Goal: Transaction & Acquisition: Purchase product/service

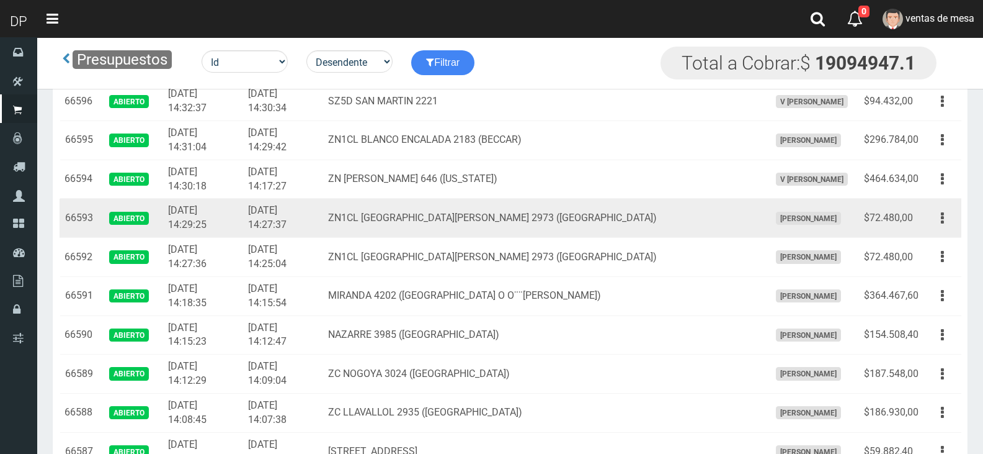
scroll to position [682, 0]
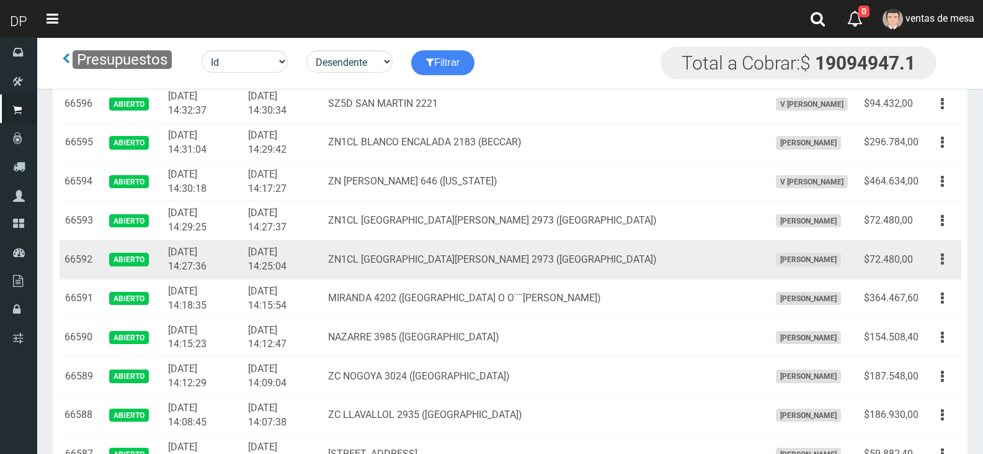
click at [831, 258] on span "[PERSON_NAME]" at bounding box center [808, 259] width 65 height 13
click at [729, 256] on td "ZN1CL SANTA MARÍA 2973 (RINCÓN)" at bounding box center [544, 259] width 442 height 39
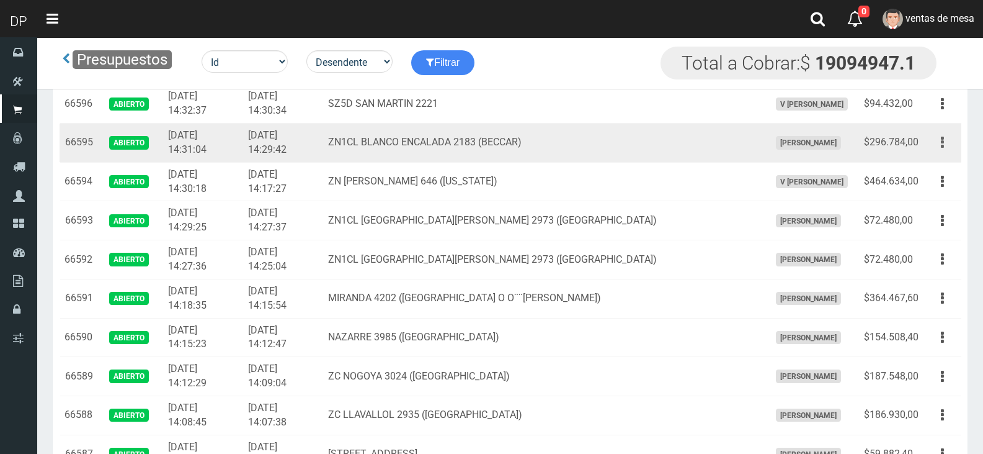
drag, startPoint x: 962, startPoint y: 138, endPoint x: 948, endPoint y: 142, distance: 14.7
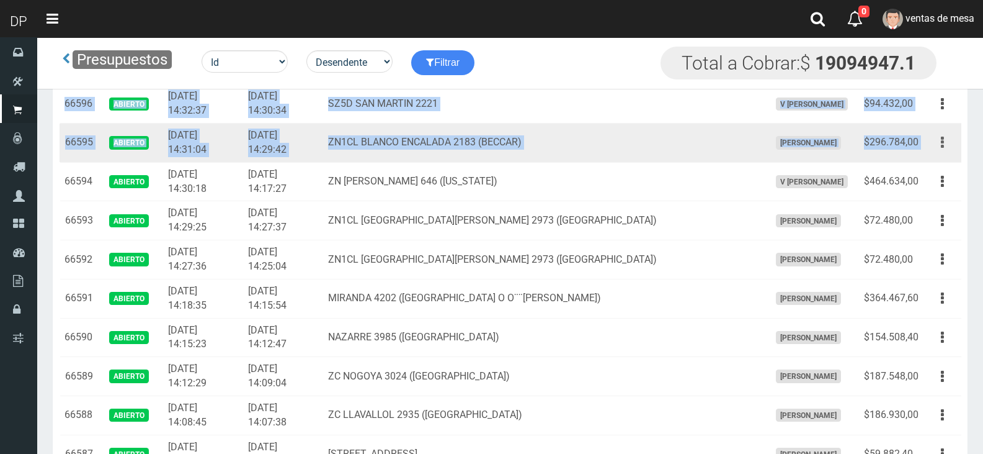
click at [946, 143] on button "button" at bounding box center [943, 143] width 28 height 22
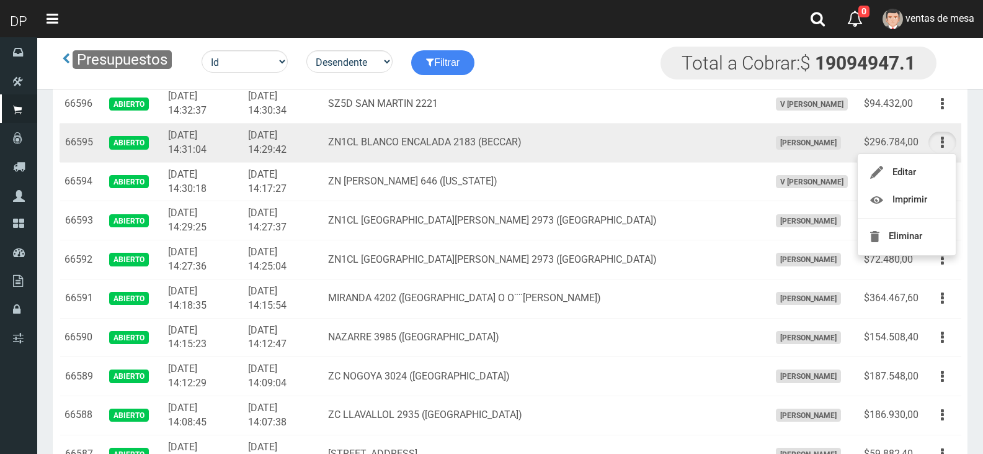
click at [841, 136] on td "[PERSON_NAME]" at bounding box center [812, 142] width 94 height 39
click at [931, 135] on button "button" at bounding box center [943, 143] width 28 height 22
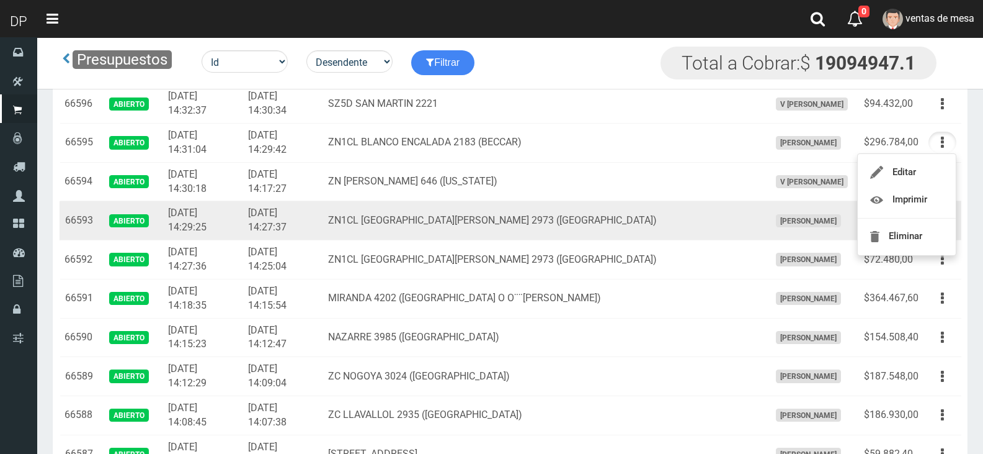
click at [561, 202] on td "ZN1CL SANTA MARÍA 2973 (RINCÓN)" at bounding box center [544, 220] width 442 height 39
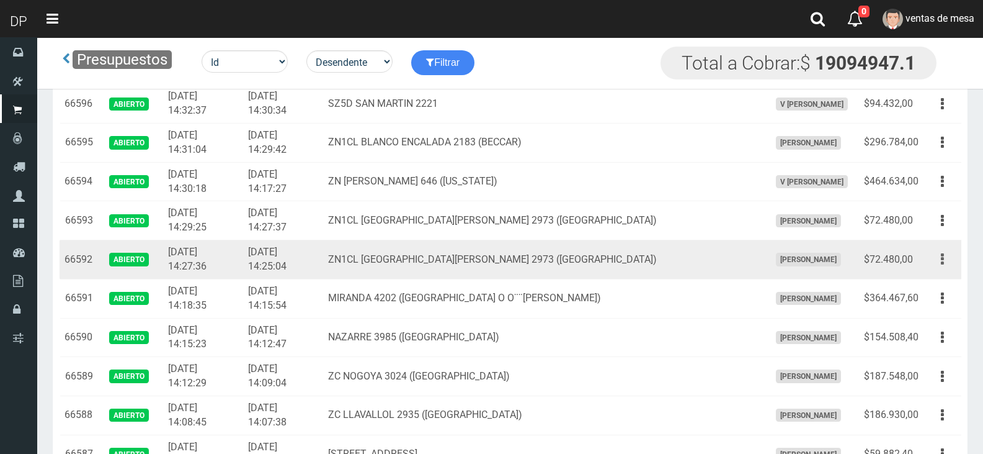
click at [949, 266] on button "button" at bounding box center [943, 259] width 28 height 22
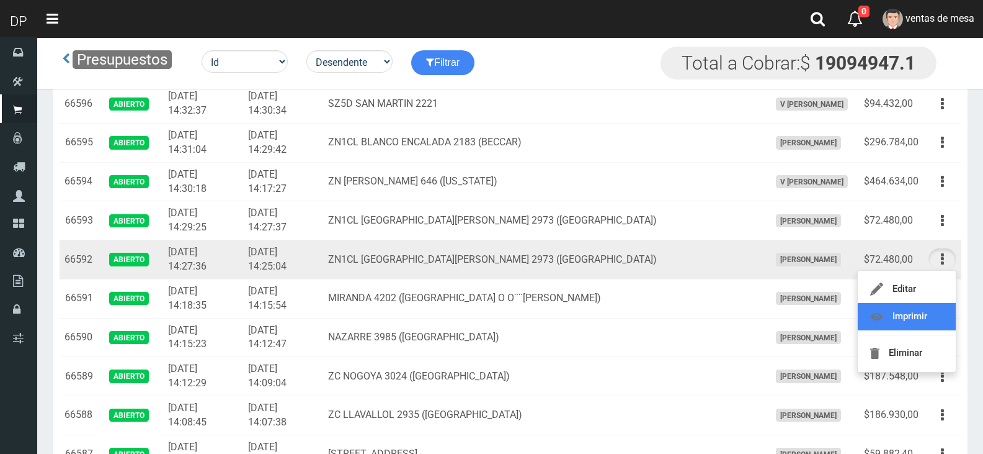
drag, startPoint x: 942, startPoint y: 322, endPoint x: 943, endPoint y: 311, distance: 11.2
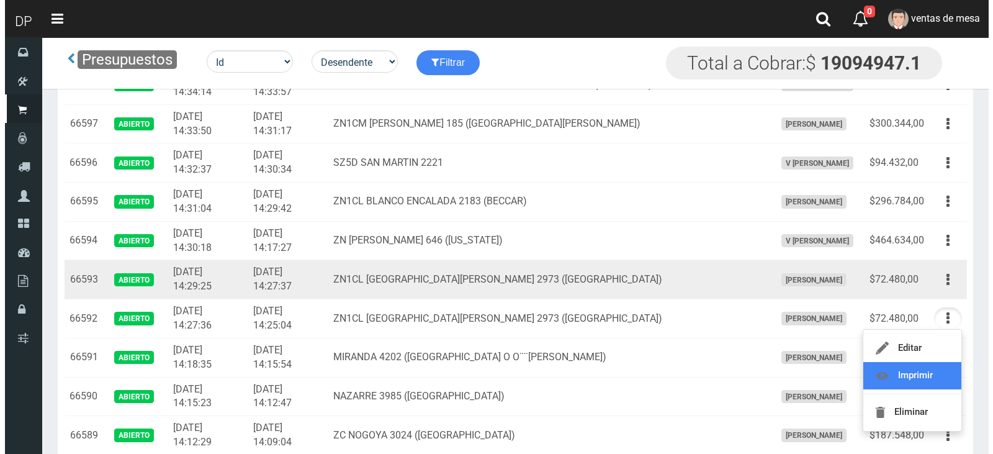
scroll to position [620, 0]
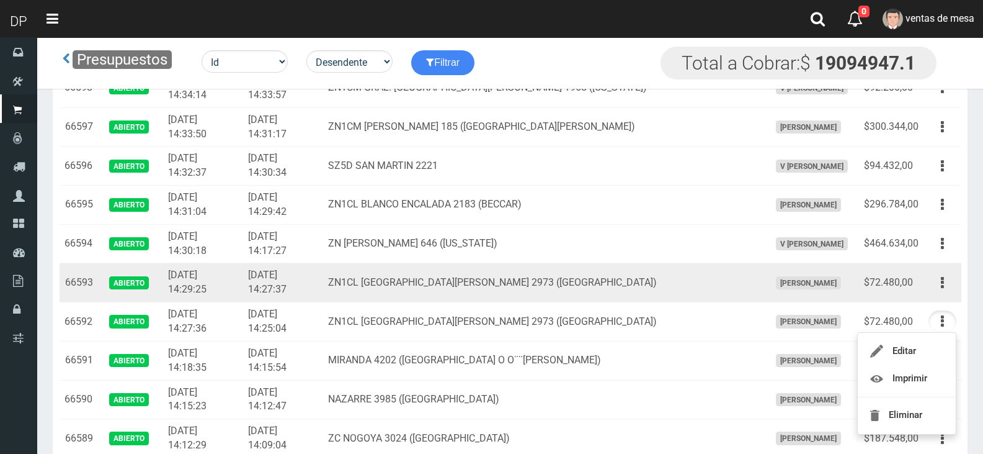
drag, startPoint x: 942, startPoint y: 280, endPoint x: 936, endPoint y: 302, distance: 23.4
click at [942, 280] on icon "button" at bounding box center [942, 283] width 3 height 22
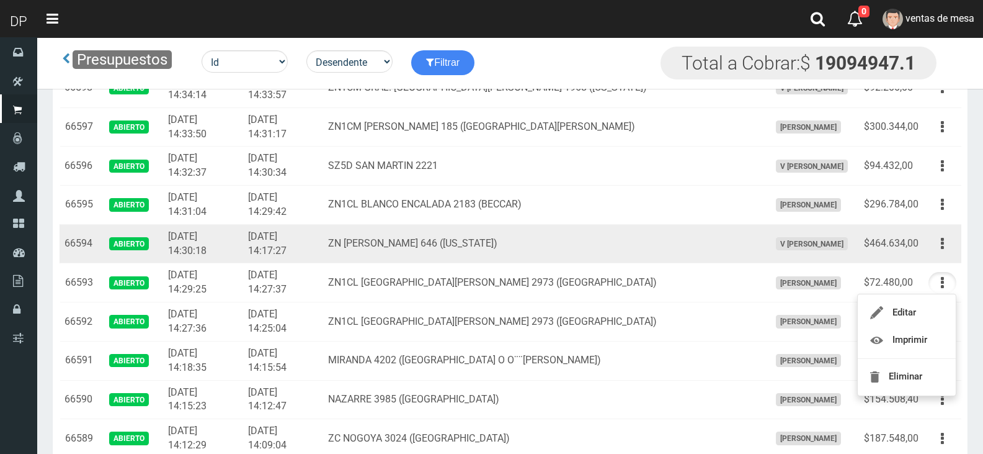
click at [765, 259] on td "V [PERSON_NAME]" at bounding box center [812, 243] width 94 height 39
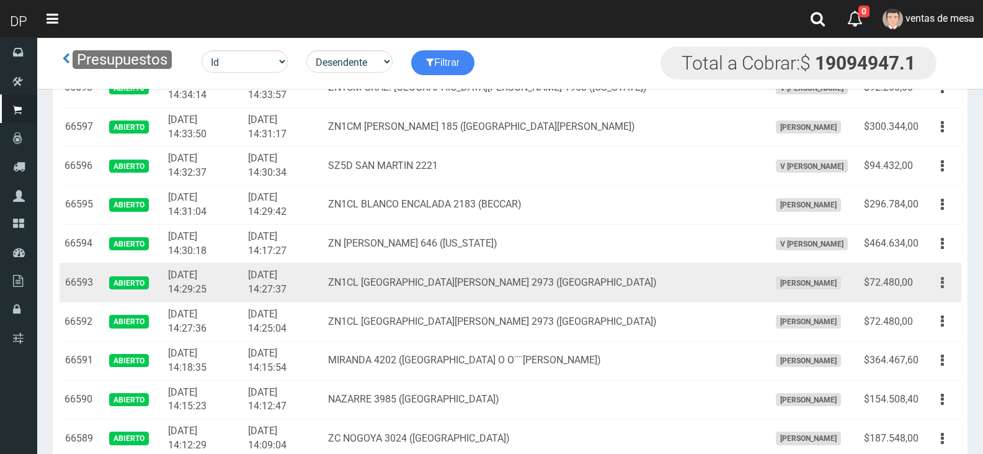
click at [943, 284] on icon "button" at bounding box center [942, 283] width 3 height 22
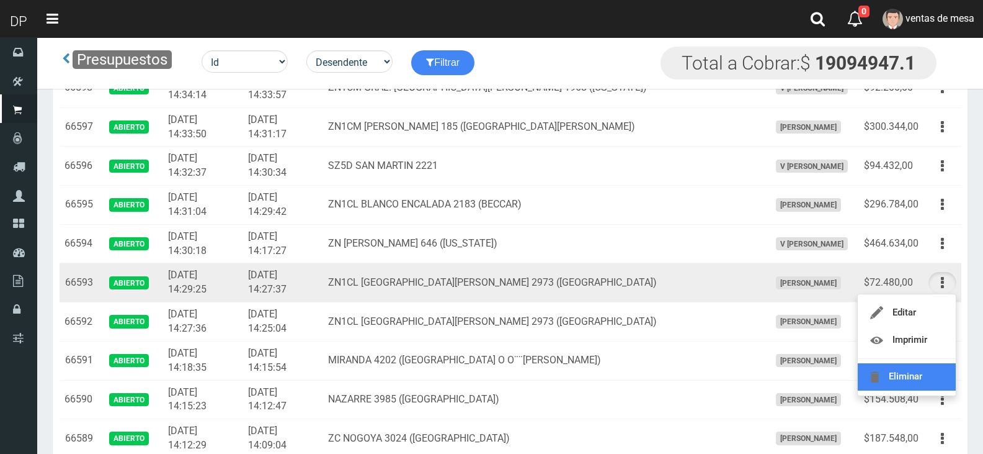
click at [938, 366] on link "Eliminar" at bounding box center [907, 376] width 98 height 27
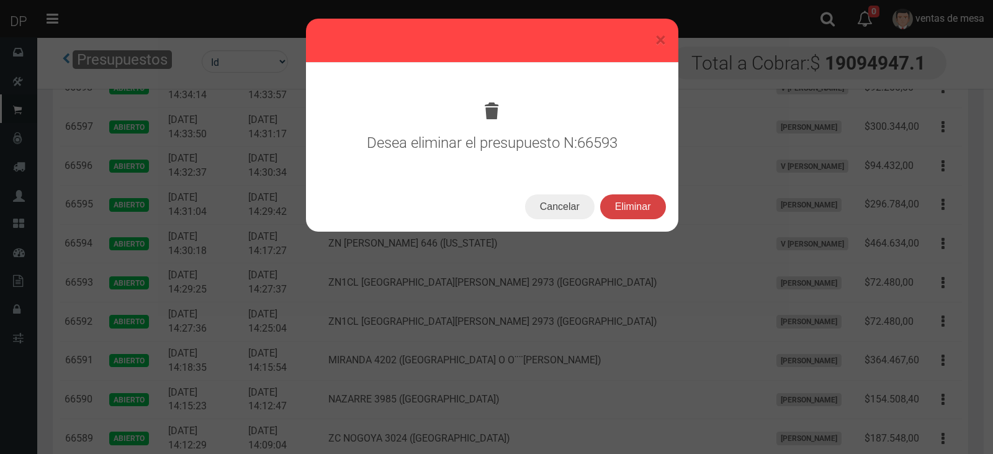
click at [642, 200] on button "Eliminar" at bounding box center [633, 206] width 66 height 25
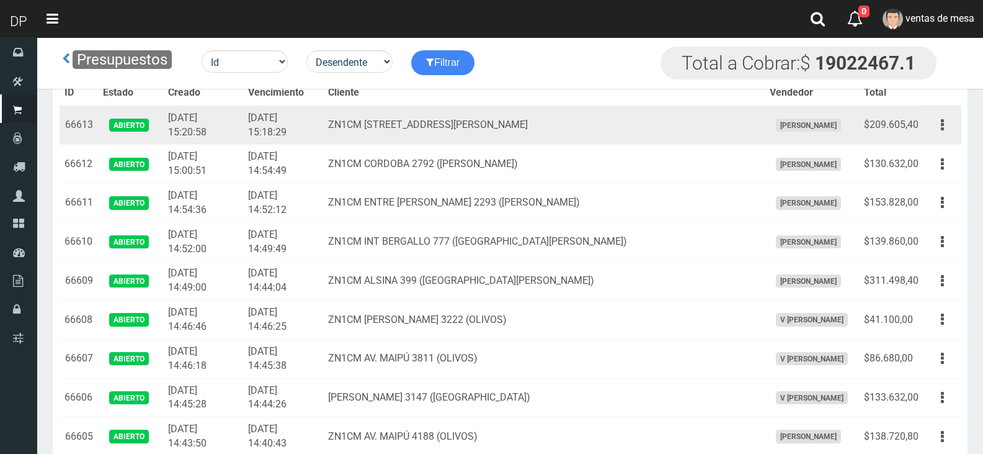
scroll to position [2023, 0]
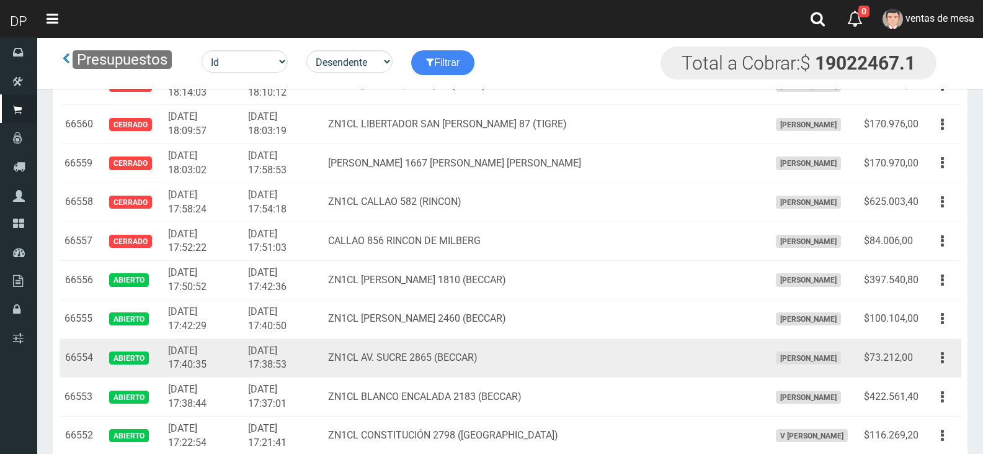
drag, startPoint x: 939, startPoint y: 360, endPoint x: 928, endPoint y: 381, distance: 23.9
click at [939, 360] on button "button" at bounding box center [943, 358] width 28 height 22
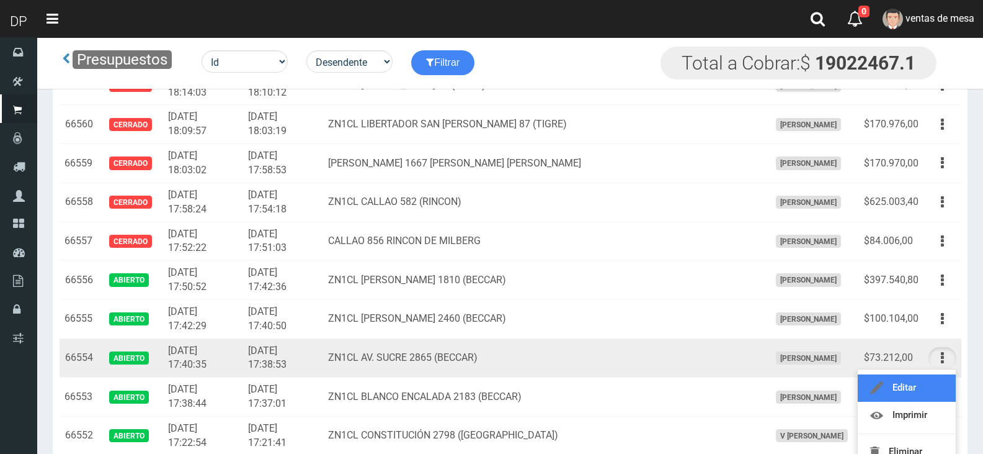
click at [928, 381] on link "Editar" at bounding box center [907, 387] width 98 height 27
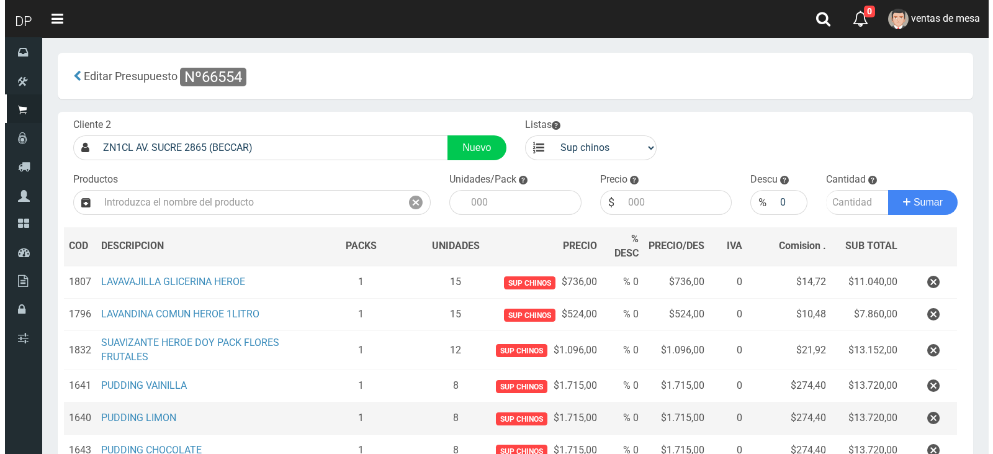
scroll to position [124, 0]
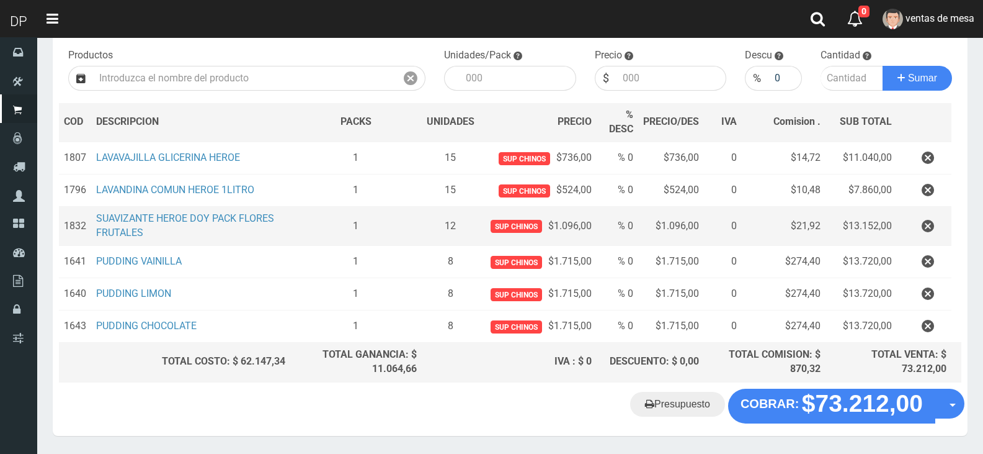
click at [924, 213] on td at bounding box center [924, 226] width 55 height 39
click at [924, 228] on icon "button" at bounding box center [928, 226] width 12 height 22
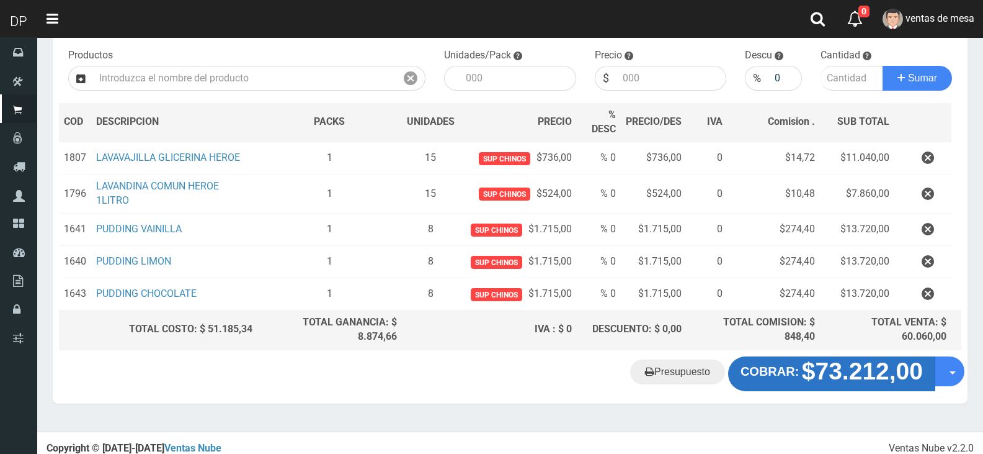
click at [811, 375] on strong "$73.212,00" at bounding box center [862, 370] width 121 height 27
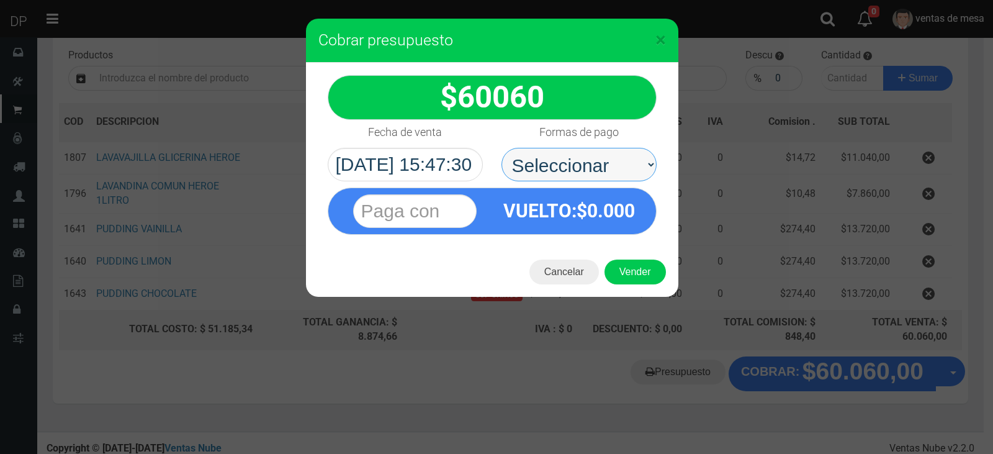
click at [622, 161] on select "Seleccionar Efectivo Tarjeta de Crédito Depósito Débito" at bounding box center [578, 165] width 155 height 34
select select "Efectivo"
click at [501, 148] on select "Seleccionar Efectivo Tarjeta de Crédito Depósito Débito" at bounding box center [578, 165] width 155 height 34
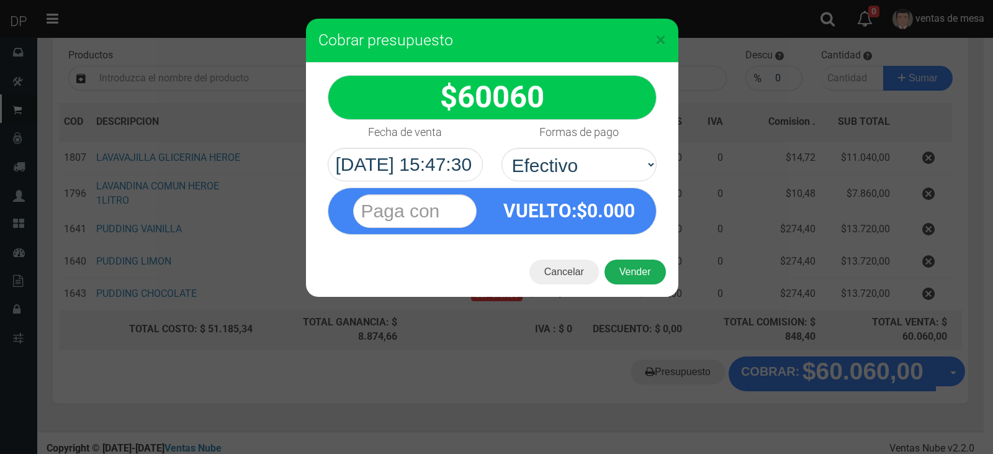
click at [642, 280] on button "Vender" at bounding box center [634, 271] width 61 height 25
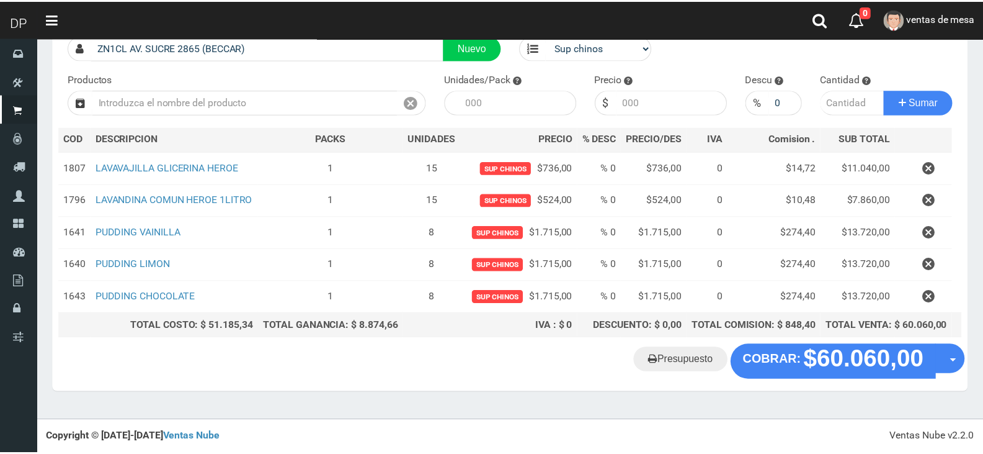
scroll to position [117, 0]
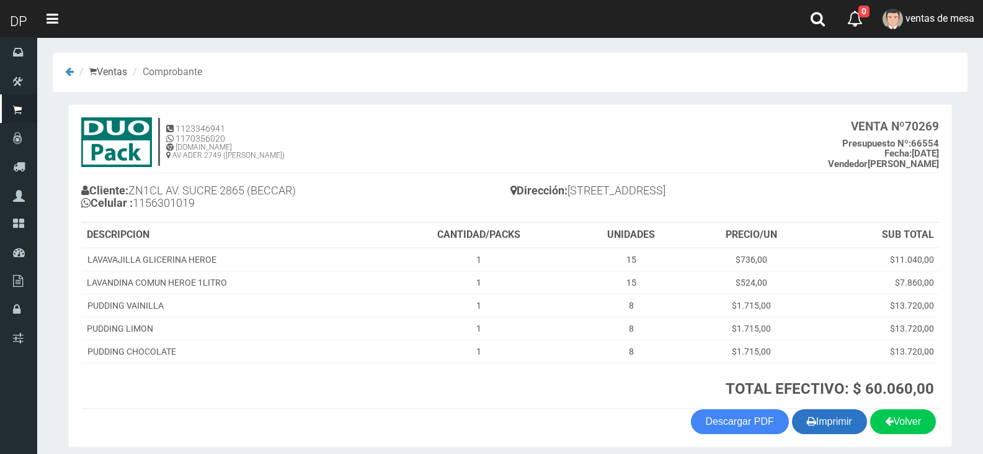
click at [815, 421] on button "Imprimir" at bounding box center [829, 421] width 75 height 25
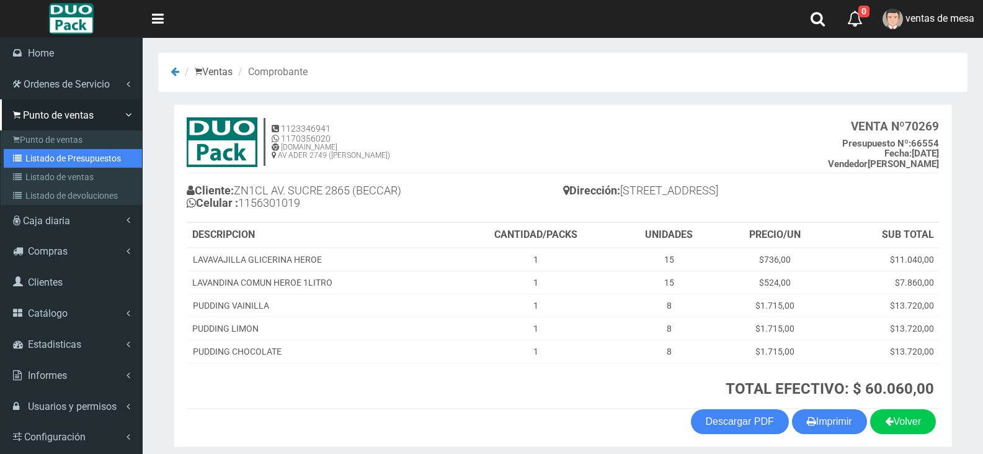
drag, startPoint x: 63, startPoint y: 151, endPoint x: 71, endPoint y: 151, distance: 7.4
click at [63, 151] on link "Listado de Presupuestos" at bounding box center [73, 158] width 138 height 19
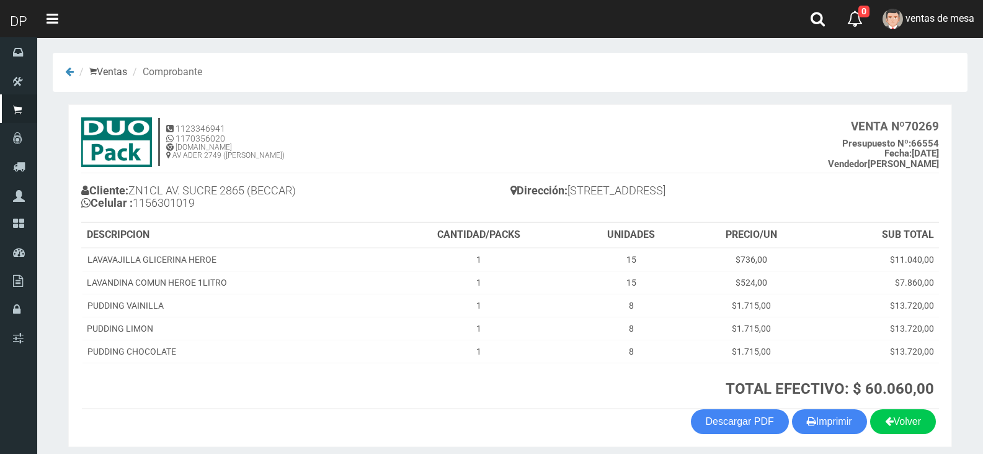
click at [391, 191] on h4 "Cliente: ZN1CL AV. SUCRE 2865 (BECCAR) Celular : 1156301019" at bounding box center [295, 198] width 429 height 34
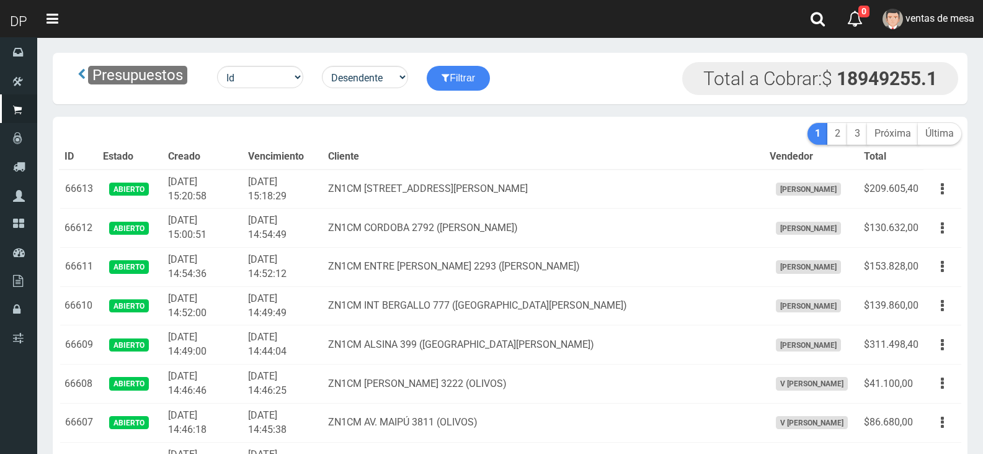
scroll to position [2023, 0]
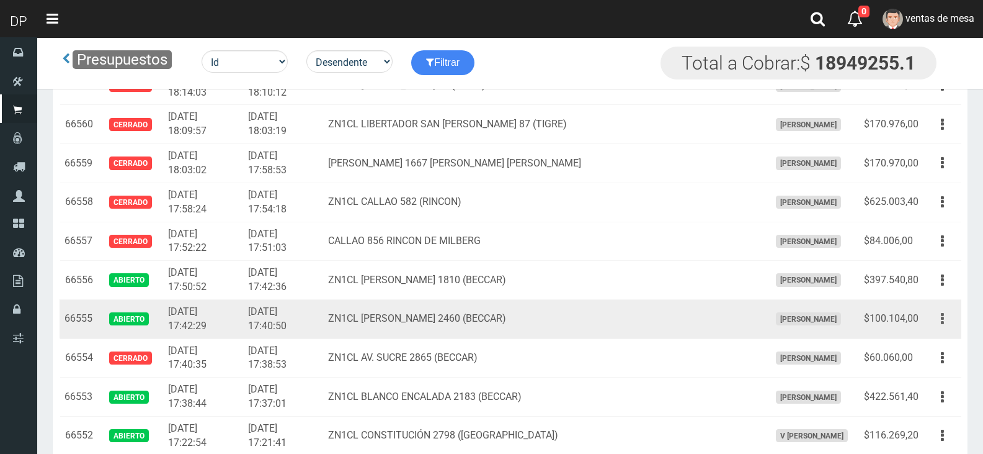
click at [942, 320] on icon "button" at bounding box center [942, 319] width 3 height 22
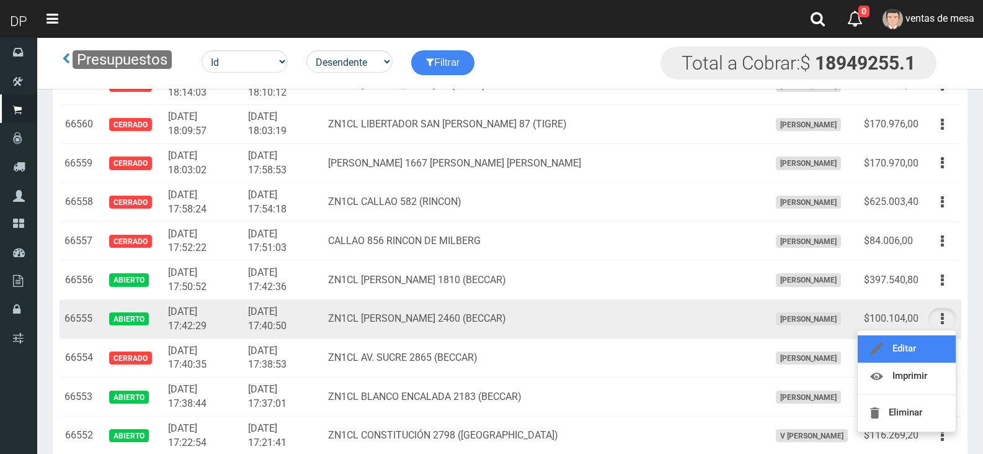
click at [927, 341] on link "Editar" at bounding box center [907, 348] width 98 height 27
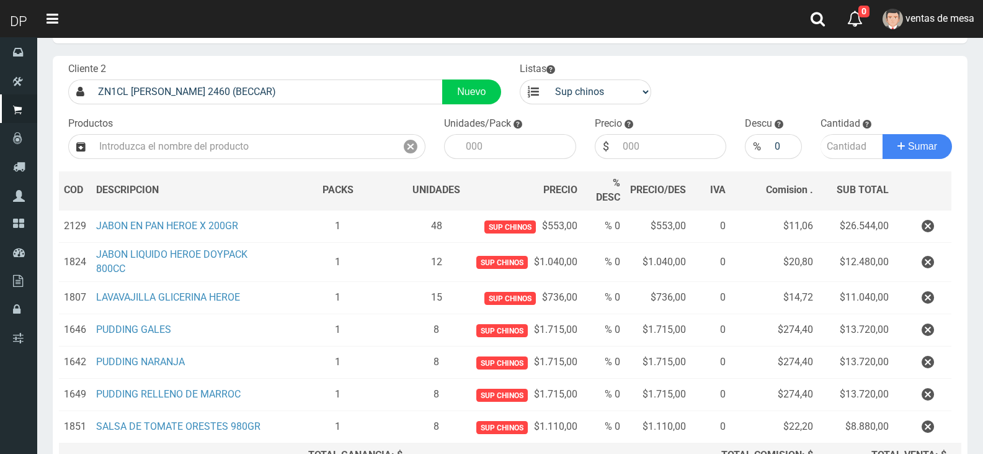
scroll to position [196, 0]
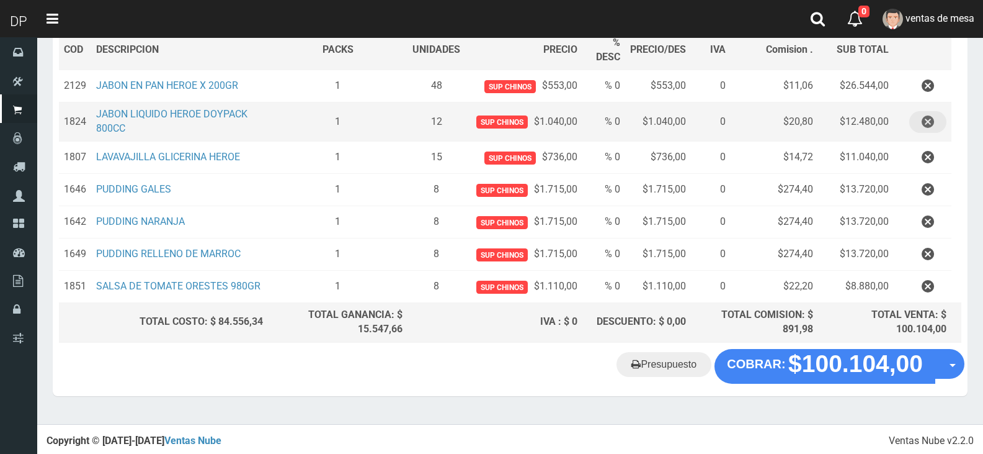
click at [926, 122] on icon "button" at bounding box center [928, 122] width 12 height 22
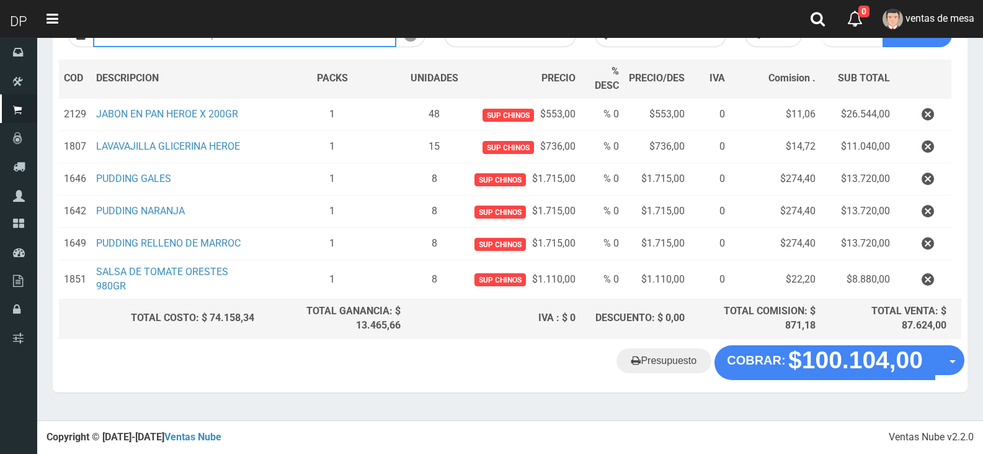
scroll to position [164, 0]
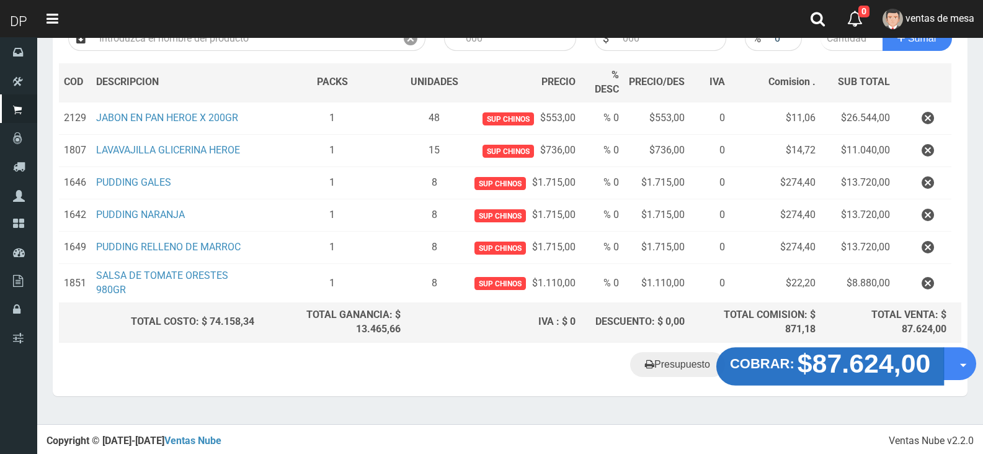
click at [804, 369] on strong "$87.624,00" at bounding box center [864, 362] width 133 height 29
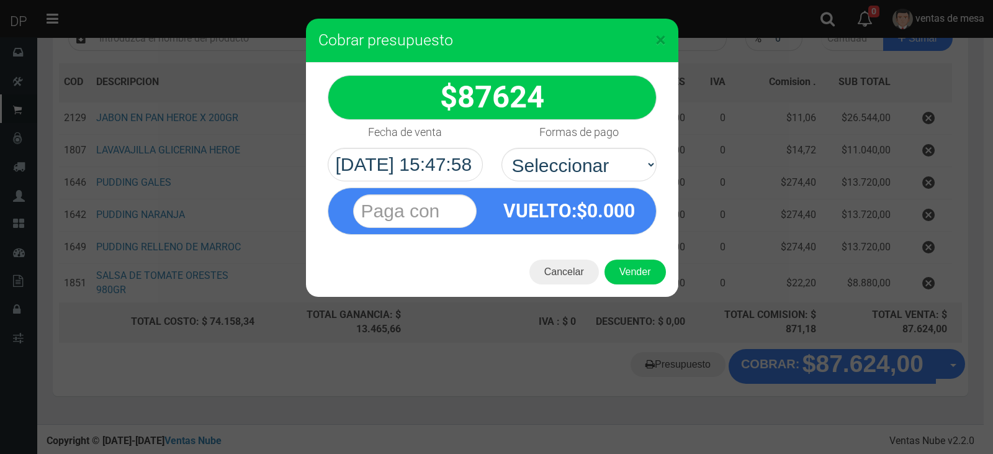
click at [579, 183] on div "VUELTO :$ 0.000" at bounding box center [491, 207] width 347 height 53
click at [580, 174] on select "Seleccionar Efectivo Tarjeta de Crédito Depósito Débito" at bounding box center [578, 165] width 155 height 34
select select "Efectivo"
click at [501, 148] on select "Seleccionar Efectivo Tarjeta de Crédito Depósito Débito" at bounding box center [578, 165] width 155 height 34
click at [619, 259] on button "Vender" at bounding box center [634, 271] width 61 height 25
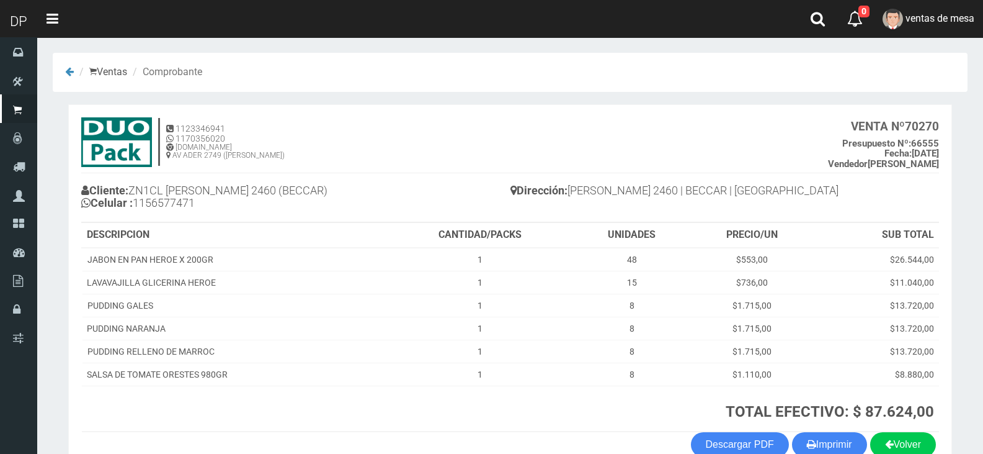
scroll to position [71, 0]
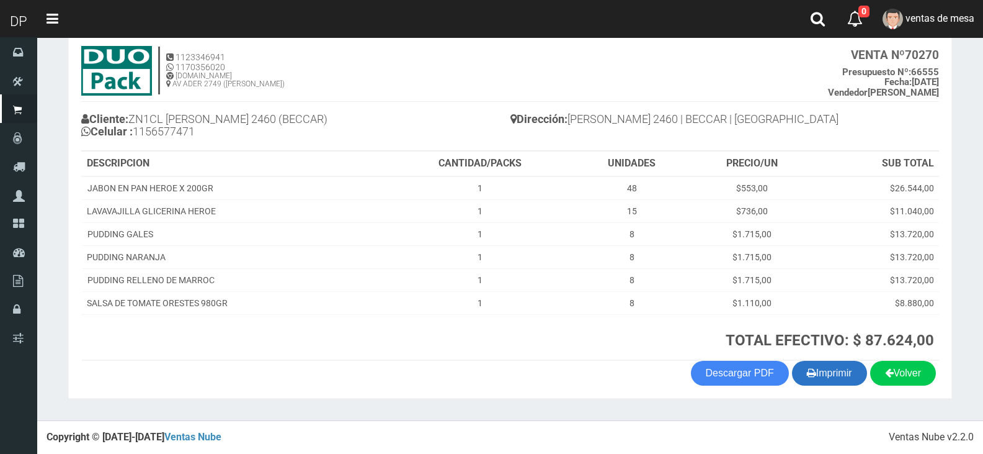
click at [849, 374] on button "Imprimir" at bounding box center [829, 372] width 75 height 25
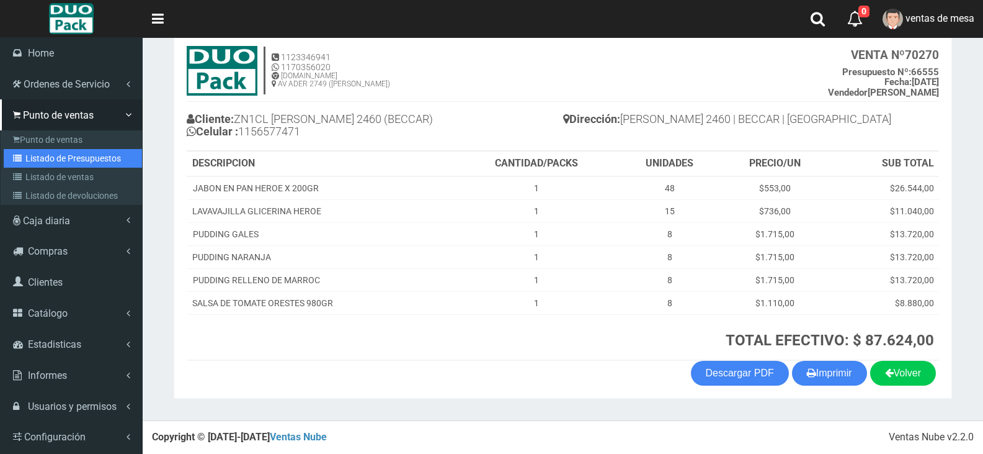
click at [58, 150] on link "Listado de Presupuestos" at bounding box center [73, 158] width 138 height 19
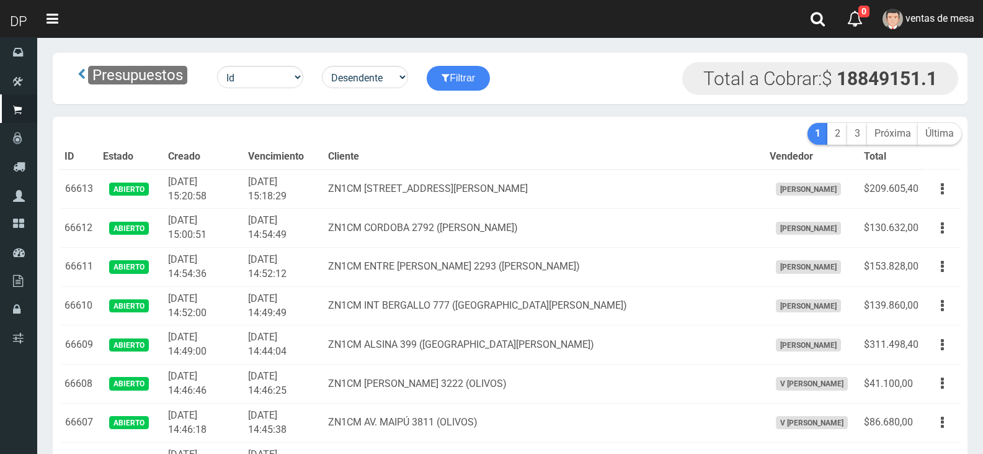
click at [310, 153] on th "Vencimiento" at bounding box center [283, 157] width 80 height 25
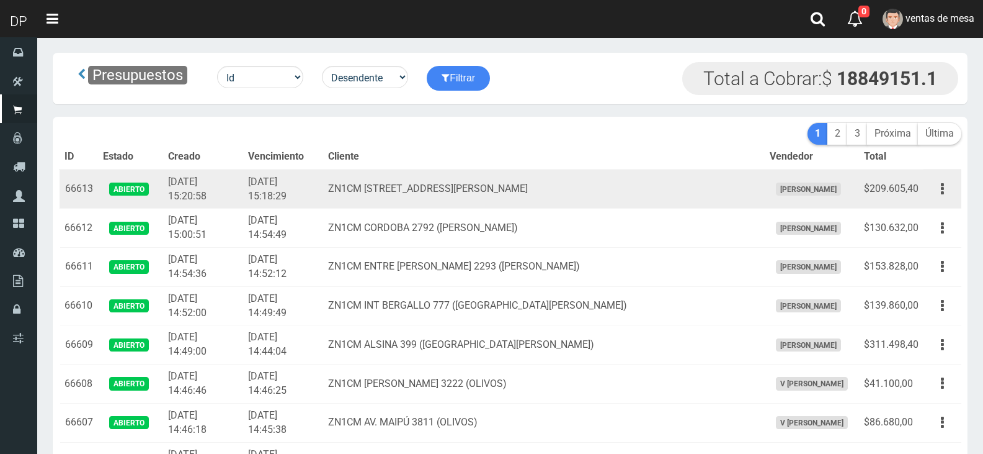
scroll to position [2023, 0]
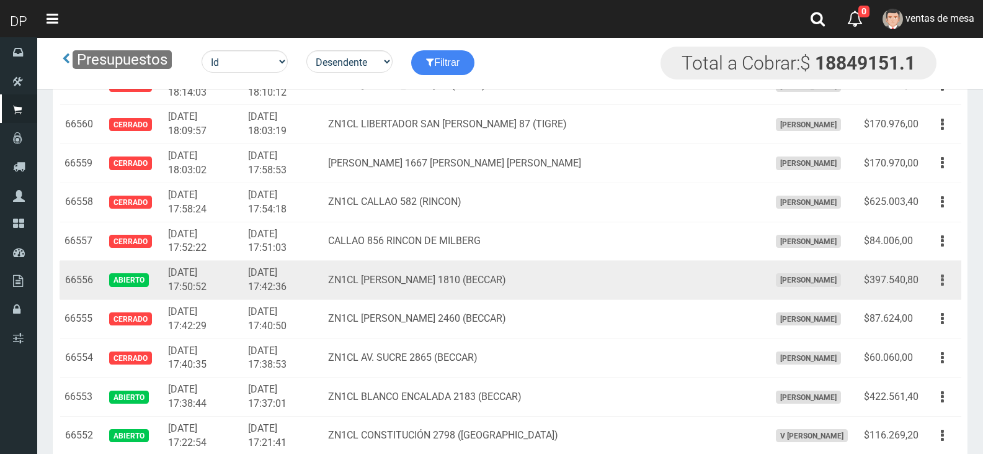
click at [944, 284] on icon "button" at bounding box center [942, 280] width 3 height 22
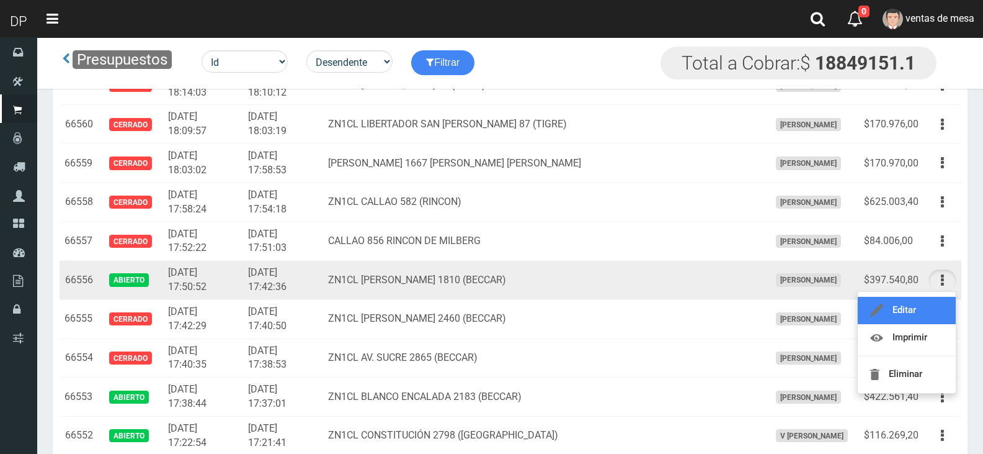
click at [930, 302] on link "Editar" at bounding box center [907, 310] width 98 height 27
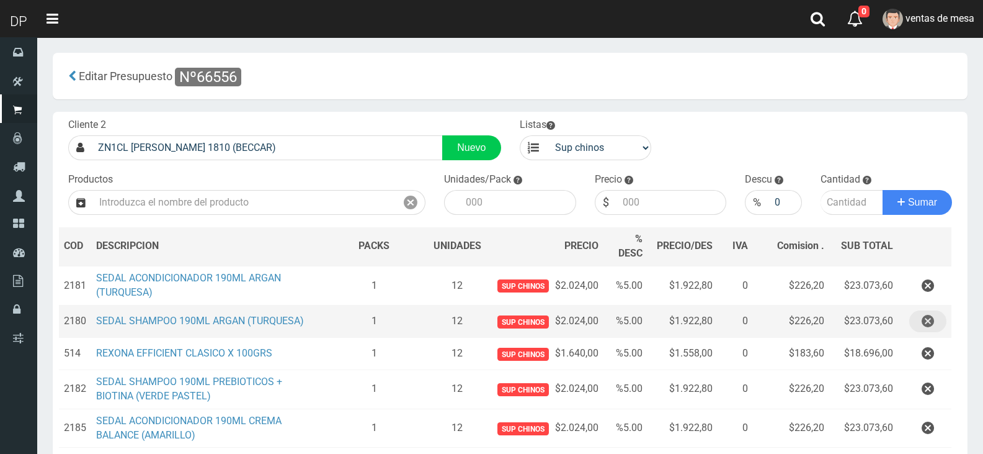
click at [915, 324] on button "button" at bounding box center [928, 321] width 37 height 22
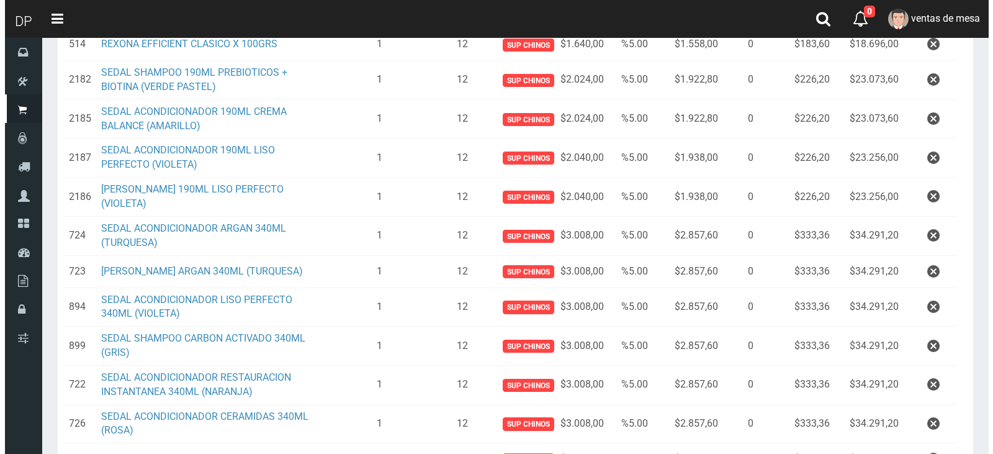
scroll to position [372, 0]
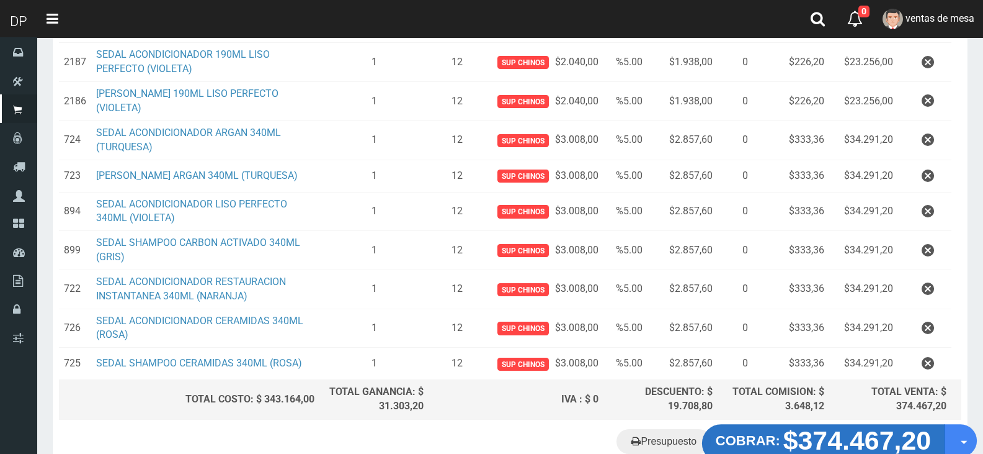
click at [795, 444] on strong "$374.467,20" at bounding box center [858, 440] width 148 height 29
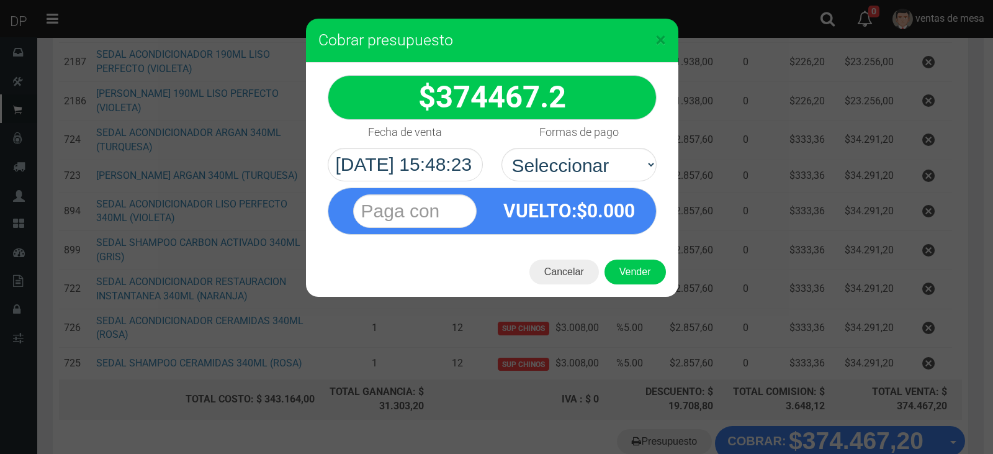
select select "Efectivo"
click at [501, 148] on select "Seleccionar Efectivo Tarjeta de Crédito Depósito Débito" at bounding box center [578, 165] width 155 height 34
click at [621, 266] on button "Vender" at bounding box center [634, 271] width 61 height 25
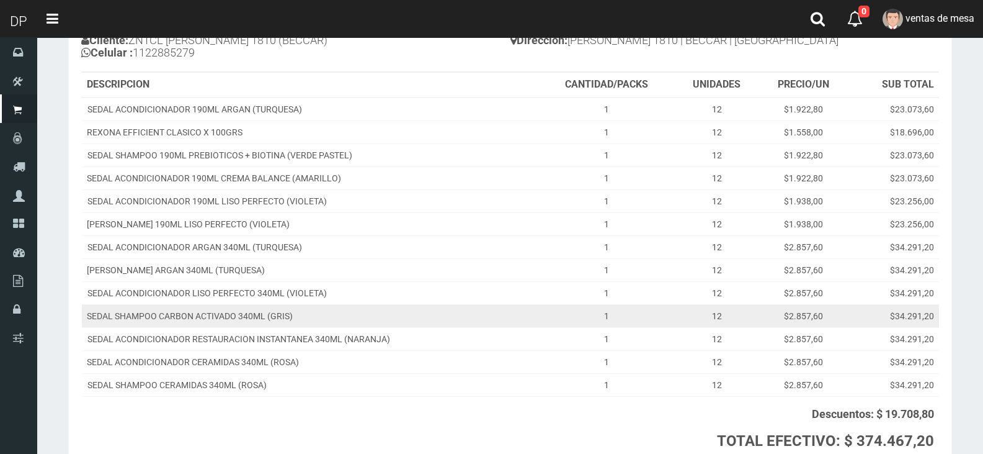
scroll to position [251, 0]
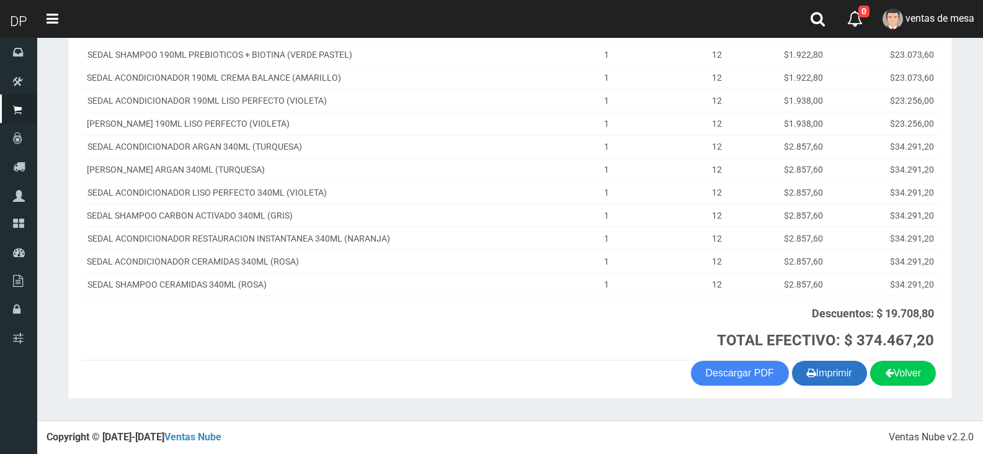
click at [829, 366] on button "Imprimir" at bounding box center [829, 372] width 75 height 25
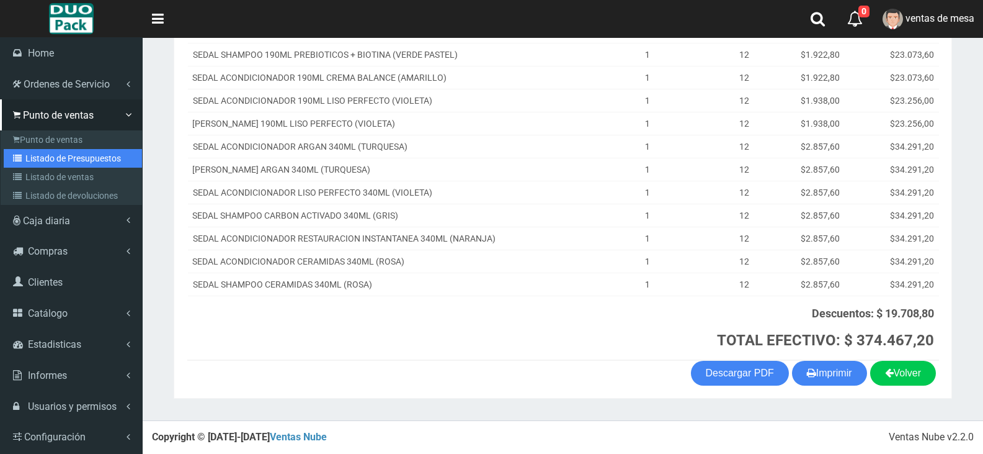
click at [48, 156] on link "Listado de Presupuestos" at bounding box center [73, 158] width 138 height 19
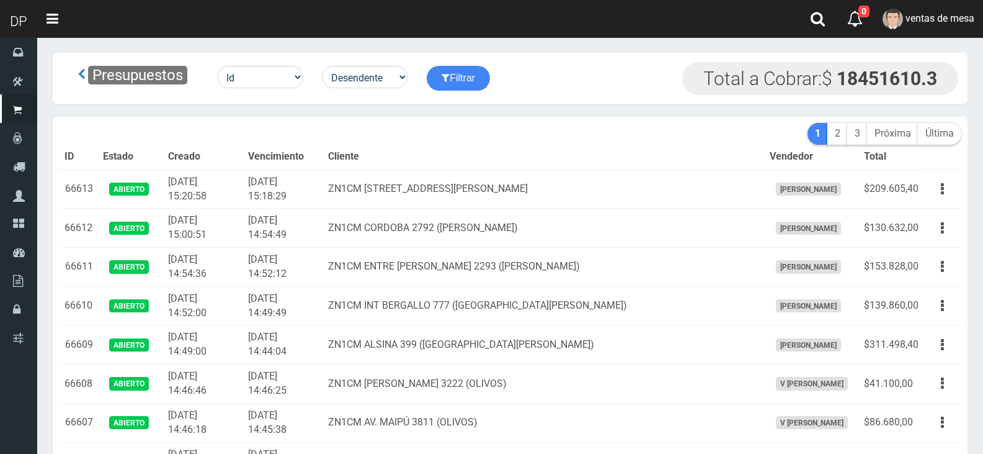
click at [422, 199] on td "ZN1CM [STREET_ADDRESS][PERSON_NAME]" at bounding box center [544, 188] width 442 height 39
click at [444, 159] on th "Cliente" at bounding box center [544, 157] width 442 height 25
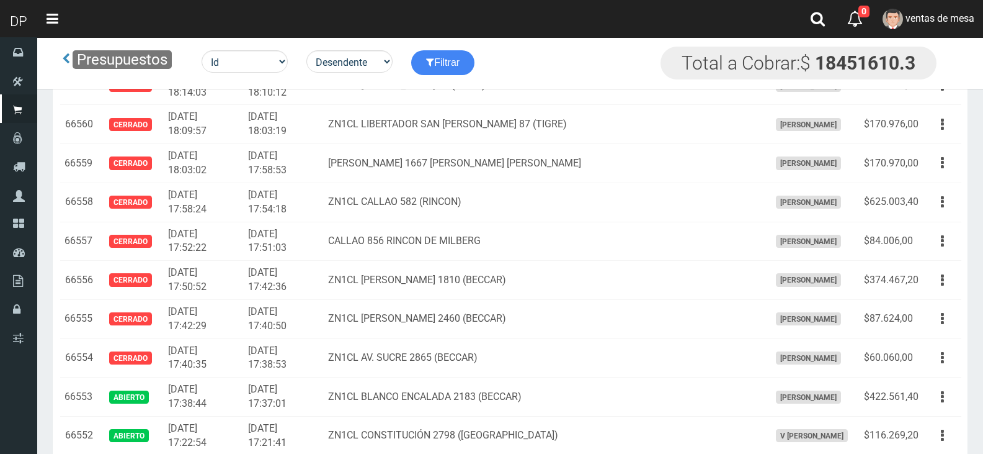
scroll to position [2348, 0]
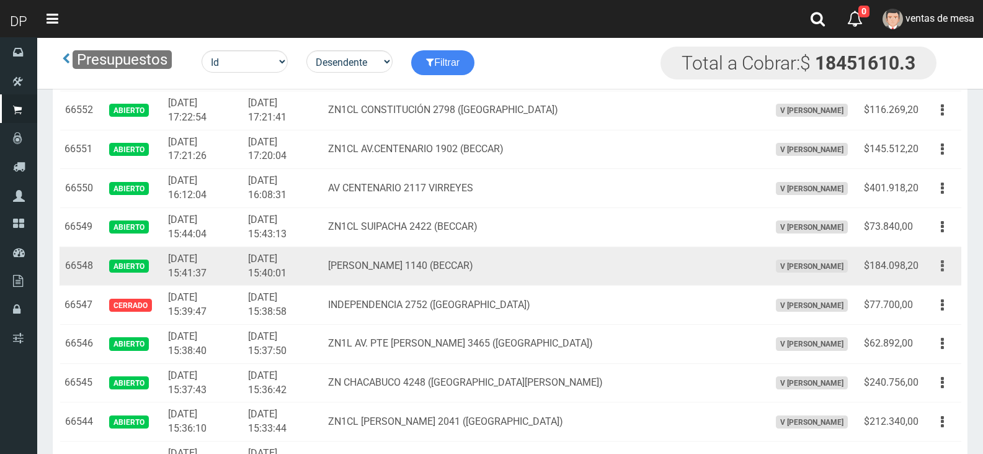
click at [939, 269] on button "button" at bounding box center [943, 266] width 28 height 22
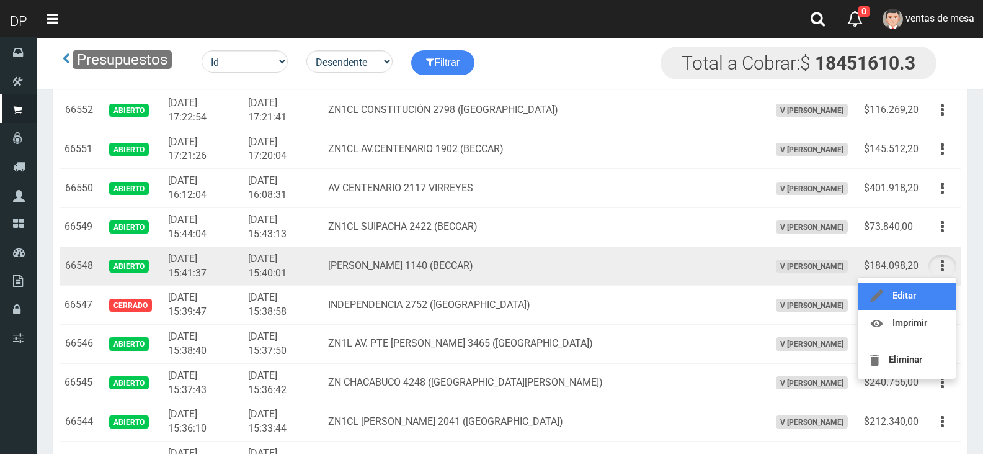
click at [931, 292] on link "Editar" at bounding box center [907, 295] width 98 height 27
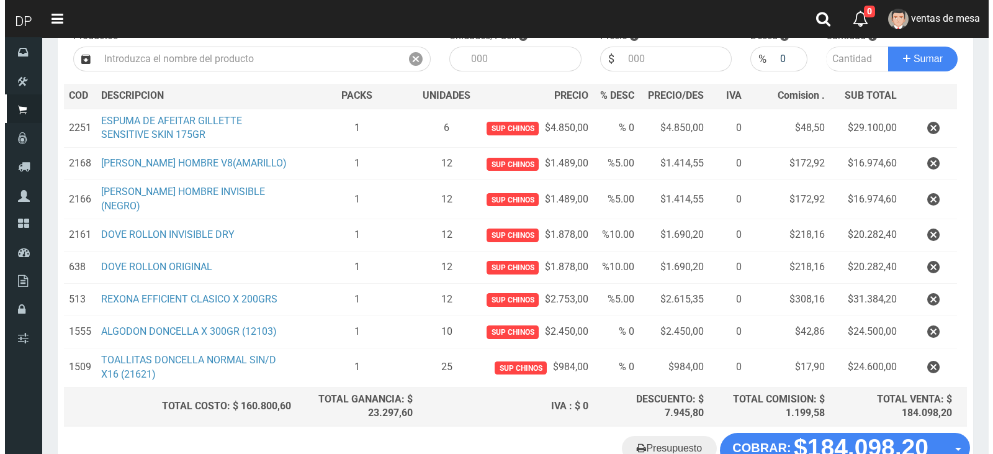
scroll to position [234, 0]
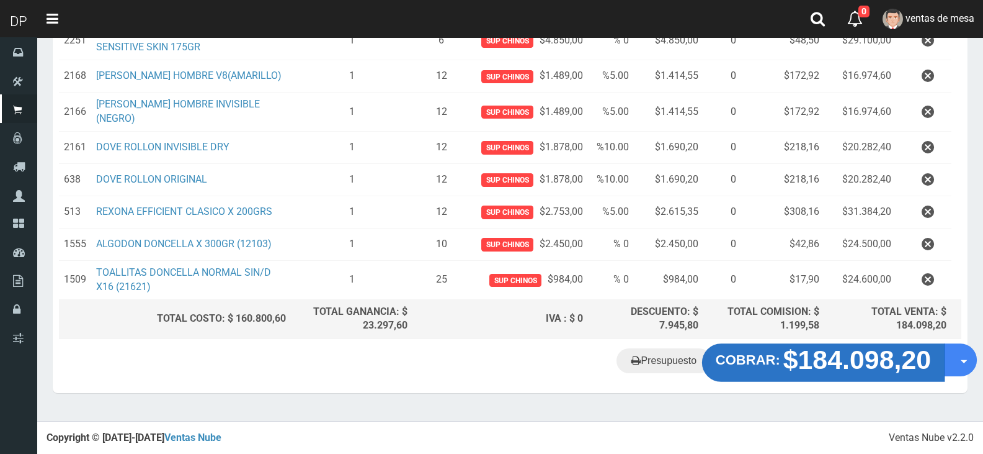
click at [843, 349] on strong "$184.098,20" at bounding box center [858, 359] width 148 height 29
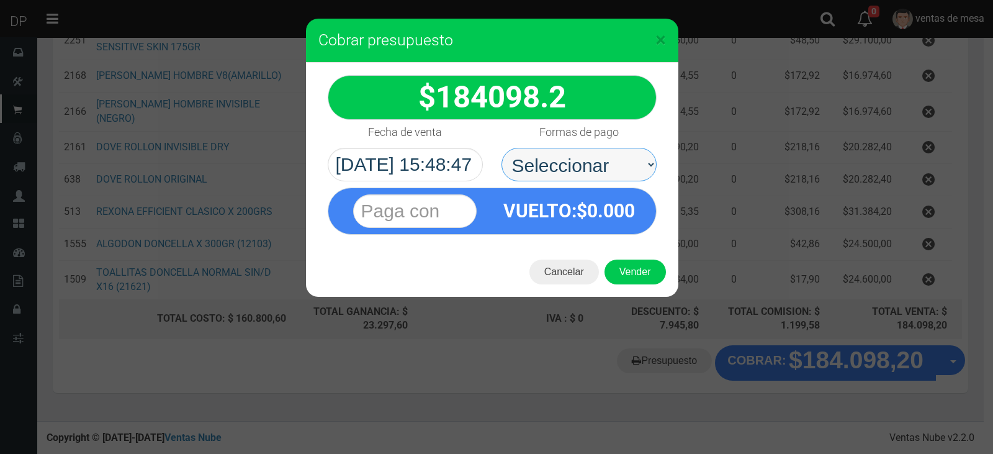
drag, startPoint x: 591, startPoint y: 150, endPoint x: 599, endPoint y: 179, distance: 31.0
click at [595, 166] on select "Seleccionar Efectivo Tarjeta de Crédito Depósito Débito" at bounding box center [578, 165] width 155 height 34
select select "Efectivo"
click at [501, 148] on select "Seleccionar Efectivo Tarjeta de Crédito Depósito Débito" at bounding box center [578, 165] width 155 height 34
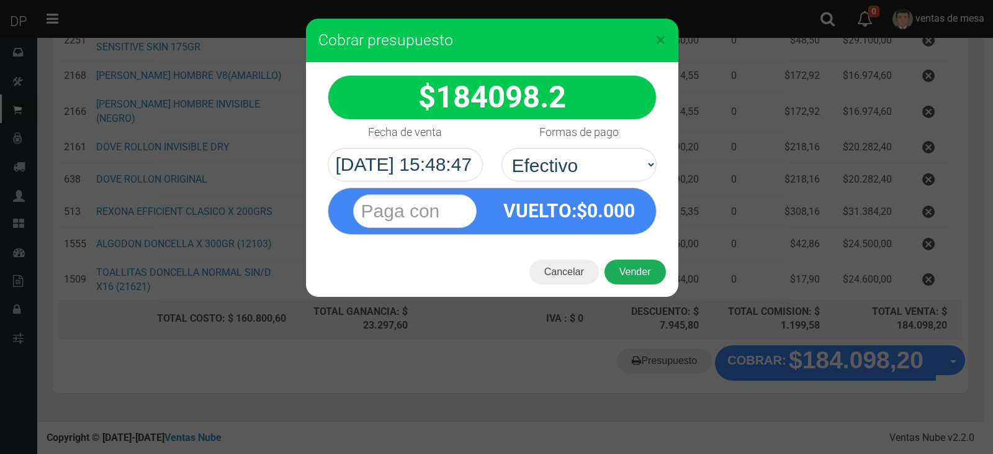
click at [642, 277] on button "Vender" at bounding box center [634, 271] width 61 height 25
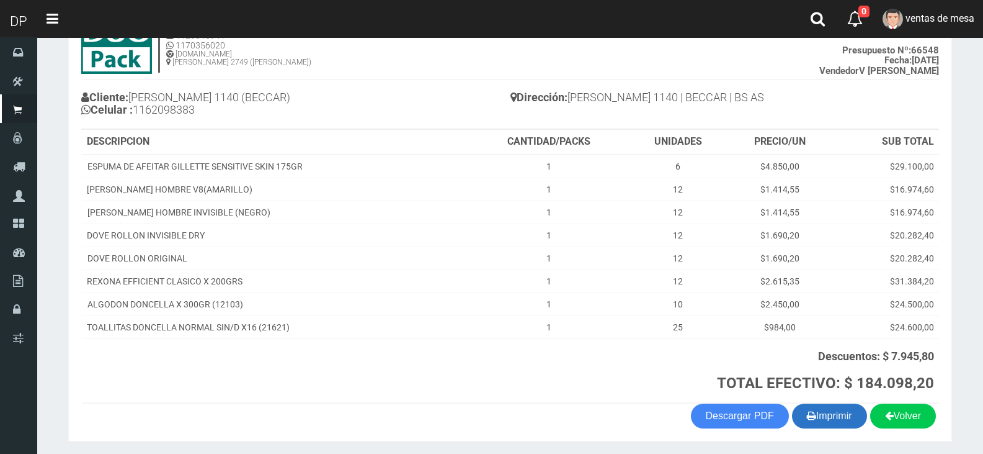
scroll to position [136, 0]
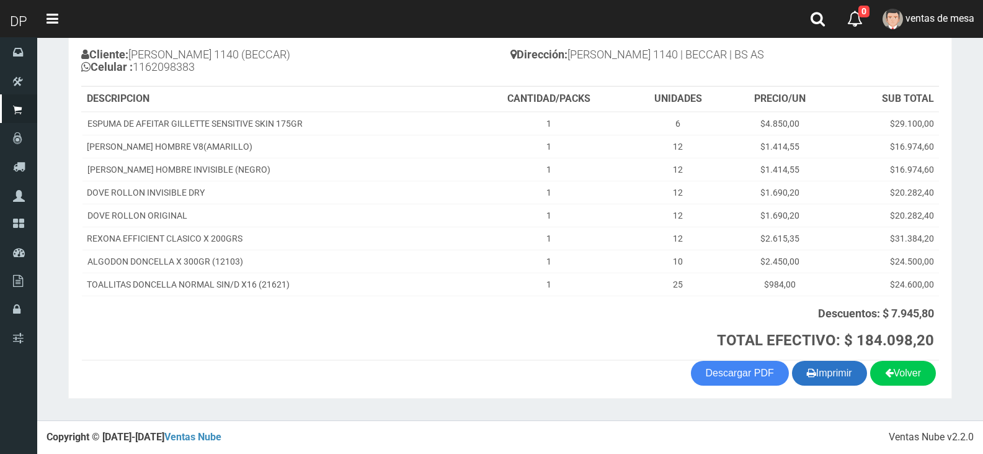
click at [813, 371] on button "Imprimir" at bounding box center [829, 372] width 75 height 25
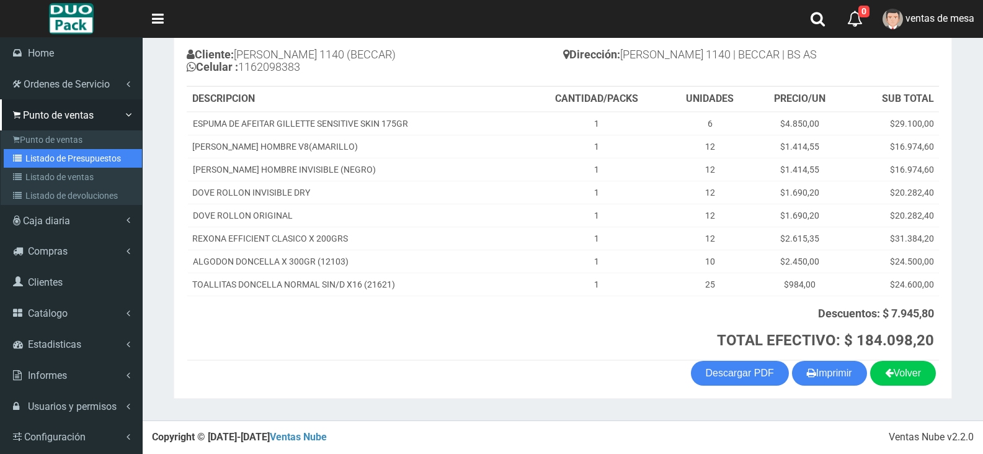
click at [43, 161] on link "Listado de Presupuestos" at bounding box center [73, 158] width 138 height 19
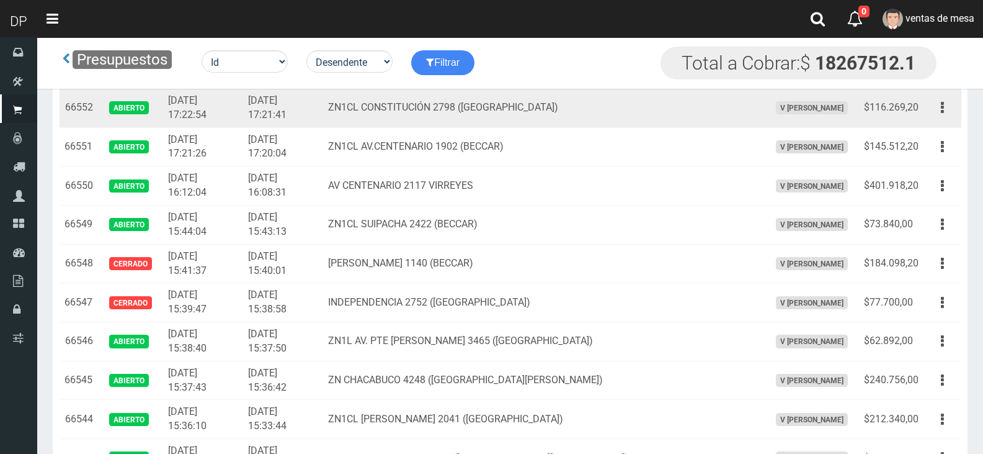
scroll to position [2350, 0]
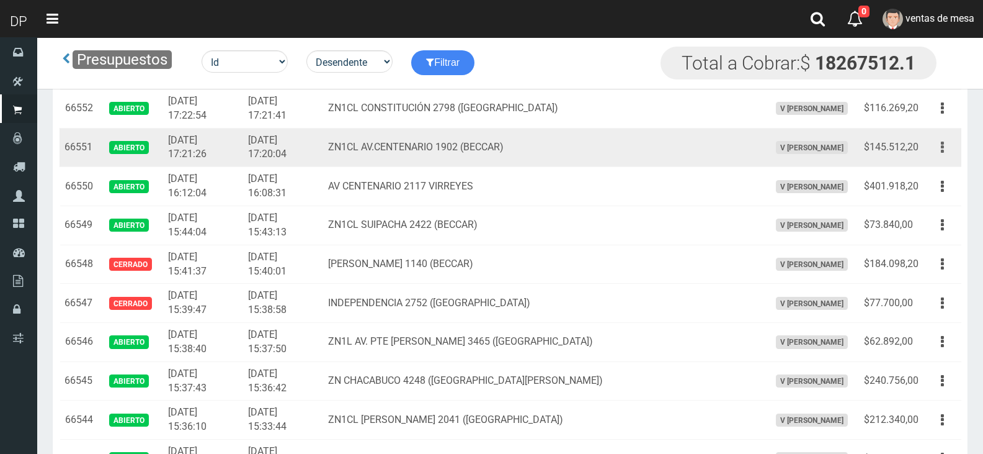
click at [929, 150] on button "button" at bounding box center [943, 147] width 28 height 22
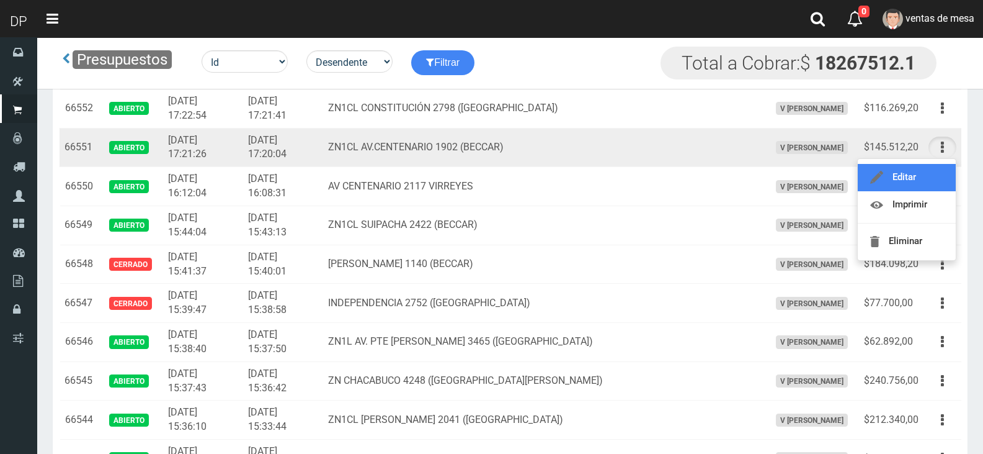
click at [936, 169] on link "Editar" at bounding box center [907, 177] width 98 height 27
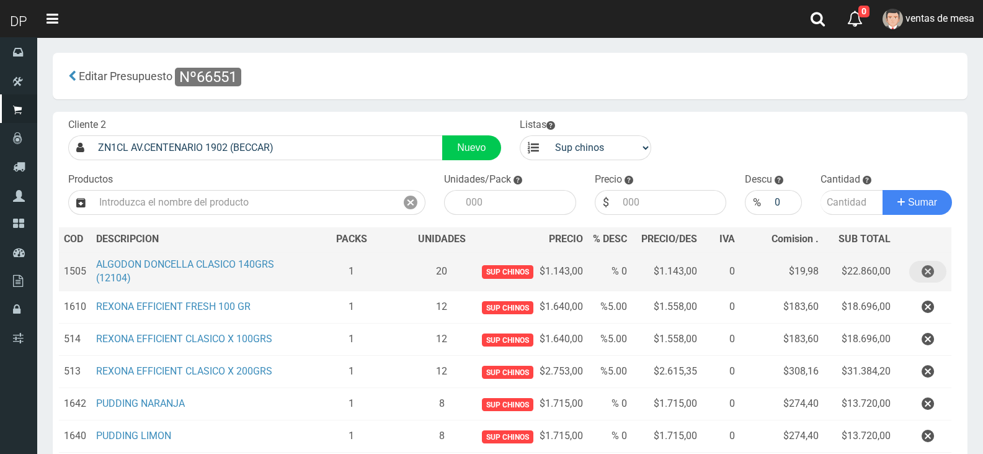
click at [921, 274] on button "button" at bounding box center [928, 272] width 37 height 22
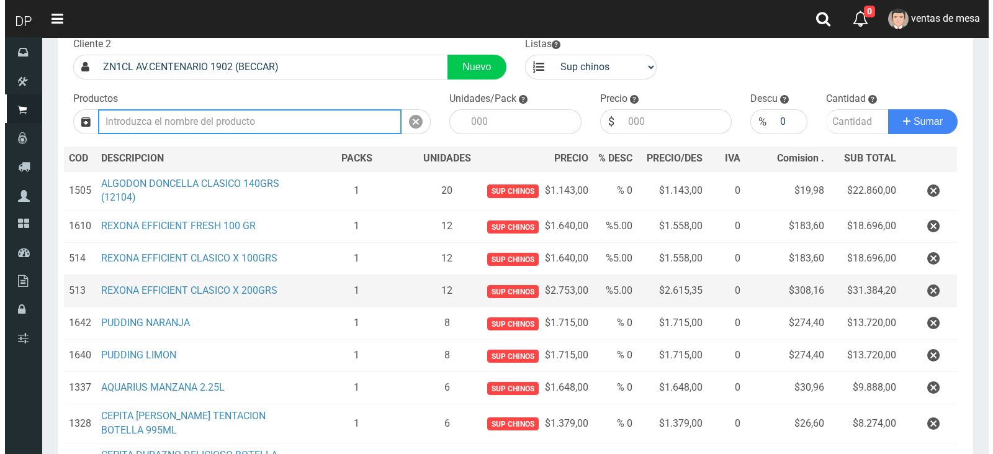
scroll to position [234, 0]
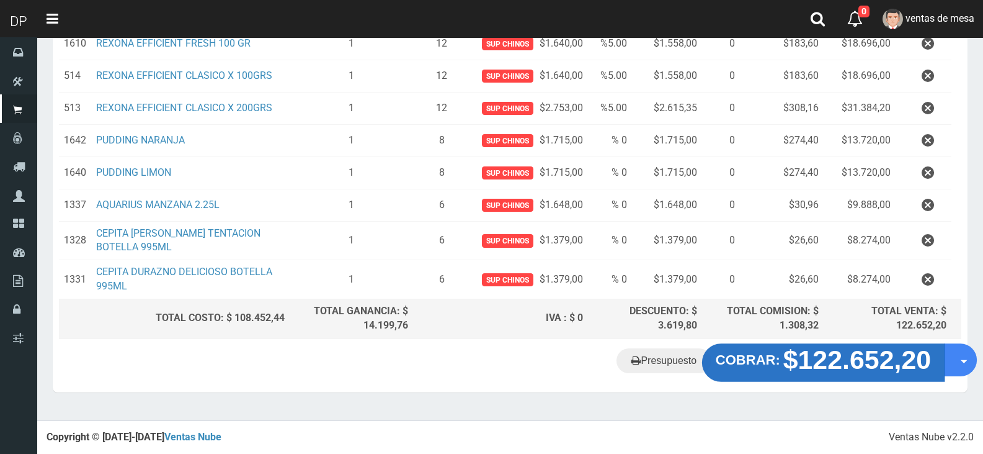
click at [830, 362] on strong "$122.652,20" at bounding box center [858, 358] width 148 height 29
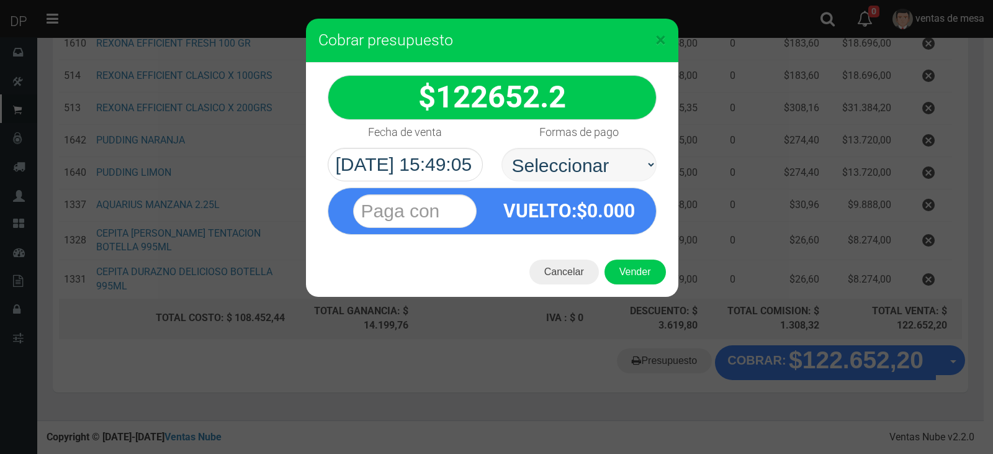
select select "Efectivo"
click at [501, 148] on select "Seleccionar Efectivo Tarjeta de Crédito Depósito Débito" at bounding box center [578, 165] width 155 height 34
click at [636, 266] on button "Vender" at bounding box center [634, 271] width 61 height 25
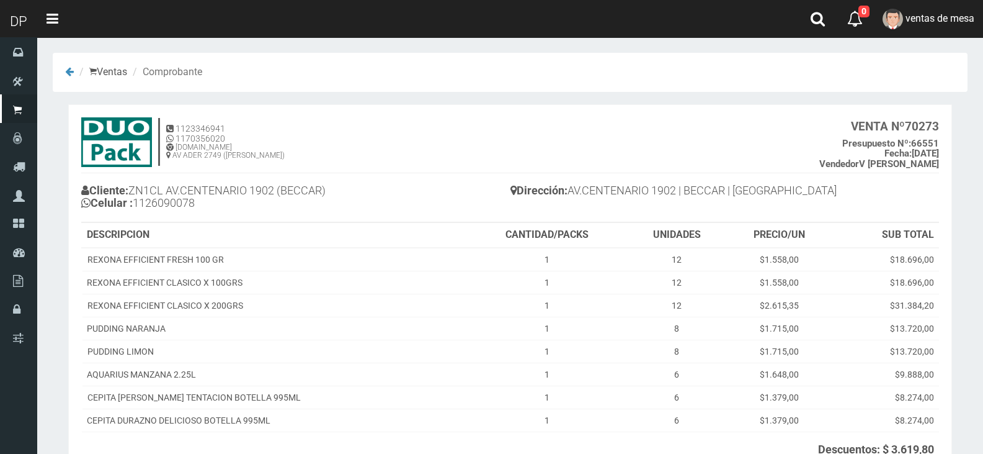
scroll to position [136, 0]
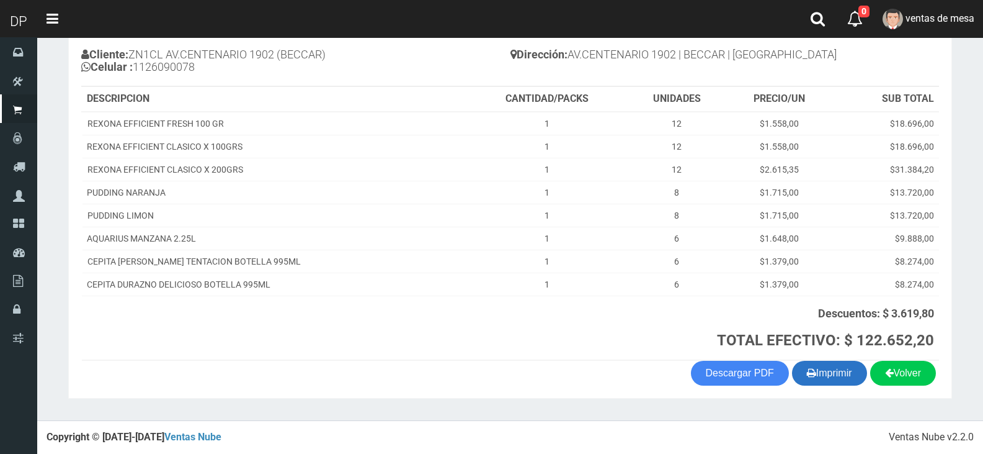
click at [831, 383] on button "Imprimir" at bounding box center [829, 372] width 75 height 25
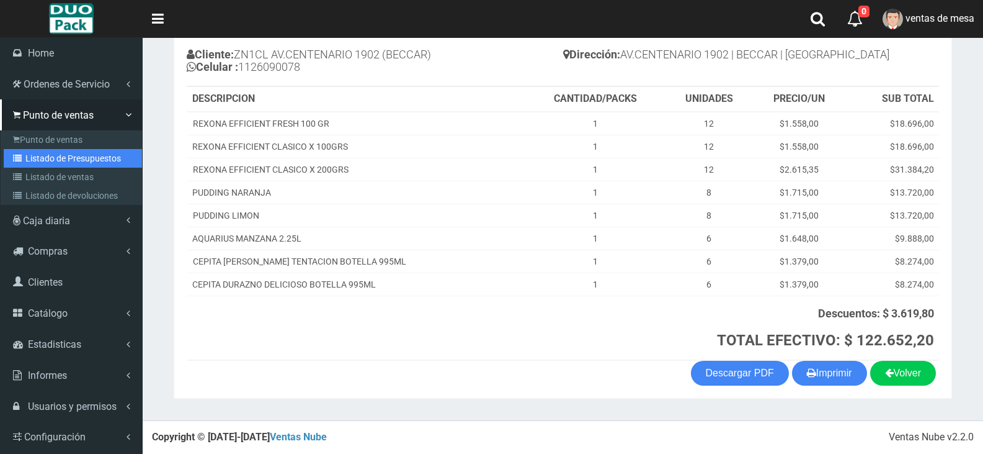
click at [34, 155] on link "Listado de Presupuestos" at bounding box center [73, 158] width 138 height 19
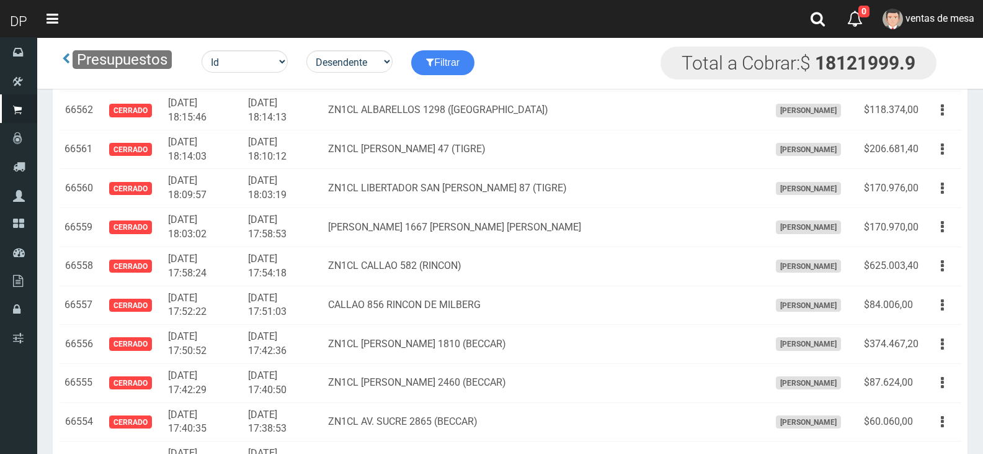
scroll to position [2309, 0]
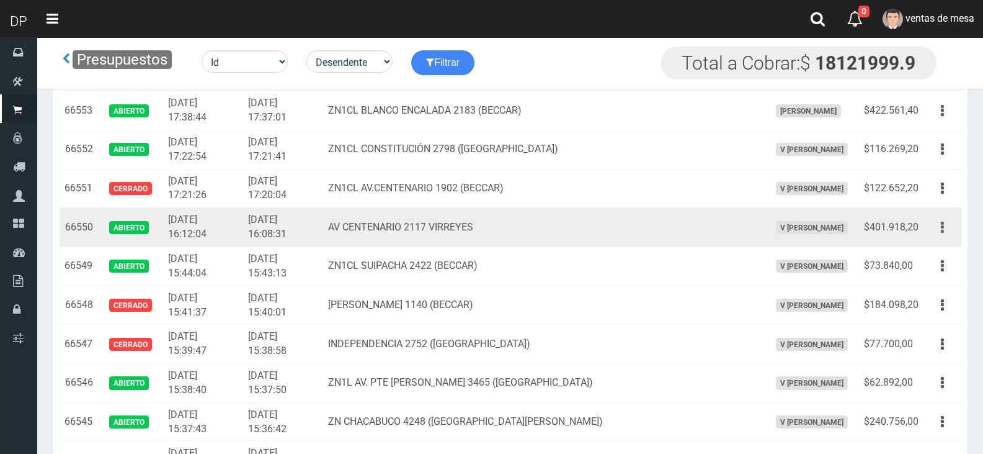
click at [941, 230] on icon "button" at bounding box center [942, 228] width 3 height 22
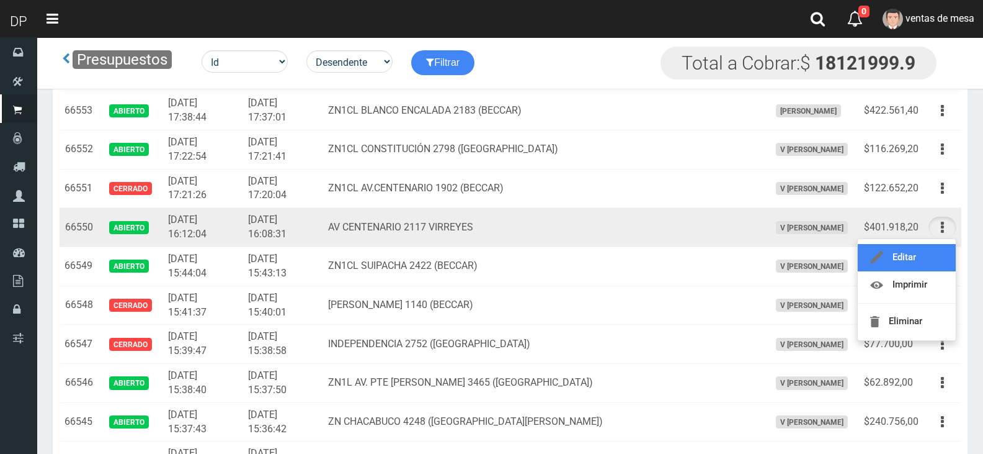
click at [936, 249] on link "Editar" at bounding box center [907, 257] width 98 height 27
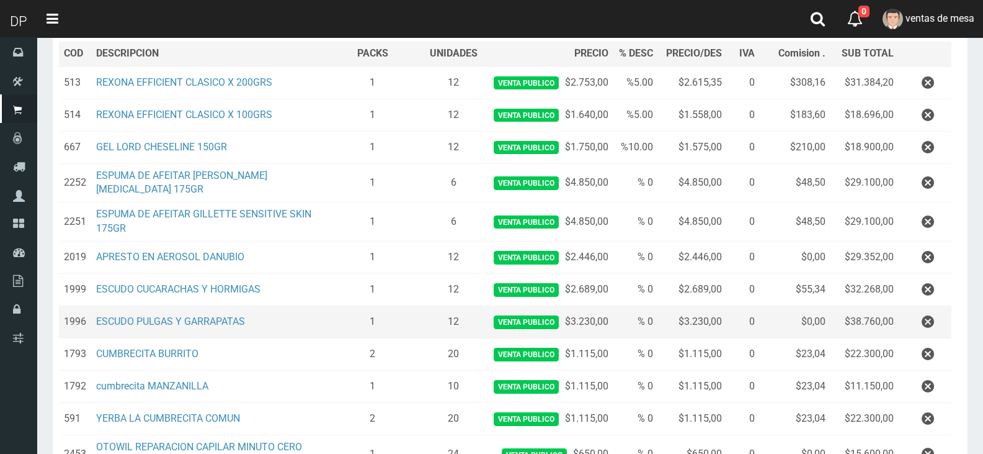
scroll to position [186, 0]
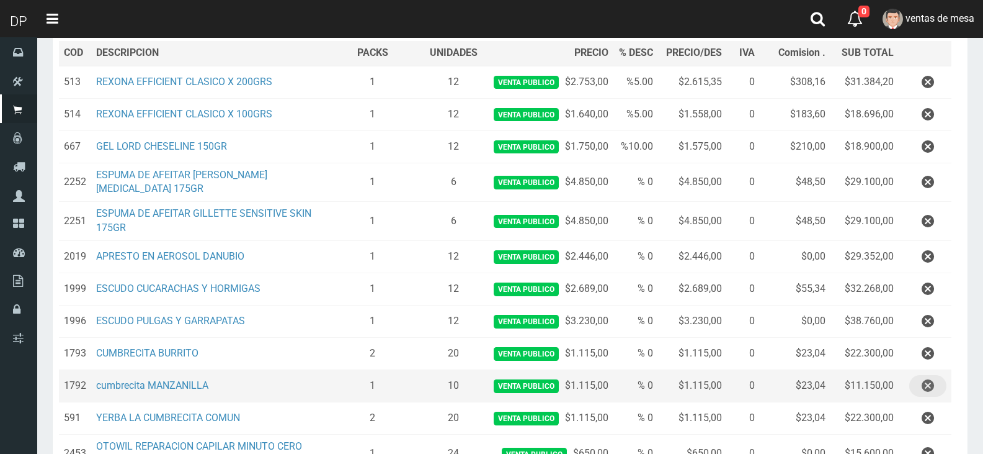
click at [924, 394] on icon "button" at bounding box center [928, 386] width 12 height 22
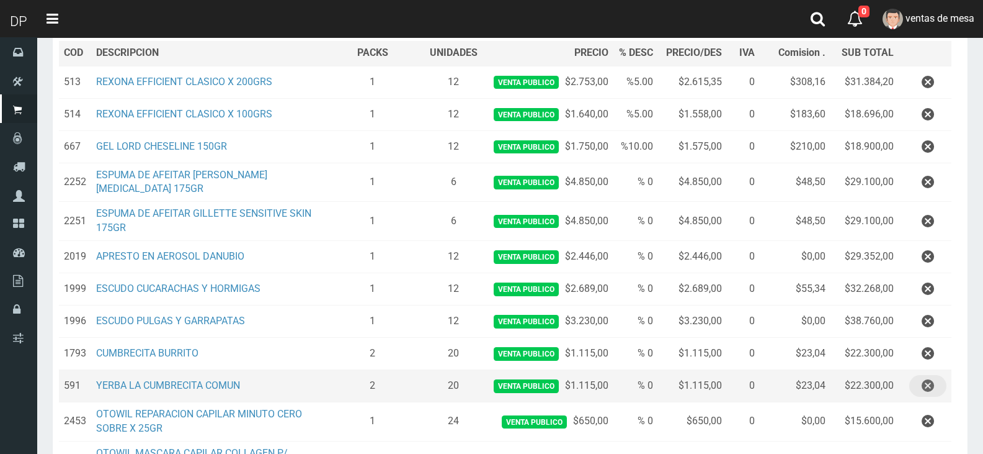
click at [926, 393] on icon "button" at bounding box center [928, 386] width 12 height 22
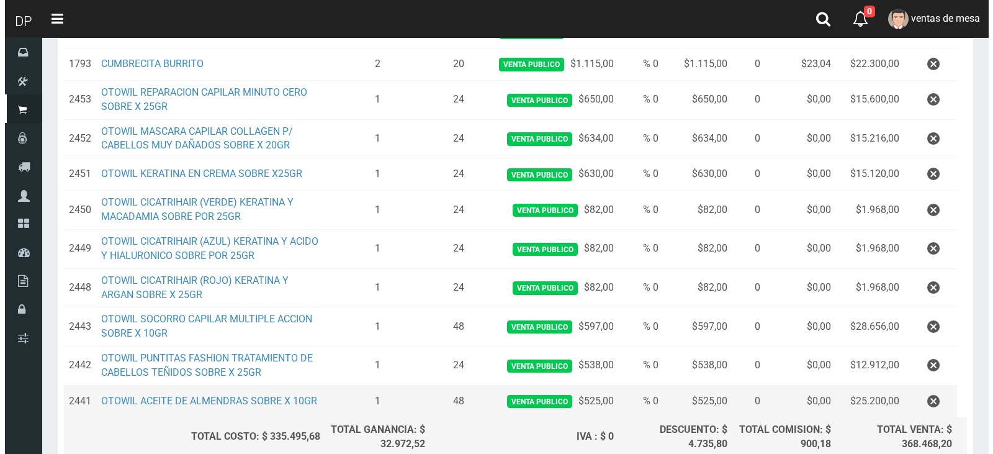
scroll to position [589, 0]
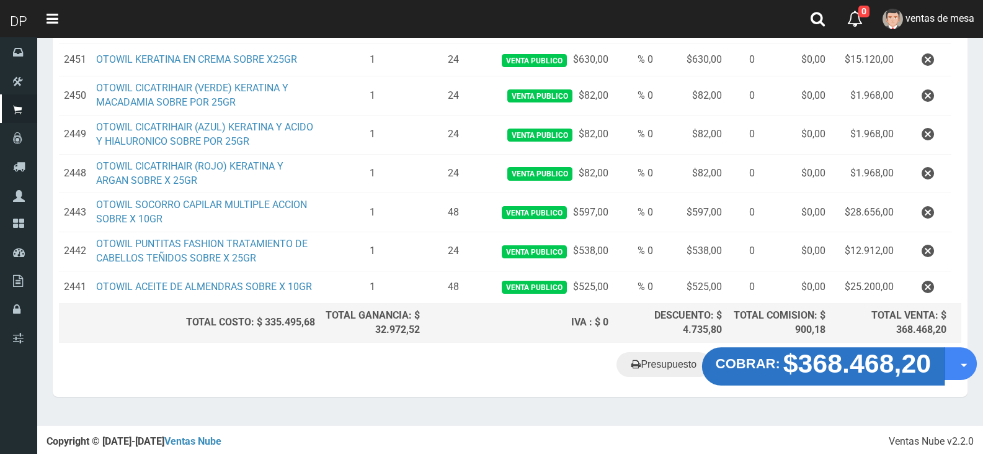
click at [824, 367] on strong "$368.468,20" at bounding box center [858, 363] width 148 height 29
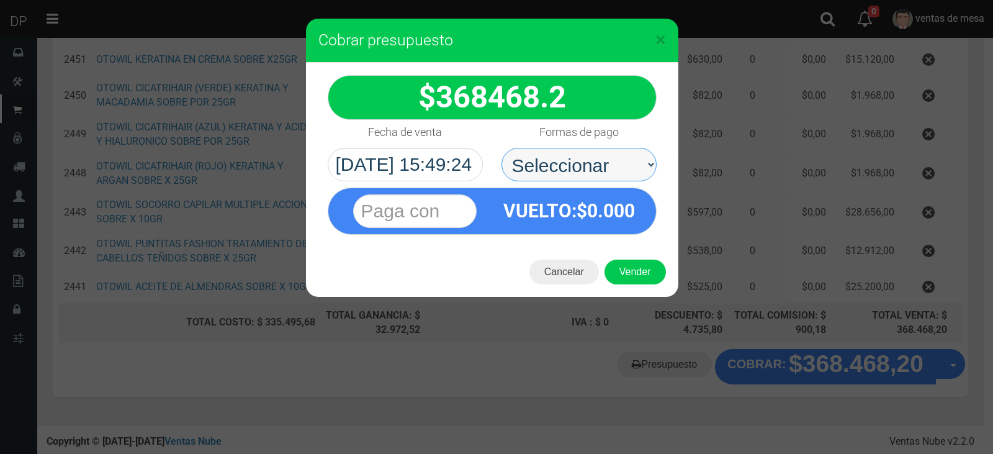
click at [605, 177] on select "Seleccionar Efectivo Tarjeta de Crédito Depósito Débito" at bounding box center [578, 165] width 155 height 34
select select "Efectivo"
click at [501, 148] on select "Seleccionar Efectivo Tarjeta de Crédito Depósito Débito" at bounding box center [578, 165] width 155 height 34
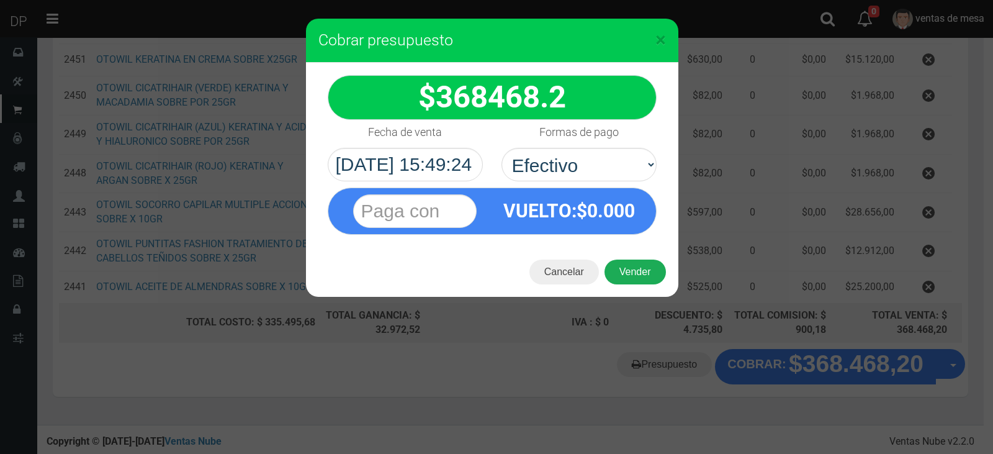
click at [637, 270] on button "Vender" at bounding box center [634, 271] width 61 height 25
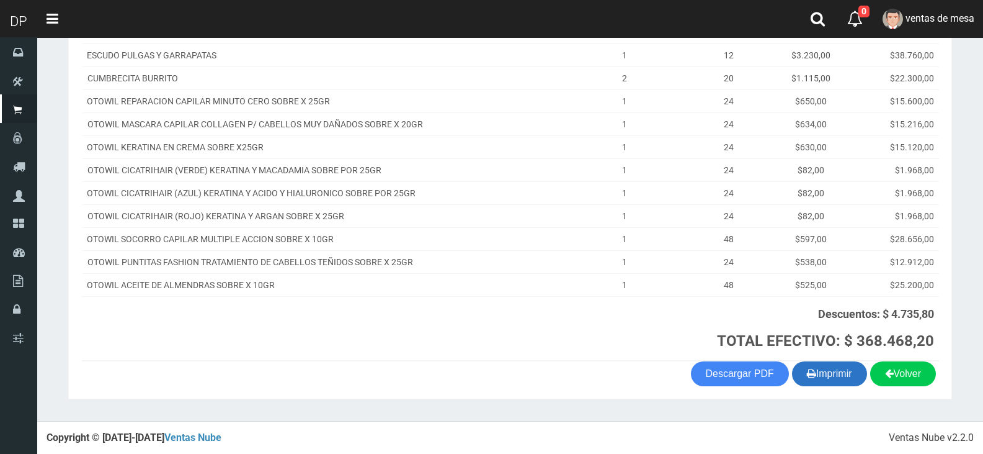
scroll to position [365, 0]
click at [832, 406] on section "× Titulo del Msj texto Mas Texto Cancelar Aceptar Ventas Comprobante" at bounding box center [510, 46] width 946 height 748
click at [835, 387] on section "1123346941 1170356020 [DOMAIN_NAME] AV ADER 2749 ([PERSON_NAME]) VENTA Nº 70274…" at bounding box center [510, 69] width 884 height 660
click at [834, 380] on button "Imprimir" at bounding box center [829, 372] width 75 height 25
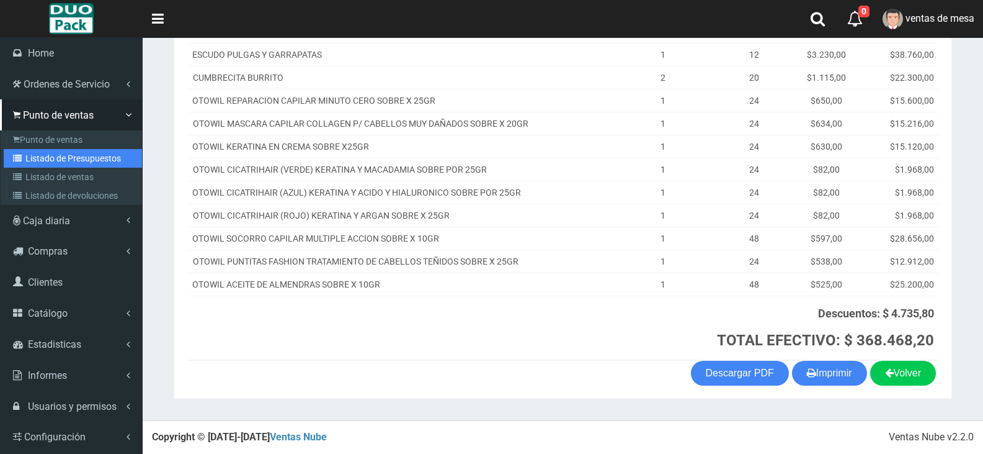
click at [35, 165] on link "Listado de Presupuestos" at bounding box center [73, 158] width 138 height 19
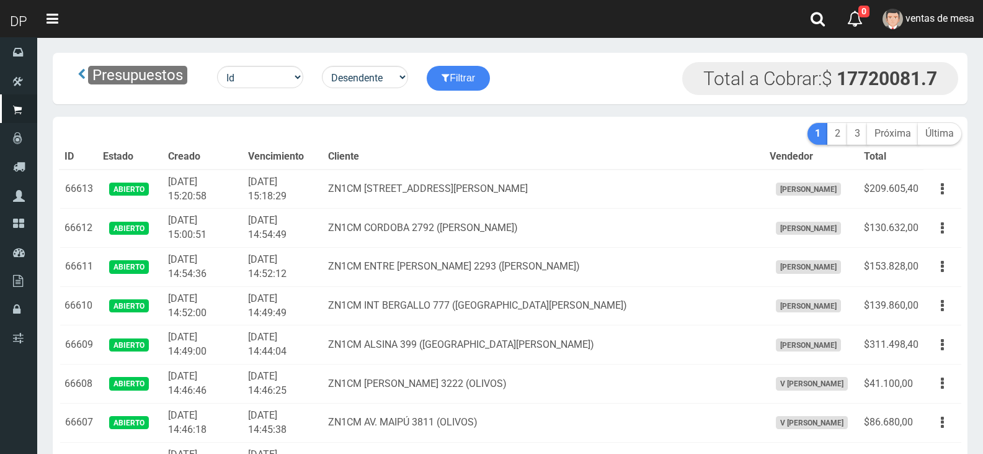
click at [374, 161] on th "Cliente" at bounding box center [544, 157] width 442 height 25
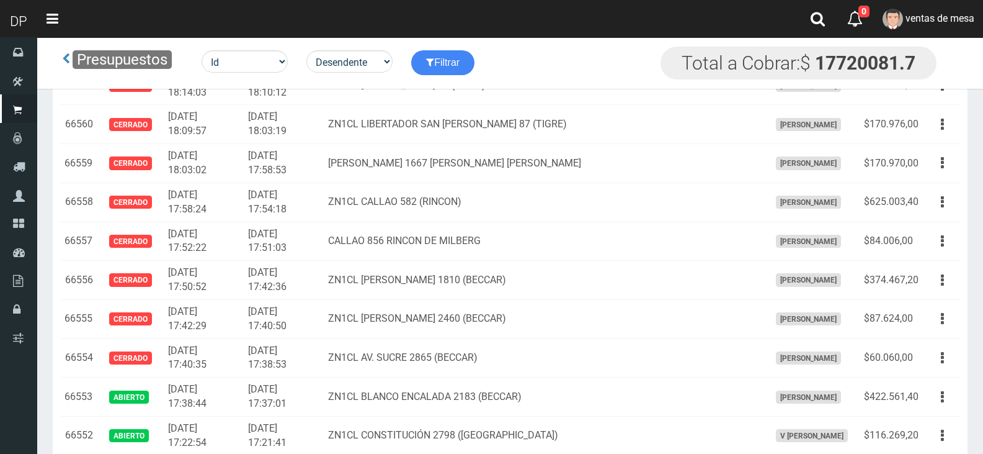
scroll to position [2348, 0]
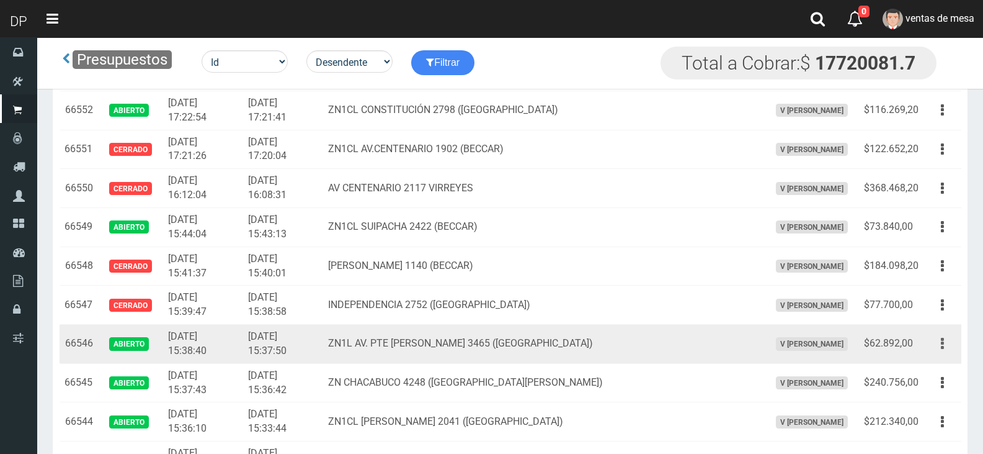
click at [942, 345] on icon "button" at bounding box center [942, 344] width 3 height 22
click at [935, 359] on ul "Editar Imprimir Eliminar" at bounding box center [906, 405] width 99 height 102
click at [933, 350] on button "button" at bounding box center [943, 344] width 28 height 22
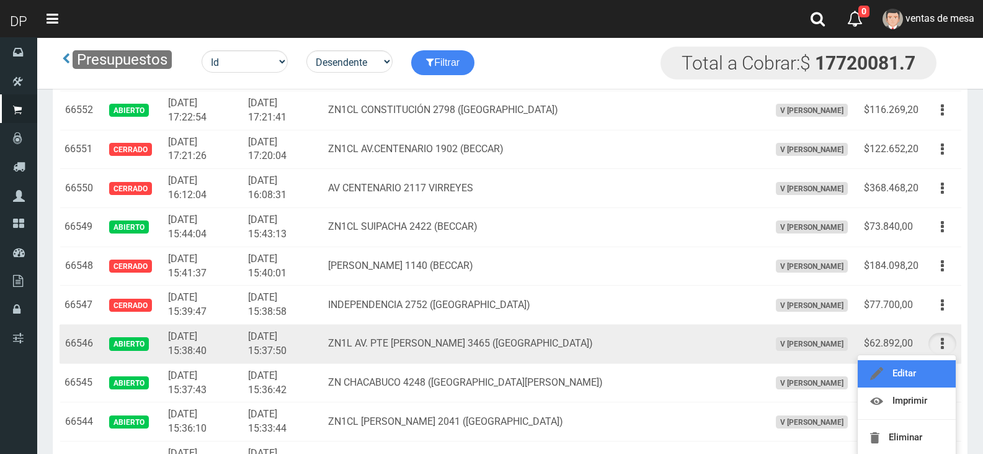
click at [928, 365] on link "Editar" at bounding box center [907, 373] width 98 height 27
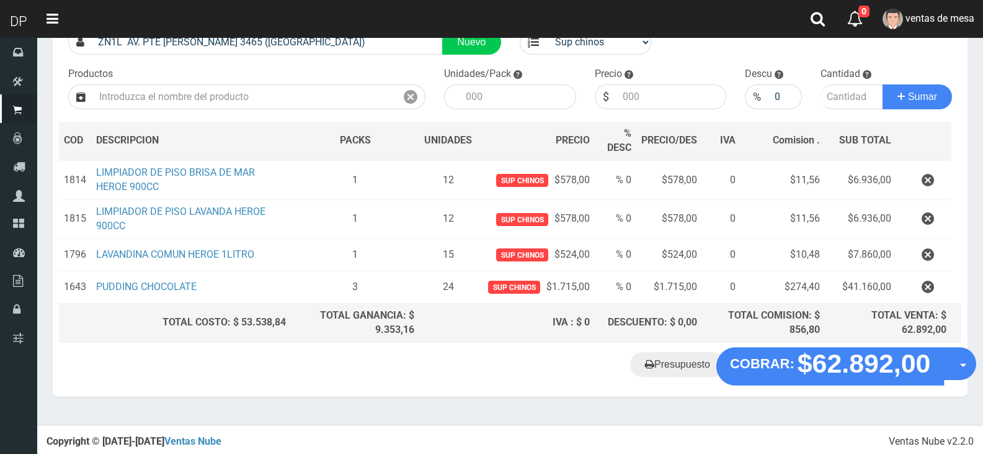
scroll to position [105, 0]
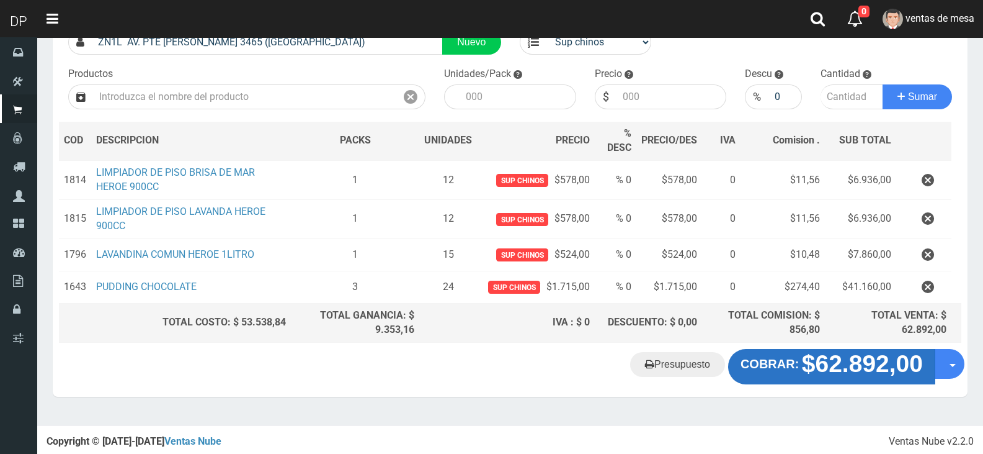
click at [860, 368] on strong "$62.892,00" at bounding box center [862, 364] width 121 height 27
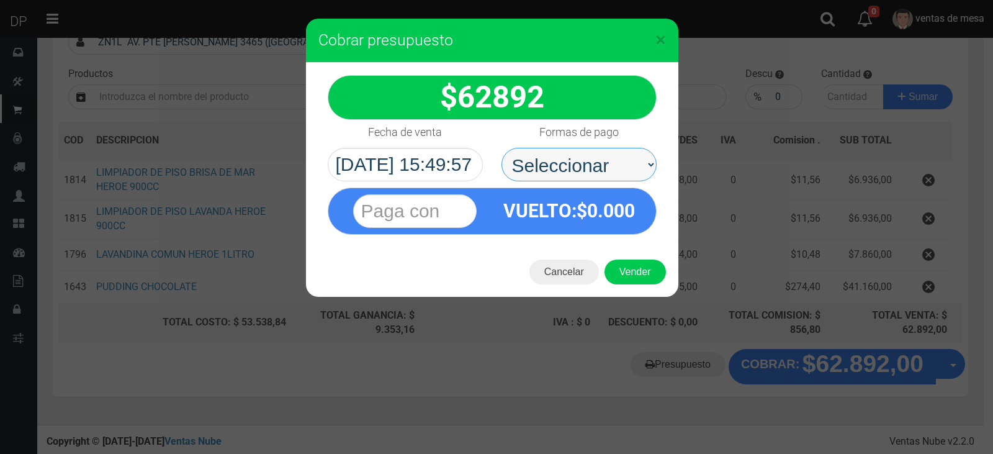
click at [581, 170] on select "Seleccionar Efectivo Tarjeta de Crédito Depósito Débito" at bounding box center [578, 165] width 155 height 34
select select "Efectivo"
click at [501, 148] on select "Seleccionar Efectivo Tarjeta de Crédito Depósito Débito" at bounding box center [578, 165] width 155 height 34
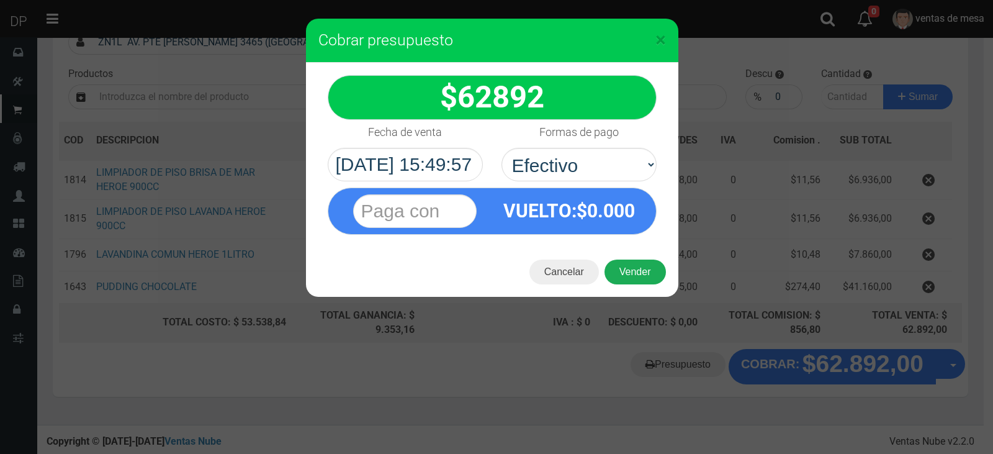
click at [631, 273] on button "Vender" at bounding box center [634, 271] width 61 height 25
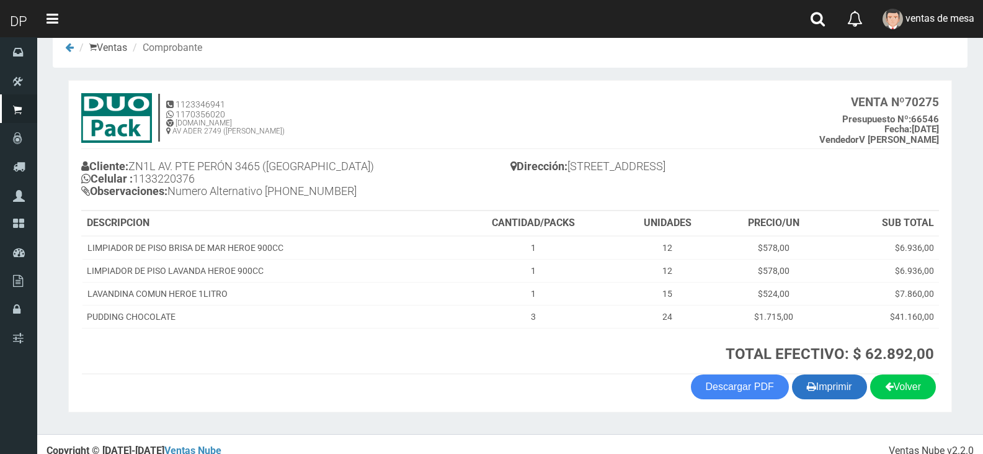
scroll to position [38, 0]
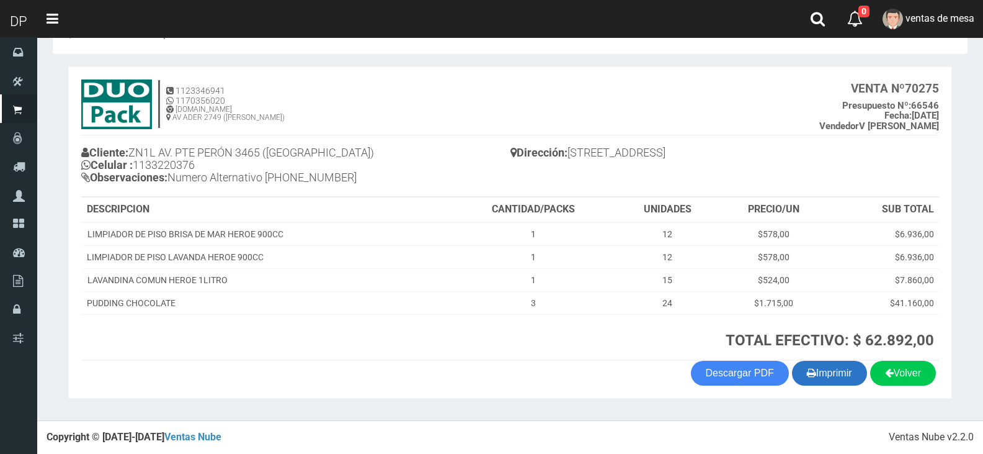
click at [817, 383] on button "Imprimir" at bounding box center [829, 372] width 75 height 25
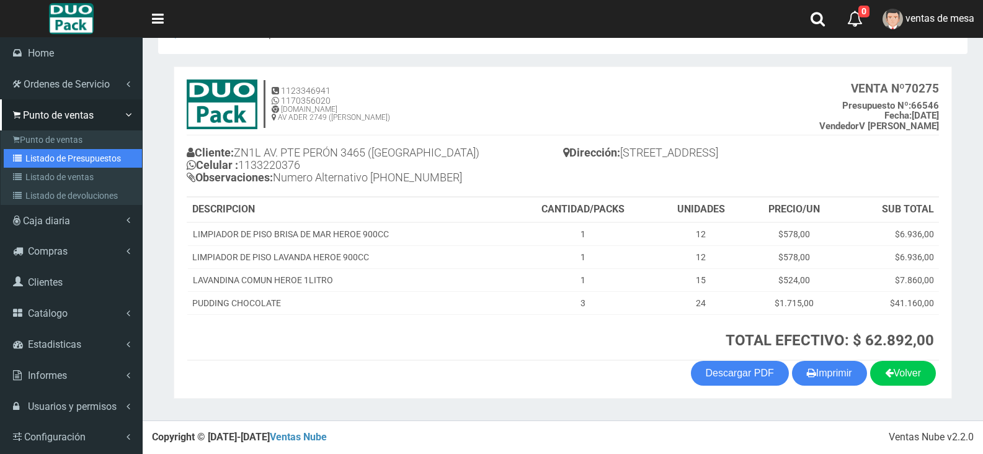
click at [71, 158] on link "Listado de Presupuestos" at bounding box center [73, 158] width 138 height 19
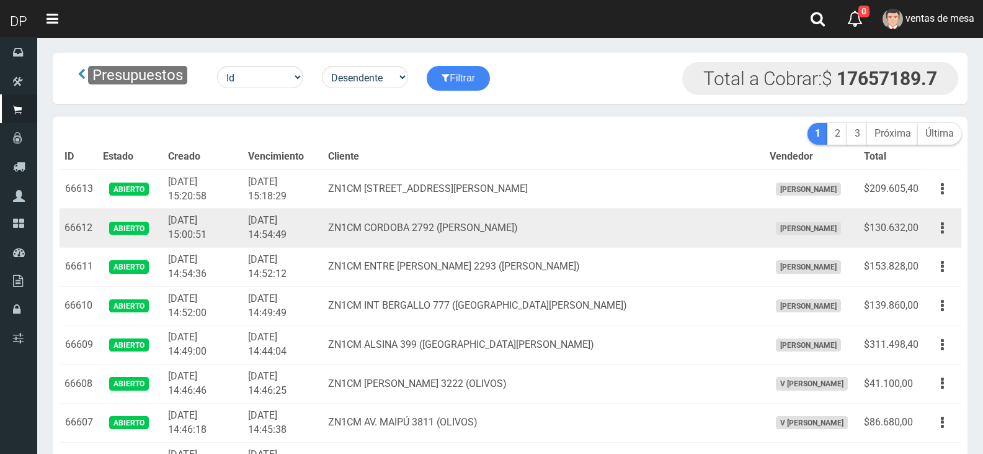
click at [404, 218] on td "ZN1CM CORDOBA 2792 ([PERSON_NAME])" at bounding box center [544, 227] width 442 height 39
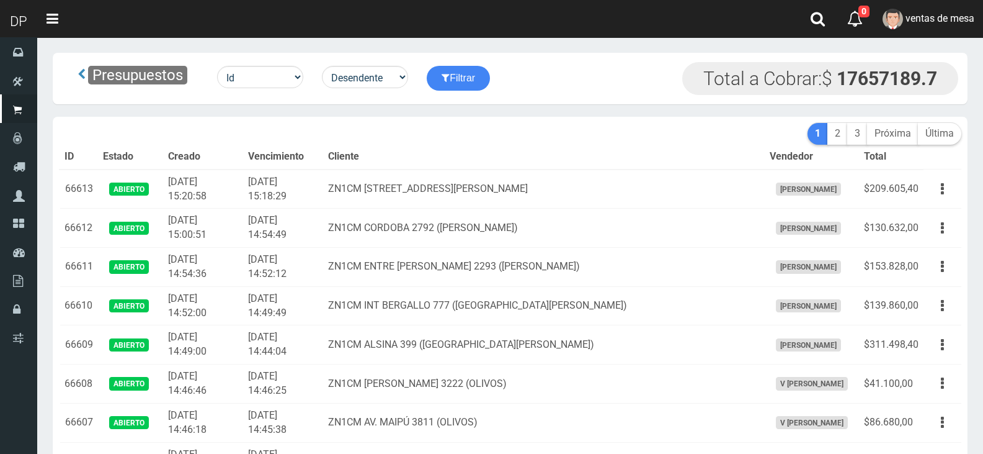
click at [530, 154] on th "Cliente" at bounding box center [544, 157] width 442 height 25
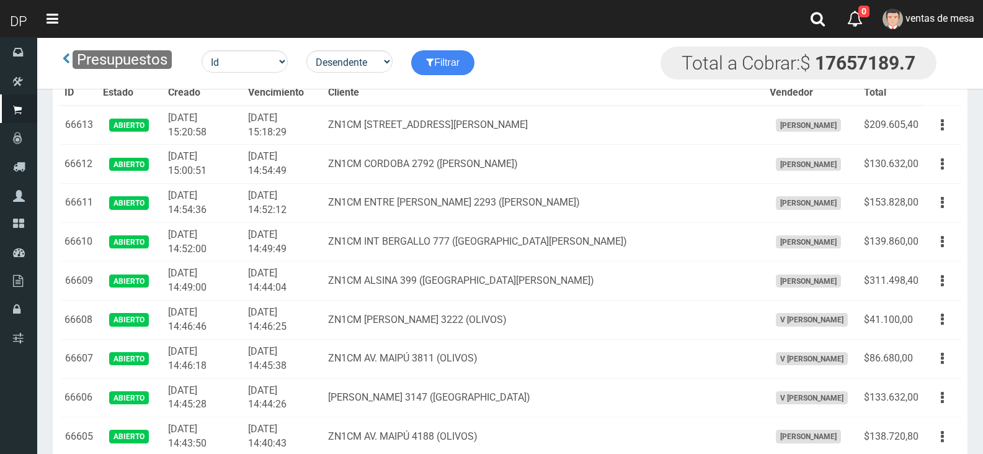
scroll to position [2412, 0]
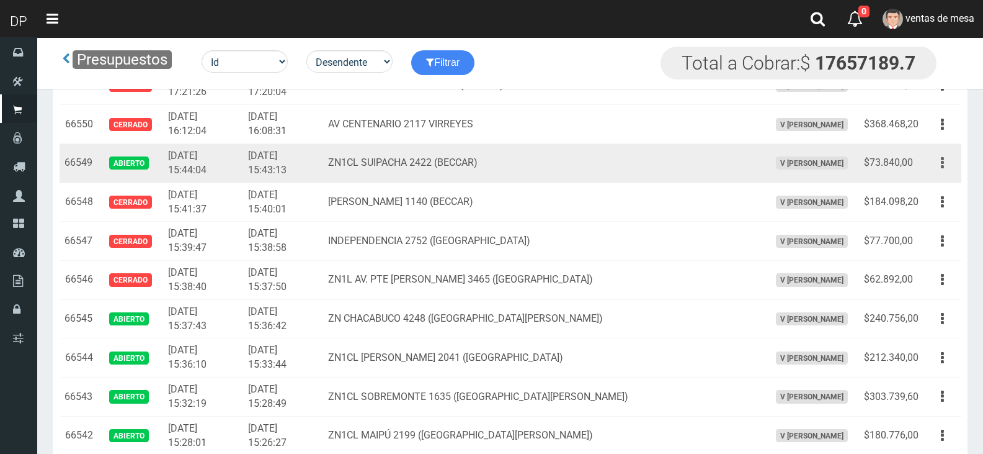
click at [933, 163] on button "button" at bounding box center [943, 163] width 28 height 22
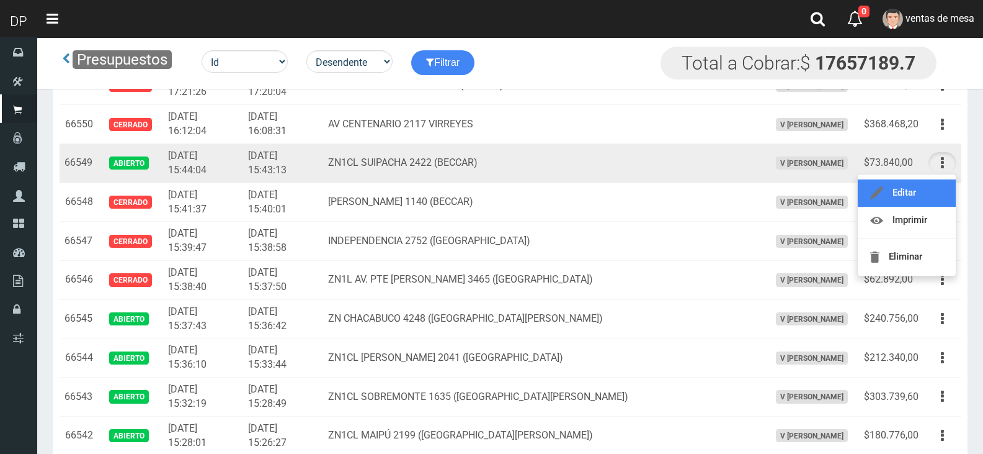
click at [934, 195] on link "Editar" at bounding box center [907, 192] width 98 height 27
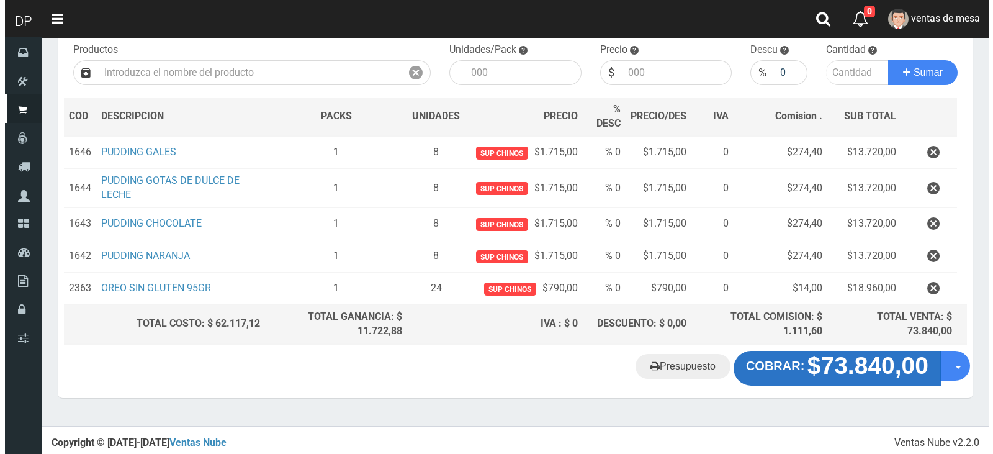
scroll to position [132, 0]
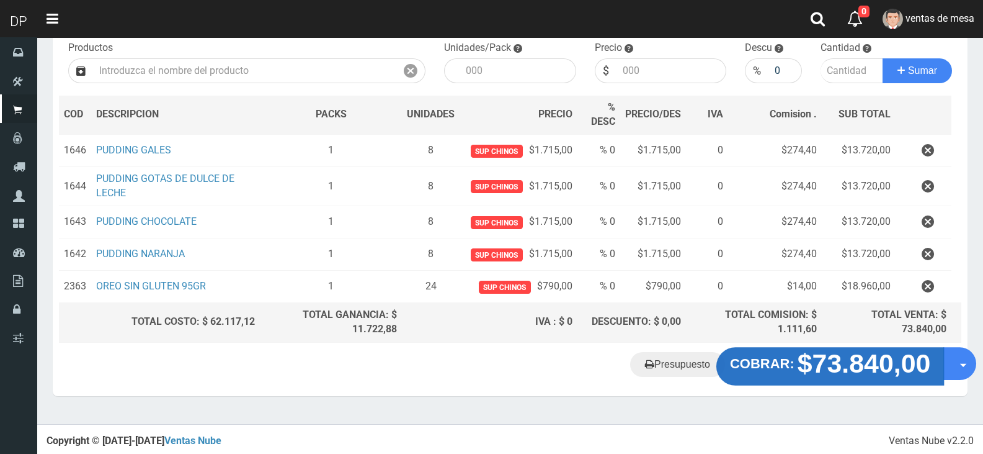
click at [846, 361] on strong "$73.840,00" at bounding box center [864, 362] width 133 height 29
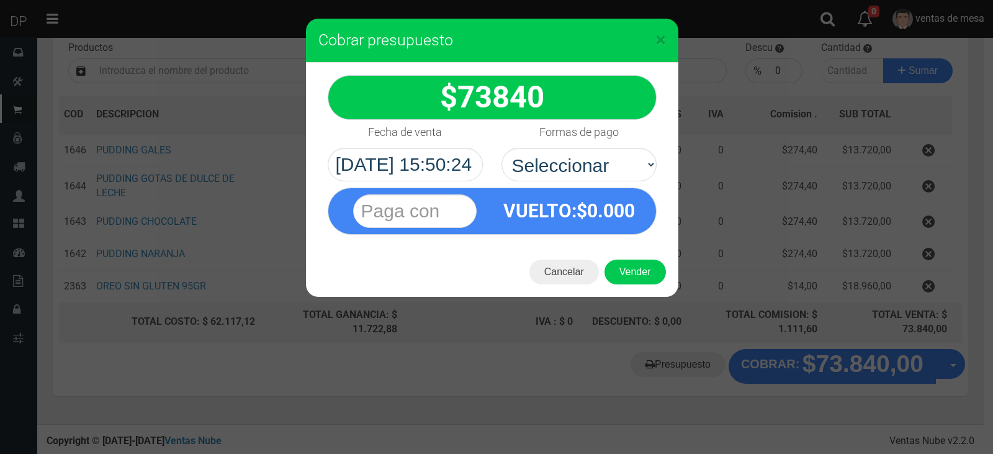
select select "Efectivo"
click at [501, 148] on select "Seleccionar Efectivo Tarjeta de Crédito Depósito Débito" at bounding box center [578, 165] width 155 height 34
click at [627, 265] on button "Vender" at bounding box center [634, 271] width 61 height 25
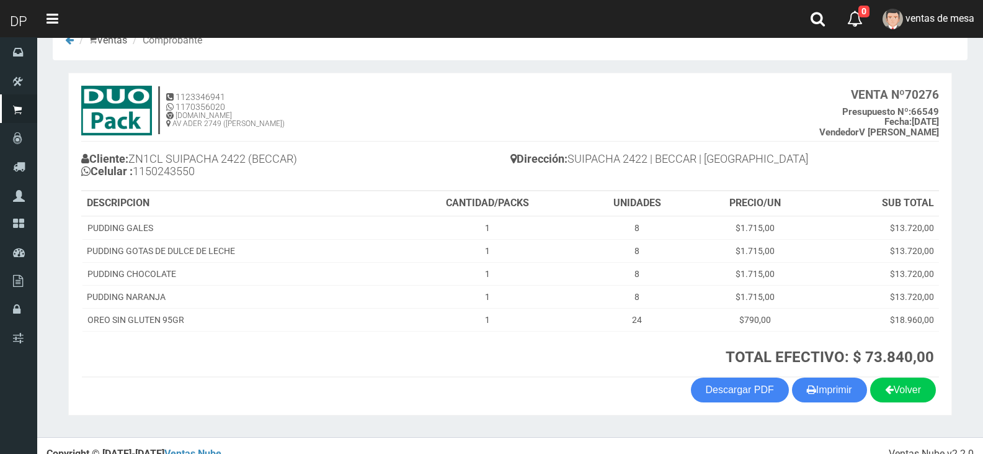
scroll to position [48, 0]
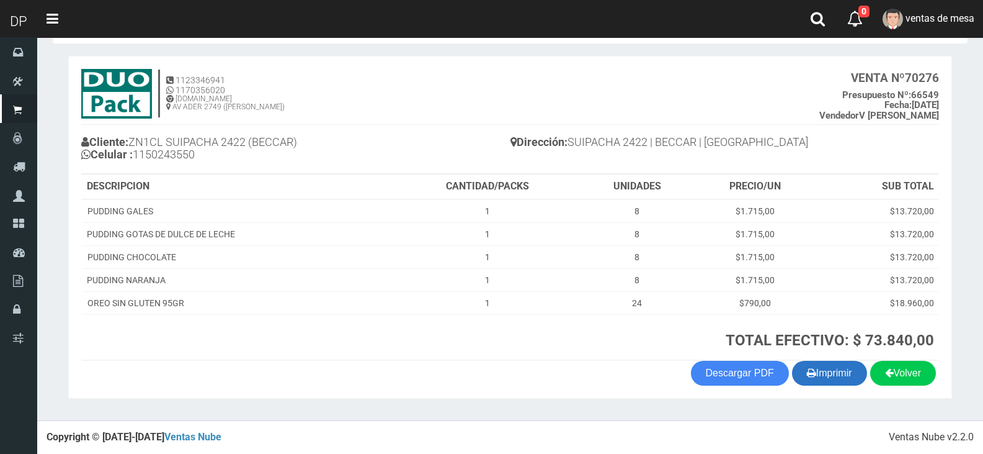
click at [842, 377] on button "Imprimir" at bounding box center [829, 372] width 75 height 25
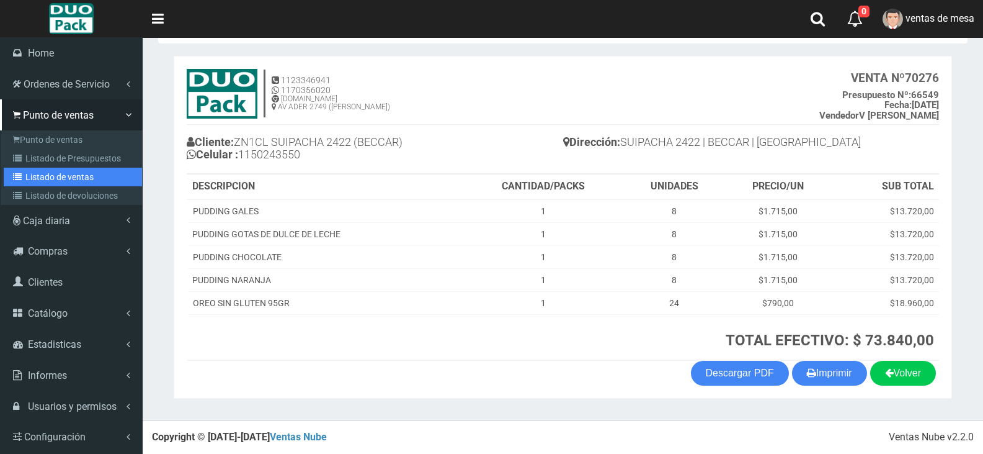
click at [21, 168] on link "Listado de ventas" at bounding box center [73, 177] width 138 height 19
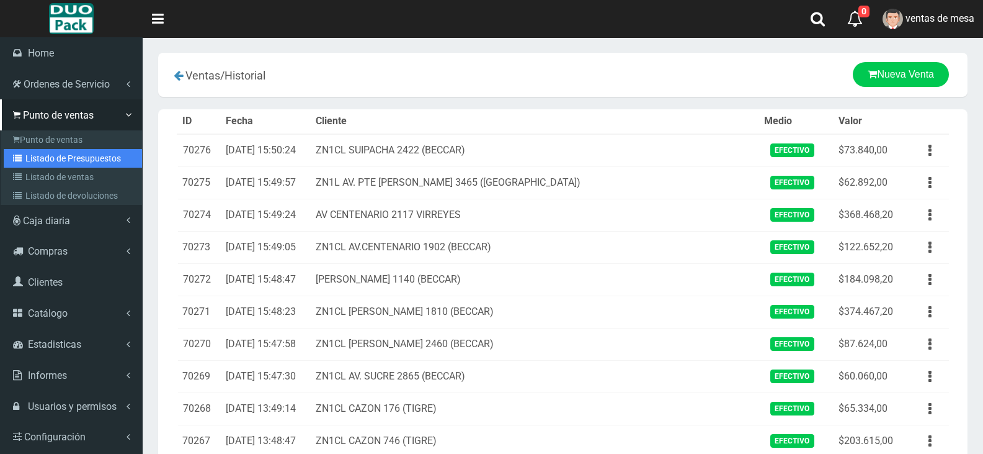
click at [28, 160] on link "Listado de Presupuestos" at bounding box center [73, 158] width 138 height 19
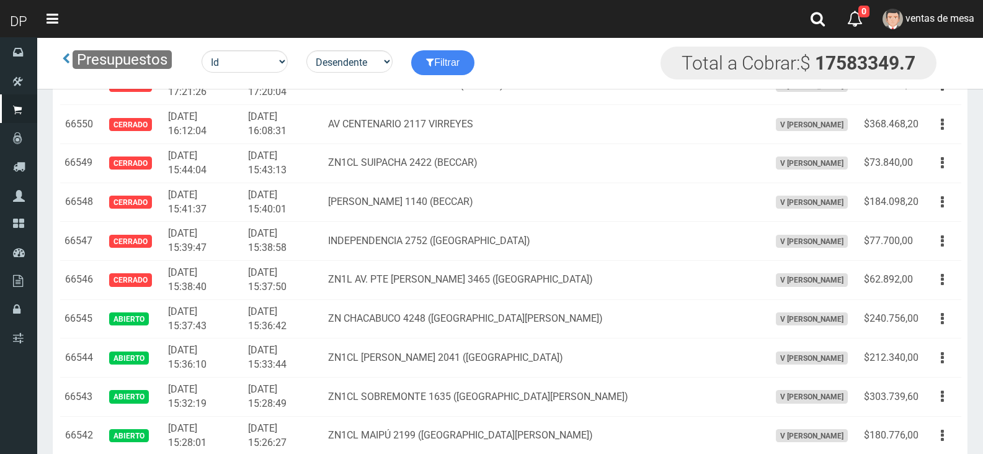
scroll to position [2737, 0]
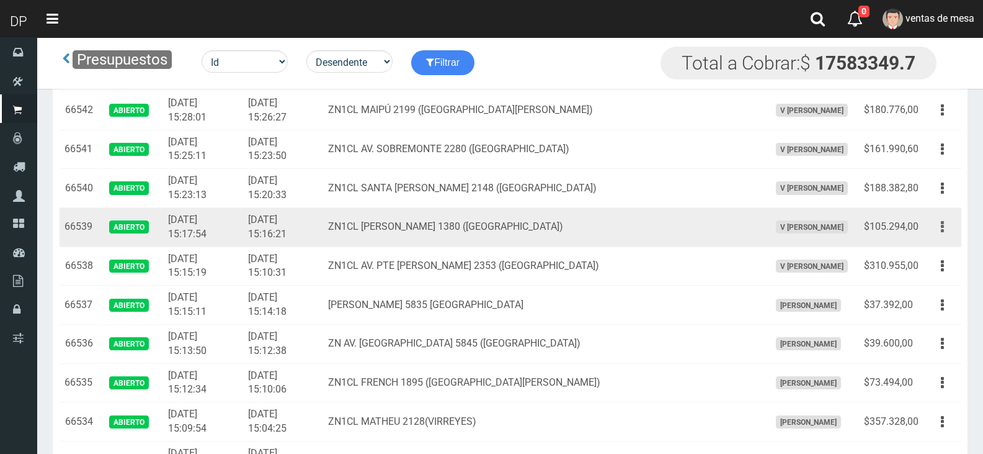
click at [933, 223] on button "button" at bounding box center [943, 227] width 28 height 22
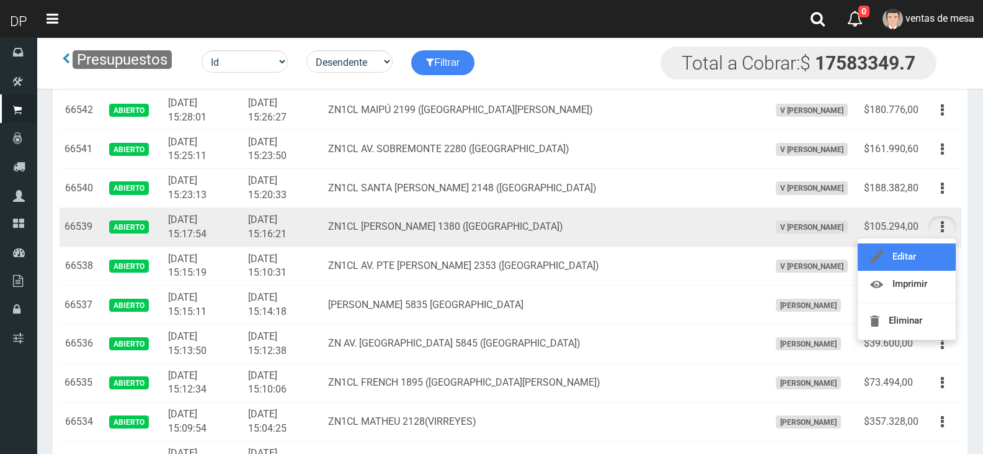
click at [923, 253] on link "Editar" at bounding box center [907, 256] width 98 height 27
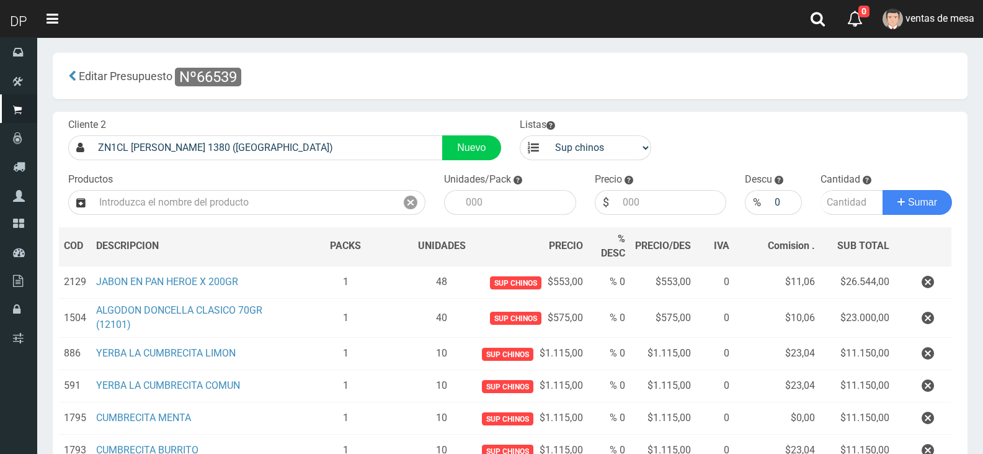
click at [917, 385] on button "button" at bounding box center [928, 386] width 37 height 22
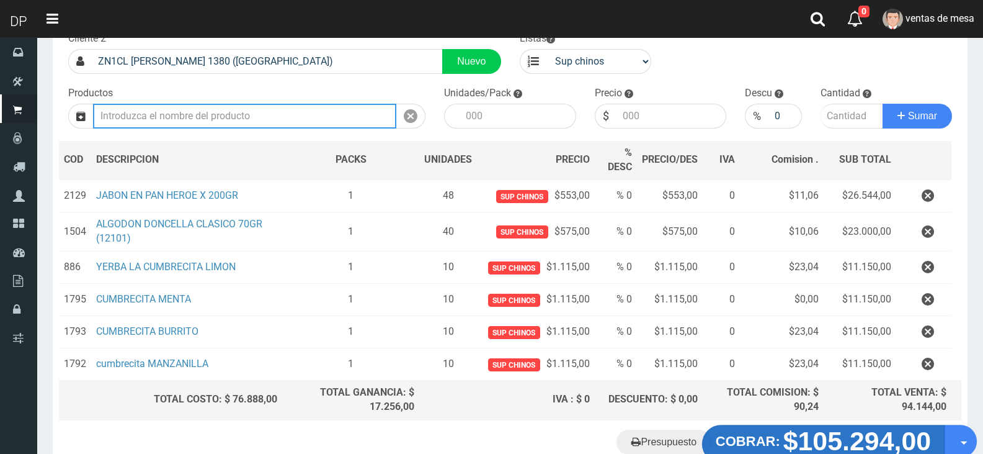
scroll to position [164, 0]
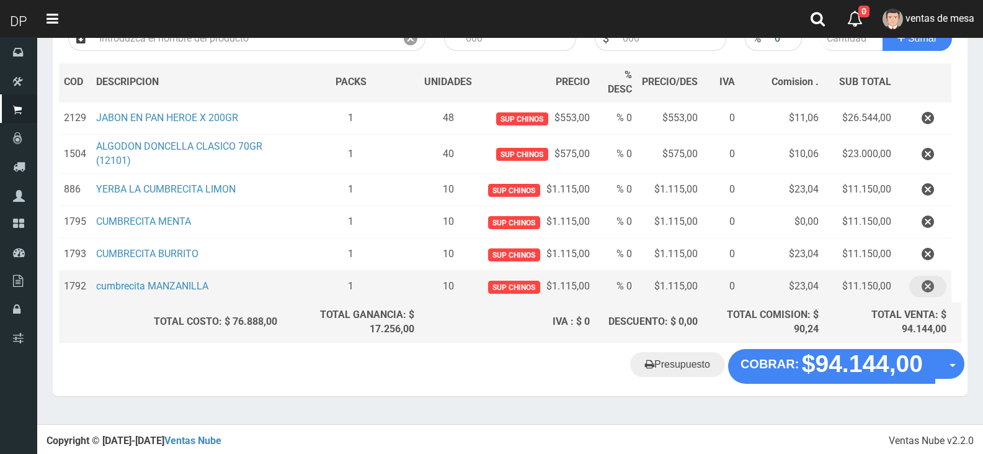
click at [939, 287] on button "button" at bounding box center [928, 286] width 37 height 22
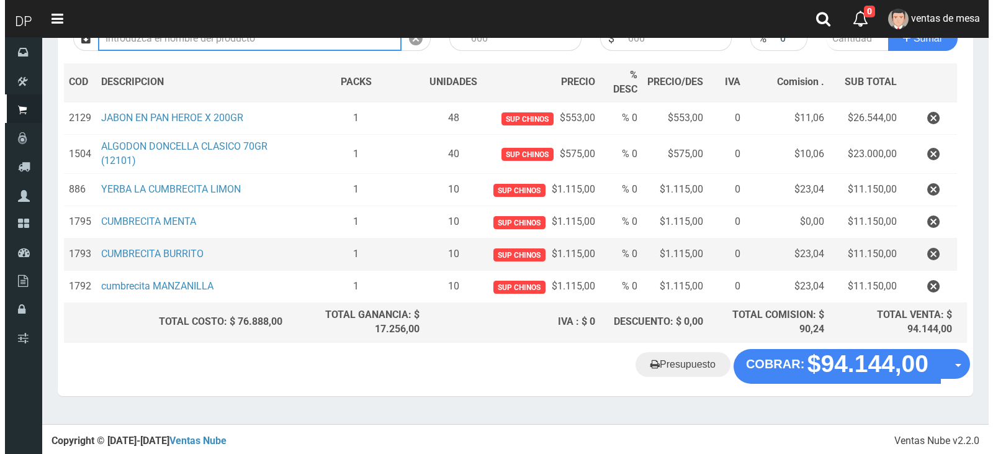
scroll to position [132, 0]
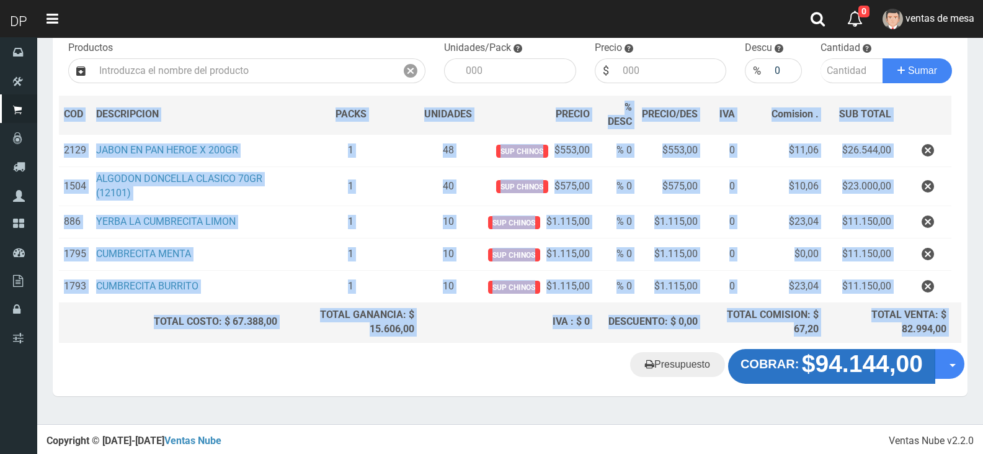
click at [839, 350] on div "Cliente 2 ZN1CL SANTAMARINA 1380 (VICTORIA) Nuevo Listas venta publico Sup chin…" at bounding box center [510, 188] width 915 height 416
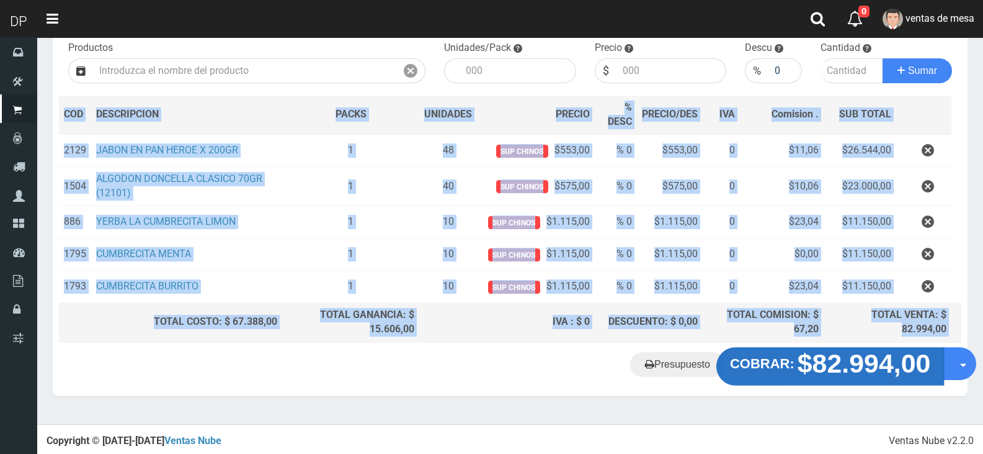
click at [838, 349] on strong "$82.994,00" at bounding box center [864, 362] width 133 height 29
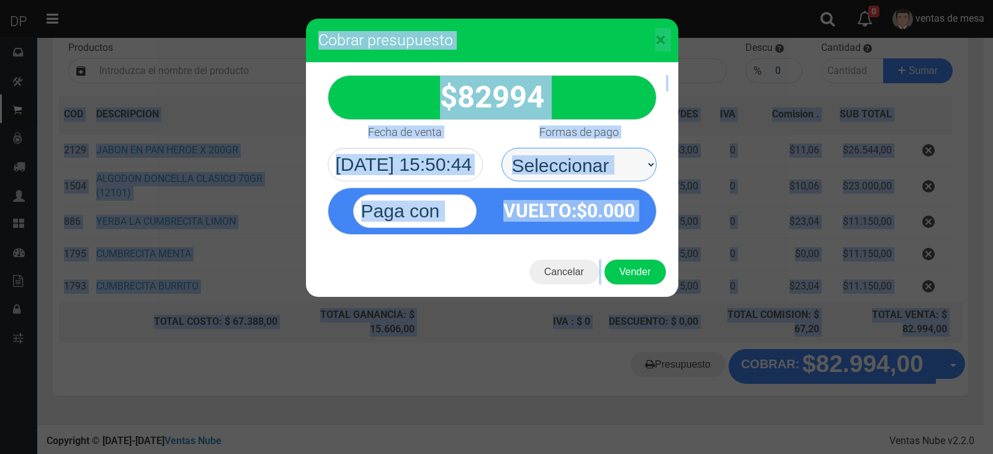
drag, startPoint x: 648, startPoint y: 165, endPoint x: 630, endPoint y: 164, distance: 18.0
click at [627, 148] on select "Seleccionar Efectivo Tarjeta de Crédito Depósito Débito" at bounding box center [578, 165] width 155 height 34
drag, startPoint x: 630, startPoint y: 164, endPoint x: 631, endPoint y: 206, distance: 42.2
click at [630, 164] on select "Seleccionar Efectivo Tarjeta de Crédito Depósito Débito" at bounding box center [578, 165] width 155 height 34
click at [629, 154] on select "Seleccionar Efectivo Tarjeta de Crédito Depósito Débito" at bounding box center [578, 165] width 155 height 34
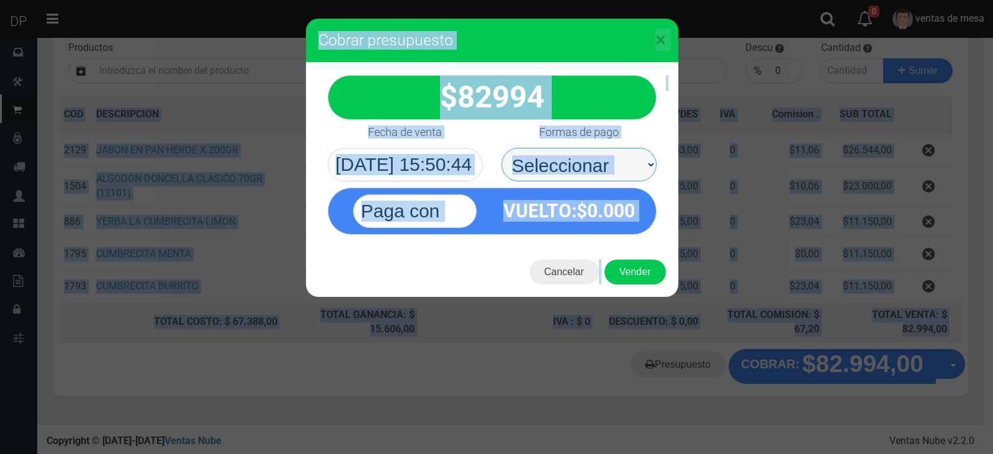
click at [501, 148] on select "Seleccionar Efectivo Tarjeta de Crédito Depósito Débito" at bounding box center [578, 165] width 155 height 34
click at [626, 174] on select "Seleccionar Efectivo Tarjeta de Crédito Depósito Débito" at bounding box center [578, 165] width 155 height 34
select select "Efectivo"
click at [501, 148] on select "Seleccionar Efectivo Tarjeta de Crédito Depósito Débito" at bounding box center [578, 165] width 155 height 34
click at [637, 266] on button "Vender" at bounding box center [634, 271] width 61 height 25
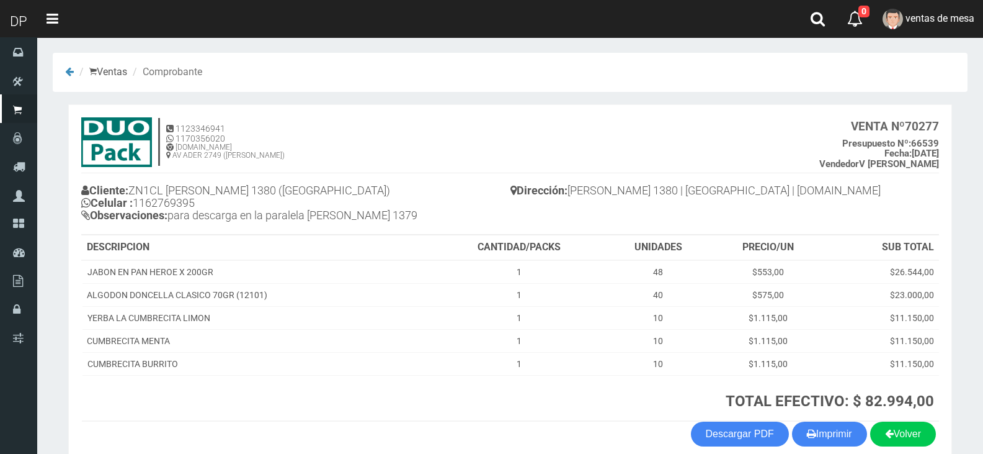
scroll to position [61, 0]
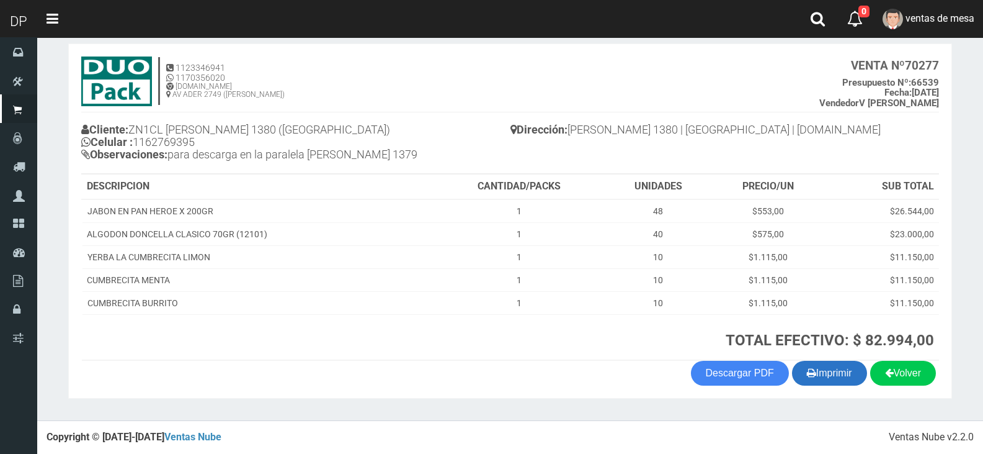
click at [815, 363] on button "Imprimir" at bounding box center [829, 372] width 75 height 25
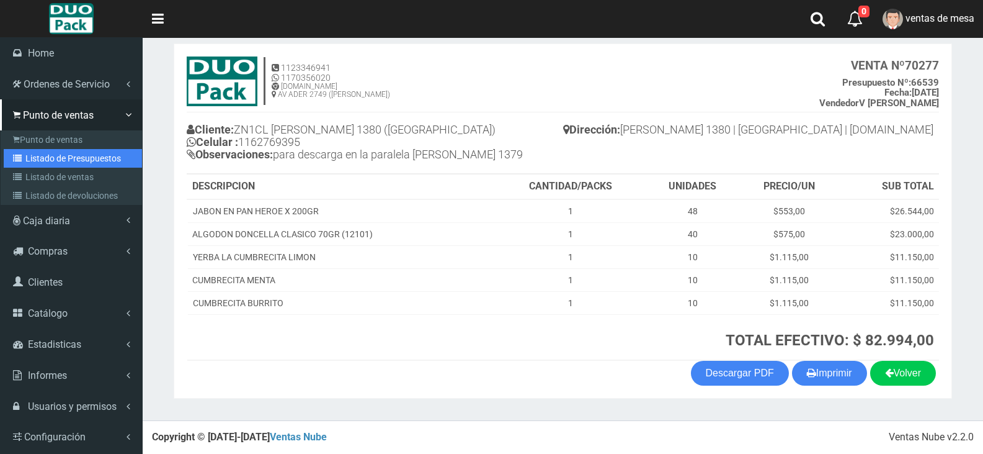
click at [29, 164] on link "Listado de Presupuestos" at bounding box center [73, 158] width 138 height 19
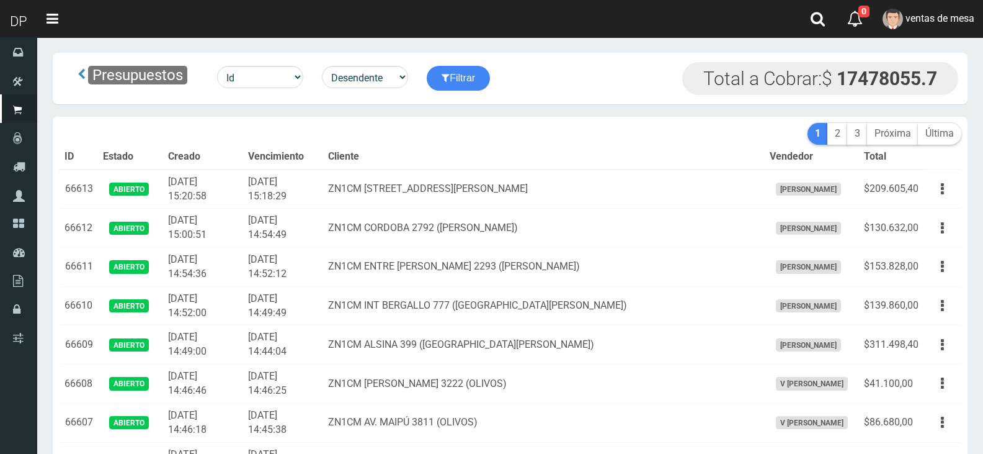
click at [528, 150] on th "Cliente" at bounding box center [544, 157] width 442 height 25
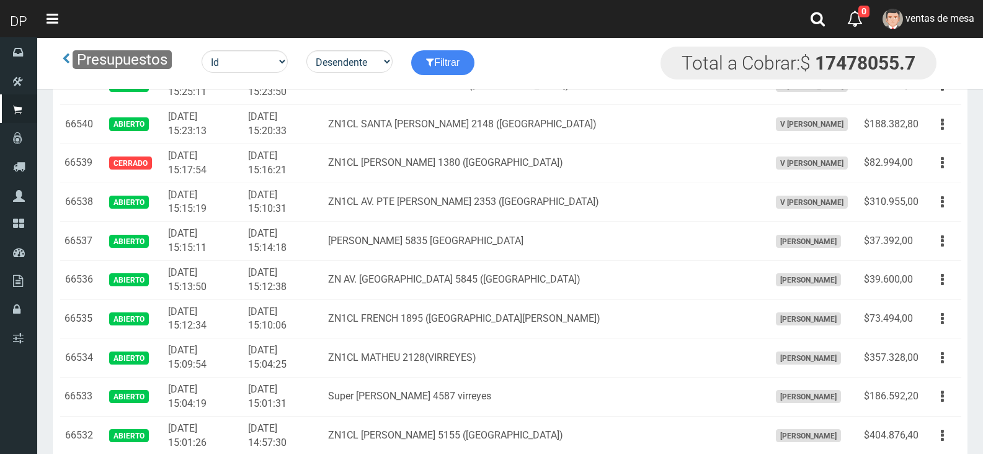
scroll to position [2232, 0]
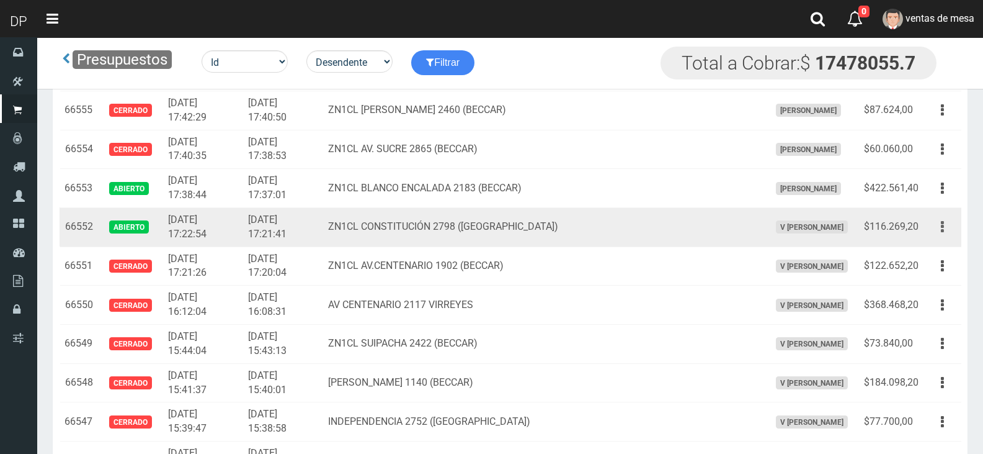
click at [938, 236] on button "button" at bounding box center [943, 227] width 28 height 22
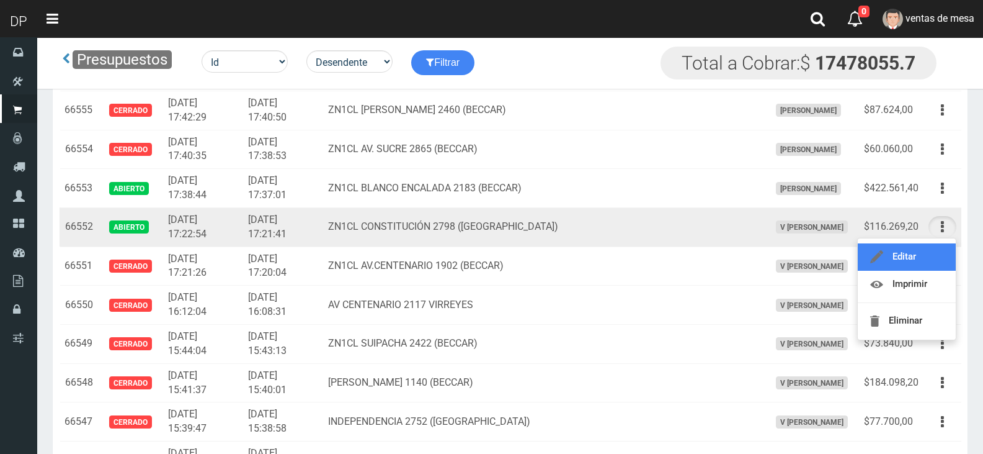
click at [934, 247] on link "Editar" at bounding box center [907, 256] width 98 height 27
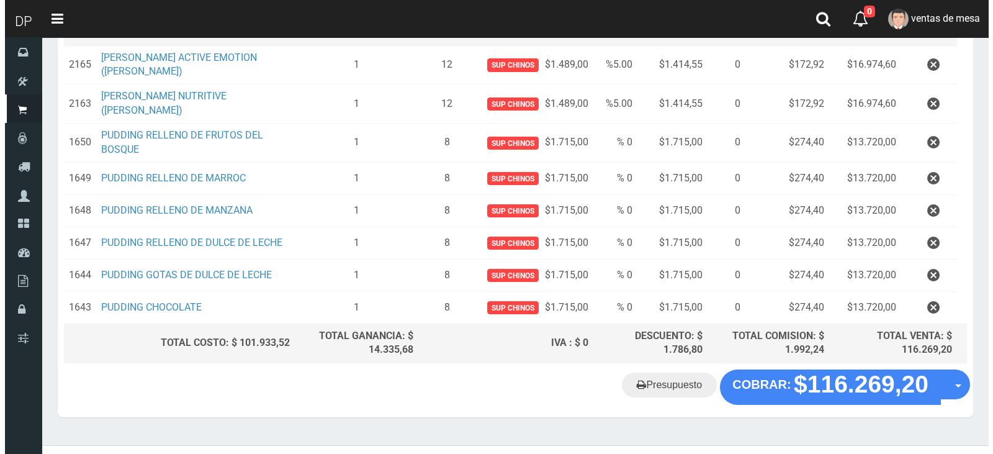
scroll to position [234, 0]
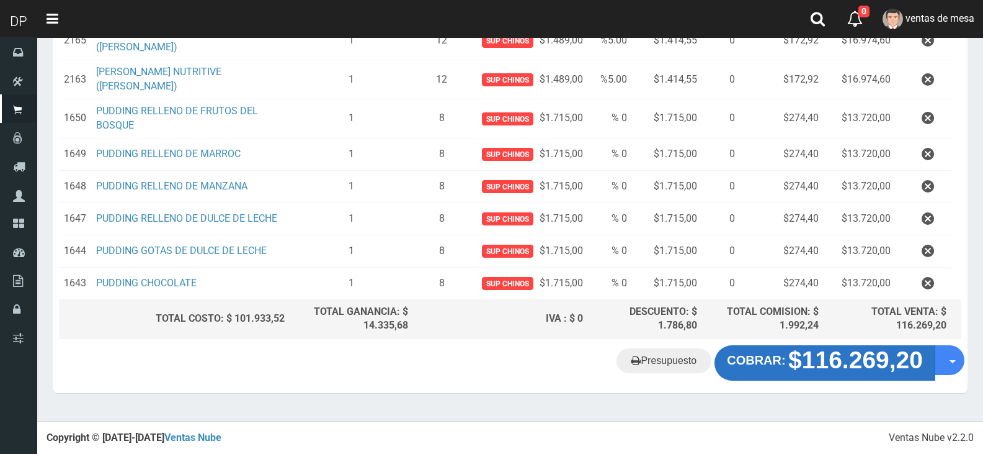
click at [803, 378] on button "COBRAR: $116.269,20" at bounding box center [825, 362] width 221 height 35
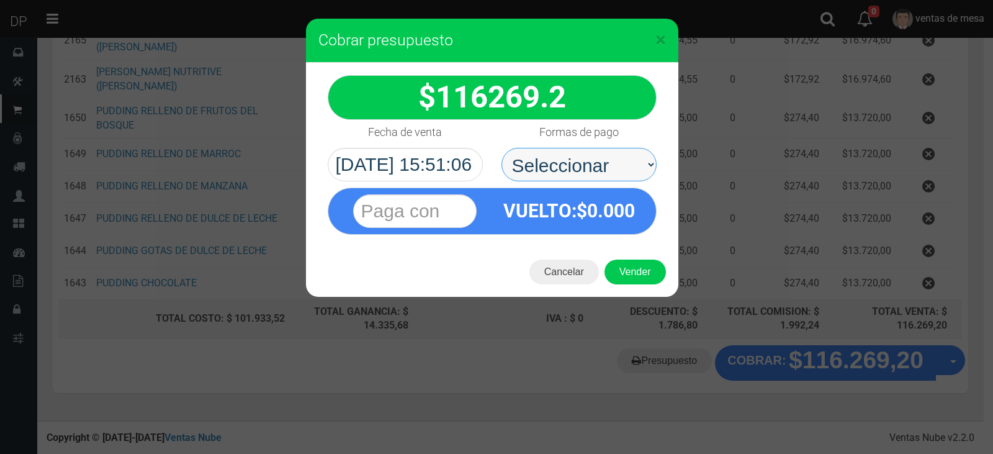
click at [583, 166] on select "Seleccionar Efectivo Tarjeta de Crédito Depósito Débito" at bounding box center [578, 165] width 155 height 34
select select "Efectivo"
click at [501, 148] on select "Seleccionar Efectivo Tarjeta de Crédito Depósito Débito" at bounding box center [578, 165] width 155 height 34
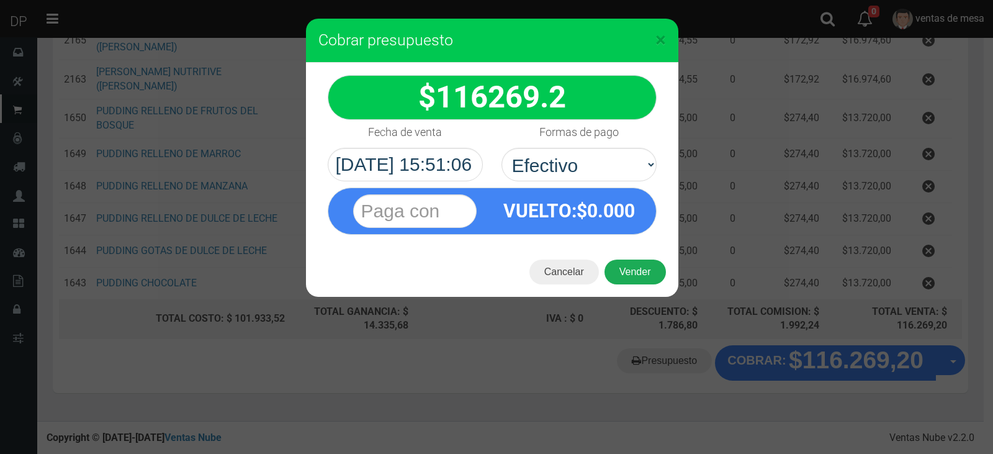
click at [624, 282] on button "Vender" at bounding box center [634, 271] width 61 height 25
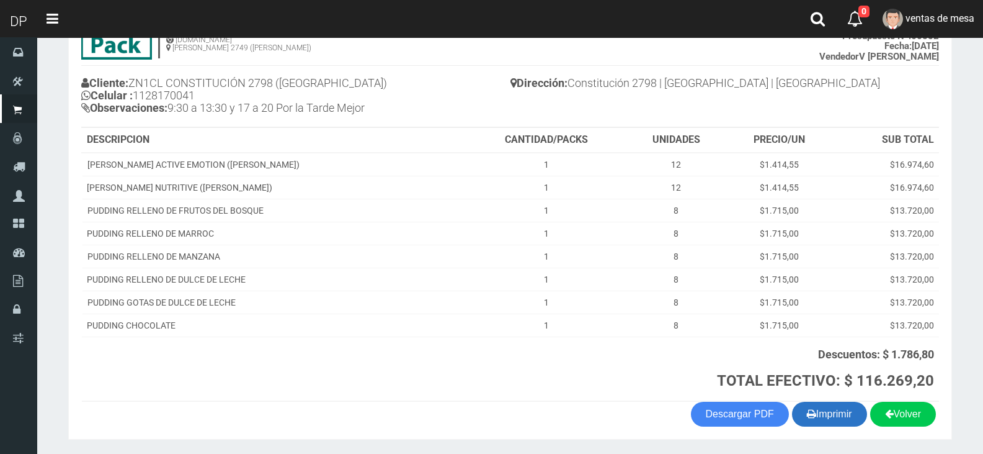
scroll to position [148, 0]
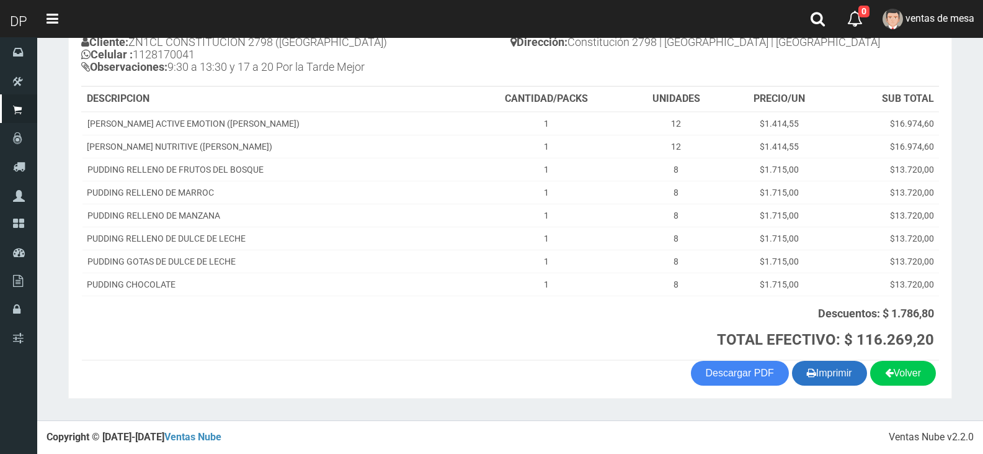
click at [829, 374] on button "Imprimir" at bounding box center [829, 372] width 75 height 25
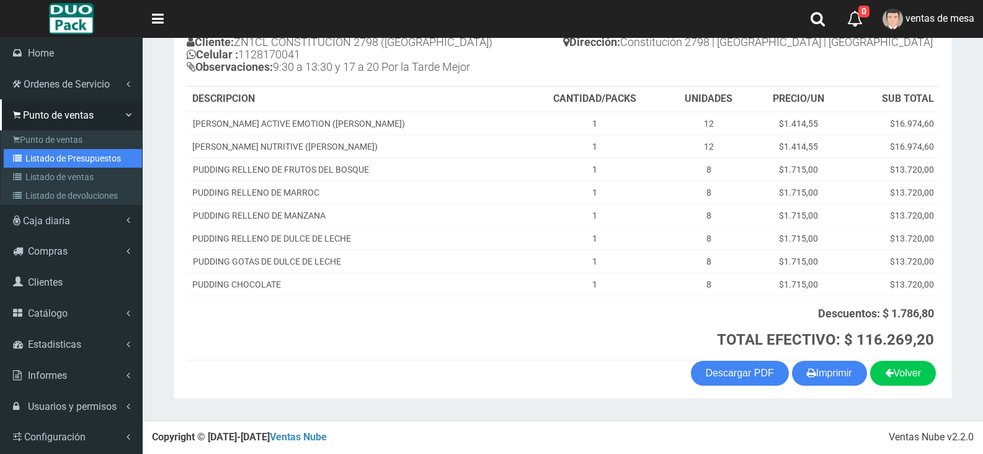
click at [51, 158] on link "Listado de Presupuestos" at bounding box center [73, 158] width 138 height 19
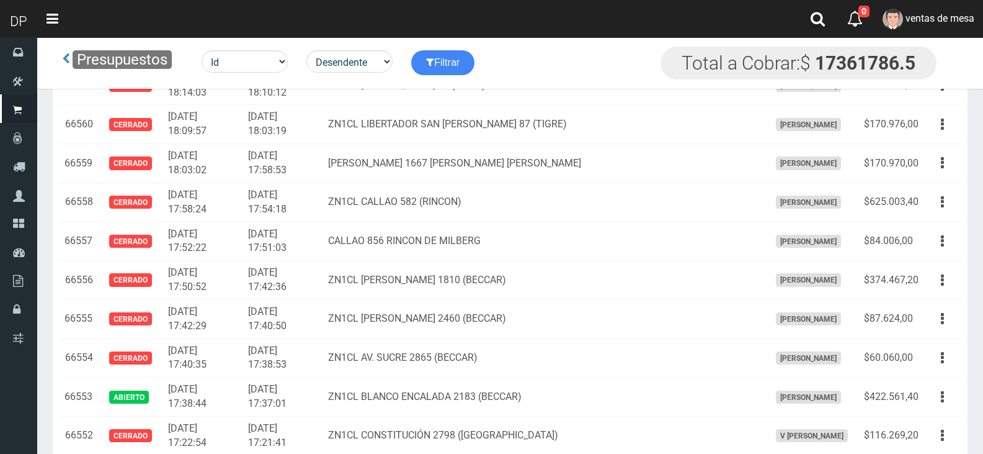
scroll to position [2737, 0]
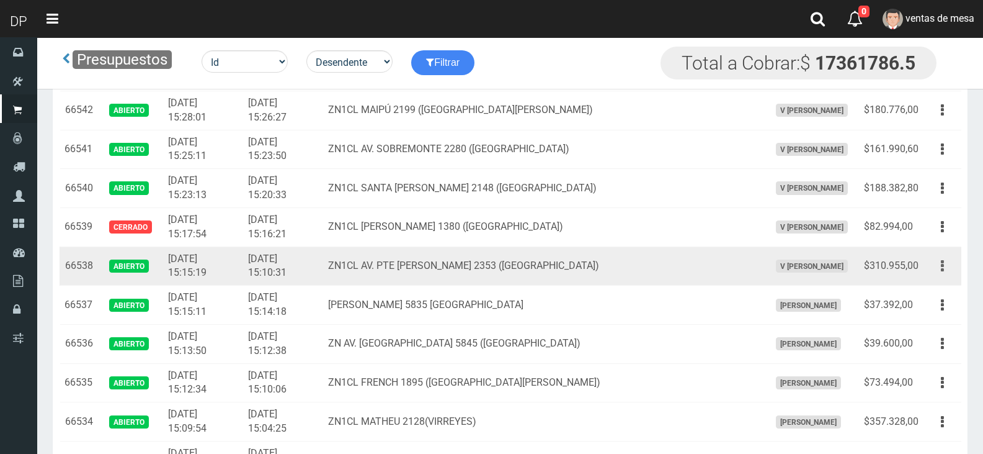
drag, startPoint x: 920, startPoint y: 271, endPoint x: 931, endPoint y: 269, distance: 10.7
click at [921, 271] on td "$310.955,00" at bounding box center [891, 265] width 65 height 39
click at [933, 269] on button "button" at bounding box center [943, 266] width 28 height 22
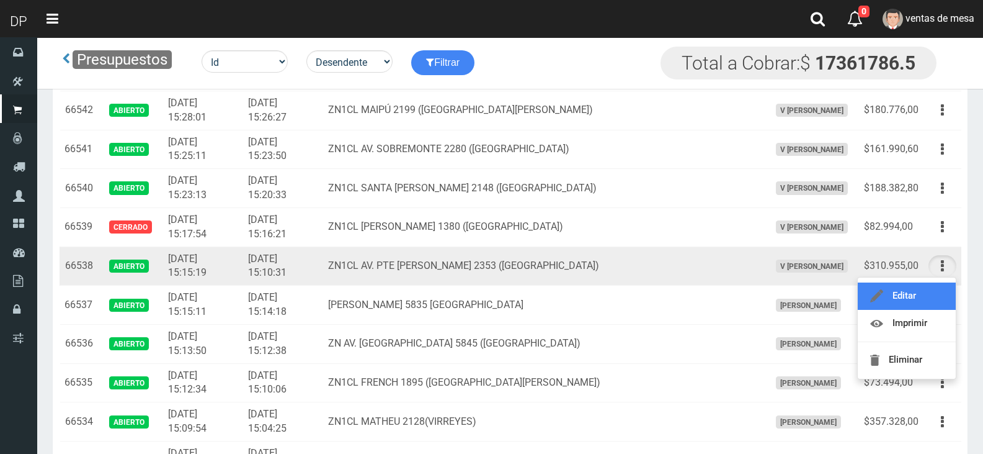
click at [923, 297] on link "Editar" at bounding box center [907, 295] width 98 height 27
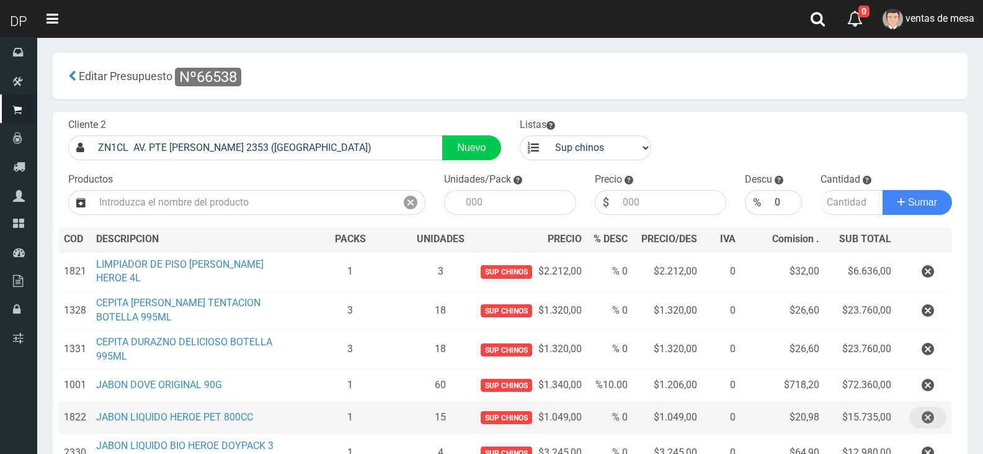
click at [915, 411] on button "button" at bounding box center [928, 417] width 37 height 22
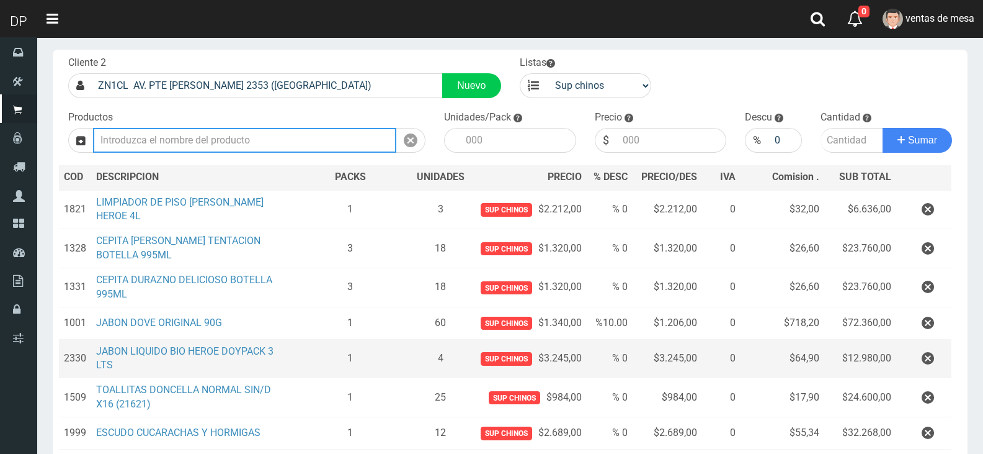
scroll to position [124, 0]
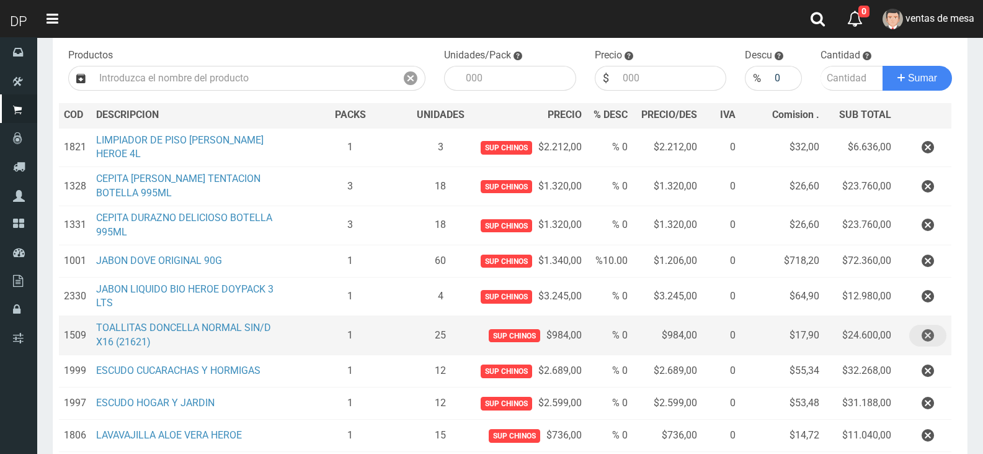
click at [920, 341] on button "button" at bounding box center [928, 335] width 37 height 22
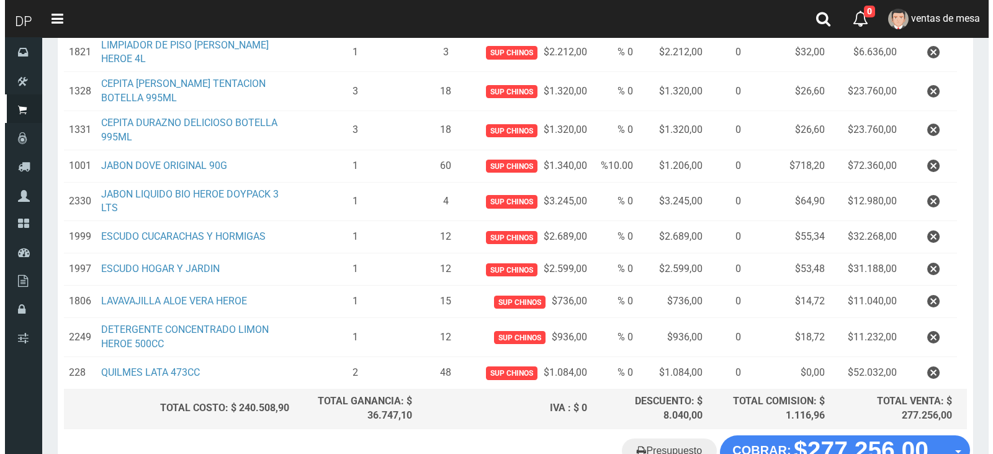
scroll to position [305, 0]
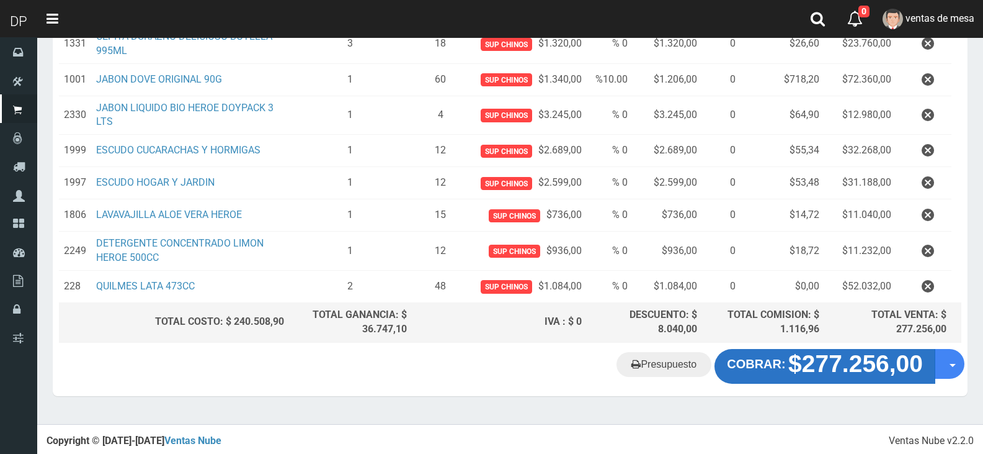
click at [857, 367] on strong "$277.256,00" at bounding box center [856, 363] width 135 height 27
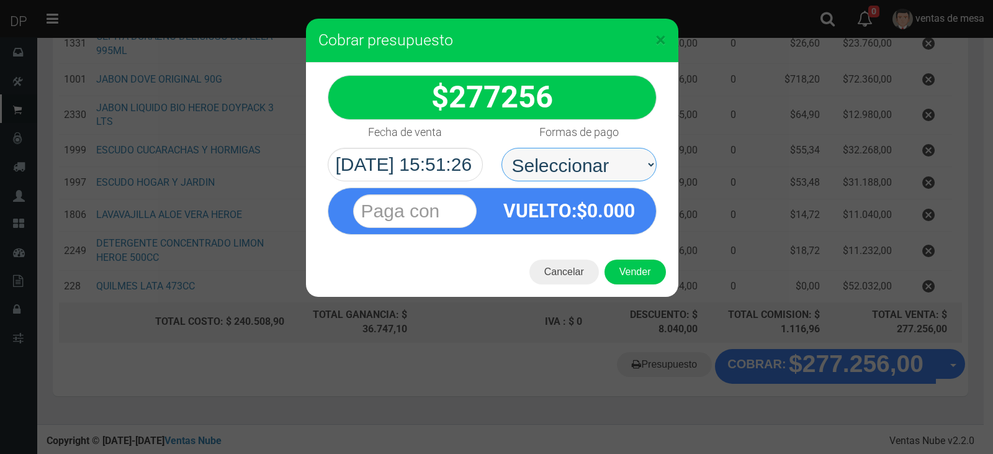
click at [589, 169] on select "Seleccionar Efectivo Tarjeta de Crédito Depósito Débito" at bounding box center [578, 165] width 155 height 34
select select "Efectivo"
click at [501, 148] on select "Seleccionar Efectivo Tarjeta de Crédito Depósito Débito" at bounding box center [578, 165] width 155 height 34
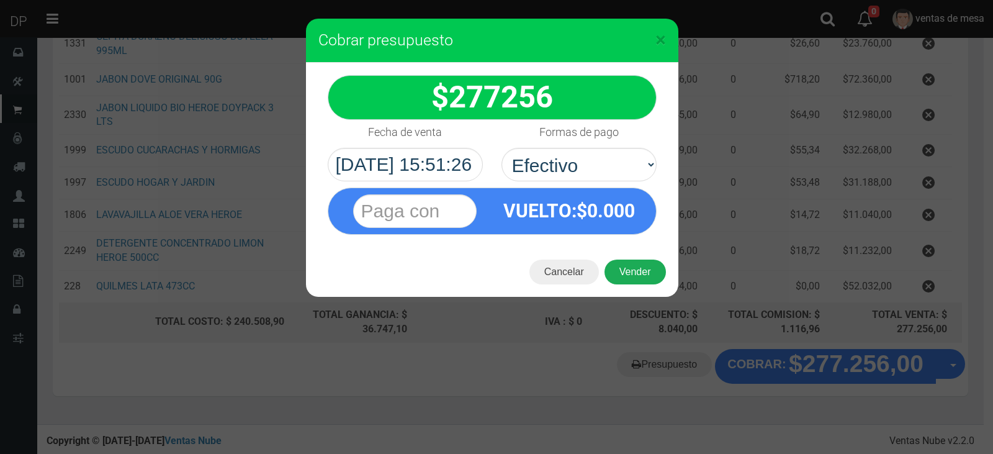
click at [632, 272] on button "Vender" at bounding box center [634, 271] width 61 height 25
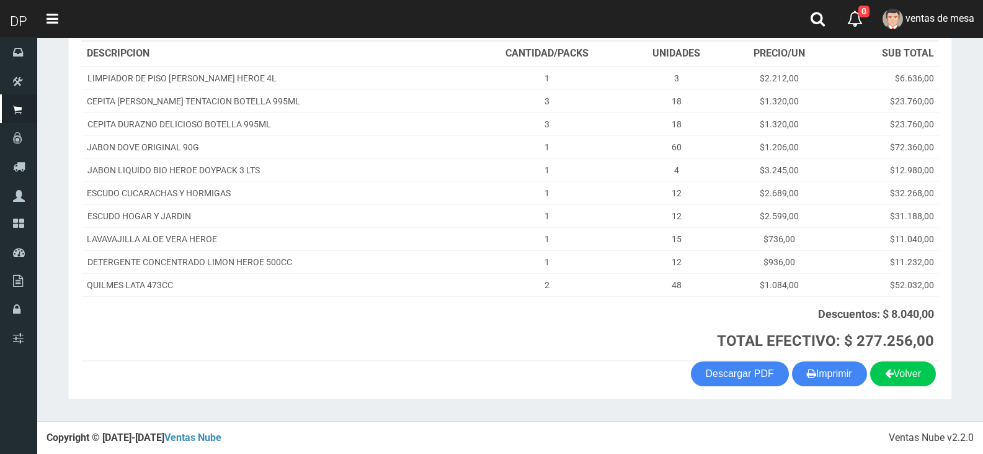
scroll to position [182, 0]
click at [808, 362] on button "Imprimir" at bounding box center [829, 372] width 75 height 25
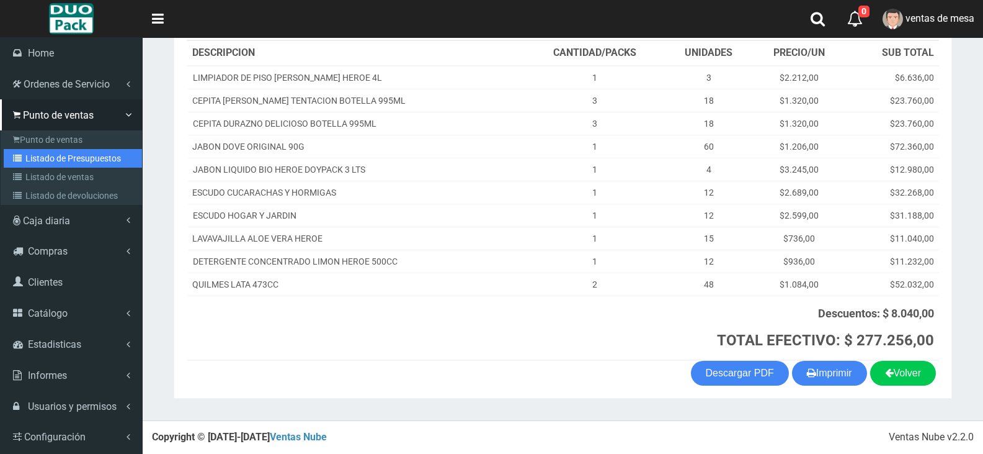
click at [19, 158] on icon at bounding box center [19, 158] width 12 height 9
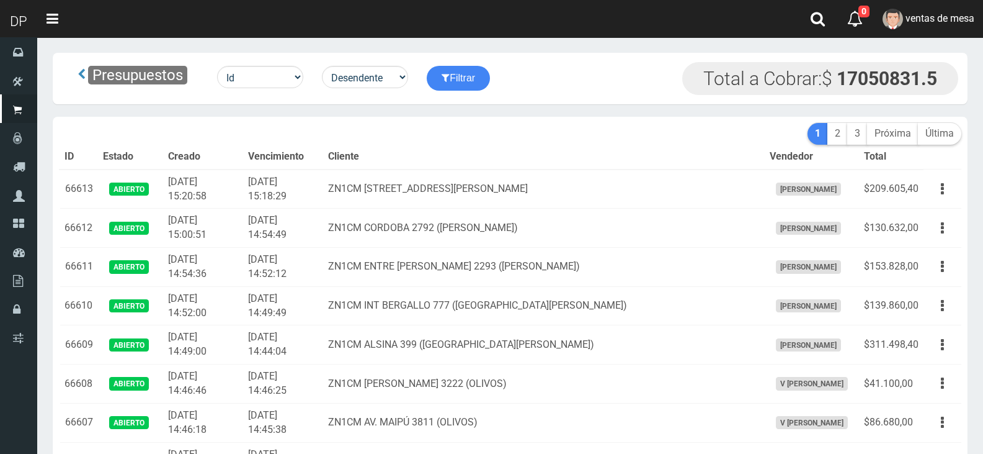
scroll to position [2412, 0]
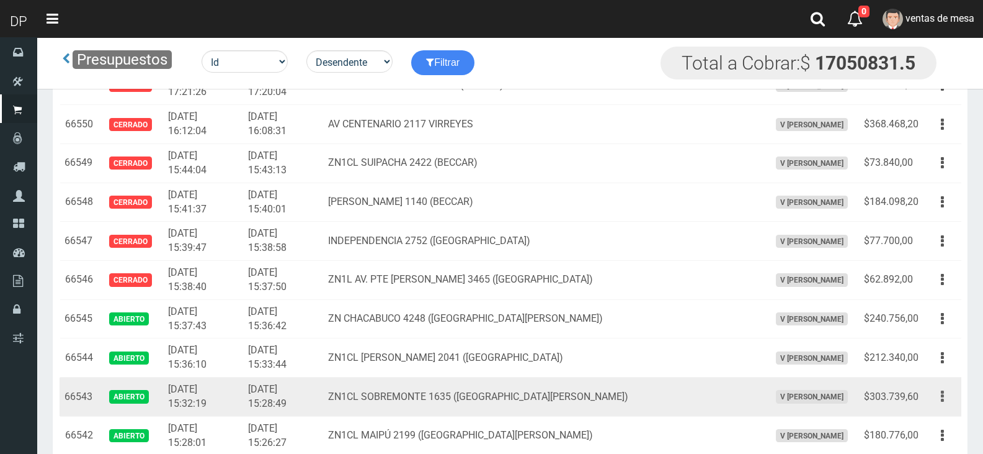
click at [951, 405] on button "button" at bounding box center [943, 396] width 28 height 22
click at [946, 416] on link "Editar" at bounding box center [907, 426] width 98 height 27
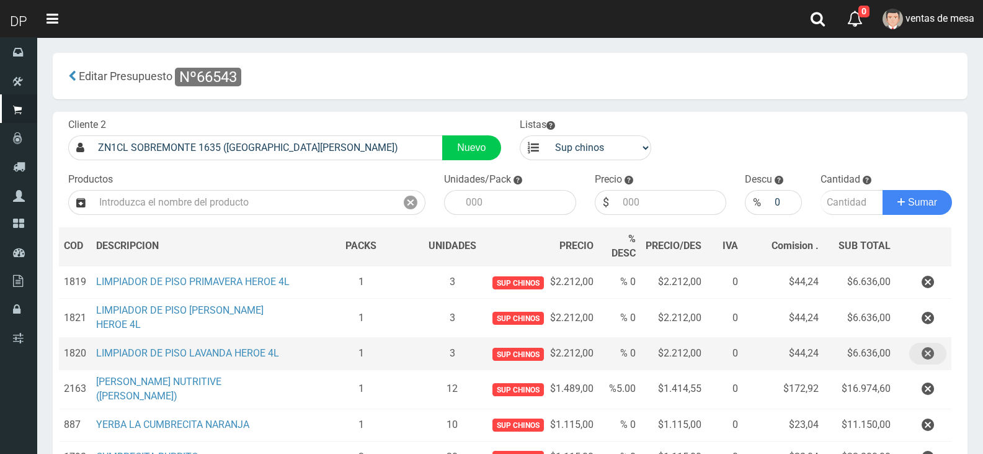
click at [918, 353] on button "button" at bounding box center [928, 353] width 37 height 22
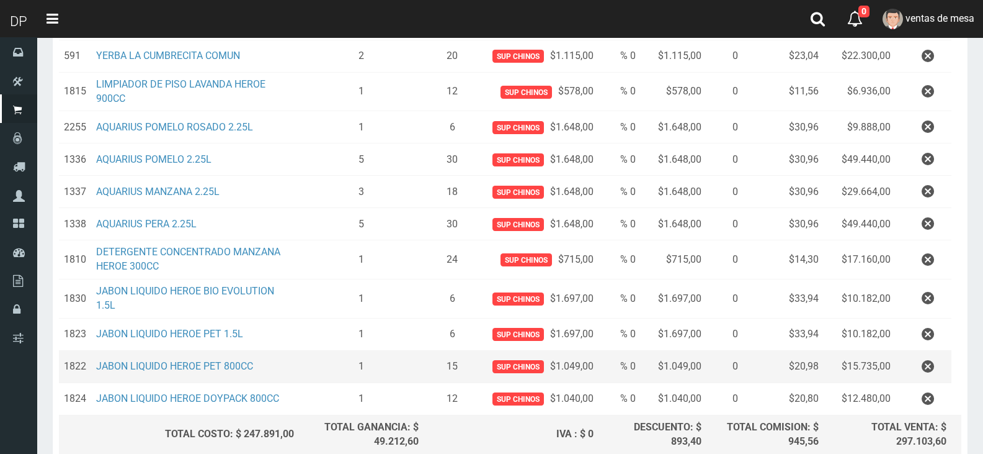
scroll to position [506, 0]
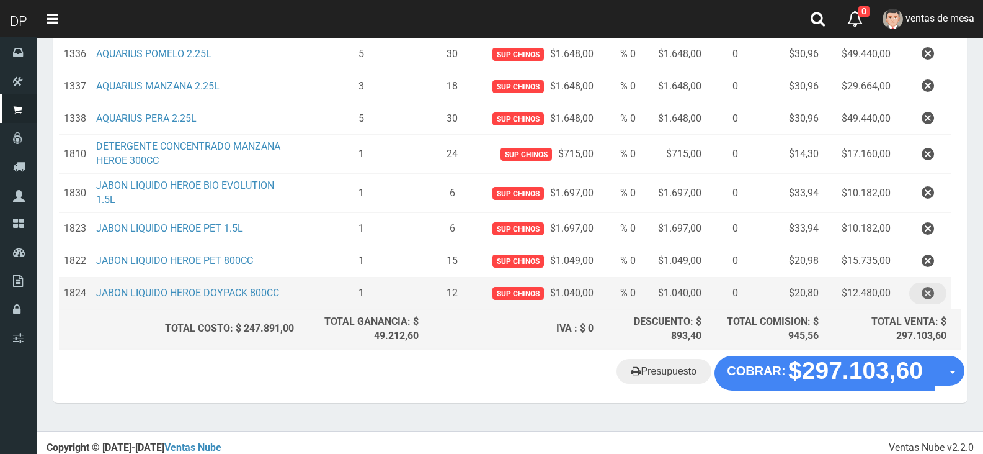
click at [925, 287] on icon "button" at bounding box center [928, 293] width 12 height 22
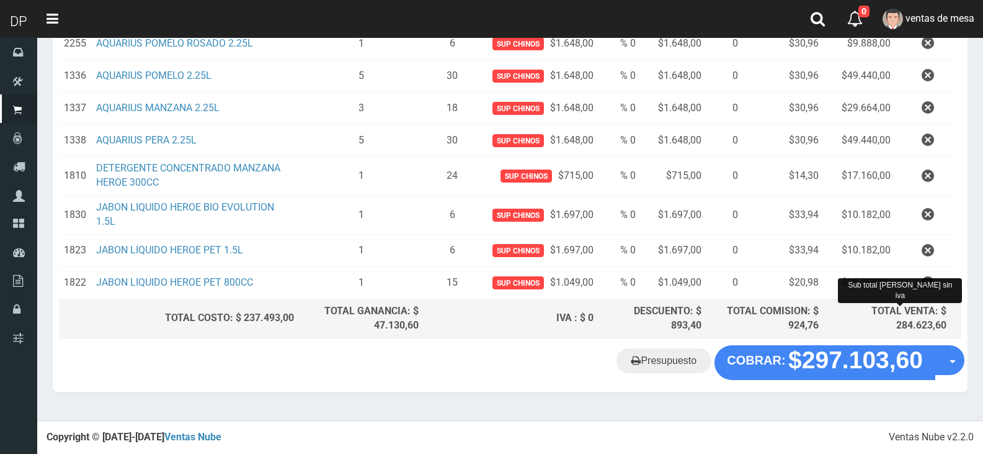
scroll to position [474, 0]
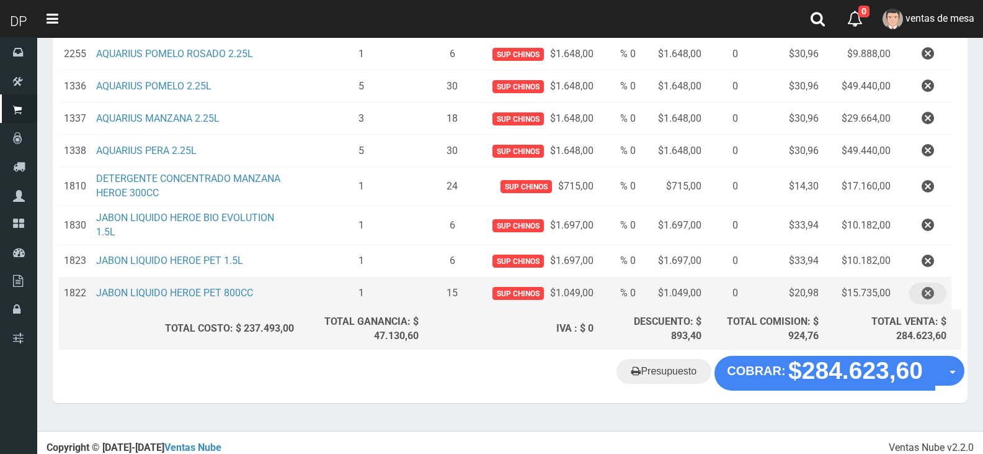
click at [936, 292] on button "button" at bounding box center [928, 293] width 37 height 22
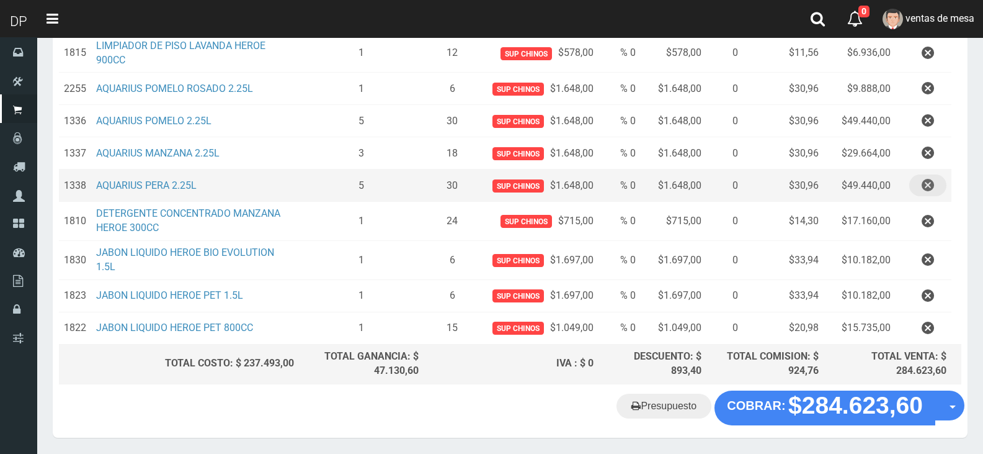
scroll to position [442, 0]
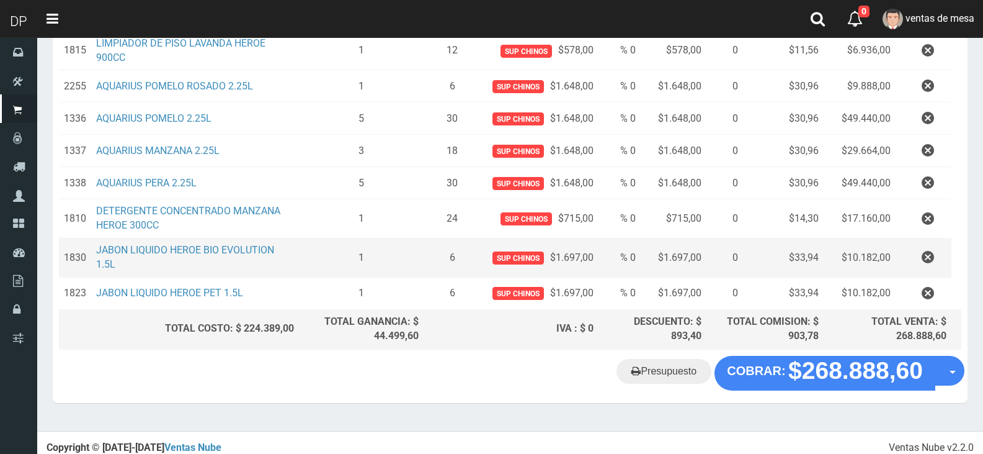
click at [939, 238] on td at bounding box center [924, 257] width 56 height 39
click at [938, 250] on button "button" at bounding box center [928, 257] width 37 height 22
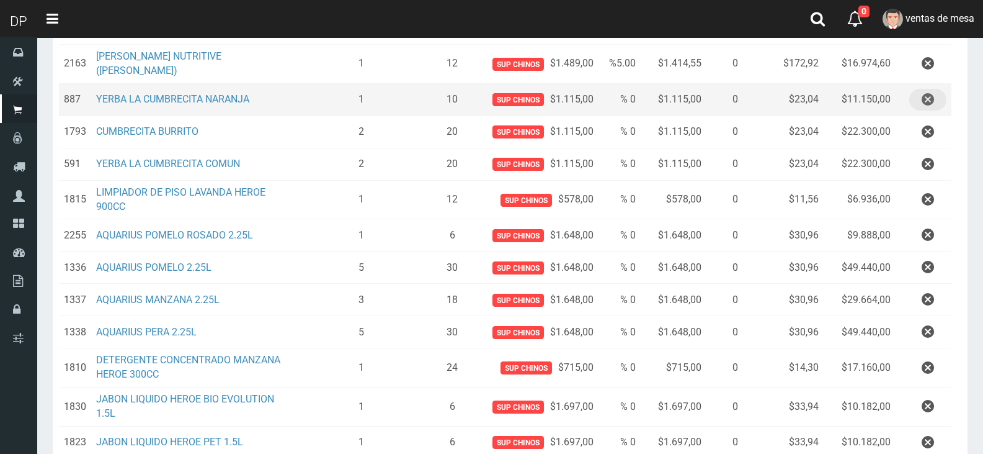
scroll to position [403, 0]
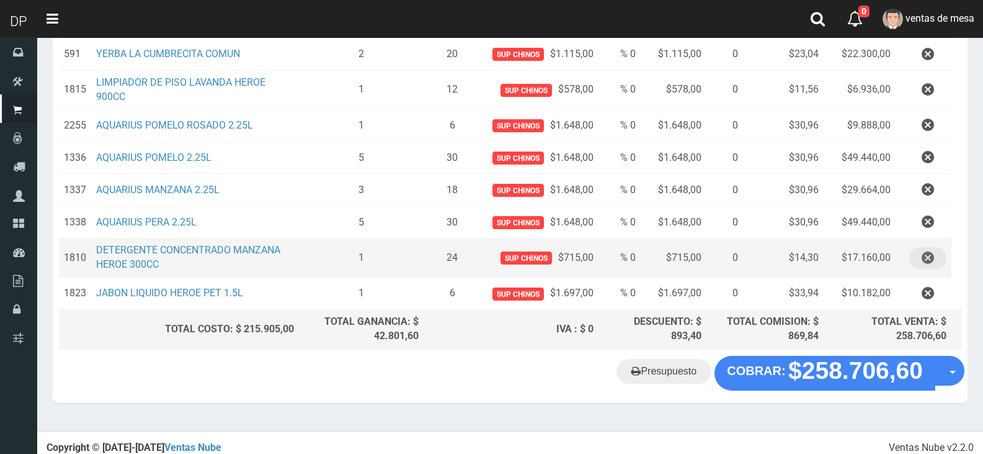
click at [937, 248] on button "button" at bounding box center [928, 258] width 37 height 22
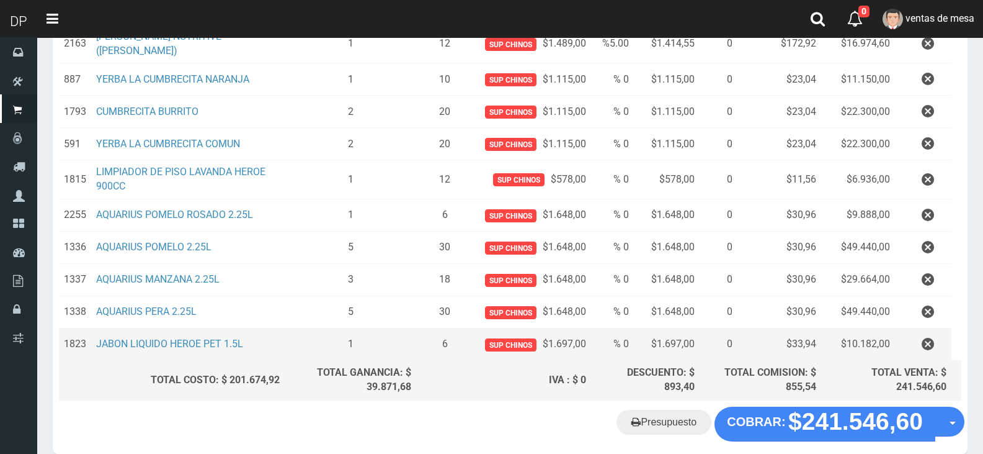
scroll to position [370, 0]
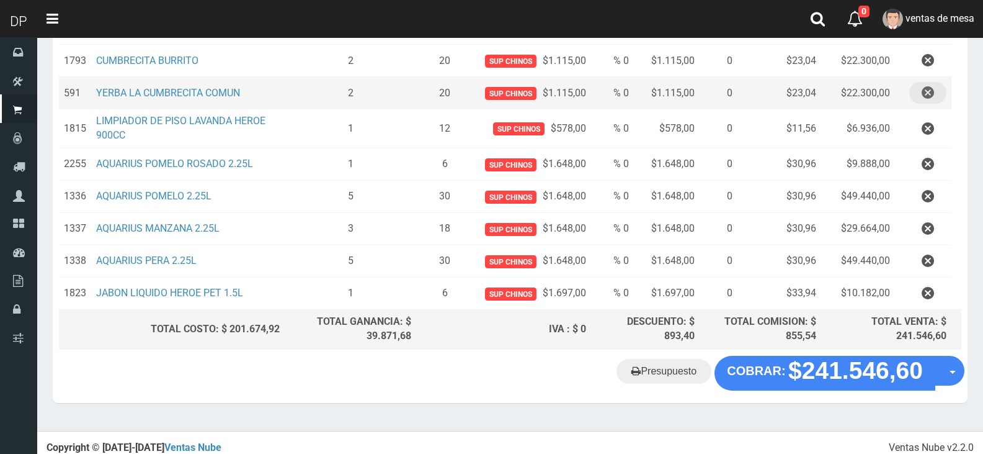
click at [919, 88] on button "button" at bounding box center [928, 93] width 37 height 22
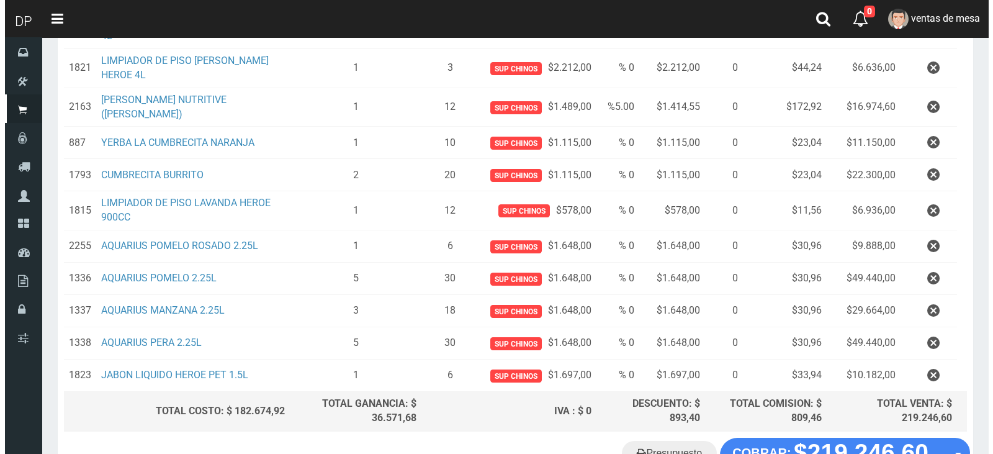
scroll to position [338, 0]
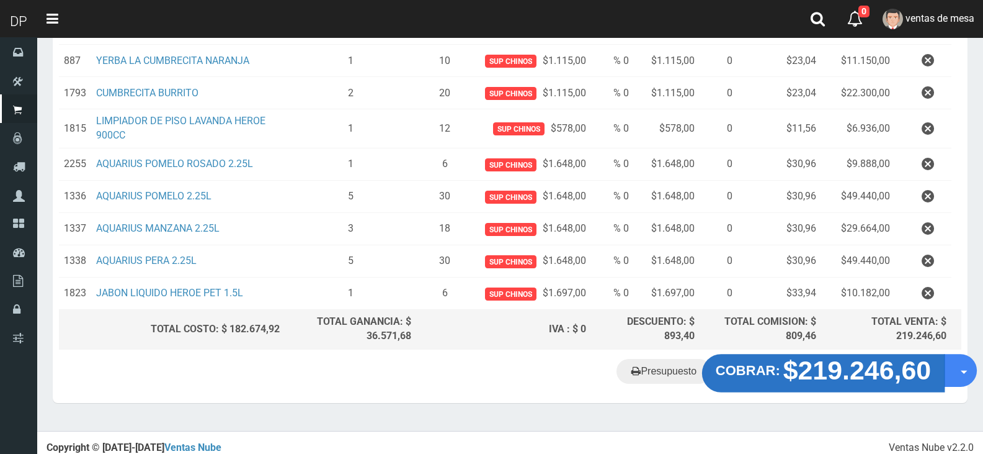
click at [781, 367] on strong "COBRAR:" at bounding box center [748, 369] width 65 height 15
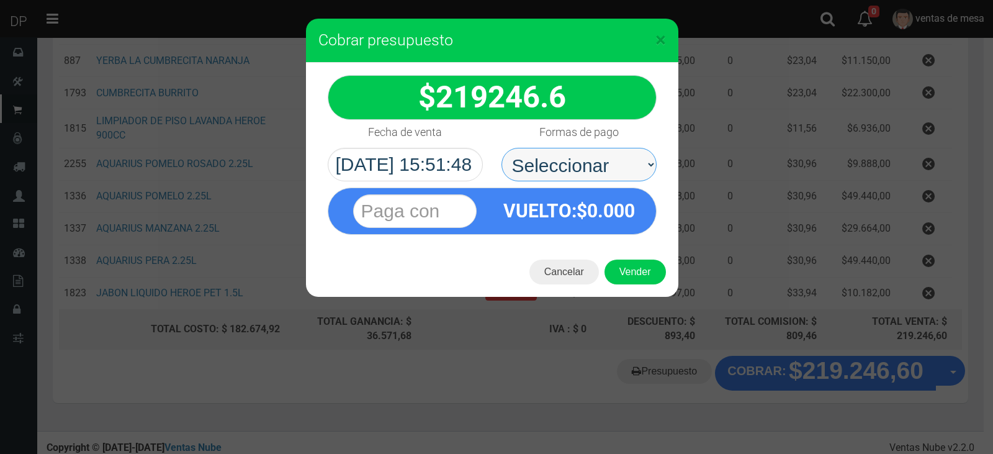
click at [578, 156] on select "Seleccionar Efectivo Tarjeta de Crédito Depósito Débito" at bounding box center [578, 165] width 155 height 34
click at [594, 218] on span "0.000" at bounding box center [611, 211] width 48 height 22
click at [602, 173] on select "Seleccionar Efectivo Tarjeta de Crédito Depósito Débito" at bounding box center [578, 165] width 155 height 34
select select "Efectivo"
click at [501, 148] on select "Seleccionar Efectivo Tarjeta de Crédito Depósito Débito" at bounding box center [578, 165] width 155 height 34
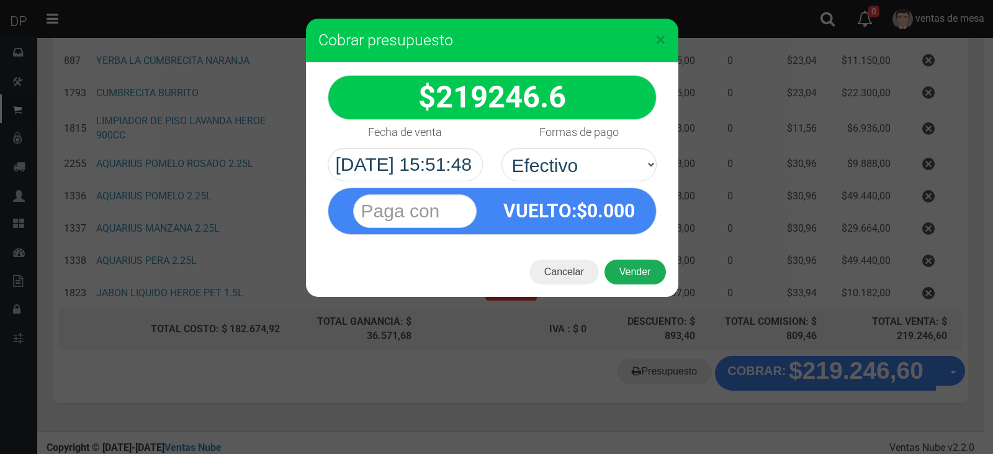
click at [635, 270] on button "Vender" at bounding box center [634, 271] width 61 height 25
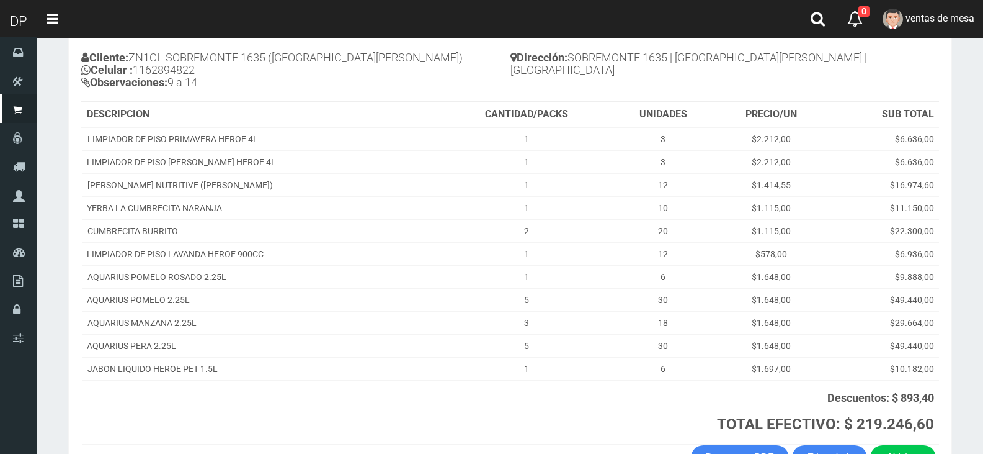
scroll to position [217, 0]
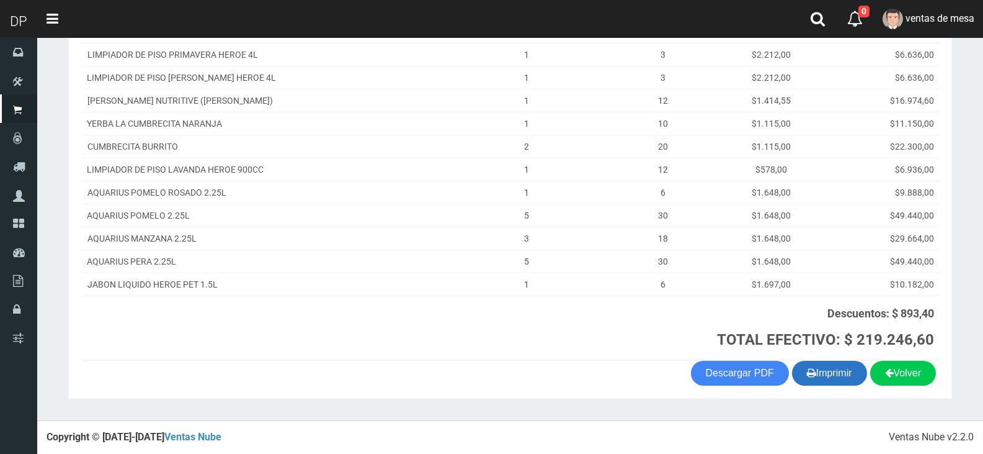
click at [858, 375] on button "Imprimir" at bounding box center [829, 372] width 75 height 25
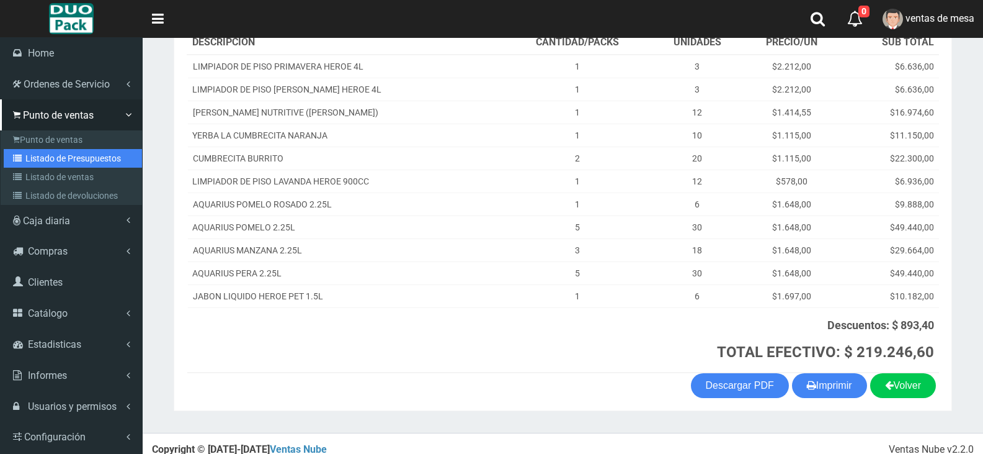
click at [57, 158] on link "Listado de Presupuestos" at bounding box center [73, 158] width 138 height 19
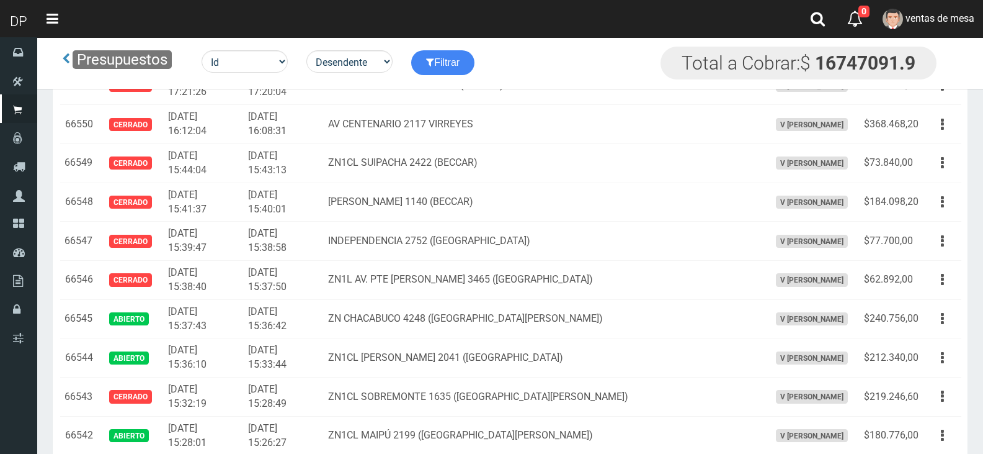
scroll to position [2659, 0]
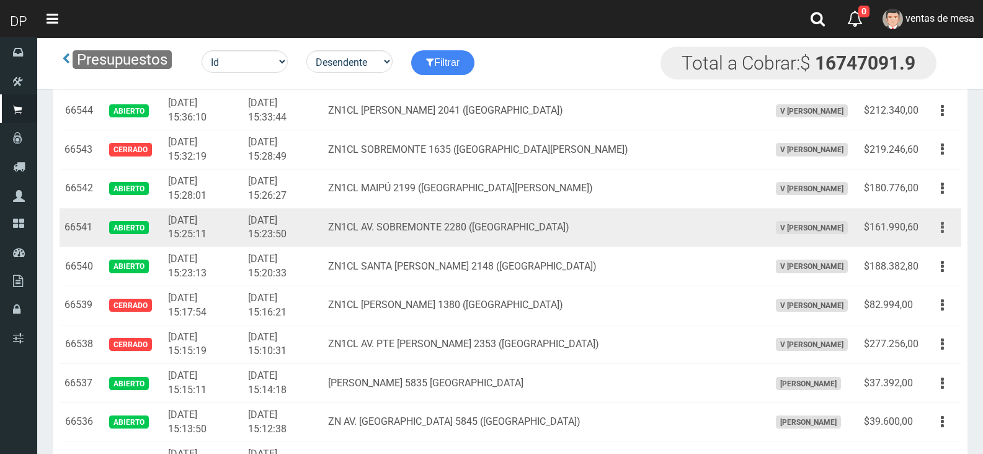
click at [944, 232] on icon "button" at bounding box center [942, 228] width 3 height 22
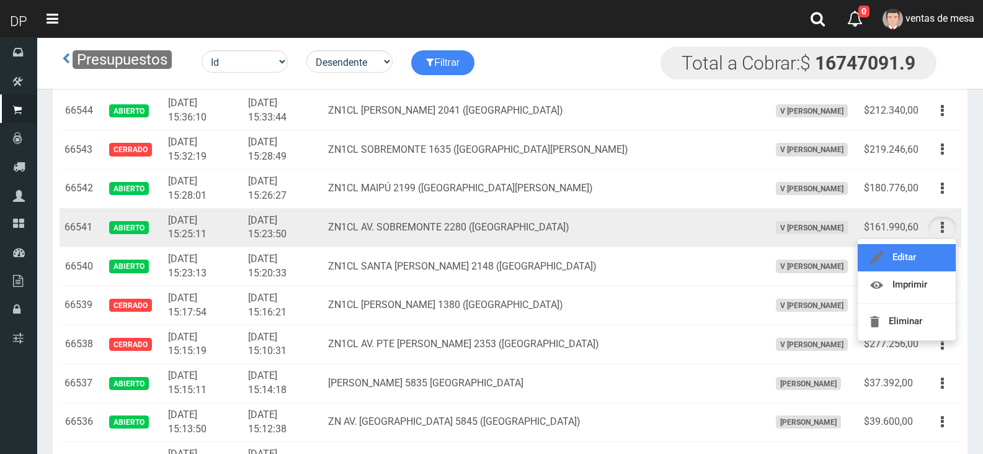
click at [931, 261] on link "Editar" at bounding box center [907, 257] width 98 height 27
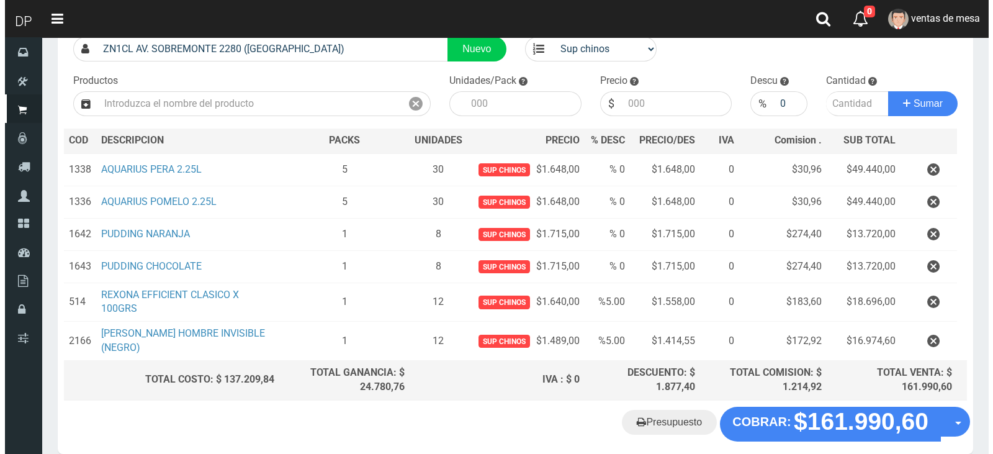
scroll to position [156, 0]
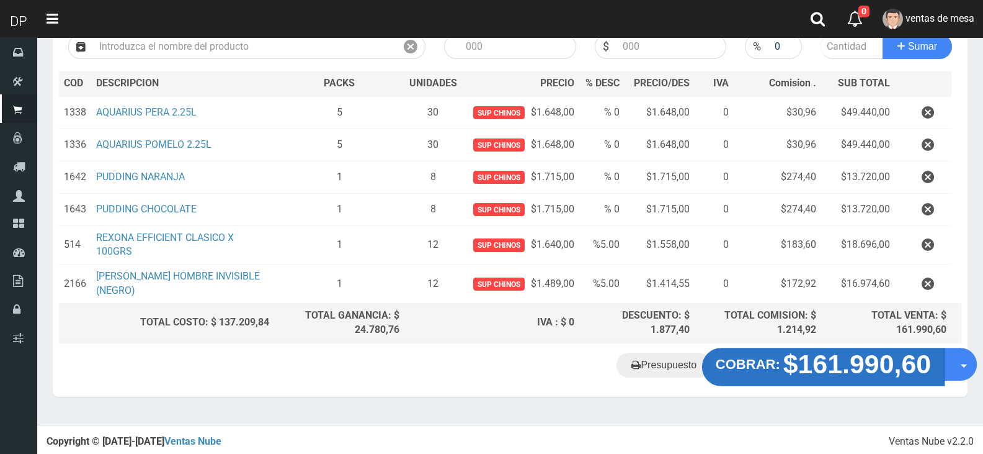
click at [867, 364] on strong "$161.990,60" at bounding box center [858, 363] width 148 height 29
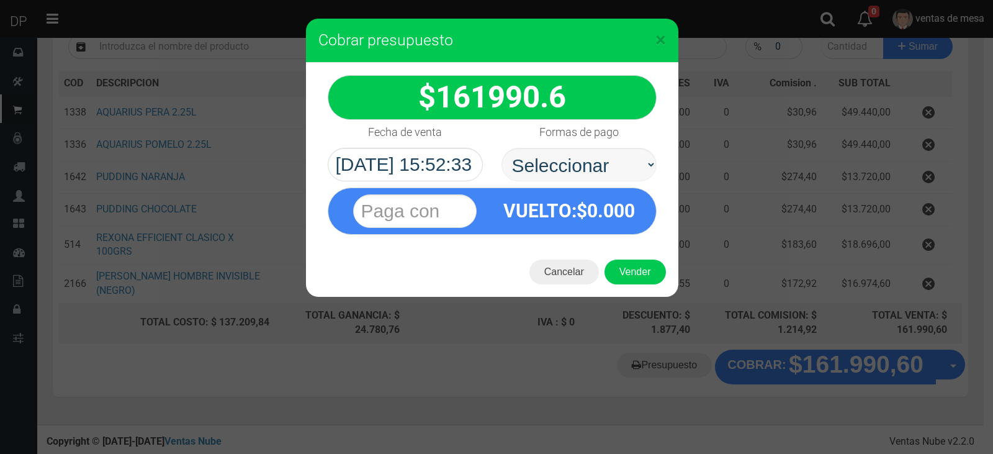
select select "Efectivo"
click at [501, 148] on select "Seleccionar Efectivo Tarjeta de Crédito Depósito Débito" at bounding box center [578, 165] width 155 height 34
click at [620, 260] on button "Vender" at bounding box center [634, 271] width 61 height 25
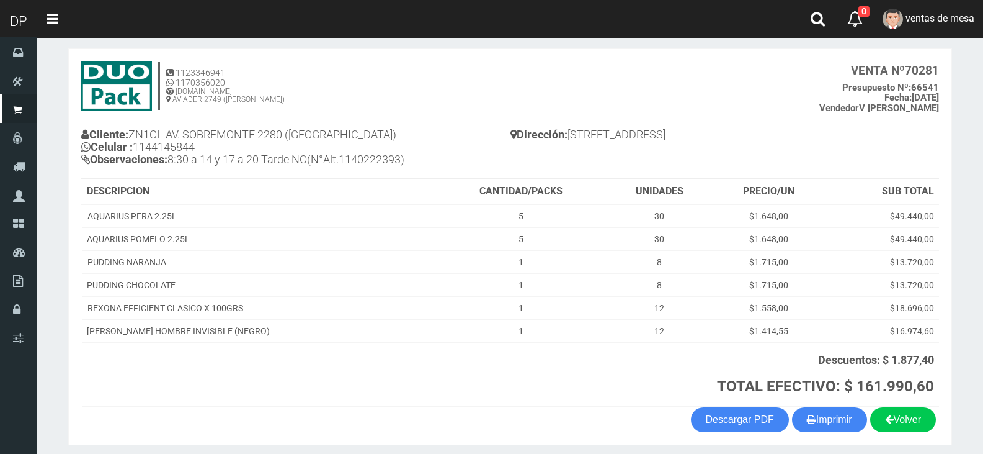
scroll to position [102, 0]
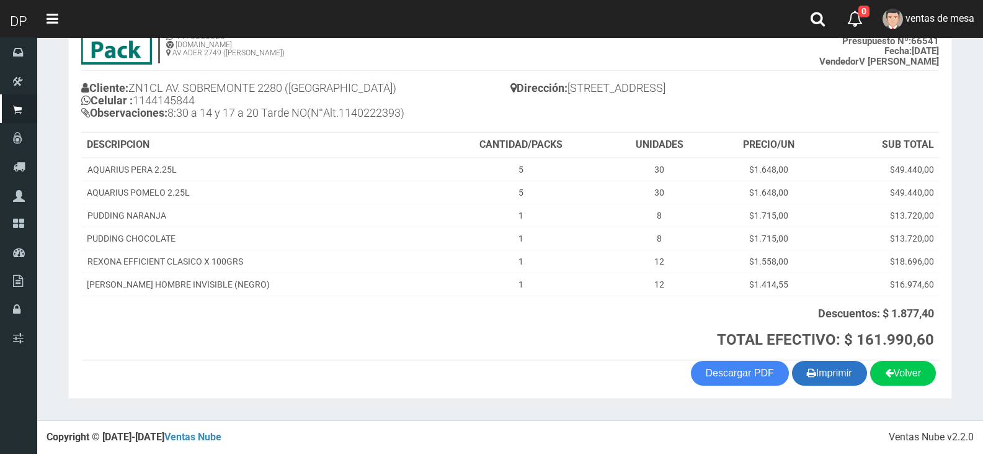
click at [854, 378] on button "Imprimir" at bounding box center [829, 372] width 75 height 25
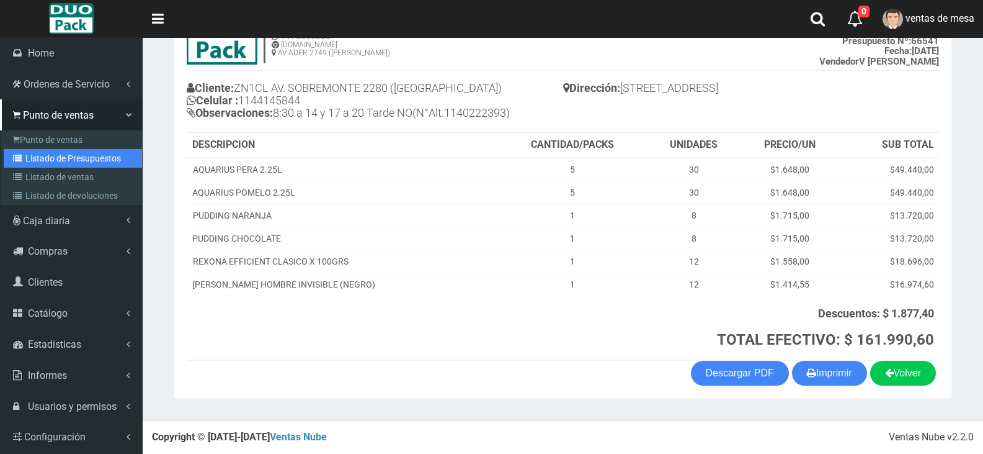
click at [25, 153] on link "Listado de Presupuestos" at bounding box center [73, 158] width 138 height 19
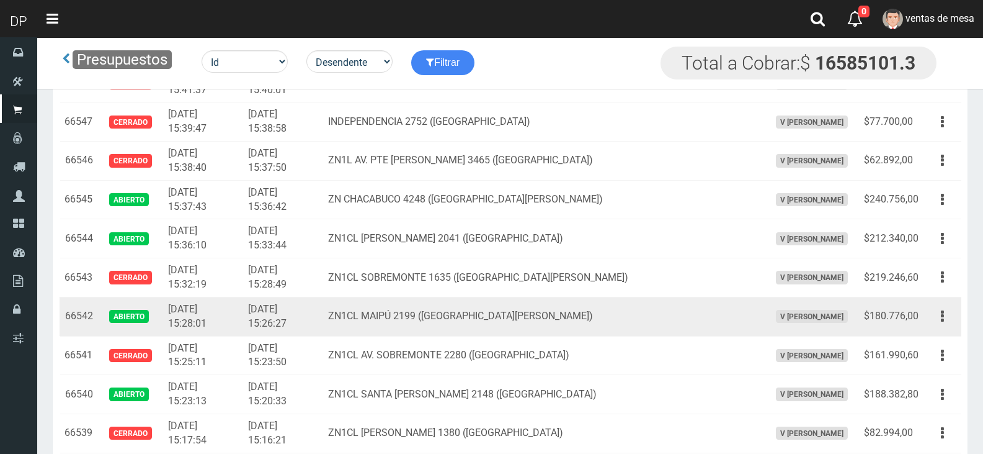
scroll to position [2536, 0]
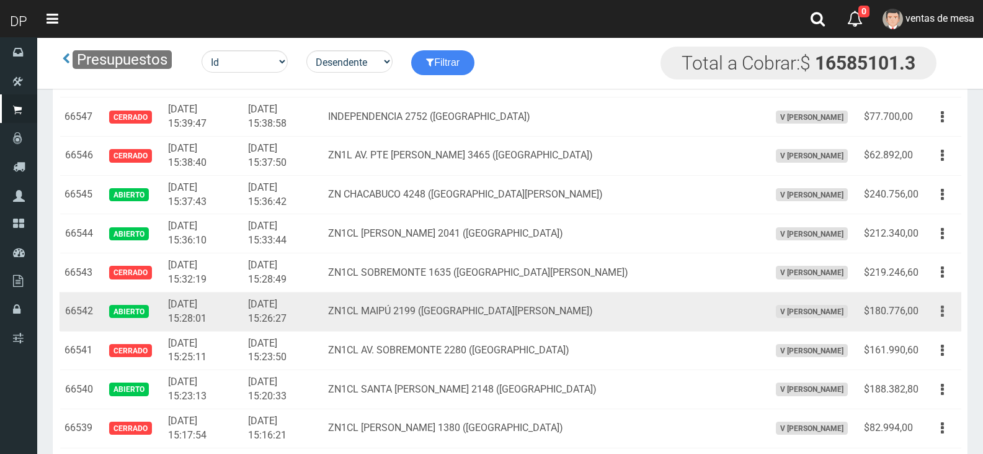
click at [946, 309] on button "button" at bounding box center [943, 311] width 28 height 22
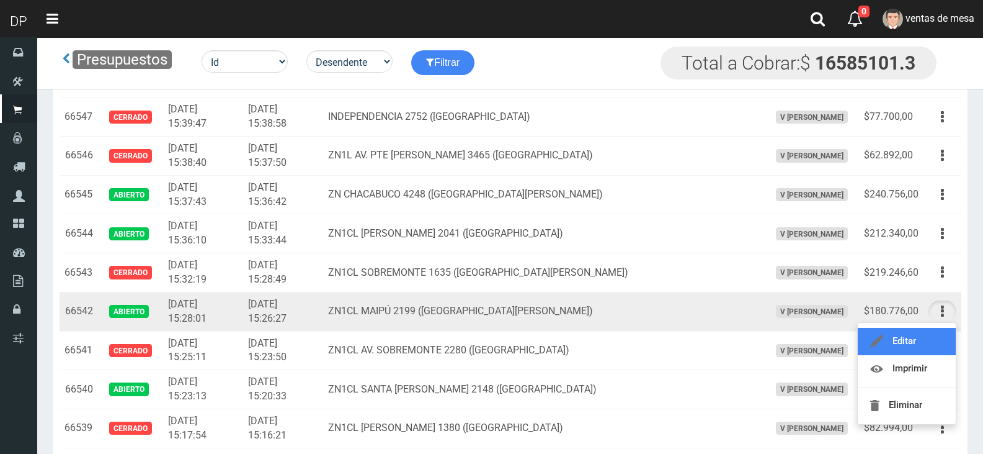
click at [935, 336] on link "Editar" at bounding box center [907, 341] width 98 height 27
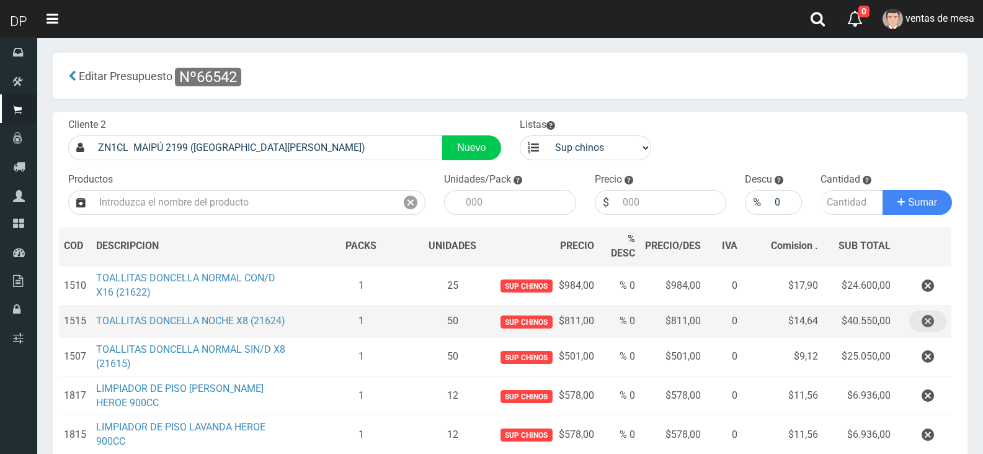
click at [935, 320] on button "button" at bounding box center [928, 321] width 37 height 22
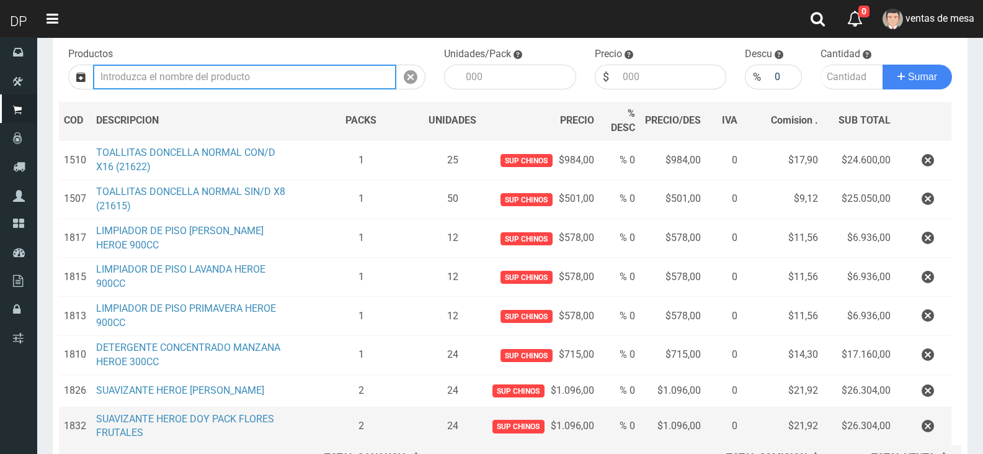
scroll to position [268, 0]
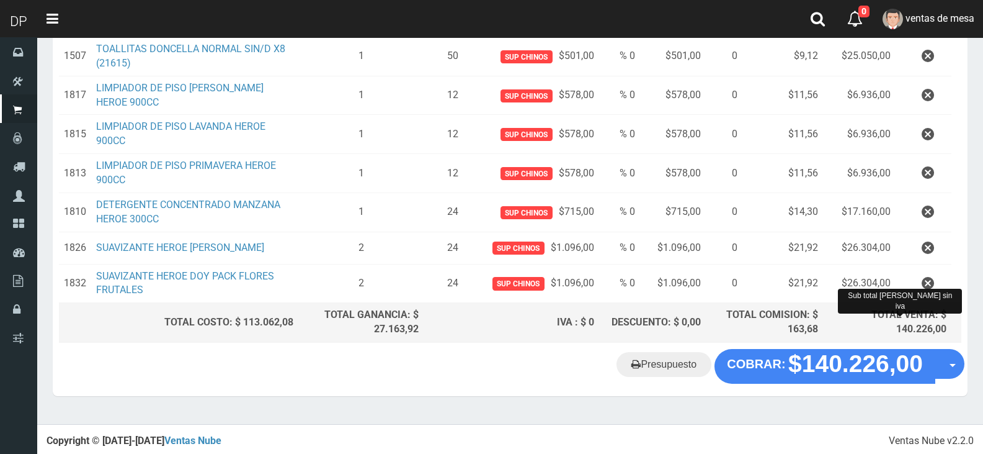
click at [924, 308] on div "TOTAL VENTA: $ 140.226,00" at bounding box center [887, 322] width 119 height 29
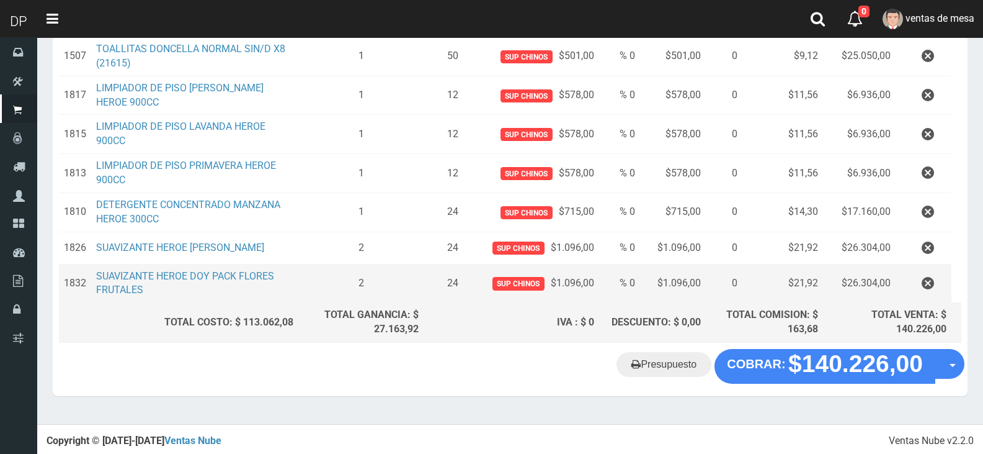
click at [939, 271] on td at bounding box center [924, 283] width 56 height 39
click at [936, 280] on button "button" at bounding box center [928, 283] width 37 height 22
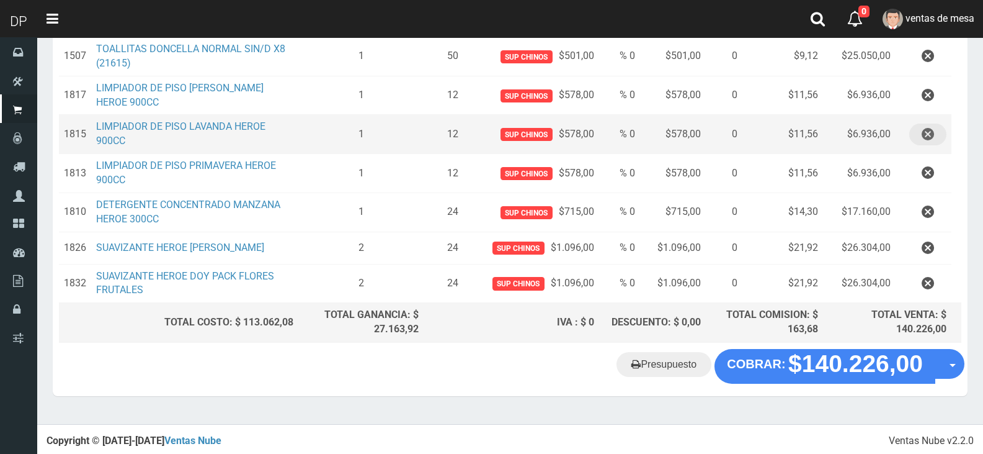
scroll to position [229, 0]
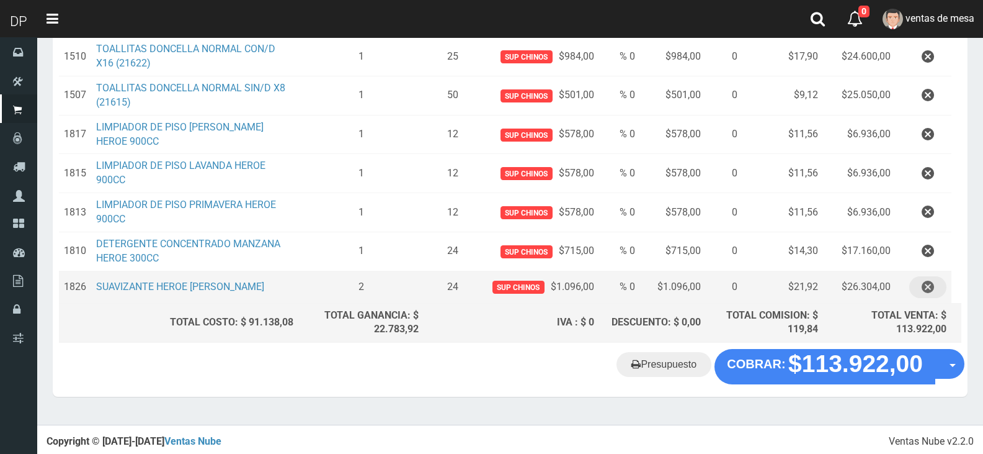
click at [930, 276] on icon "button" at bounding box center [928, 287] width 12 height 22
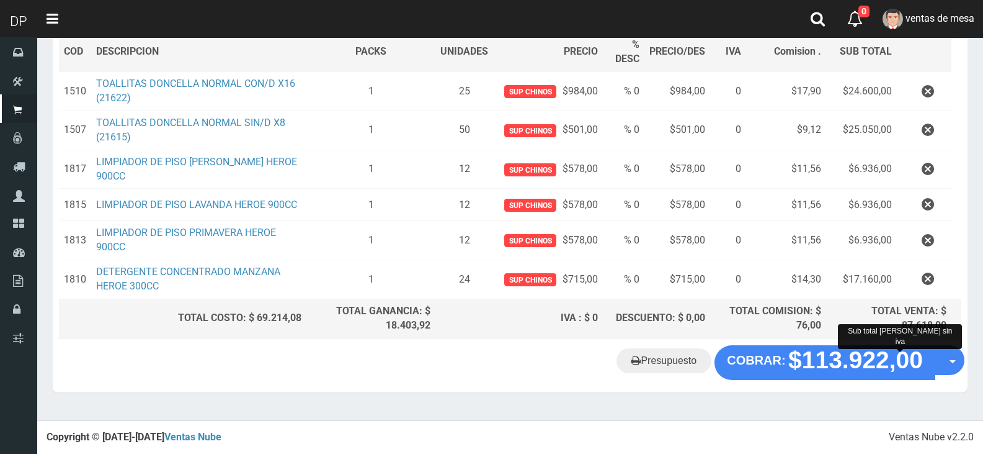
scroll to position [190, 0]
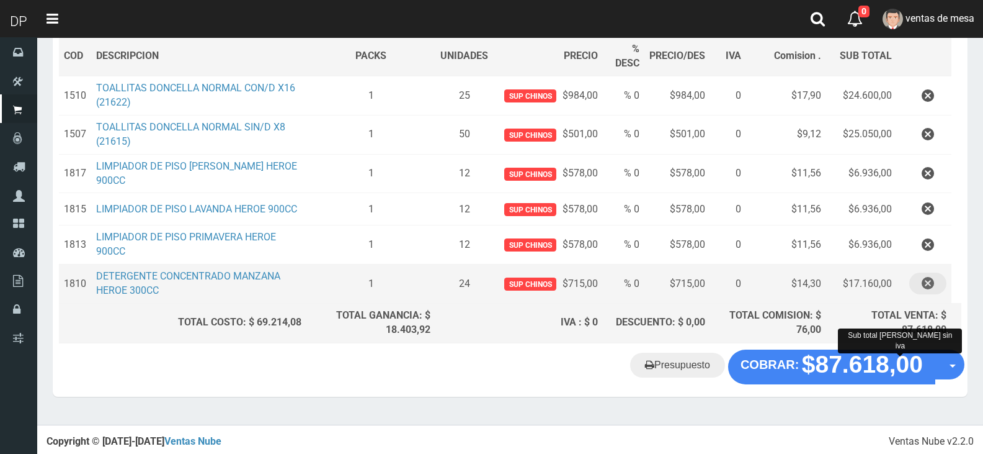
click at [931, 283] on icon "button" at bounding box center [928, 283] width 12 height 22
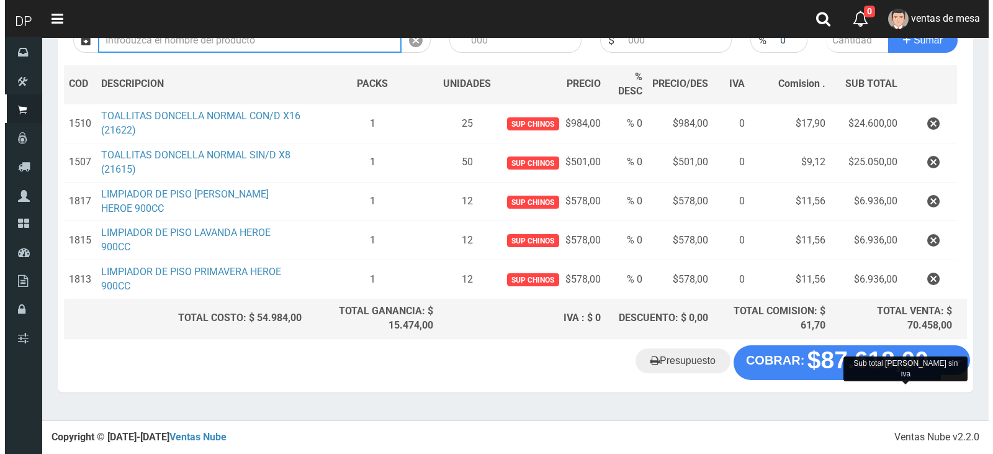
scroll to position [158, 0]
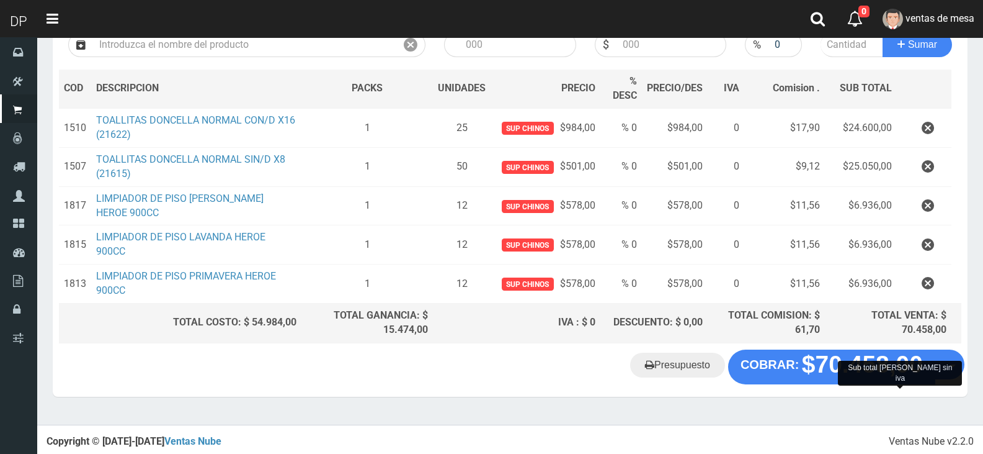
click at [802, 397] on section "× Titulo del Msj texto Mas Texto Cancelar Aceptar Editar Presupuesto Nº66542" at bounding box center [510, 152] width 946 height 545
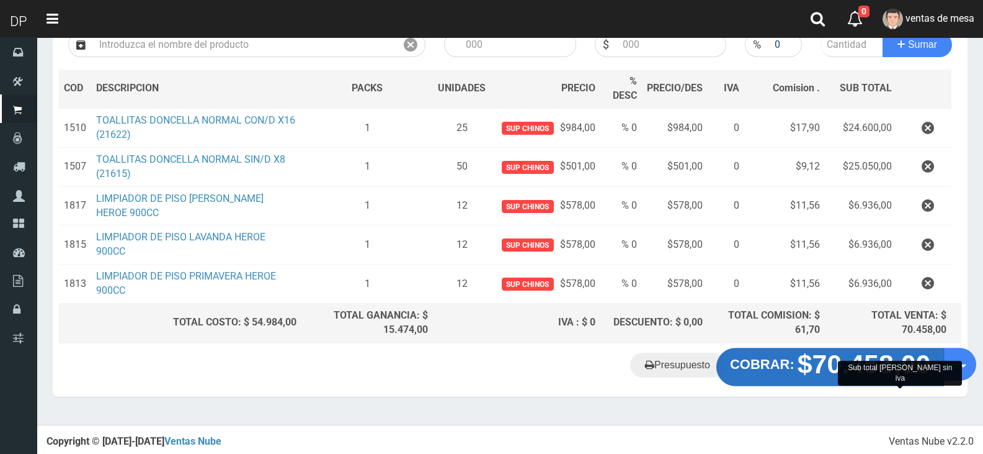
click at [810, 360] on strong "$70.458,00" at bounding box center [864, 363] width 133 height 29
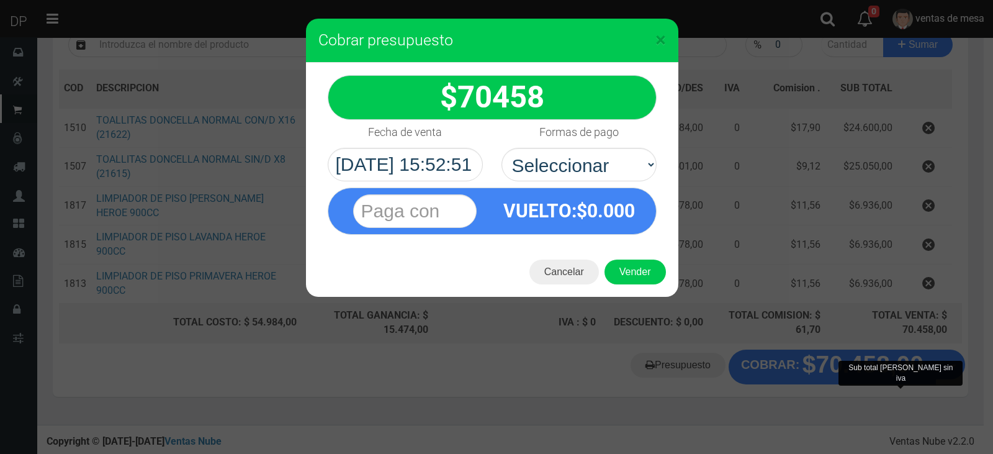
select select "Efectivo"
click at [501, 148] on select "Seleccionar Efectivo Tarjeta de Crédito Depósito Débito" at bounding box center [578, 165] width 155 height 34
click at [644, 276] on button "Vender" at bounding box center [634, 271] width 61 height 25
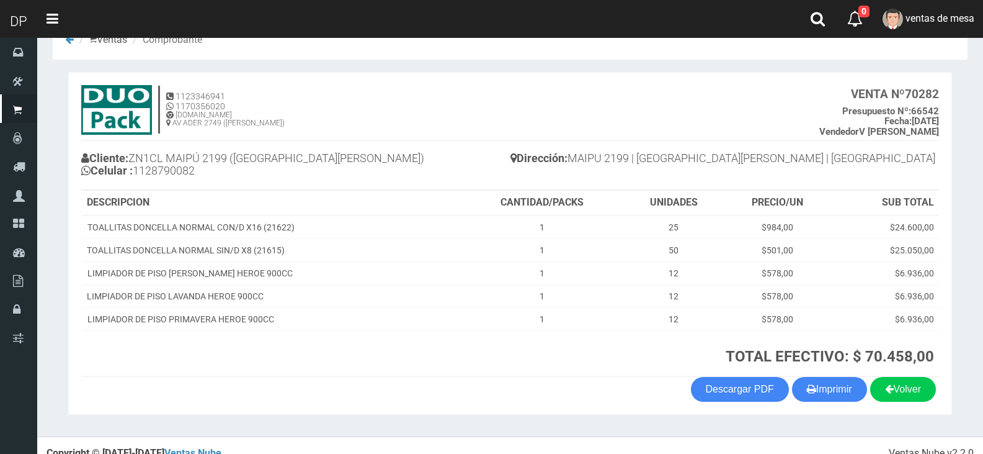
scroll to position [48, 0]
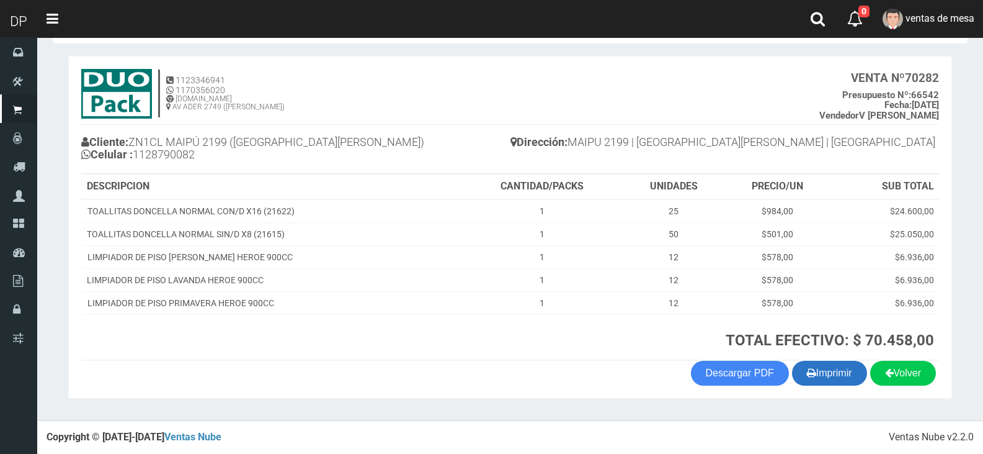
click at [838, 371] on button "Imprimir" at bounding box center [829, 372] width 75 height 25
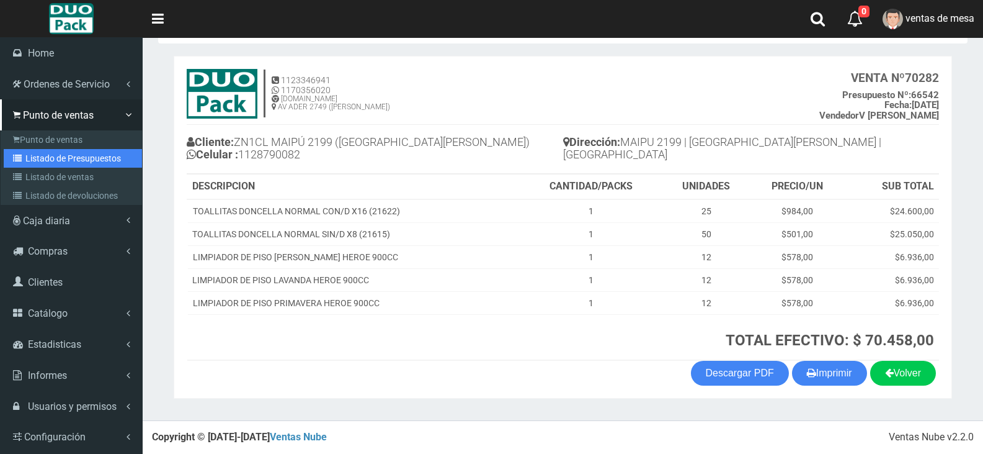
click at [11, 151] on link "Listado de Presupuestos" at bounding box center [73, 158] width 138 height 19
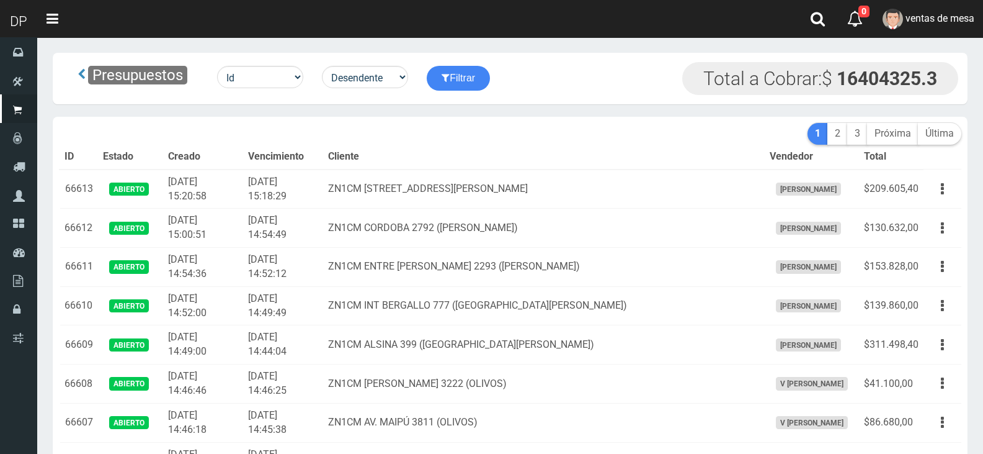
click at [550, 150] on th "Cliente" at bounding box center [544, 157] width 442 height 25
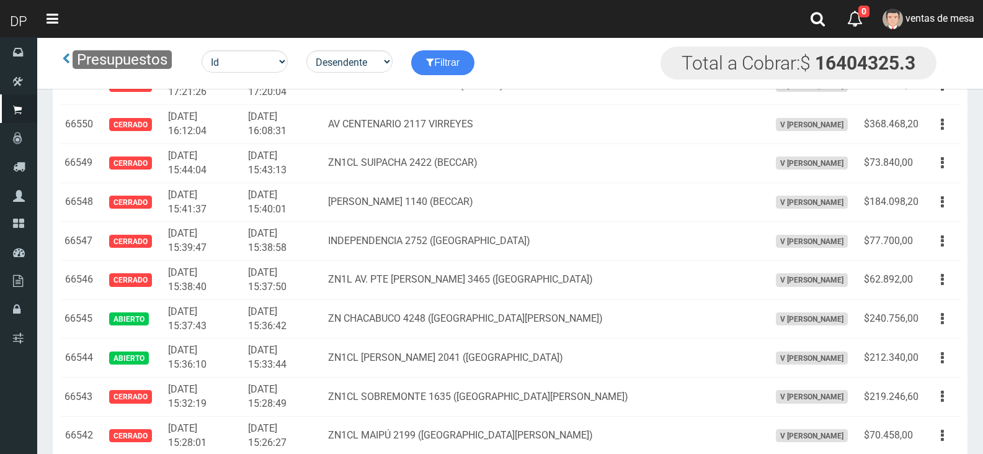
scroll to position [2698, 0]
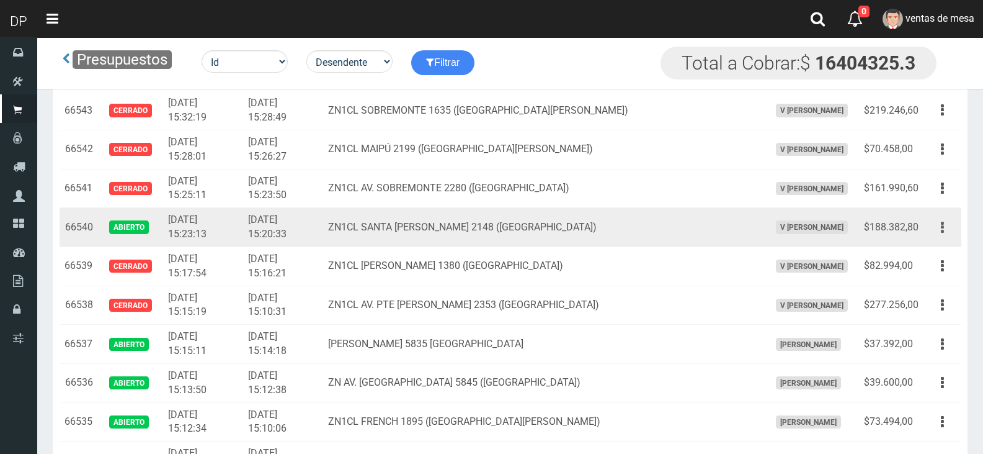
click at [947, 232] on button "button" at bounding box center [943, 228] width 28 height 22
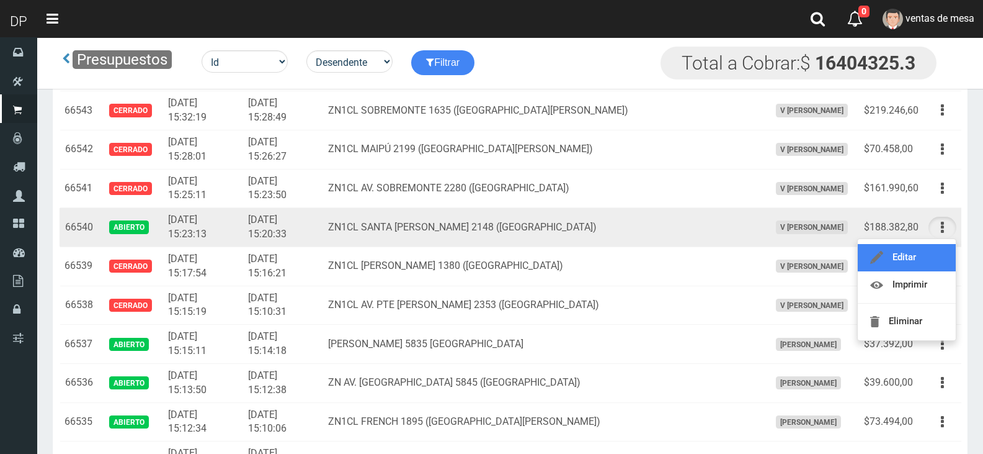
click at [930, 262] on link "Editar" at bounding box center [907, 257] width 98 height 27
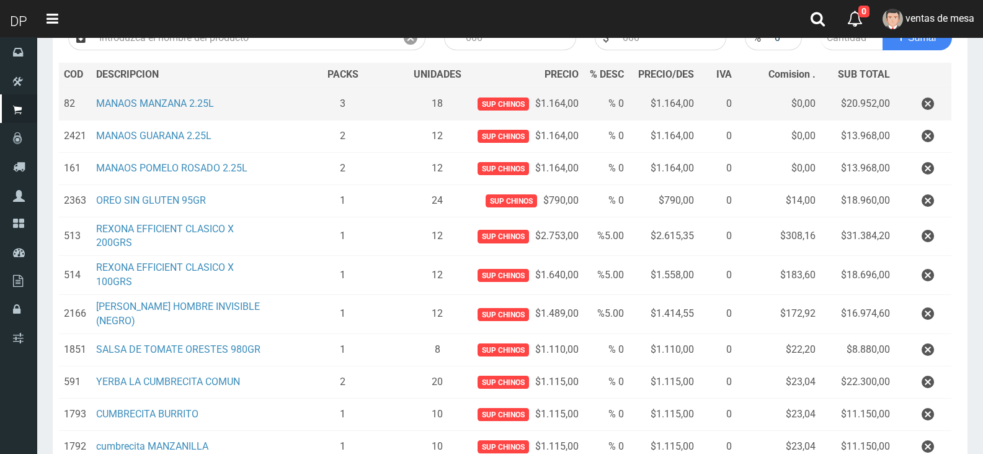
scroll to position [324, 0]
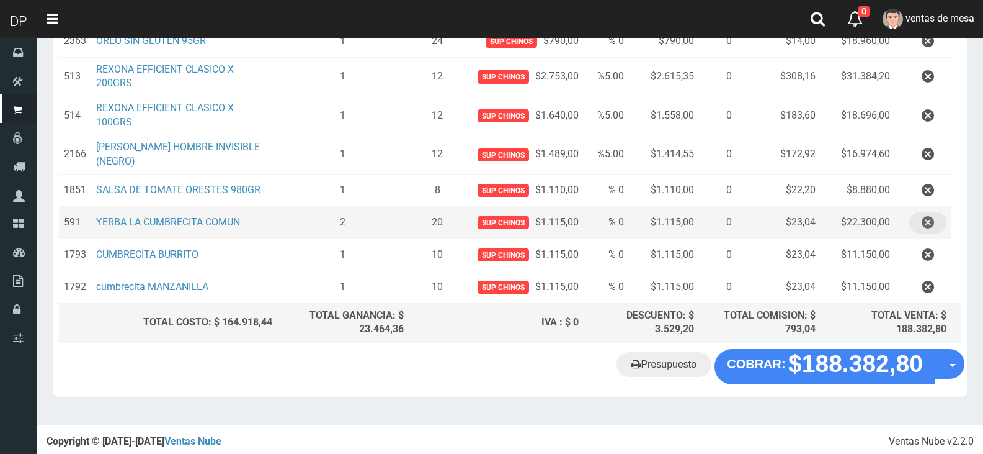
click at [937, 222] on button "button" at bounding box center [928, 223] width 37 height 22
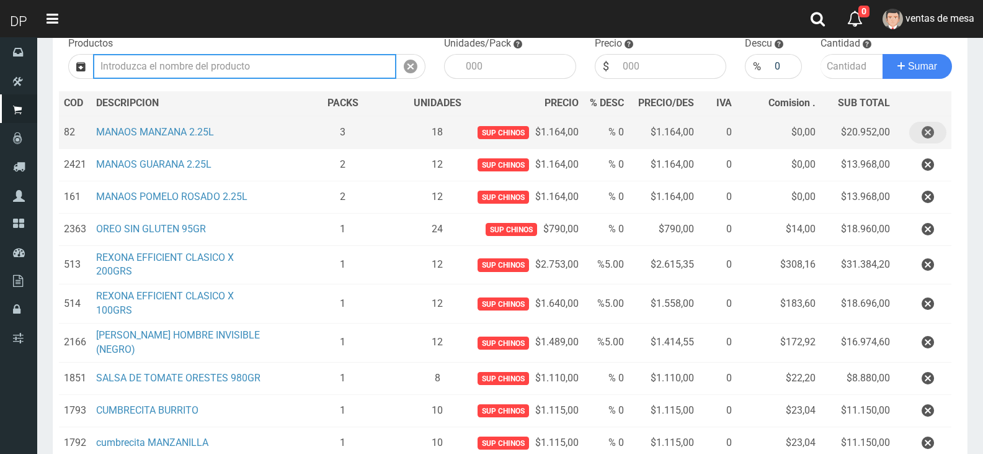
scroll to position [292, 0]
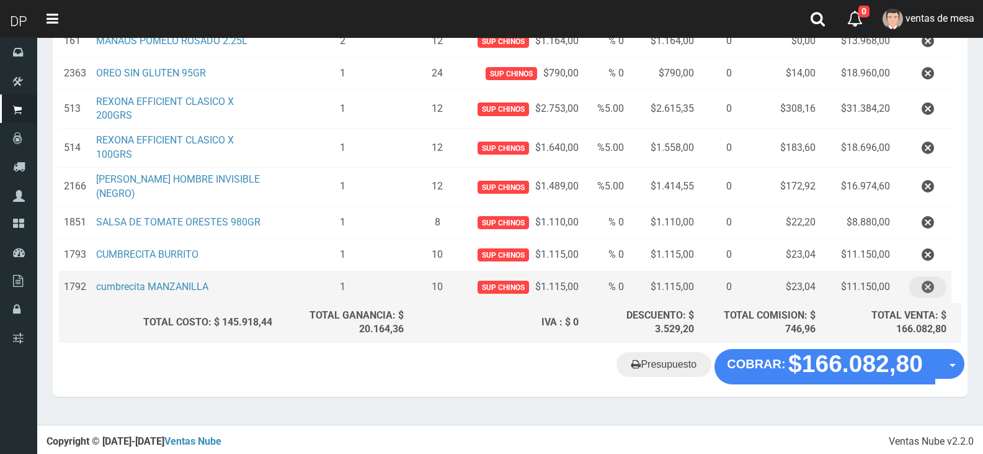
click at [931, 285] on icon "button" at bounding box center [928, 287] width 12 height 22
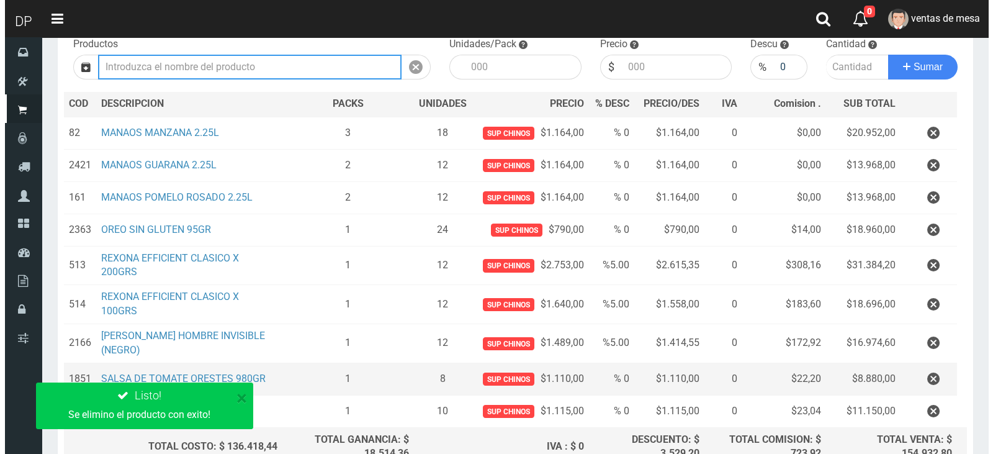
scroll to position [259, 0]
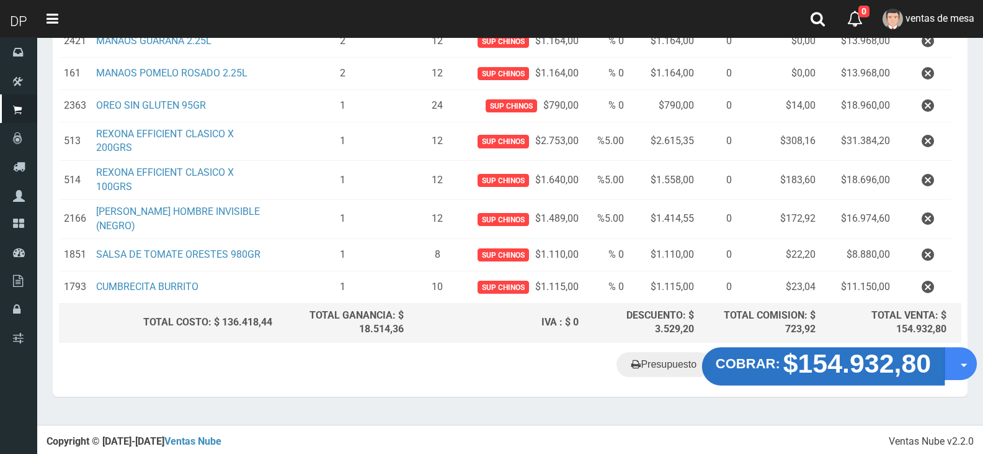
click at [855, 357] on strong "$154.932,80" at bounding box center [858, 363] width 148 height 29
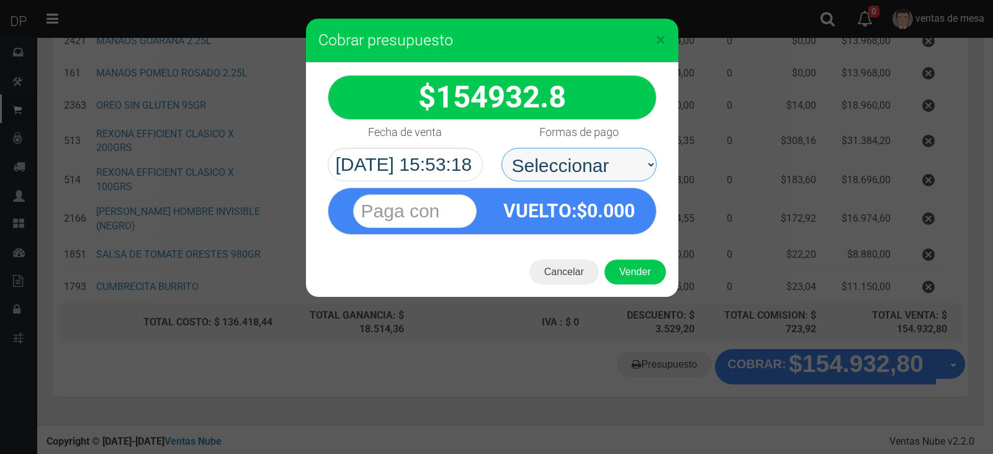
drag, startPoint x: 643, startPoint y: 179, endPoint x: 633, endPoint y: 180, distance: 10.0
click at [641, 179] on select "Seleccionar Efectivo Tarjeta de Crédito Depósito Débito" at bounding box center [578, 165] width 155 height 34
select select "Efectivo"
click at [501, 148] on select "Seleccionar Efectivo Tarjeta de Crédito Depósito Débito" at bounding box center [578, 165] width 155 height 34
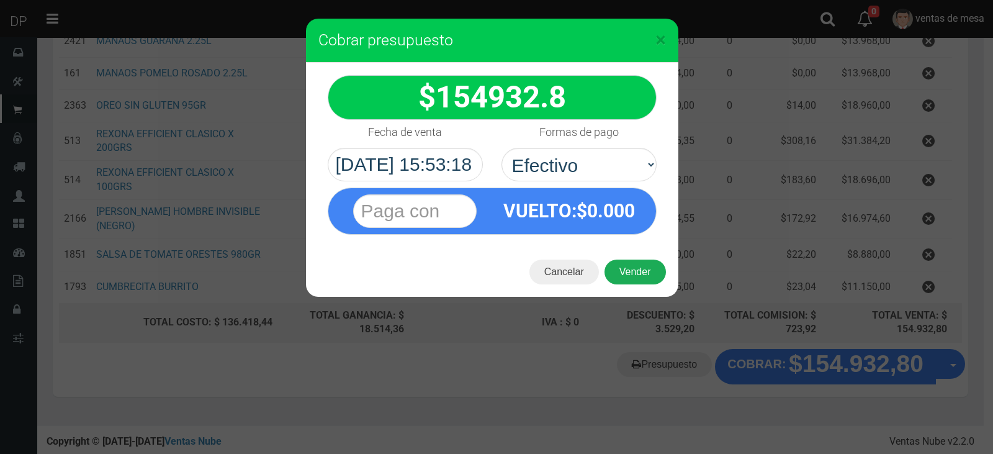
click at [643, 280] on button "Vender" at bounding box center [634, 271] width 61 height 25
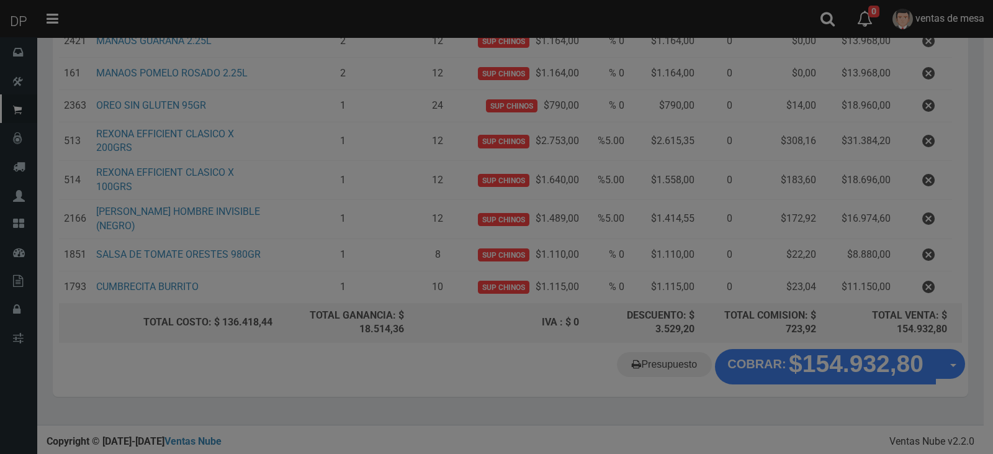
scroll to position [0, 0]
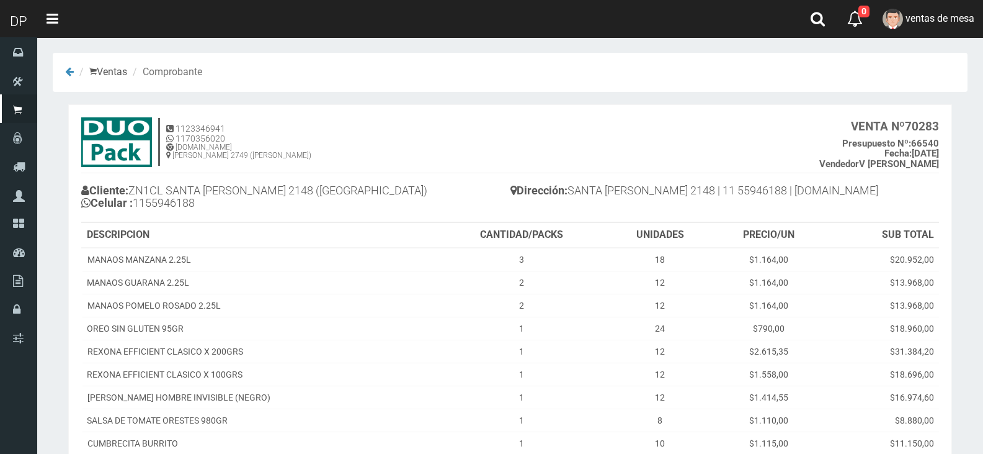
scroll to position [159, 0]
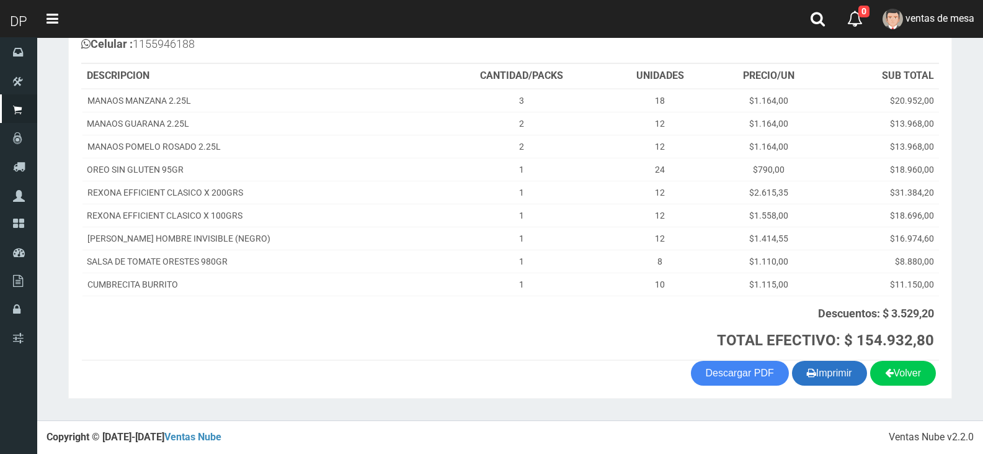
click at [834, 375] on button "Imprimir" at bounding box center [829, 372] width 75 height 25
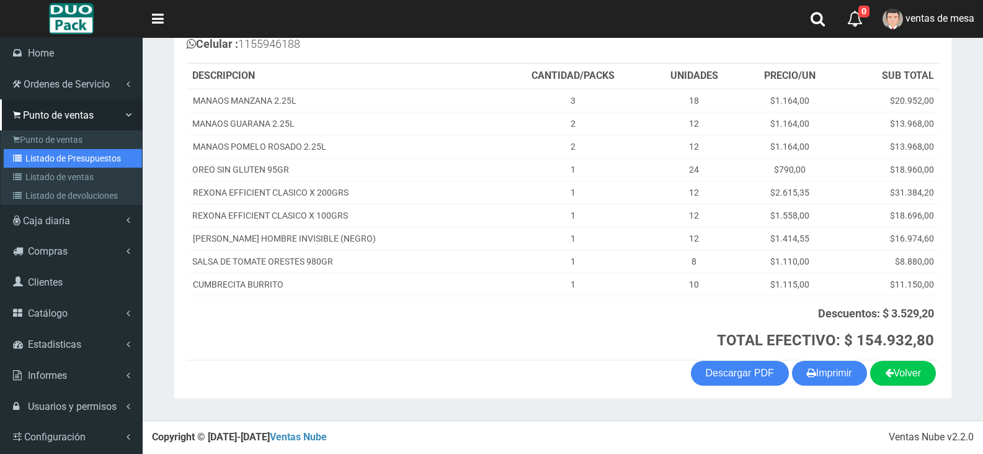
click at [55, 156] on link "Listado de Presupuestos" at bounding box center [73, 158] width 138 height 19
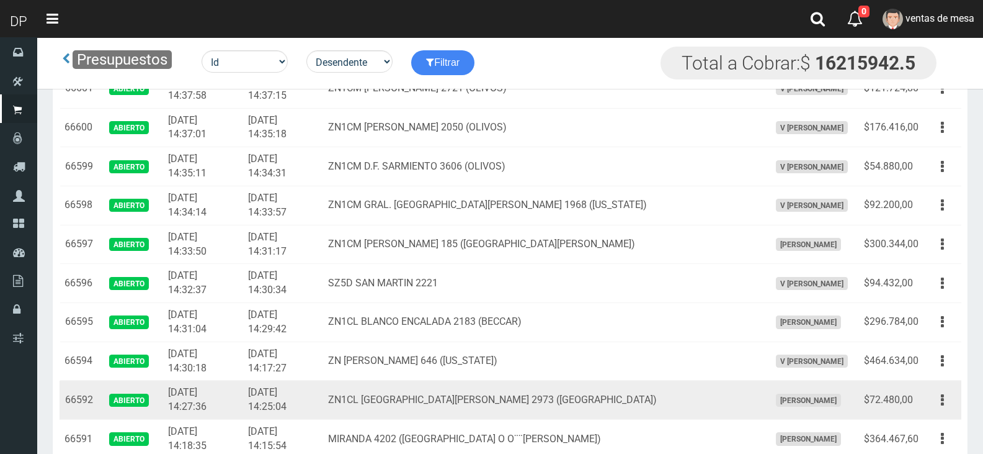
scroll to position [514, 0]
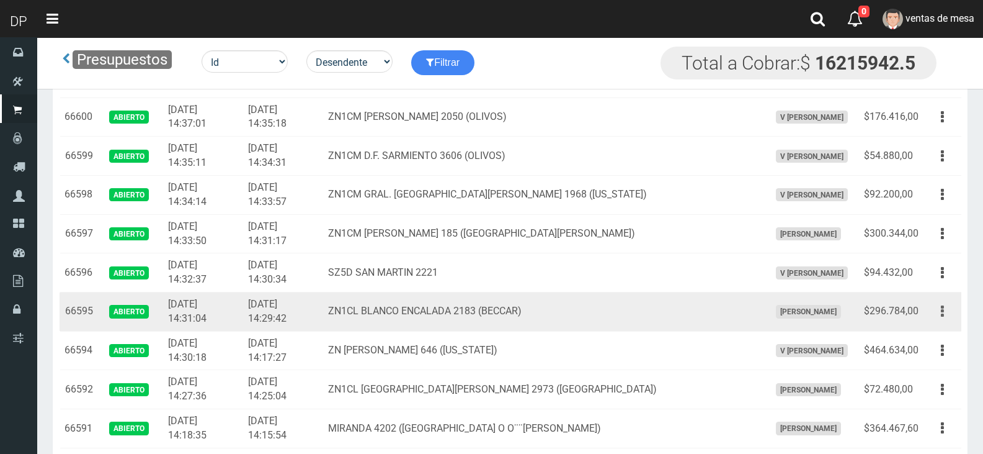
click at [946, 316] on button "button" at bounding box center [943, 311] width 28 height 22
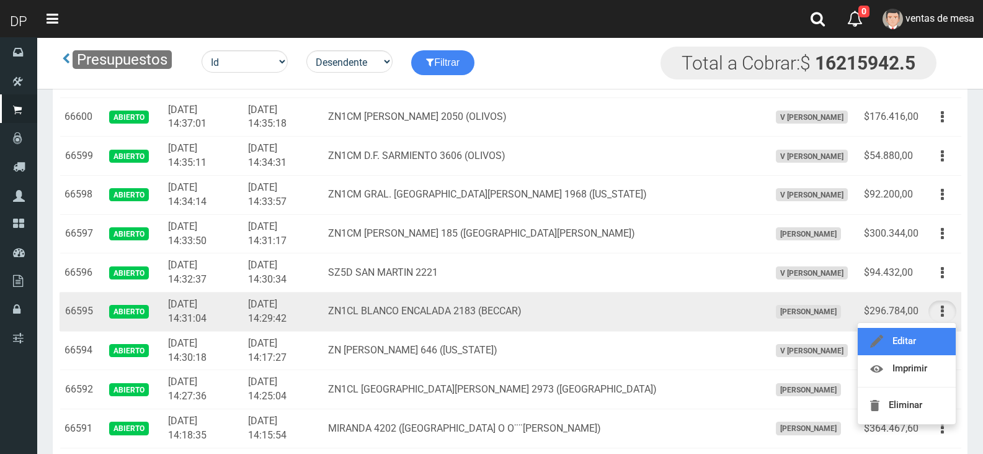
click at [937, 341] on link "Editar" at bounding box center [907, 341] width 98 height 27
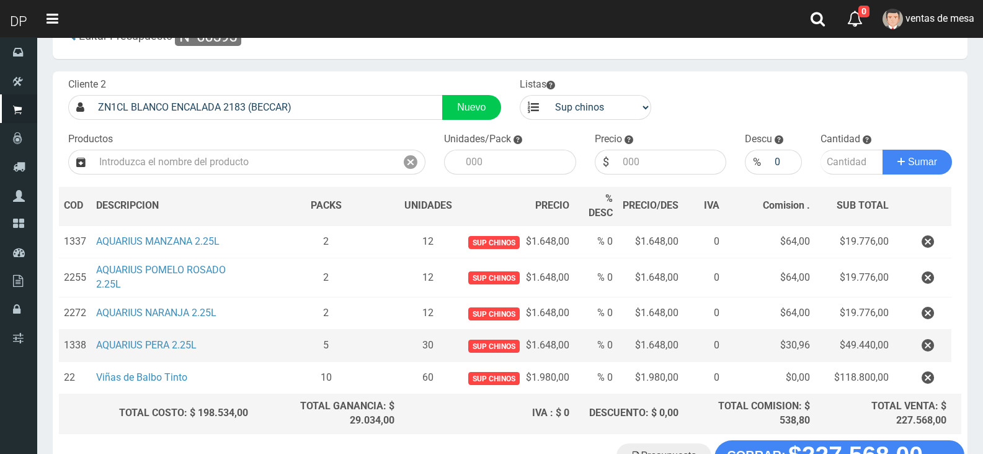
scroll to position [62, 0]
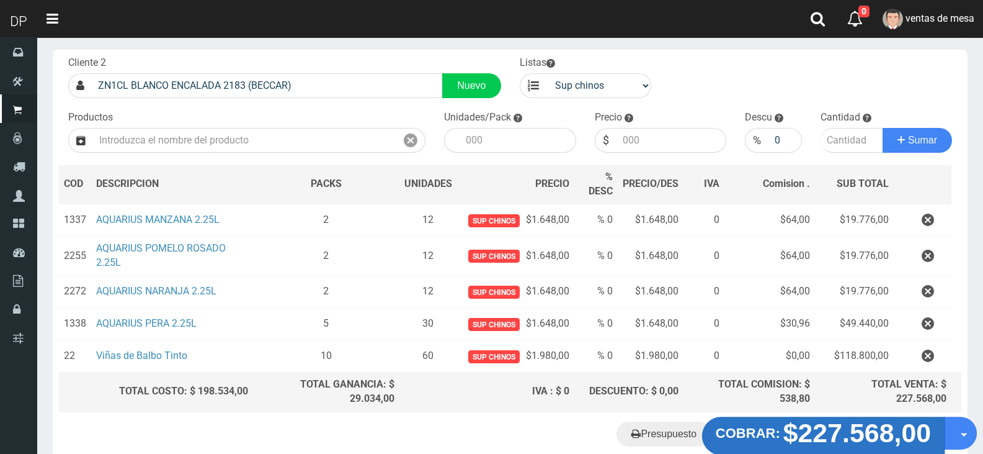
click at [744, 429] on strong "COBRAR:" at bounding box center [748, 432] width 65 height 15
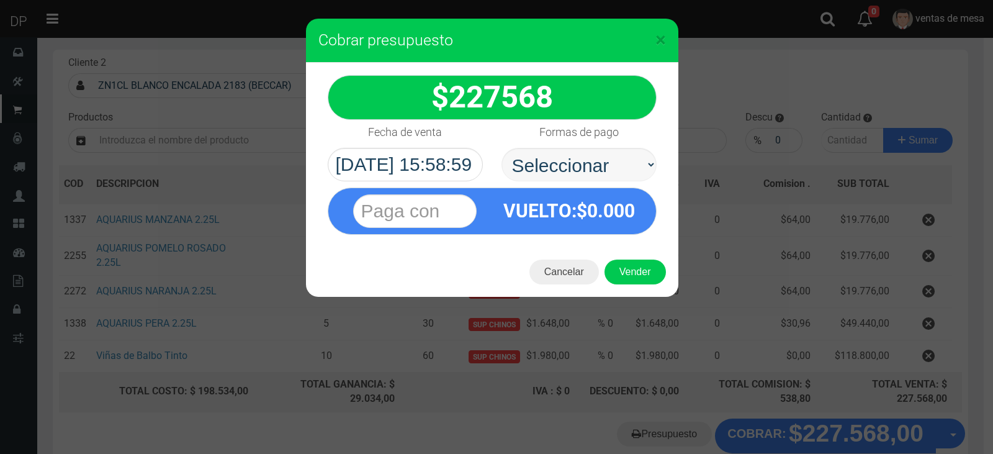
click at [552, 165] on select "Seleccionar Efectivo Tarjeta de Crédito Depósito Débito" at bounding box center [578, 165] width 155 height 34
select select "Efectivo"
click at [501, 148] on select "Seleccionar Efectivo Tarjeta de Crédito Depósito Débito" at bounding box center [578, 165] width 155 height 34
click at [629, 266] on button "Vender" at bounding box center [634, 271] width 61 height 25
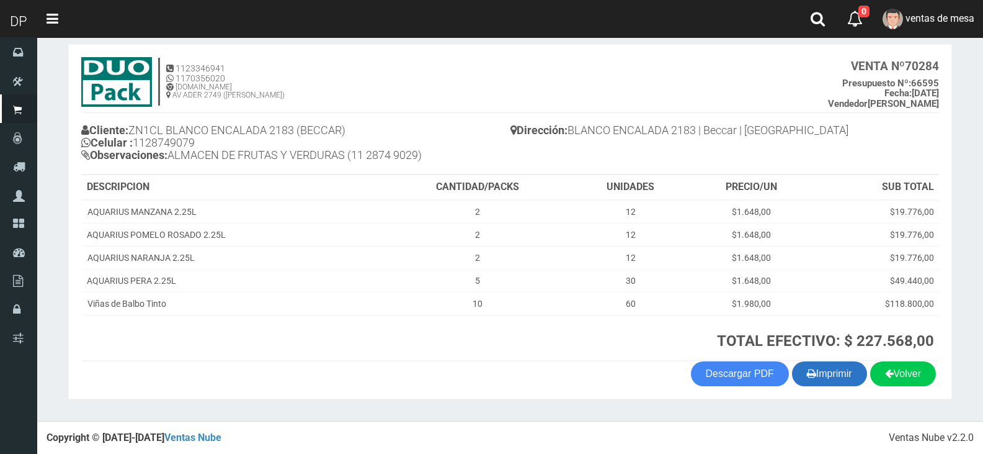
scroll to position [61, 0]
click at [820, 365] on button "Imprimir" at bounding box center [829, 372] width 75 height 25
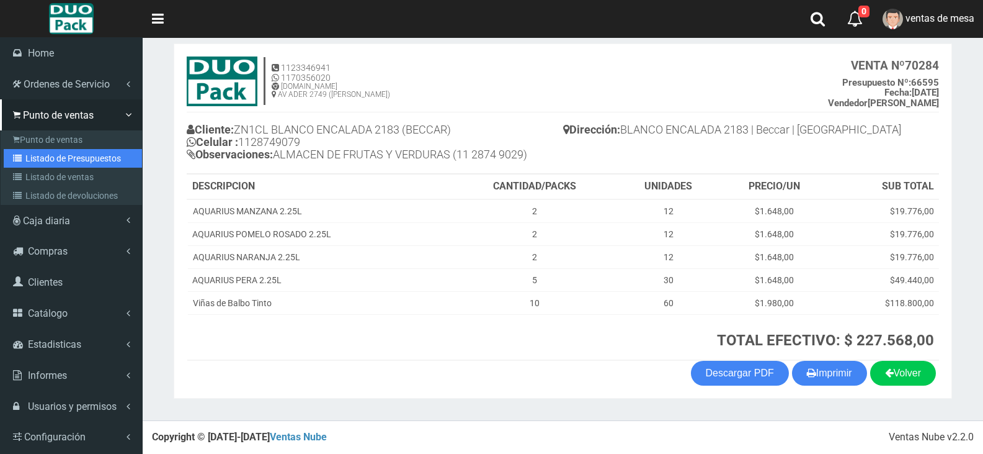
click at [36, 165] on link "Listado de Presupuestos" at bounding box center [73, 158] width 138 height 19
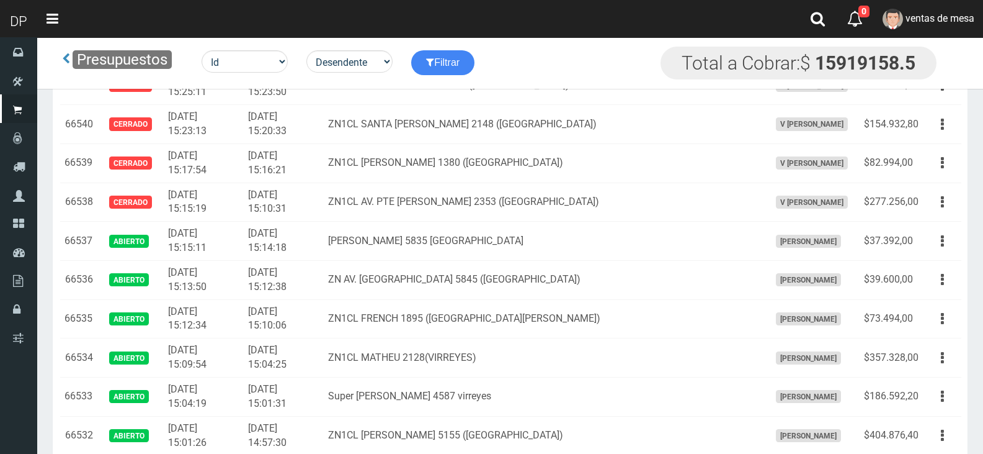
scroll to position [2193, 0]
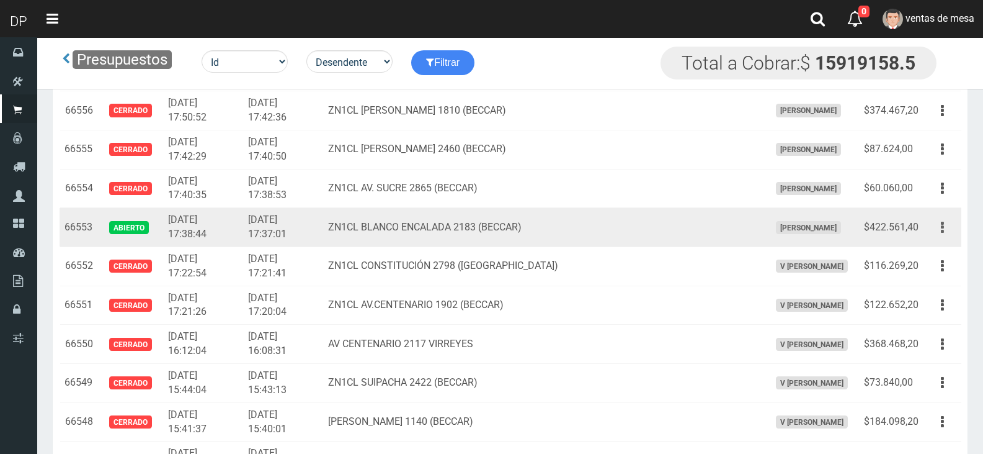
click at [933, 231] on button "button" at bounding box center [943, 228] width 28 height 22
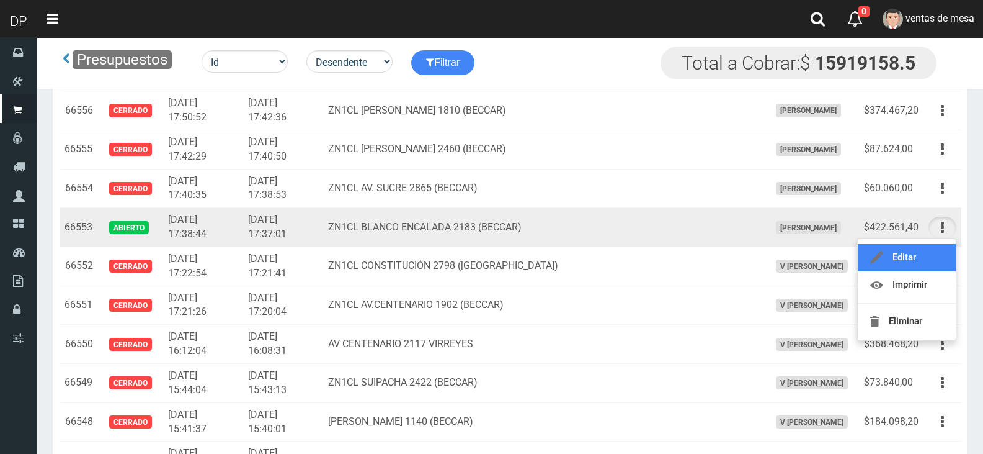
click at [932, 249] on link "Editar" at bounding box center [907, 257] width 98 height 27
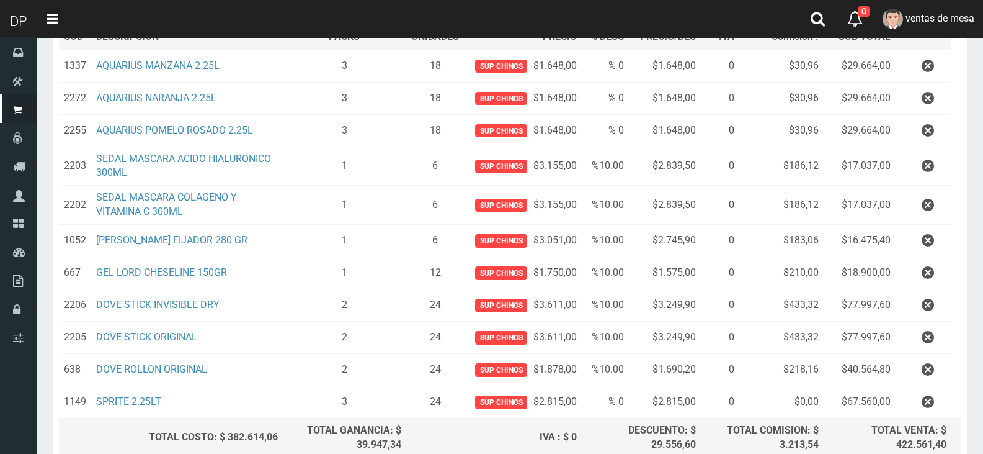
scroll to position [248, 0]
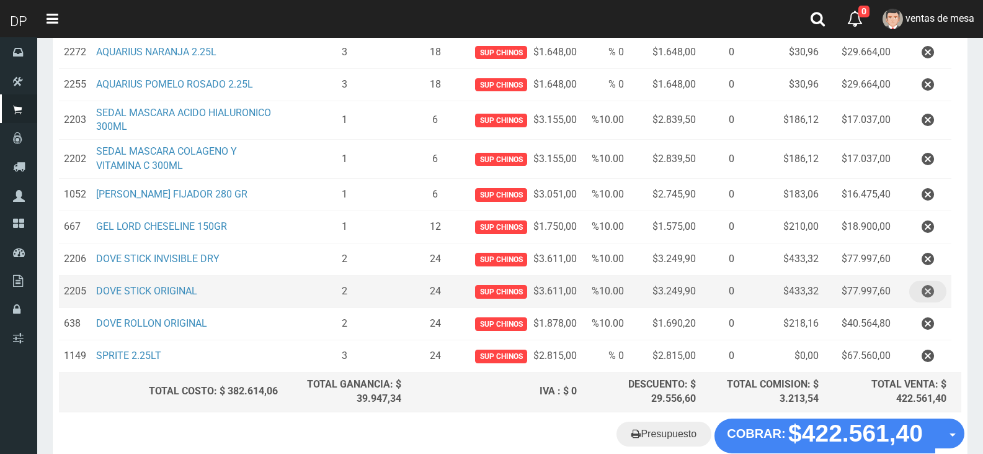
click at [941, 295] on button "button" at bounding box center [928, 291] width 37 height 22
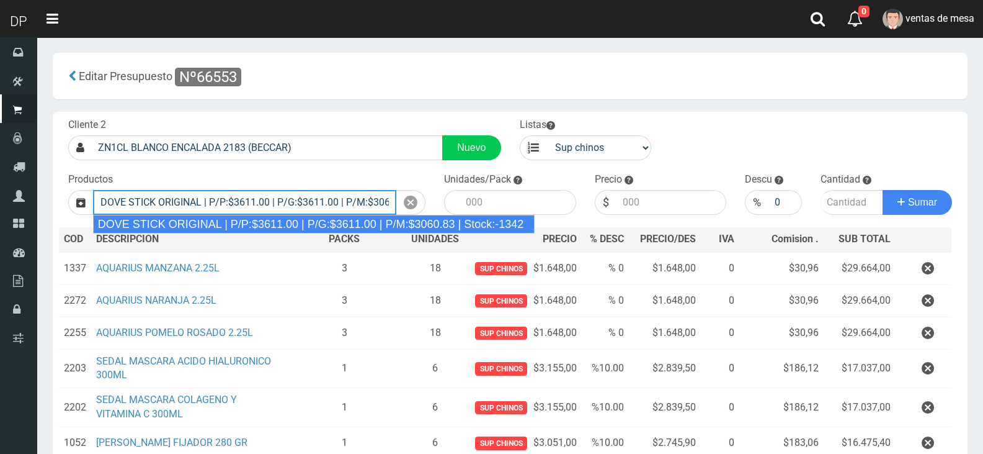
type input "DOVE STICK ORIGINAL | P/P:$3611.00 | P/G:$3611.00 | P/M:$3060.83 | Stock:-1342"
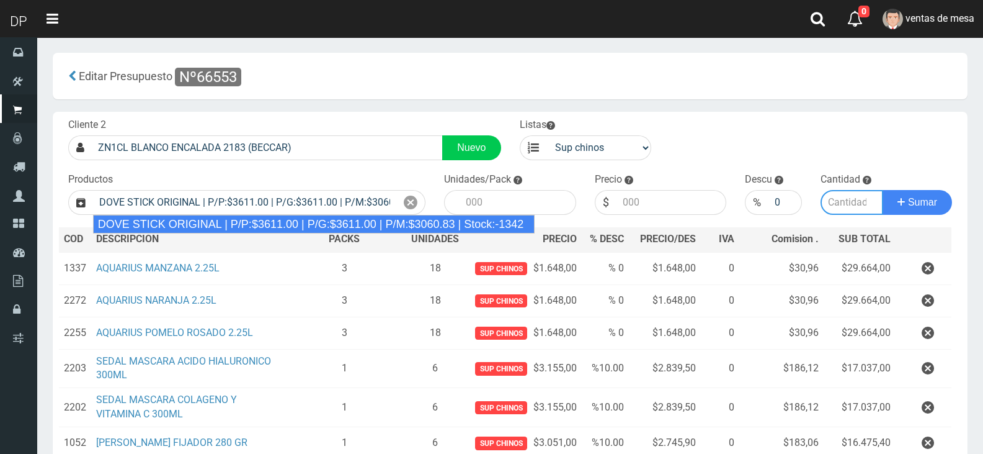
type input "12"
type input "3611.00"
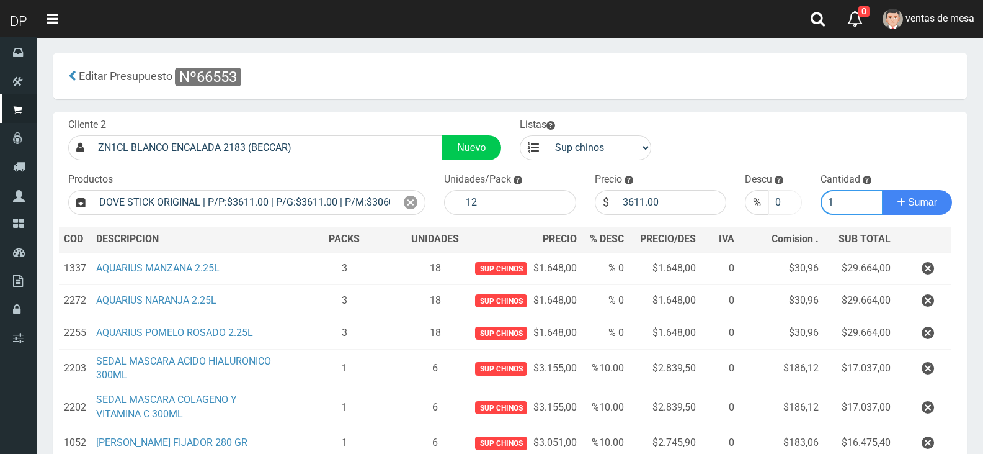
type input "1"
click at [772, 199] on input "0" at bounding box center [785, 202] width 33 height 25
type input "10"
click at [883, 190] on button "Sumar" at bounding box center [917, 202] width 69 height 25
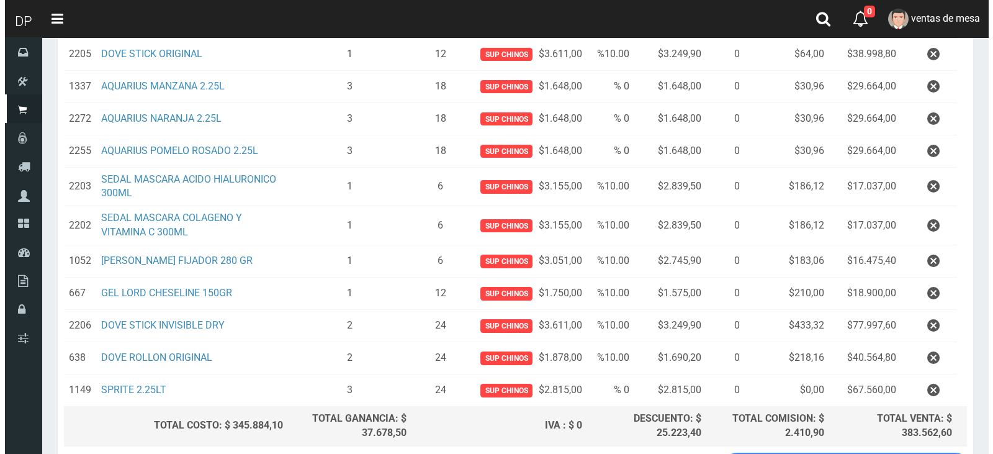
scroll to position [317, 0]
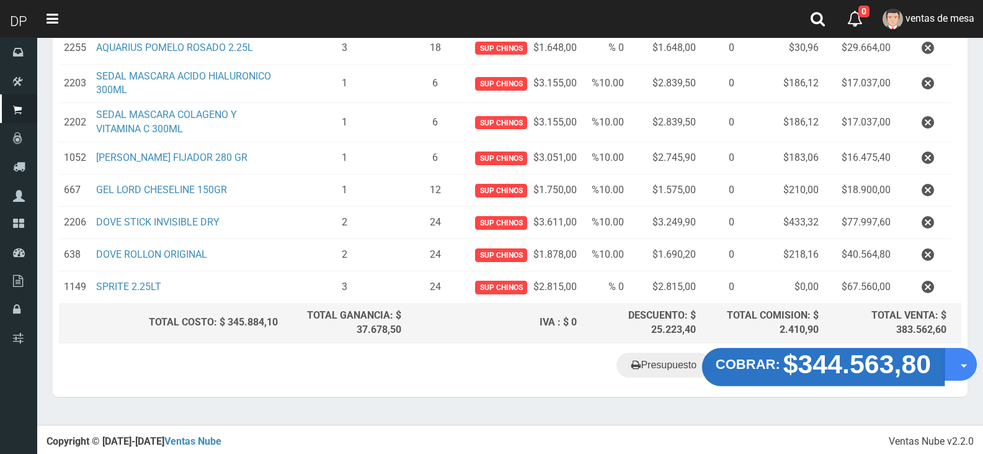
click at [753, 366] on strong "COBRAR:" at bounding box center [748, 363] width 65 height 15
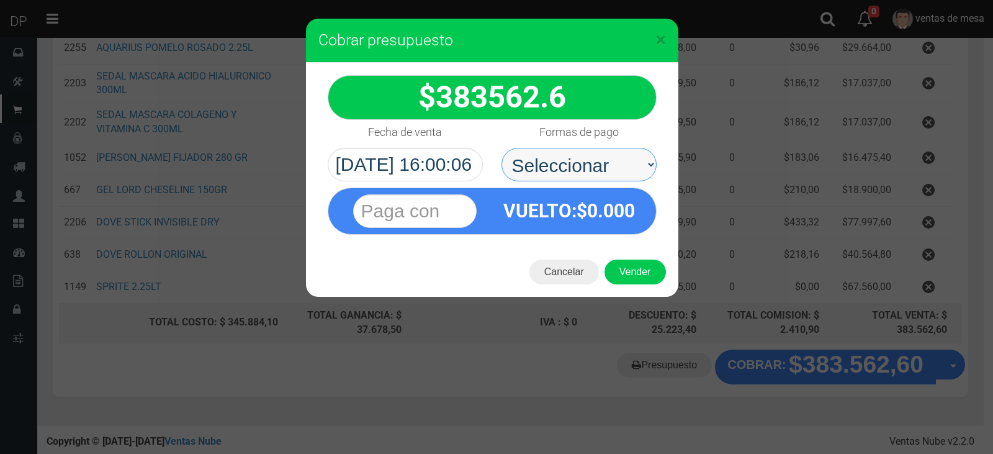
click at [572, 159] on select "Seleccionar Efectivo Tarjeta de Crédito Depósito Débito" at bounding box center [578, 165] width 155 height 34
select select "Efectivo"
click at [501, 148] on select "Seleccionar Efectivo Tarjeta de Crédito Depósito Débito" at bounding box center [578, 165] width 155 height 34
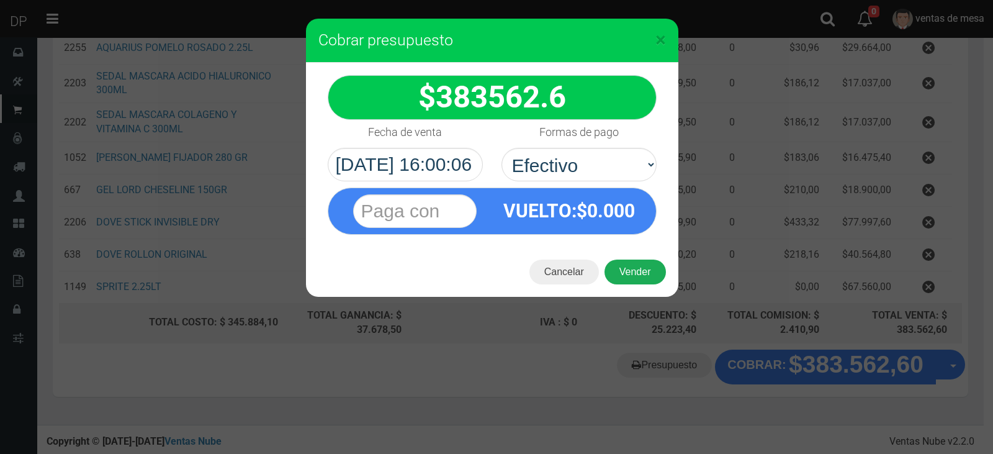
click at [633, 269] on button "Vender" at bounding box center [634, 271] width 61 height 25
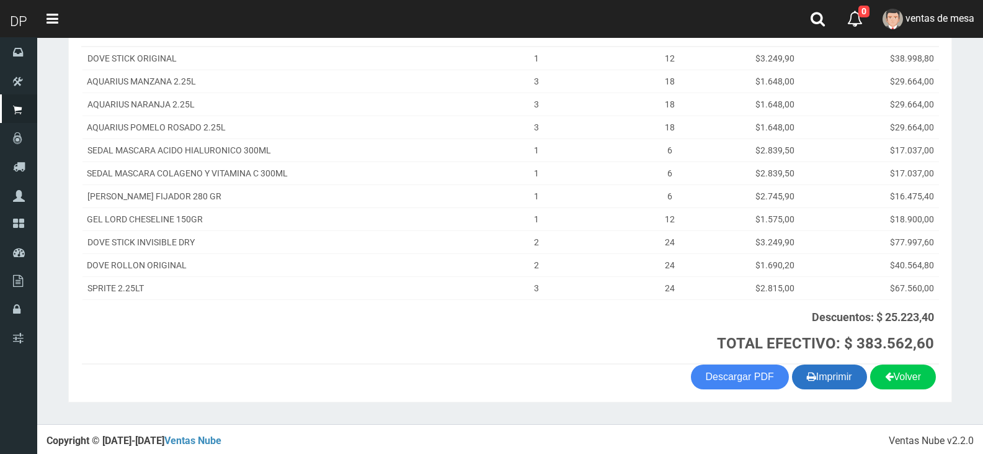
scroll to position [217, 0]
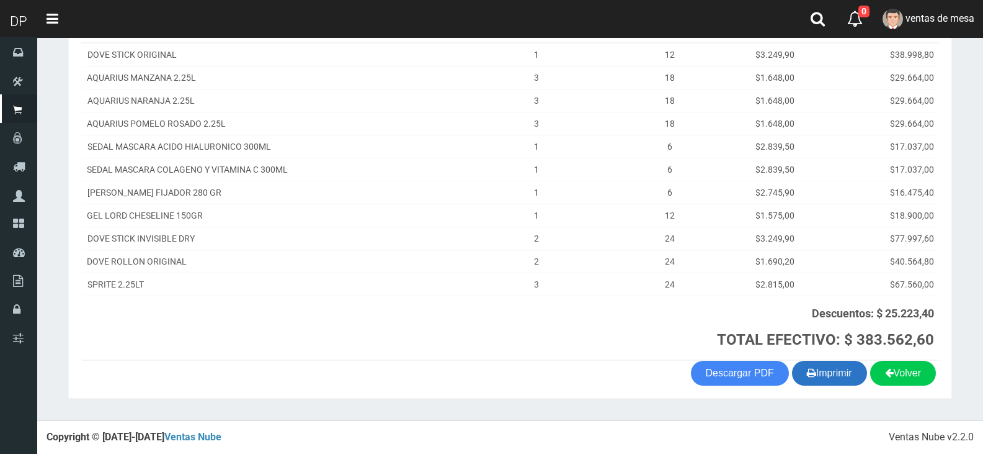
click at [839, 378] on button "Imprimir" at bounding box center [829, 372] width 75 height 25
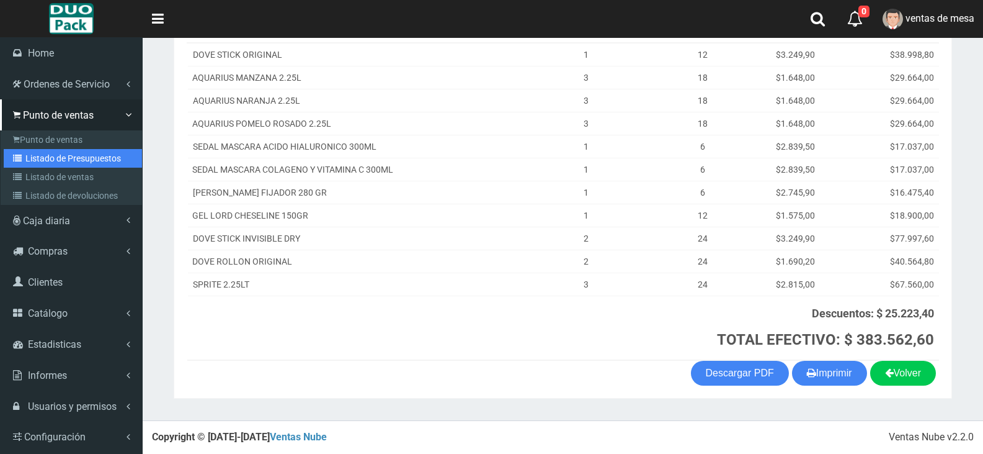
click at [100, 155] on link "Listado de Presupuestos" at bounding box center [73, 158] width 138 height 19
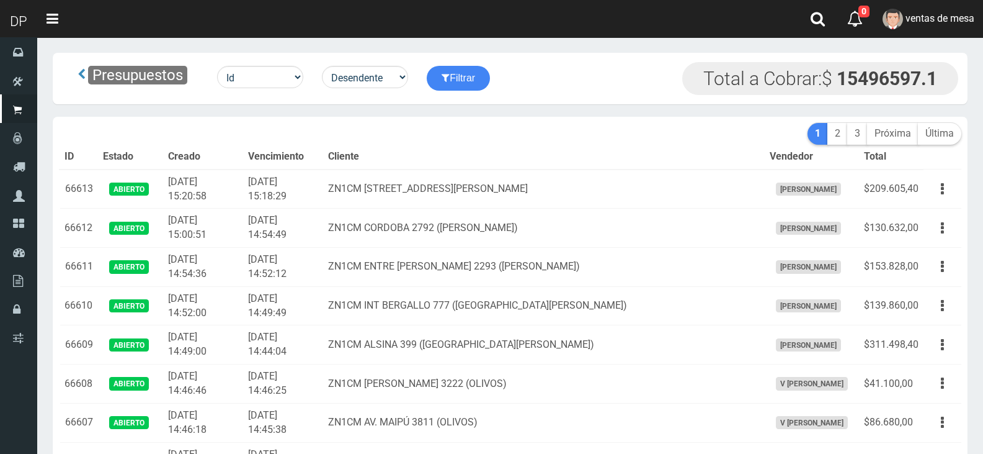
click at [499, 155] on th "Cliente" at bounding box center [544, 157] width 442 height 25
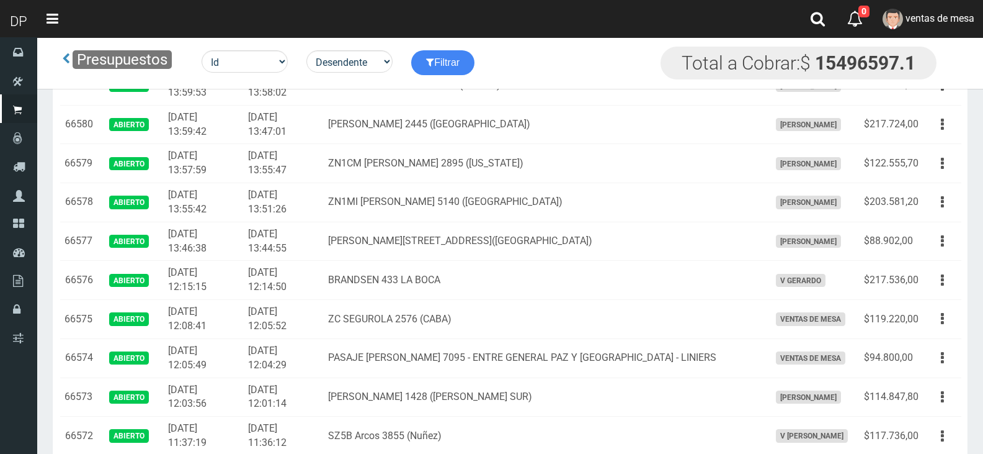
scroll to position [2737, 0]
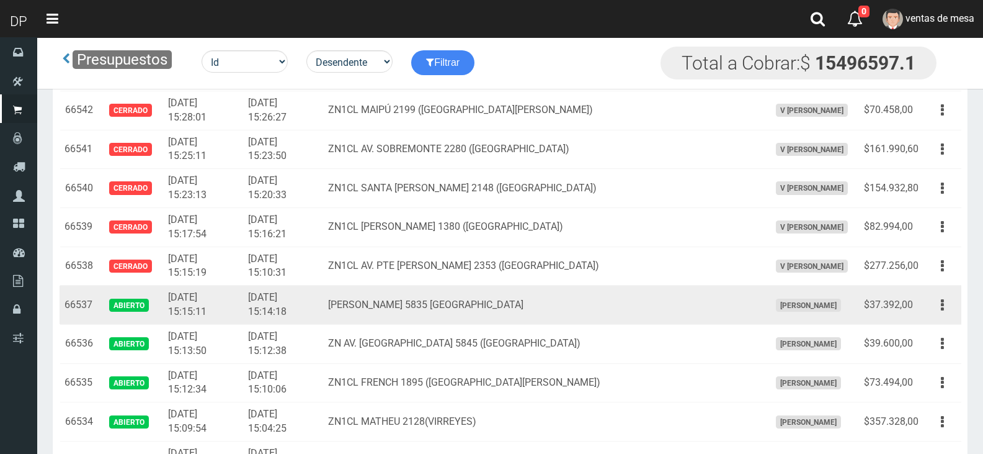
click at [921, 298] on td "$37.392,00" at bounding box center [891, 304] width 65 height 39
click at [941, 308] on icon "button" at bounding box center [942, 305] width 3 height 22
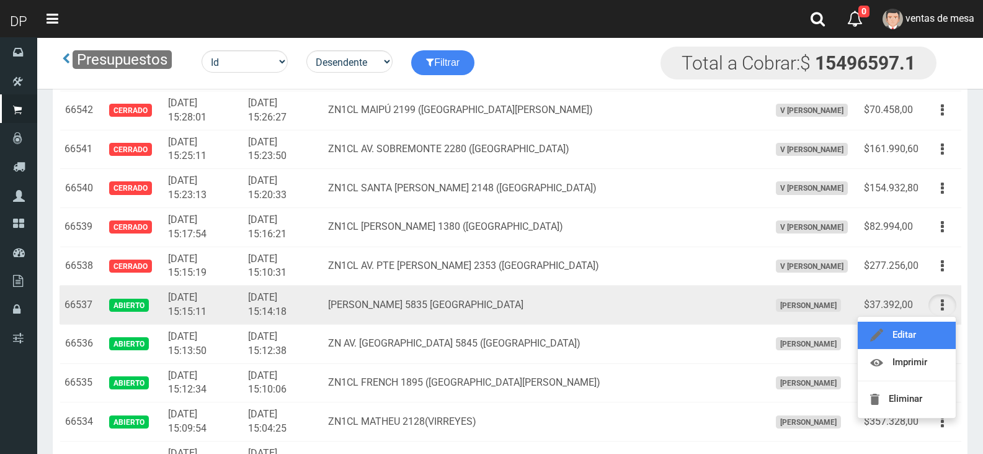
click at [936, 326] on link "Editar" at bounding box center [907, 334] width 98 height 27
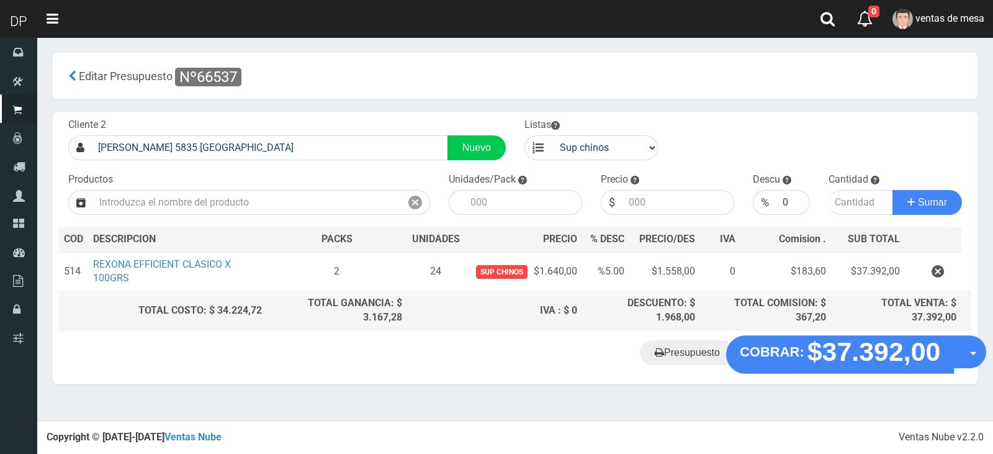
drag, startPoint x: 806, startPoint y: 357, endPoint x: 679, endPoint y: 416, distance: 140.4
click at [691, 423] on body "Cargando... × 0 0 Salir" at bounding box center [496, 227] width 993 height 454
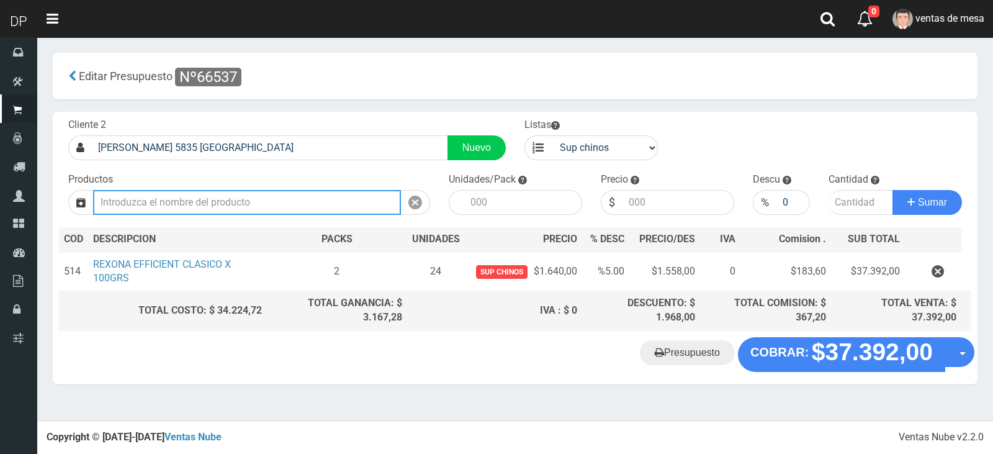
click at [358, 192] on input "text" at bounding box center [247, 202] width 308 height 25
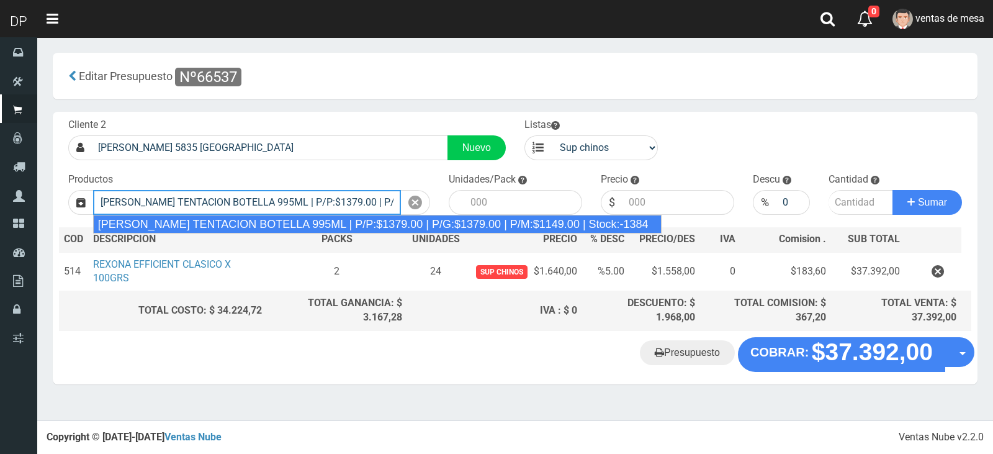
type input "[PERSON_NAME] TENTACION BOTELLA 995ML | P/P:$1379.00 | P/G:$1379.00 | P/M:$1149…"
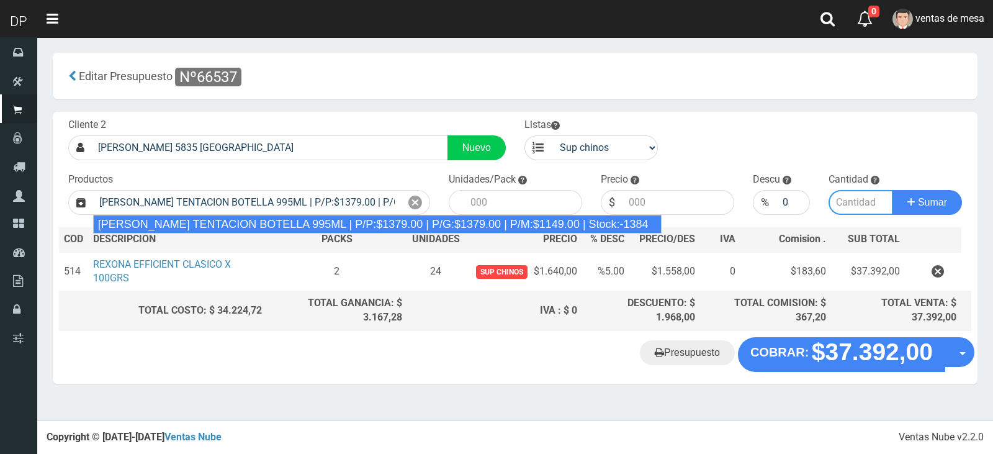
type input "6"
type input "1379.00"
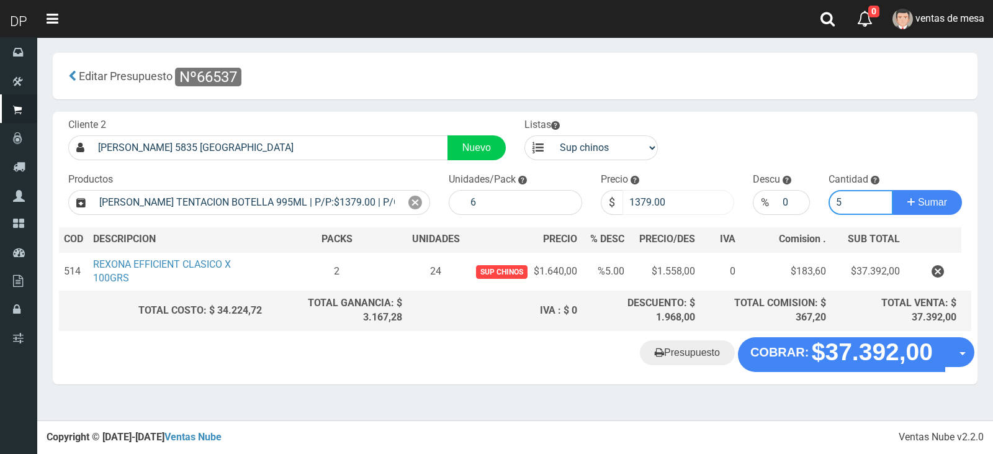
type input "5"
click at [688, 200] on input "1379.00" at bounding box center [678, 202] width 112 height 25
click at [892, 190] on button "Sumar" at bounding box center [926, 202] width 69 height 25
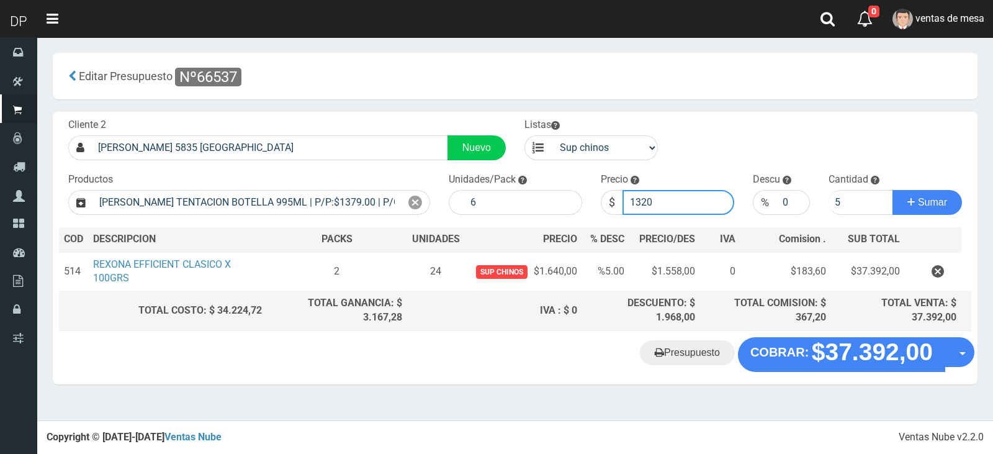
type input "1320"
click at [892, 190] on button "Sumar" at bounding box center [926, 202] width 69 height 25
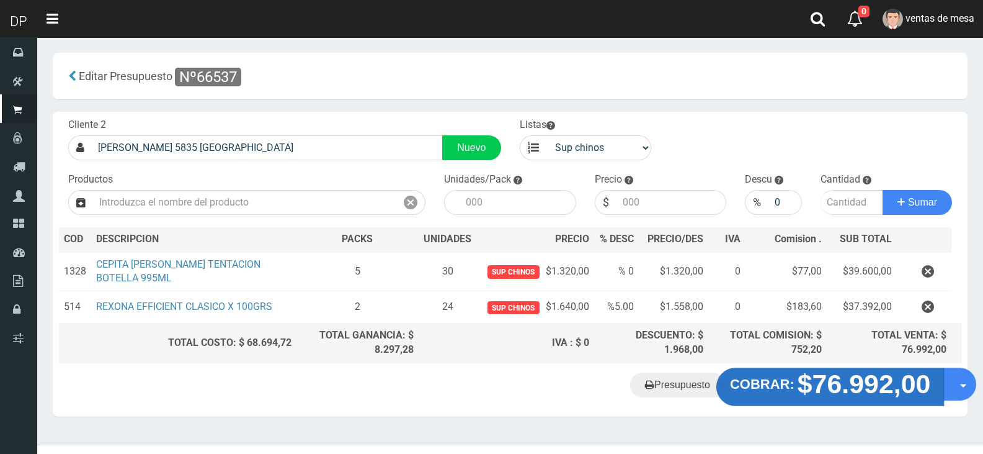
click at [836, 387] on strong "$76.992,00" at bounding box center [864, 383] width 133 height 29
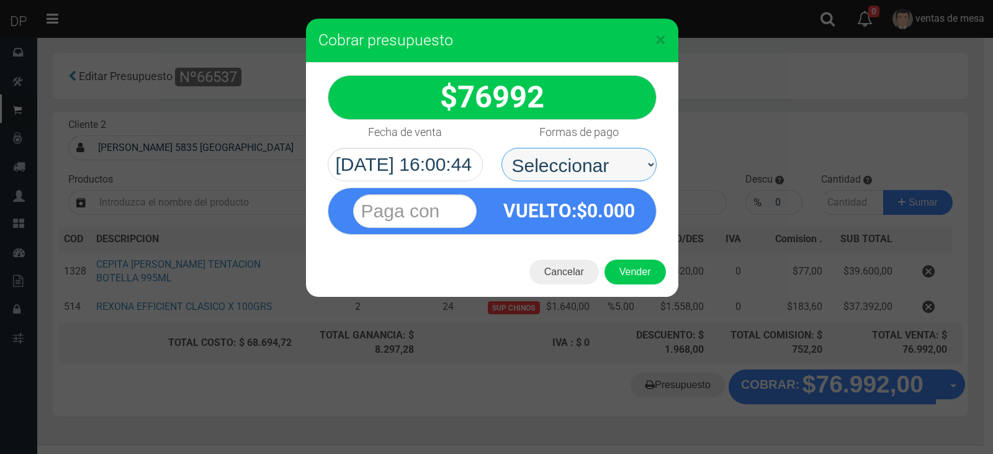
click at [602, 172] on select "Seleccionar Efectivo Tarjeta de Crédito Depósito Débito" at bounding box center [578, 165] width 155 height 34
click at [501, 148] on select "Seleccionar Efectivo Tarjeta de Crédito Depósito Débito" at bounding box center [578, 165] width 155 height 34
click at [606, 172] on select "Seleccionar Efectivo Tarjeta de Crédito Depósito Débito" at bounding box center [578, 165] width 155 height 34
select select "Efectivo"
click at [501, 148] on select "Seleccionar Efectivo Tarjeta de Crédito Depósito Débito" at bounding box center [578, 165] width 155 height 34
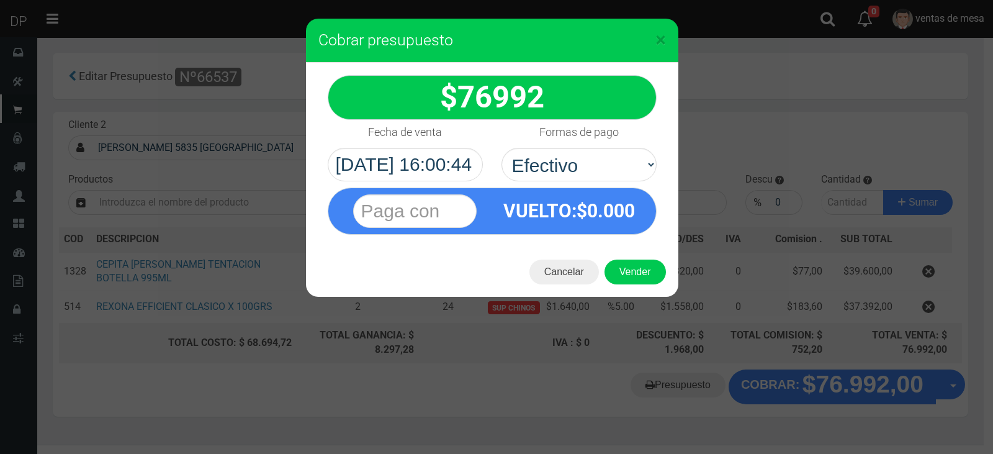
click at [625, 252] on div "Cancelar Vender" at bounding box center [492, 272] width 372 height 50
click at [635, 262] on div "Cancelar Vender" at bounding box center [492, 272] width 372 height 50
click at [634, 277] on button "Vender" at bounding box center [634, 271] width 61 height 25
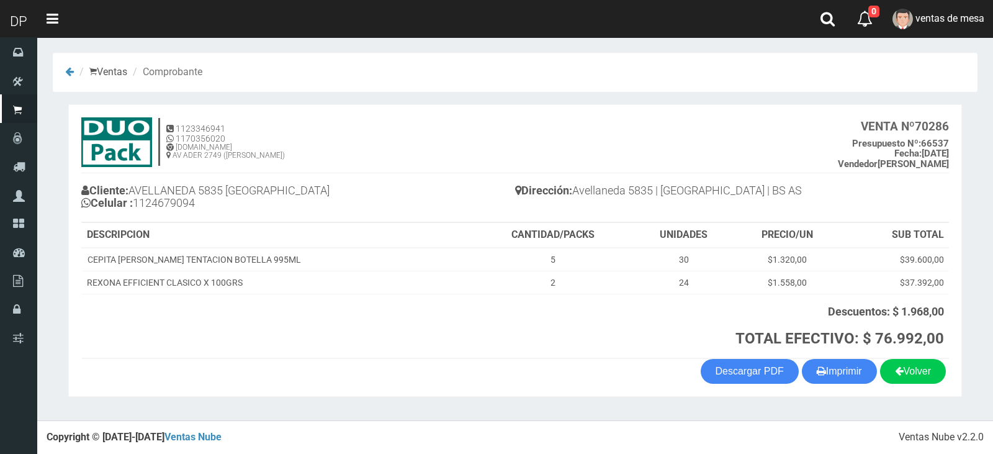
click at [831, 387] on section "1123346941 1170356020 [DOMAIN_NAME] AV ADER 2749 ([PERSON_NAME]) VENTA Nº 70286…" at bounding box center [514, 250] width 893 height 292
drag, startPoint x: 831, startPoint y: 387, endPoint x: 835, endPoint y: 378, distance: 9.8
click at [831, 387] on section "1123346941 1170356020 [DOMAIN_NAME] AV ADER 2749 ([PERSON_NAME]) VENTA Nº 70286…" at bounding box center [514, 250] width 893 height 292
click at [838, 378] on button "Imprimir" at bounding box center [839, 371] width 75 height 25
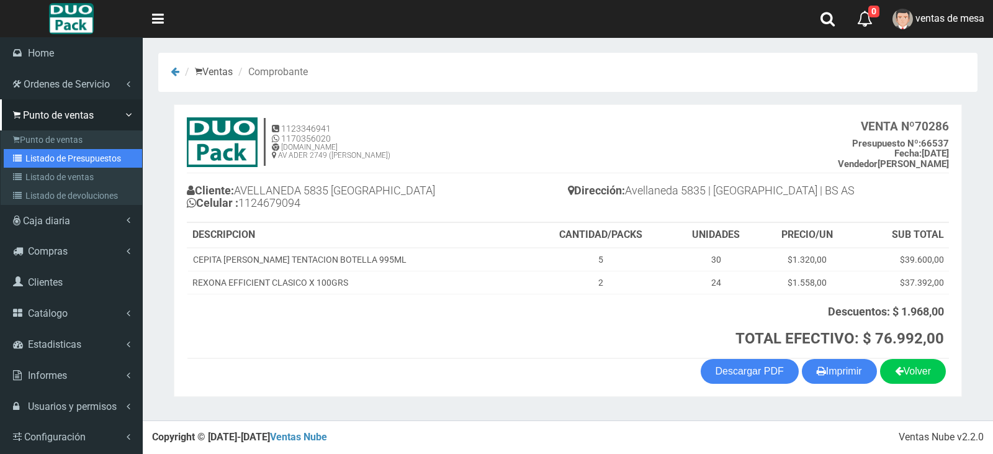
click at [33, 153] on link "Listado de Presupuestos" at bounding box center [73, 158] width 138 height 19
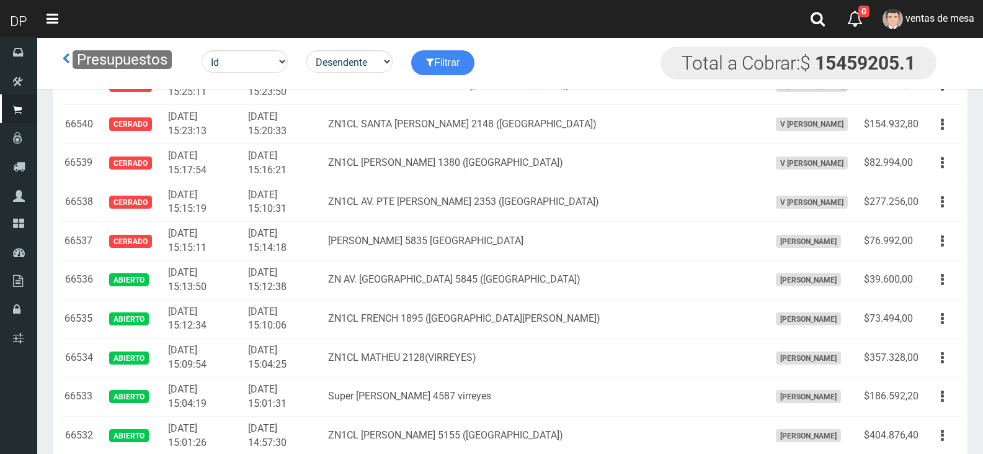
scroll to position [3048, 0]
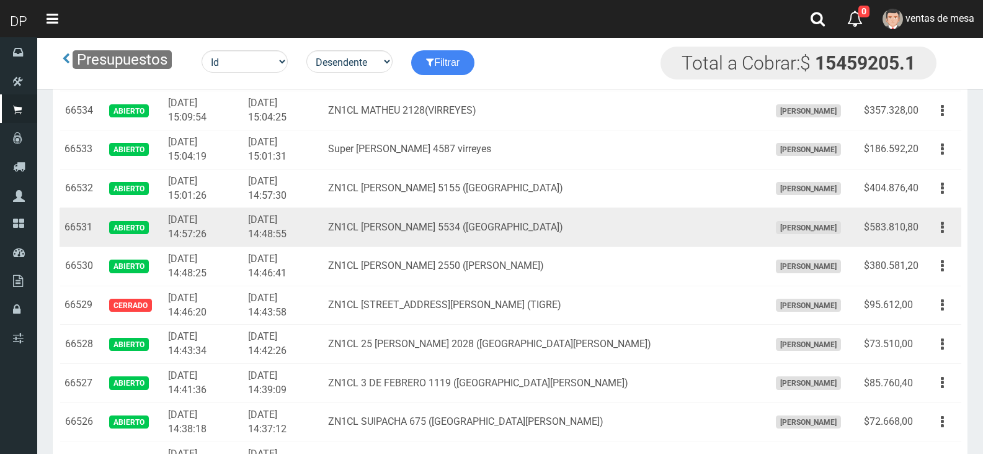
click at [947, 244] on td "Editar Imprimir Eliminar" at bounding box center [943, 227] width 38 height 39
click at [944, 236] on button "button" at bounding box center [943, 228] width 28 height 22
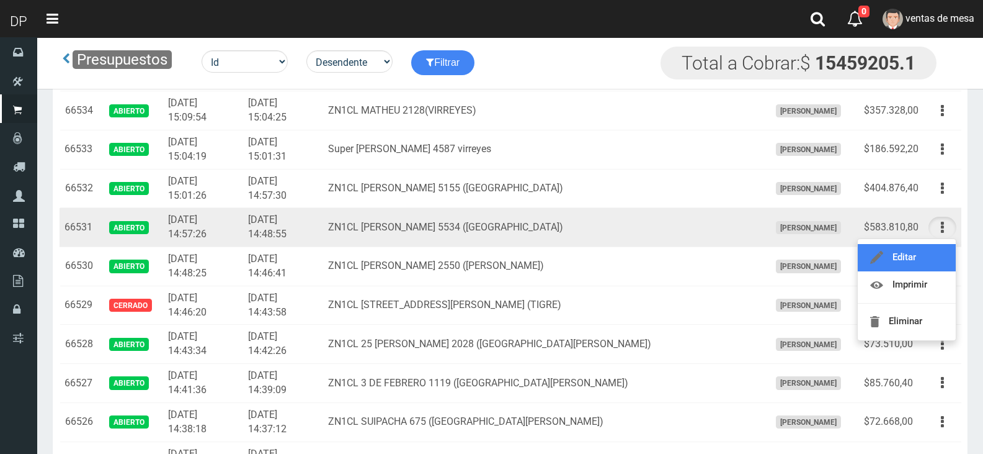
click at [933, 259] on link "Editar" at bounding box center [907, 257] width 98 height 27
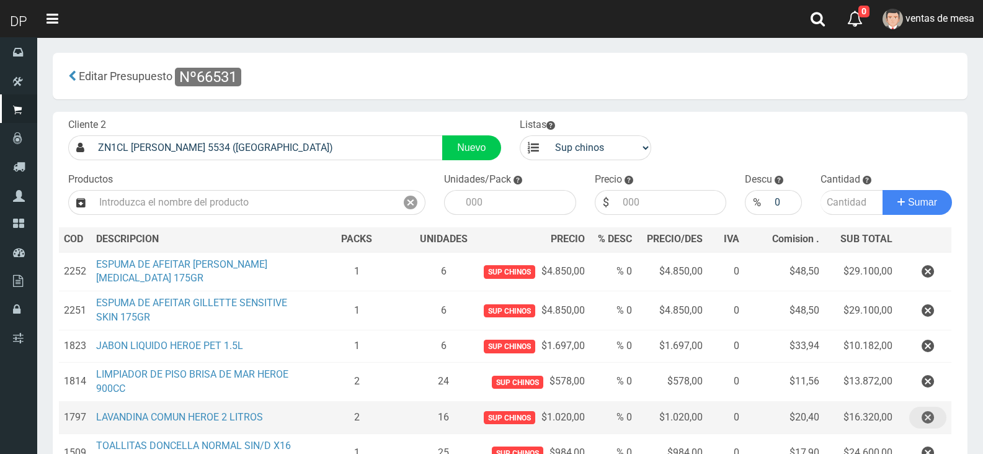
click at [924, 413] on icon "button" at bounding box center [928, 417] width 12 height 22
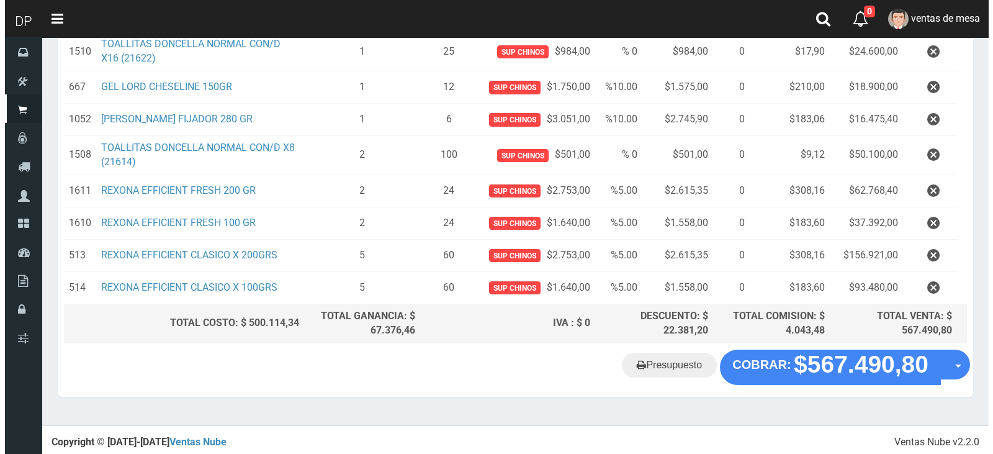
scroll to position [408, 0]
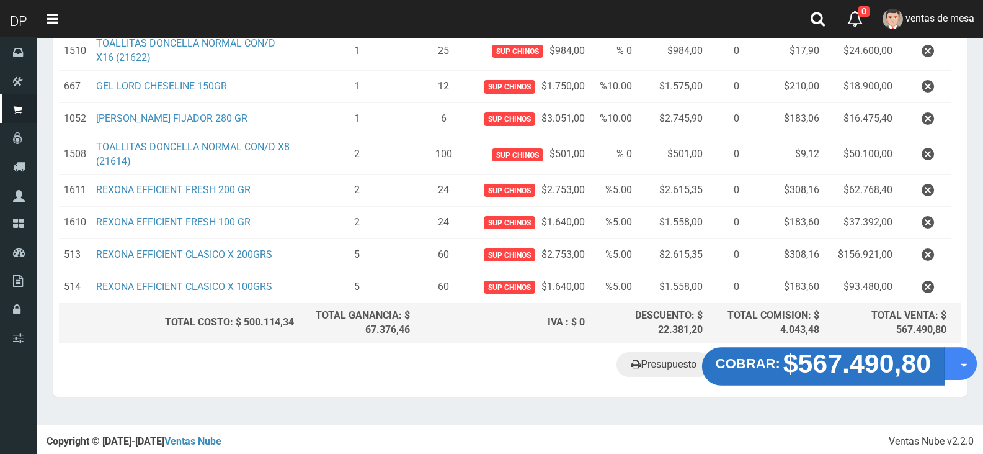
click at [846, 350] on strong "$567.490,80" at bounding box center [858, 363] width 148 height 29
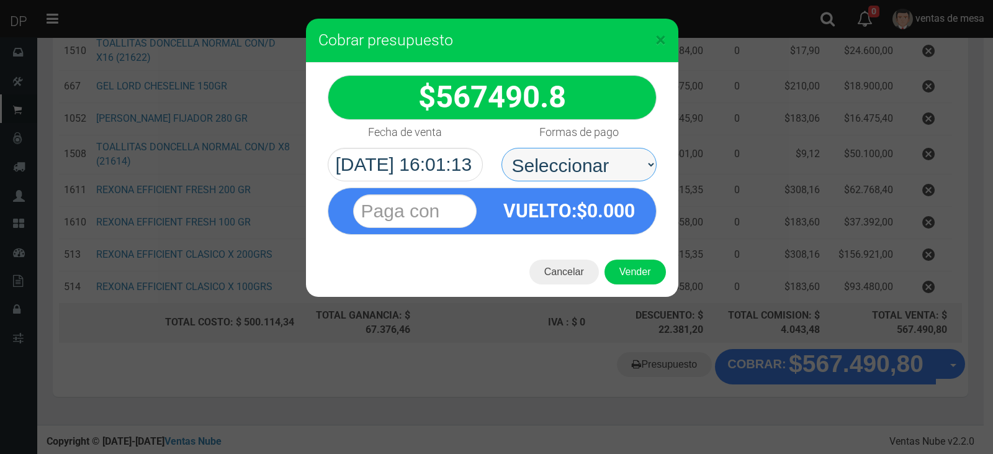
click at [652, 170] on select "Seleccionar Efectivo Tarjeta de Crédito Depósito Débito" at bounding box center [578, 165] width 155 height 34
select select "Efectivo"
click at [501, 148] on select "Seleccionar Efectivo Tarjeta de Crédito Depósito Débito" at bounding box center [578, 165] width 155 height 34
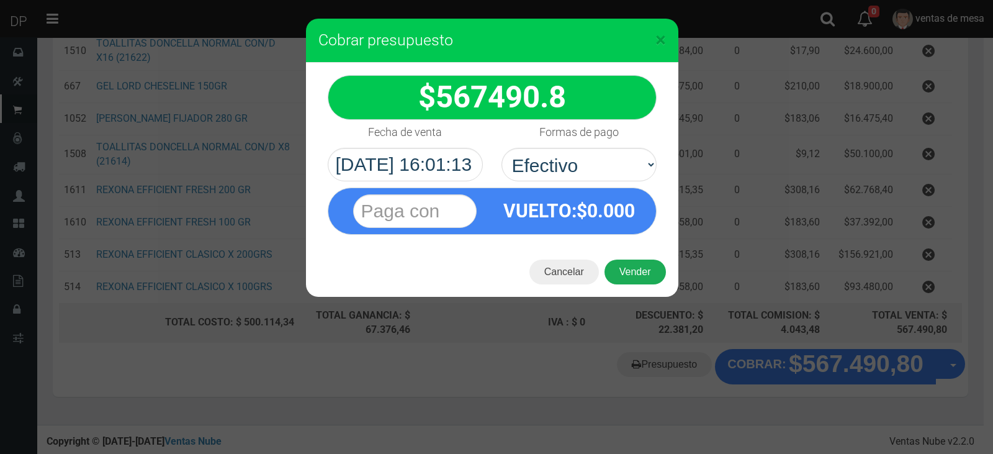
click at [657, 262] on button "Vender" at bounding box center [634, 271] width 61 height 25
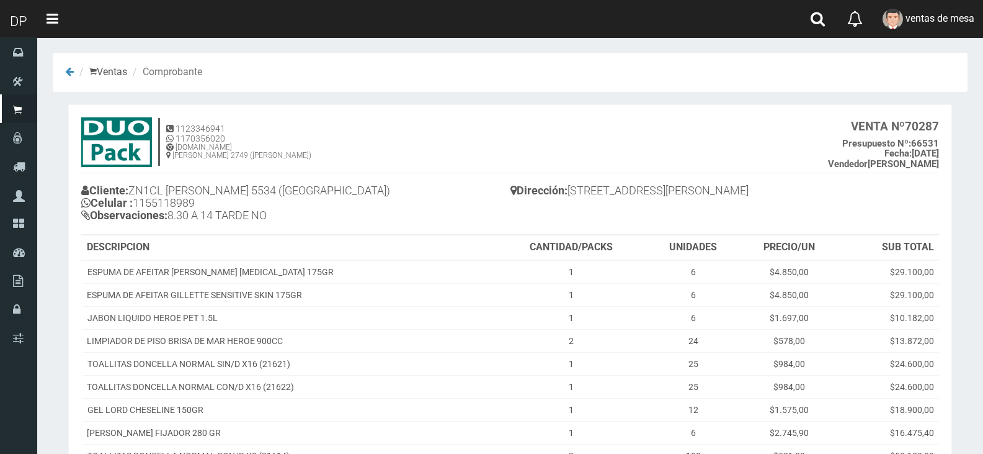
scroll to position [263, 0]
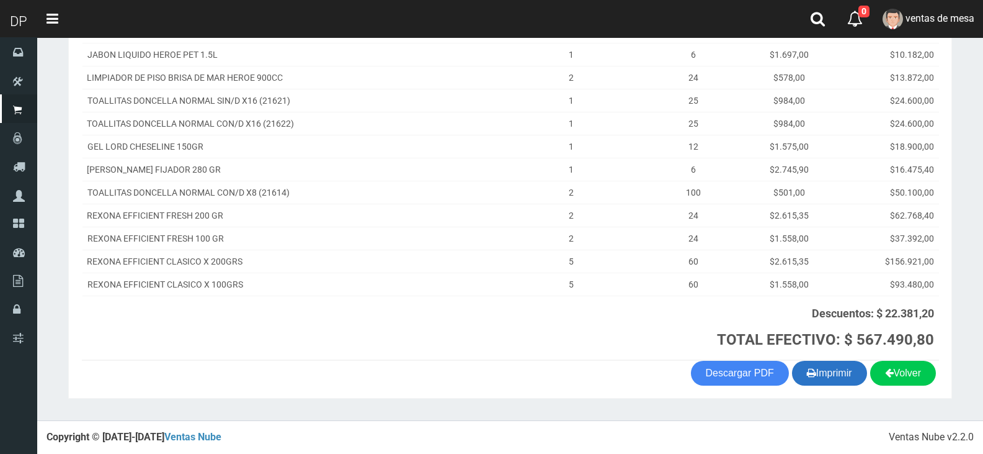
click at [812, 373] on button "Imprimir" at bounding box center [829, 372] width 75 height 25
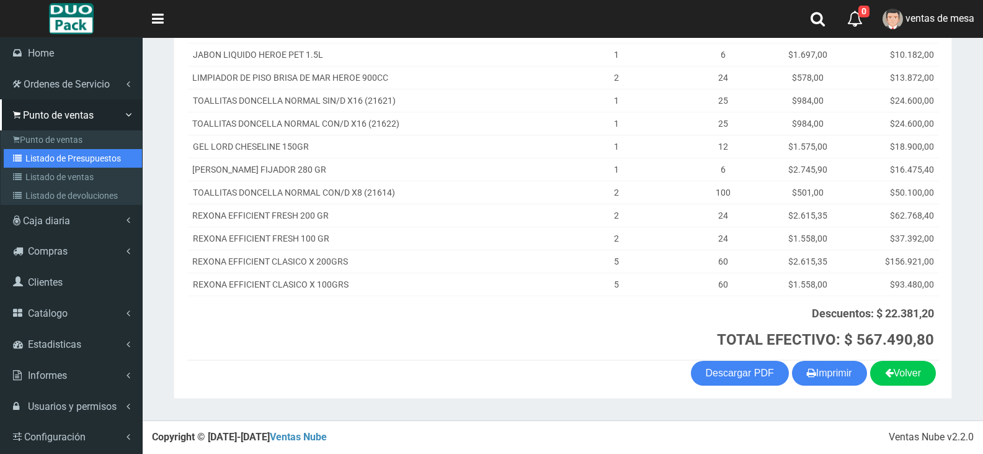
click at [28, 162] on link "Listado de Presupuestos" at bounding box center [73, 158] width 138 height 19
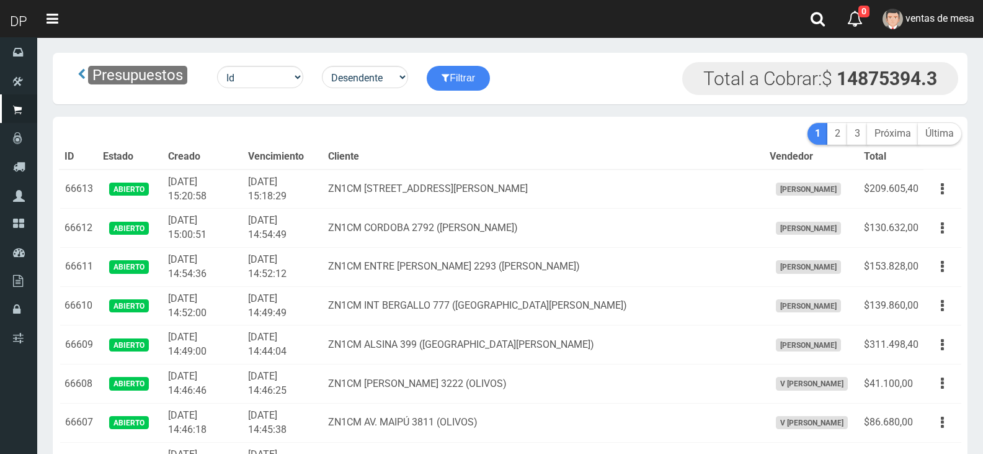
drag, startPoint x: 0, startPoint y: 0, endPoint x: 472, endPoint y: 167, distance: 500.8
click at [472, 176] on td "ZN1CM AV.CENTENARIO 1000 (SAN ISIDRO)" at bounding box center [544, 188] width 442 height 39
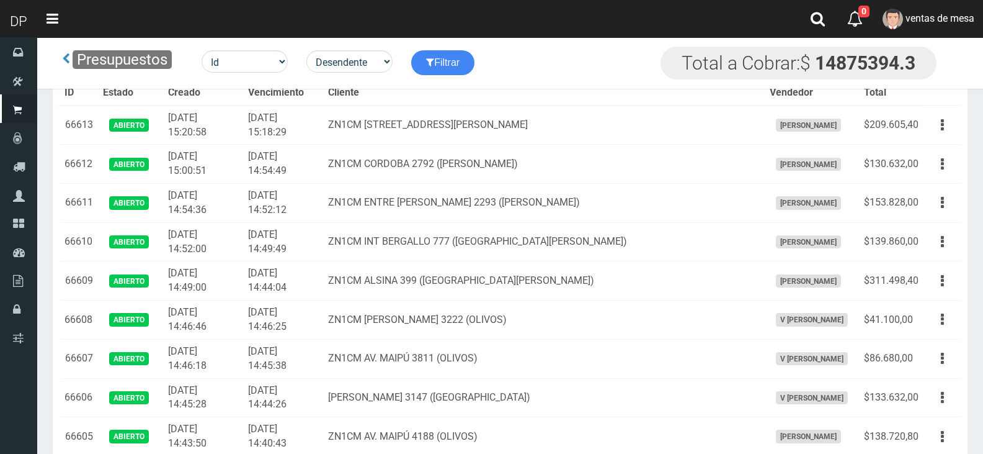
scroll to position [3112, 0]
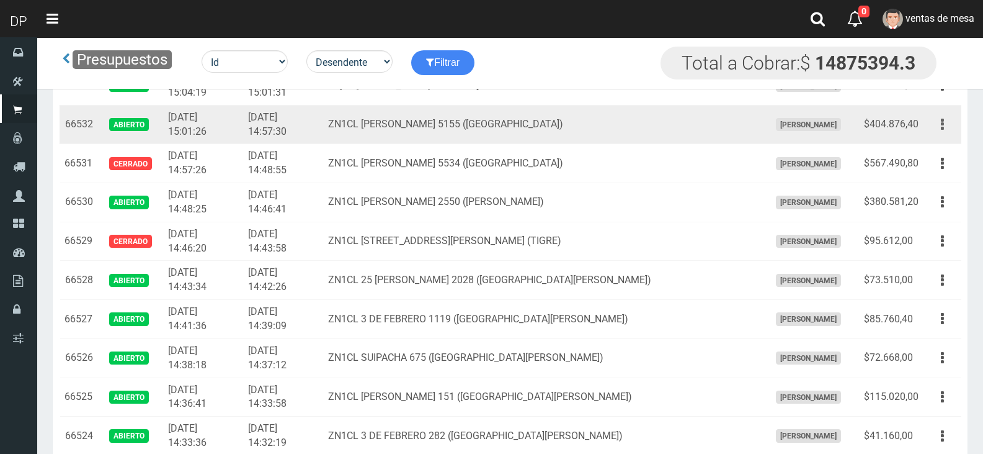
click at [948, 126] on button "button" at bounding box center [943, 125] width 28 height 22
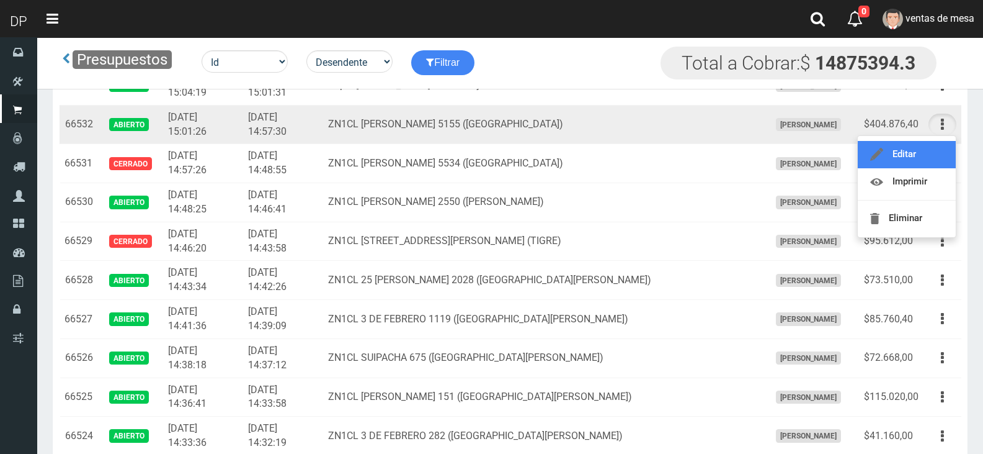
click at [927, 166] on link "Editar" at bounding box center [907, 154] width 98 height 27
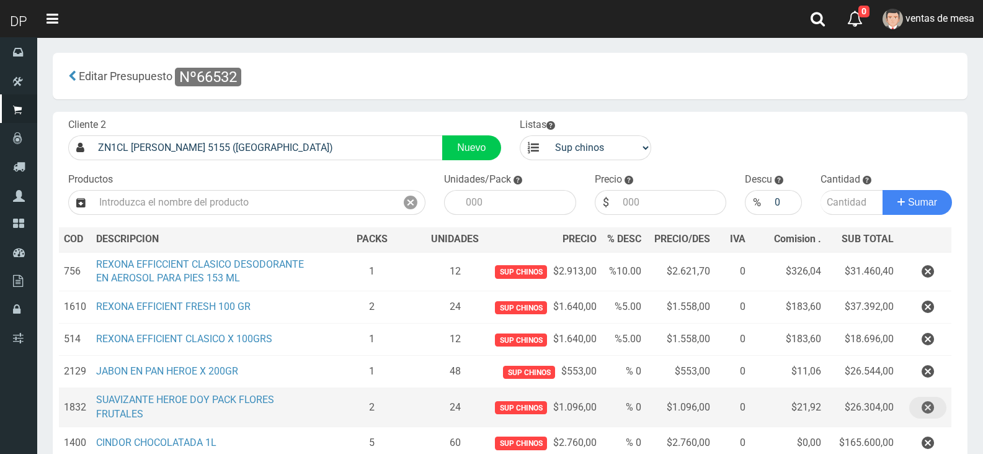
click at [921, 408] on button "button" at bounding box center [928, 407] width 37 height 22
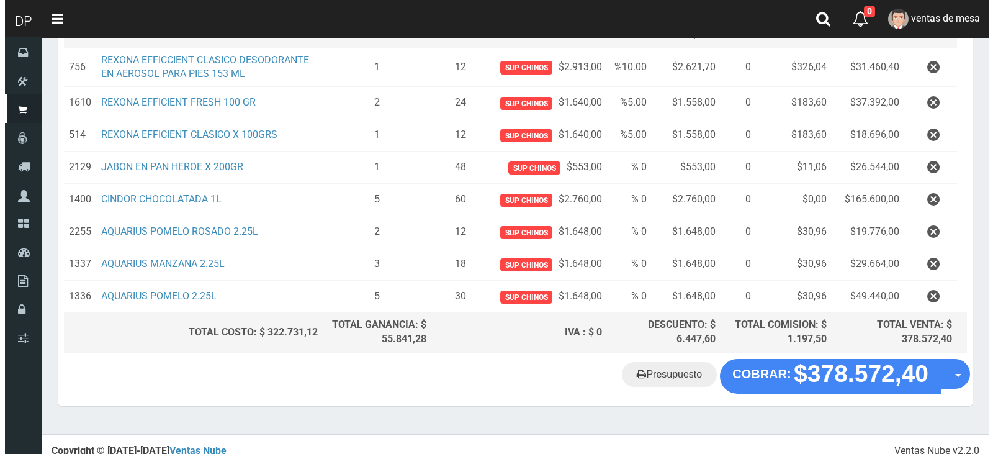
scroll to position [214, 0]
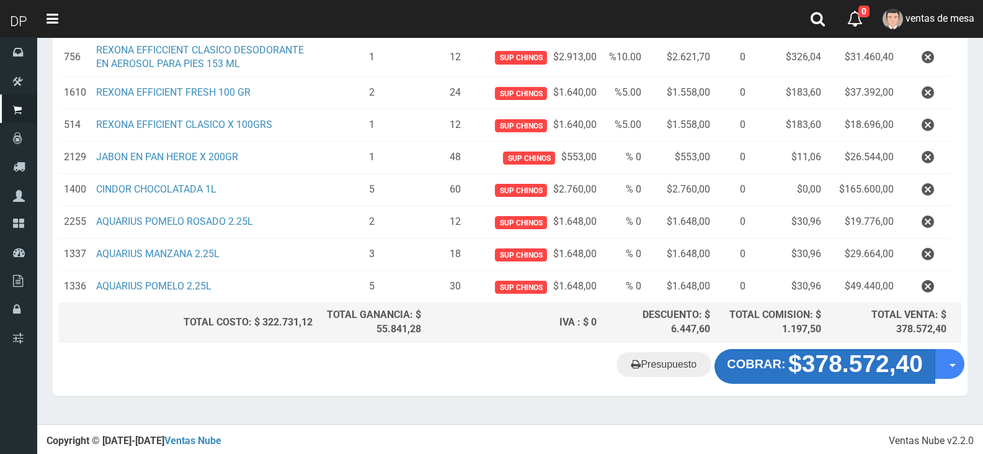
click at [813, 372] on strong "$378.572,40" at bounding box center [856, 363] width 135 height 27
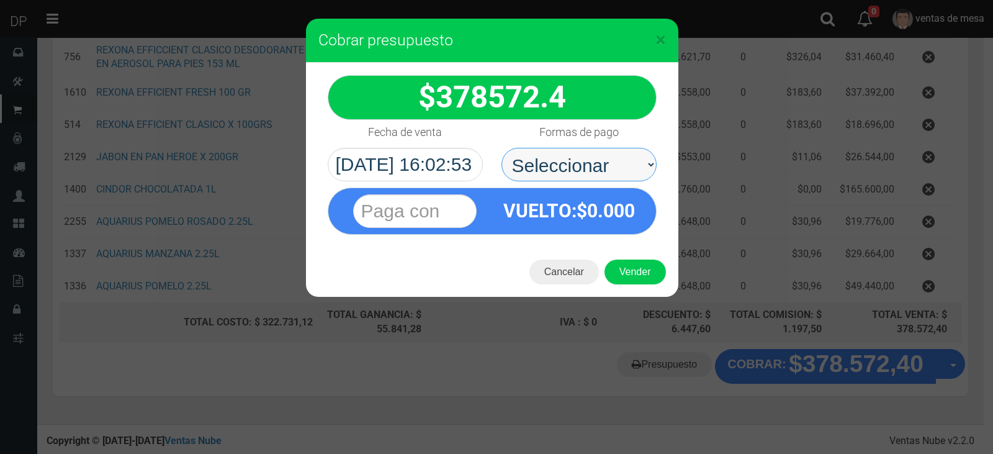
click at [616, 173] on select "Seleccionar Efectivo Tarjeta de Crédito Depósito Débito" at bounding box center [578, 165] width 155 height 34
select select "Efectivo"
click at [501, 148] on select "Seleccionar Efectivo Tarjeta de Crédito Depósito Débito" at bounding box center [578, 165] width 155 height 34
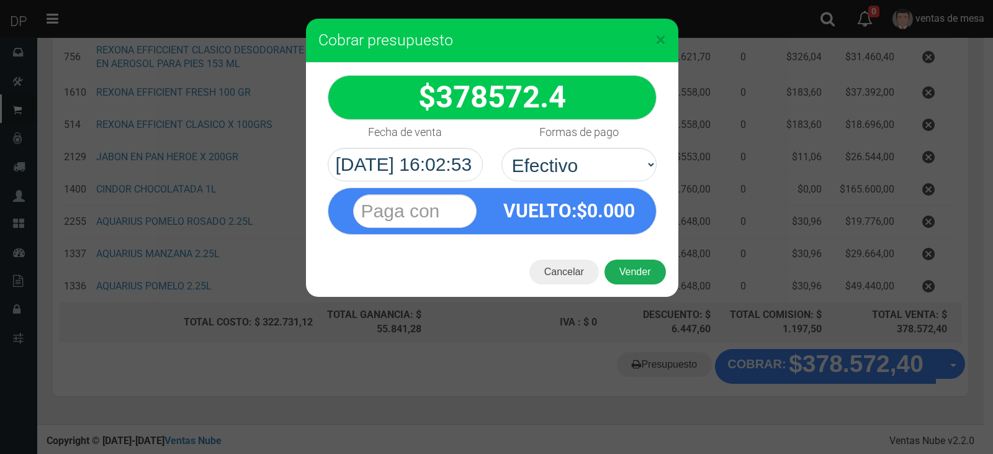
click at [626, 272] on button "Vender" at bounding box center [634, 271] width 61 height 25
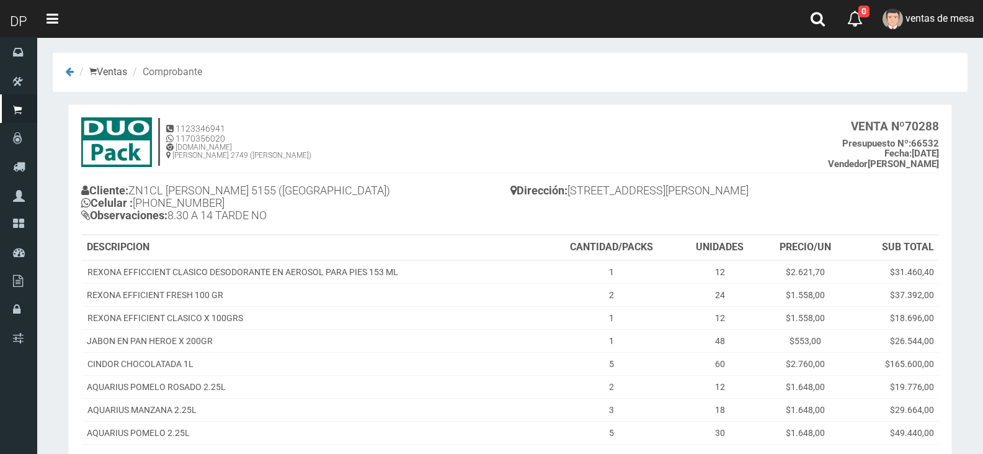
scroll to position [148, 0]
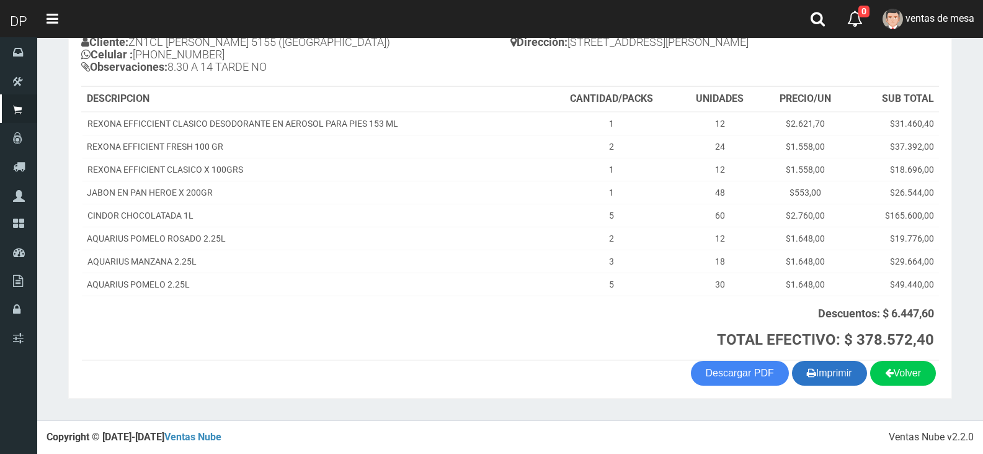
click at [817, 369] on button "Imprimir" at bounding box center [829, 372] width 75 height 25
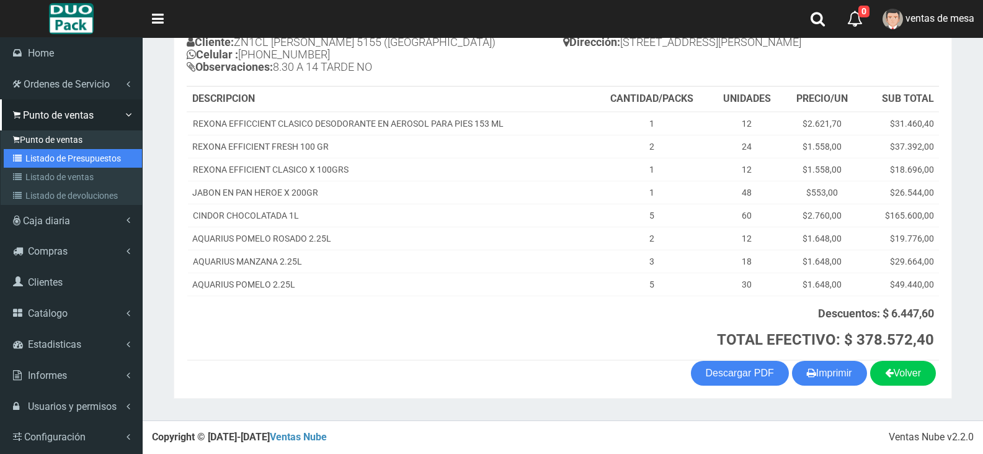
drag, startPoint x: 26, startPoint y: 163, endPoint x: 40, endPoint y: 145, distance: 22.1
click at [26, 163] on link "Listado de Presupuestos" at bounding box center [73, 158] width 138 height 19
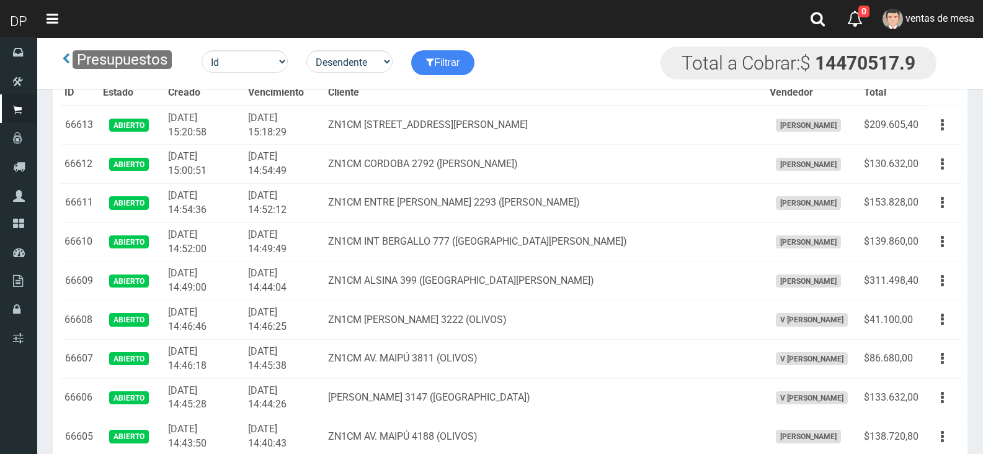
scroll to position [2801, 0]
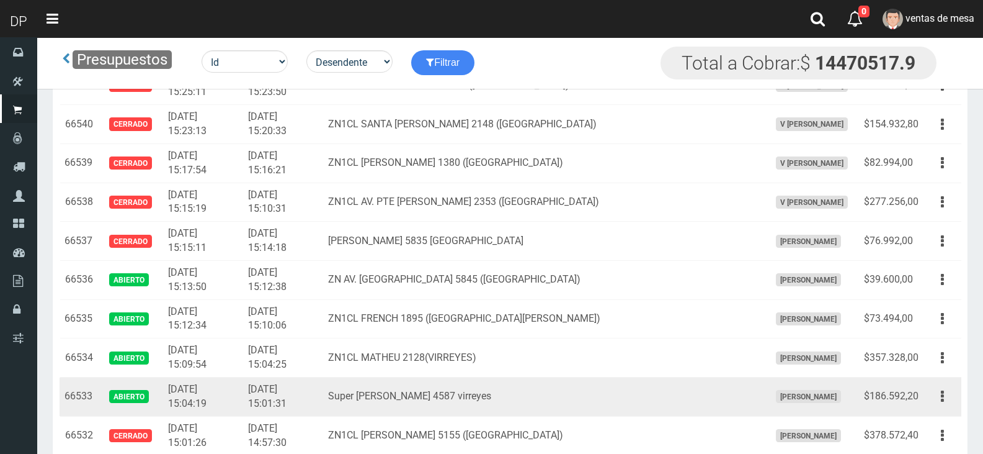
click at [928, 398] on td "Editar Imprimir Eliminar" at bounding box center [943, 396] width 38 height 39
click at [936, 405] on button "button" at bounding box center [943, 396] width 28 height 22
click at [929, 416] on link "Editar" at bounding box center [907, 426] width 98 height 27
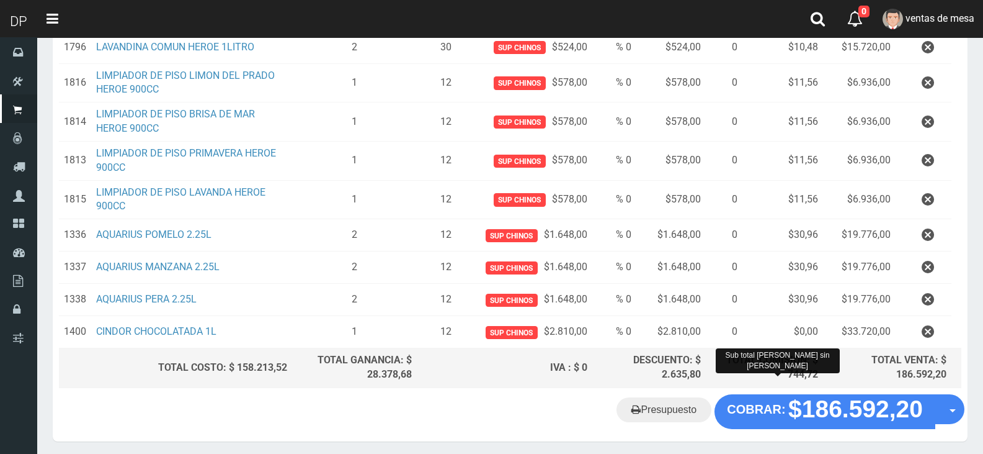
scroll to position [310, 0]
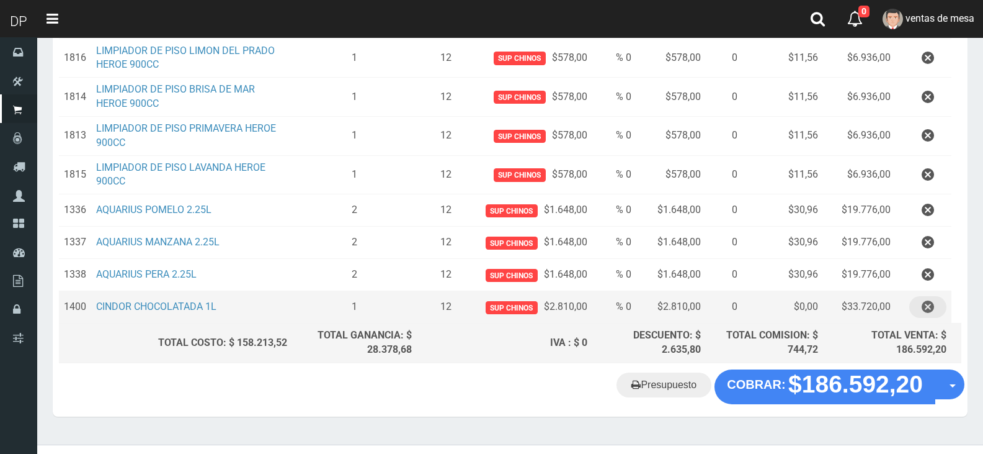
click at [918, 318] on button "button" at bounding box center [928, 307] width 37 height 22
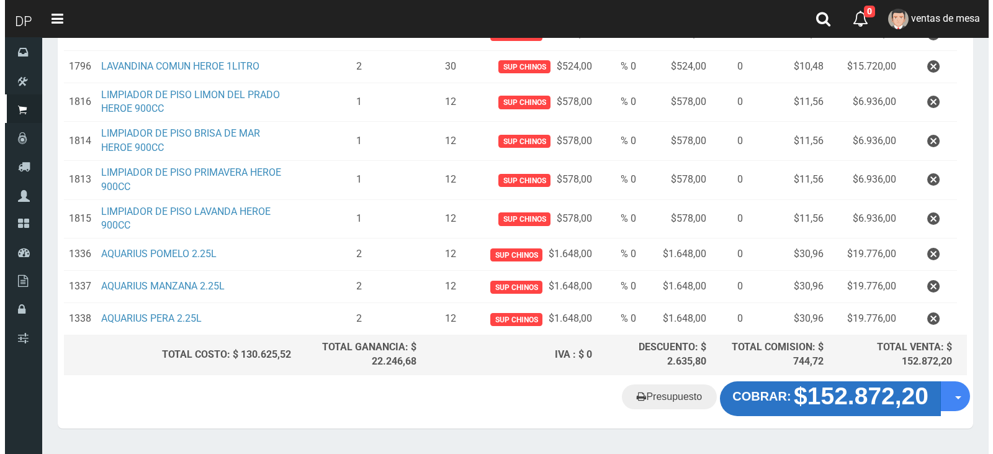
scroll to position [298, 0]
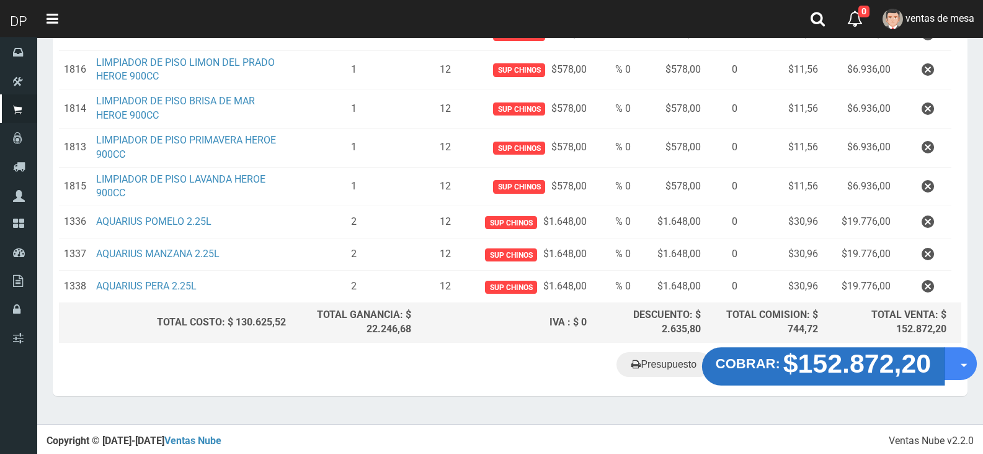
click at [781, 372] on button "COBRAR: $152.872,20" at bounding box center [823, 366] width 243 height 38
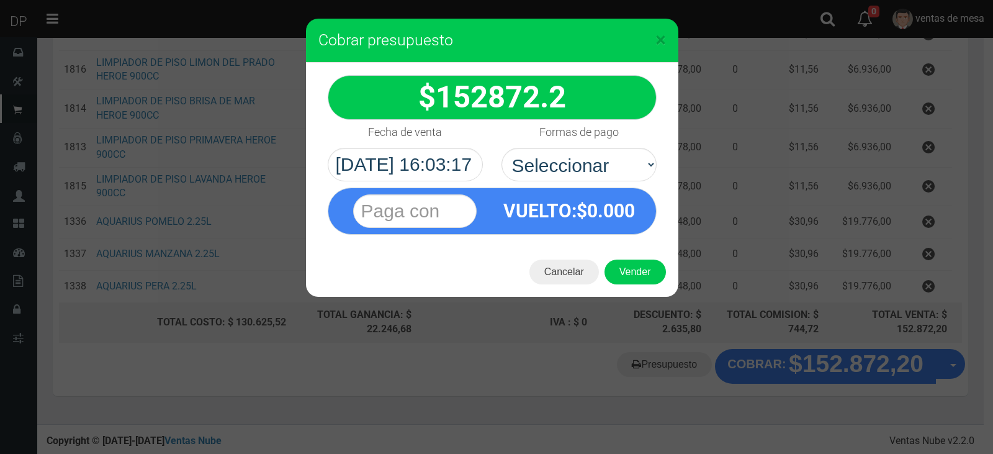
click at [520, 136] on div "Formas de pago Seleccionar Efectivo Tarjeta de Crédito Depósito Débito" at bounding box center [579, 150] width 174 height 61
drag, startPoint x: 529, startPoint y: 160, endPoint x: 533, endPoint y: 167, distance: 7.8
click at [529, 160] on select "Seleccionar Efectivo Tarjeta de Crédito Depósito Débito" at bounding box center [578, 165] width 155 height 34
click at [501, 148] on select "Seleccionar Efectivo Tarjeta de Crédito Depósito Débito" at bounding box center [578, 165] width 155 height 34
click at [615, 186] on div "VUELTO :$ 0.000" at bounding box center [491, 207] width 347 height 53
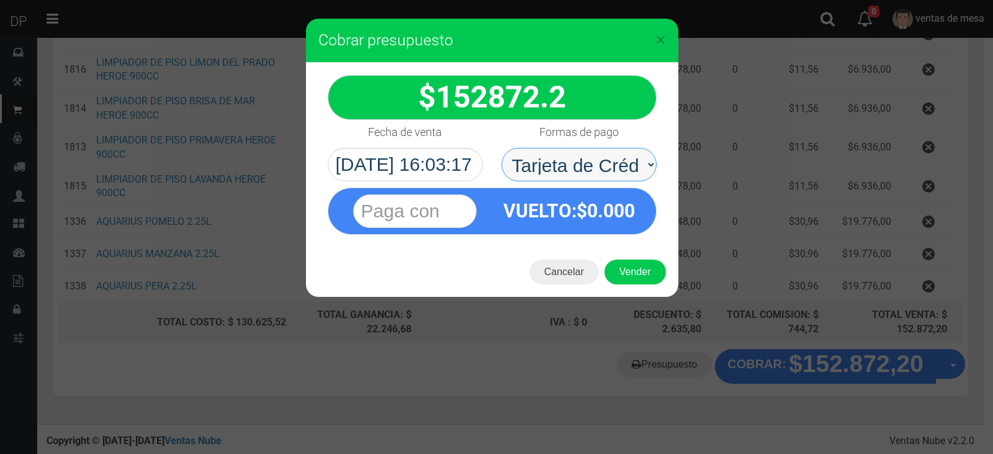
click at [617, 150] on select "Seleccionar Efectivo Tarjeta de Crédito Depósito Débito" at bounding box center [578, 165] width 155 height 34
select select "Efectivo"
click at [501, 148] on select "Seleccionar Efectivo Tarjeta de Crédito Depósito Débito" at bounding box center [578, 165] width 155 height 34
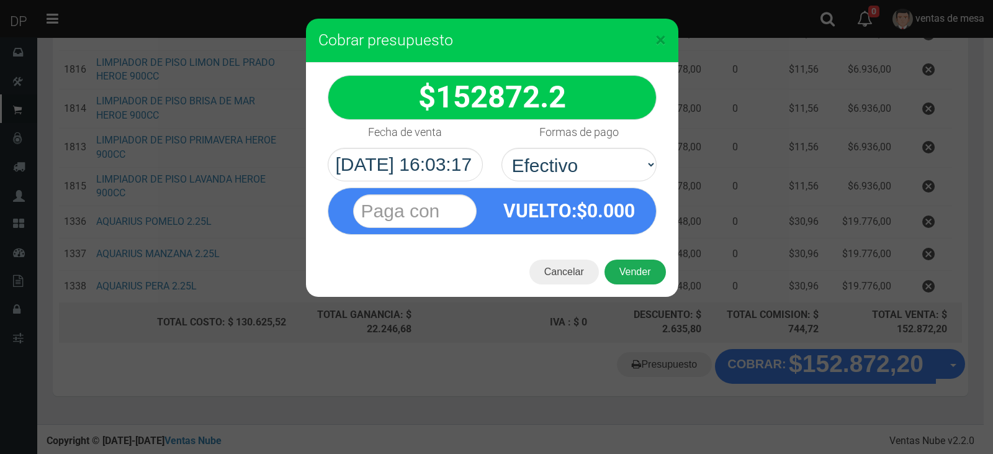
click at [638, 272] on button "Vender" at bounding box center [634, 271] width 61 height 25
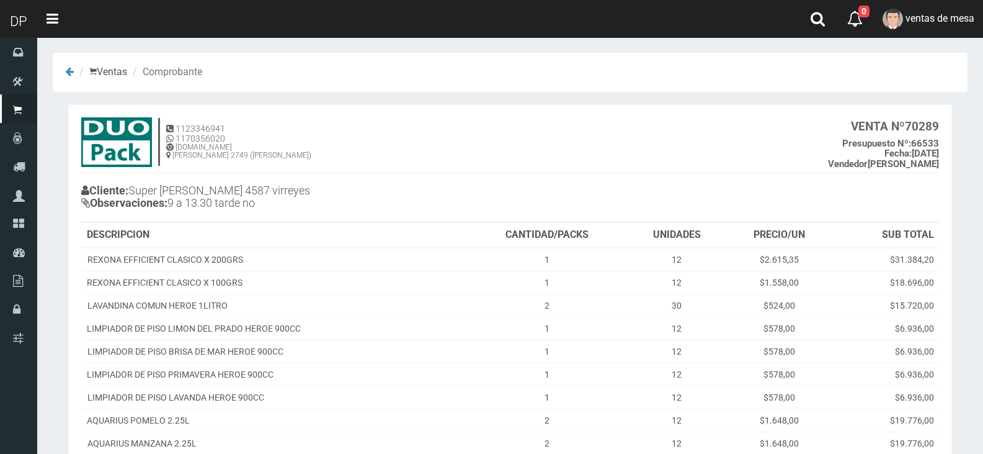
scroll to position [182, 0]
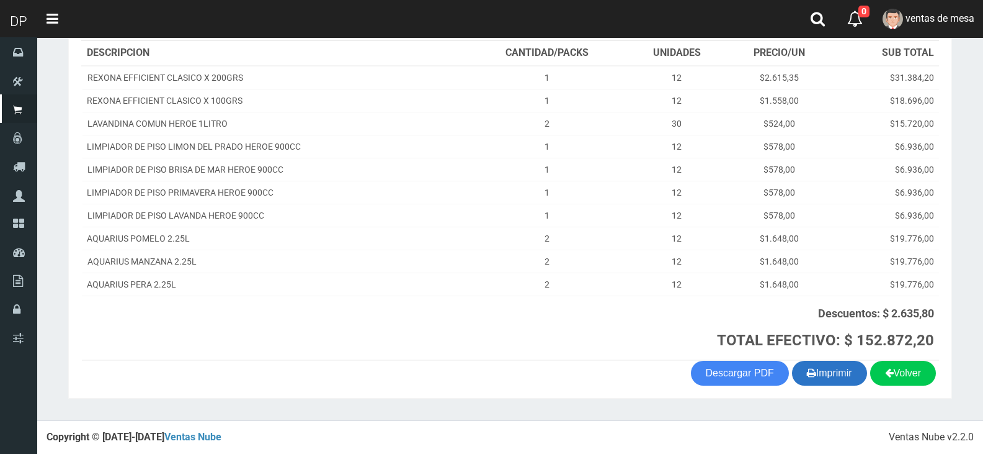
click at [808, 372] on icon "button" at bounding box center [811, 372] width 9 height 17
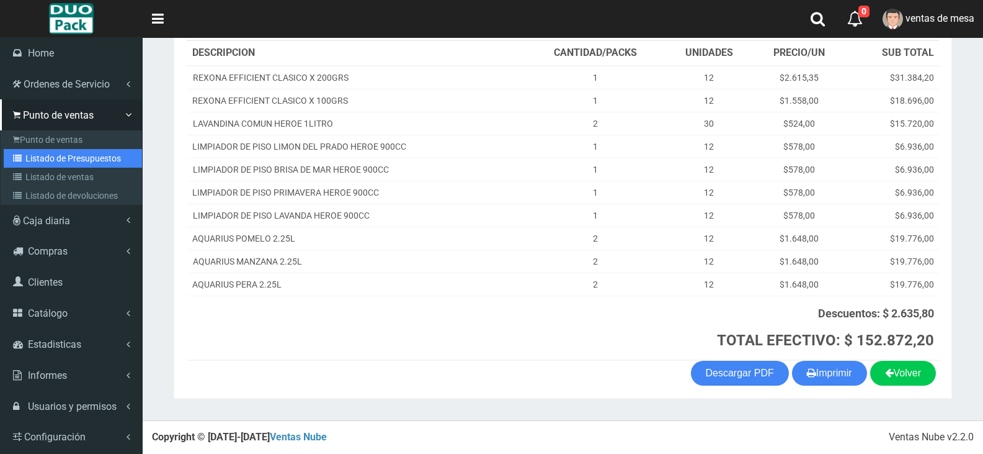
drag, startPoint x: 26, startPoint y: 154, endPoint x: 116, endPoint y: 112, distance: 99.4
click at [26, 154] on link "Listado de Presupuestos" at bounding box center [73, 158] width 138 height 19
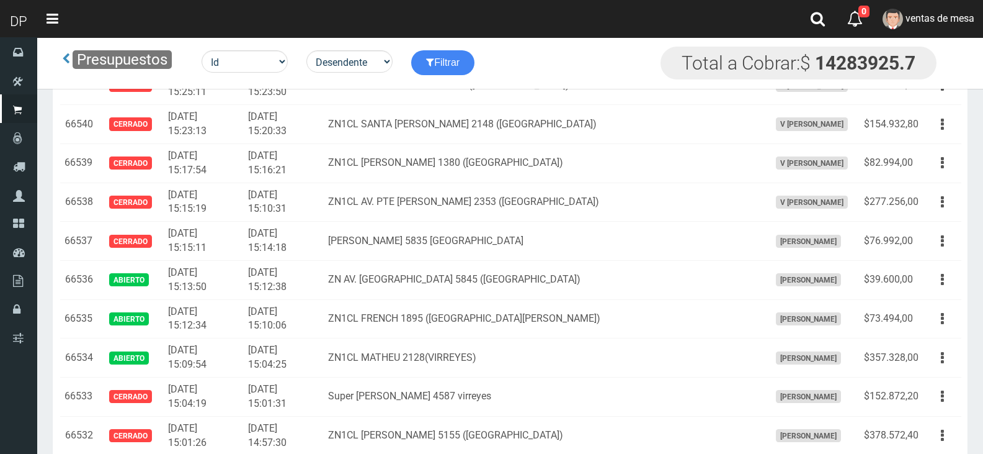
scroll to position [2504, 0]
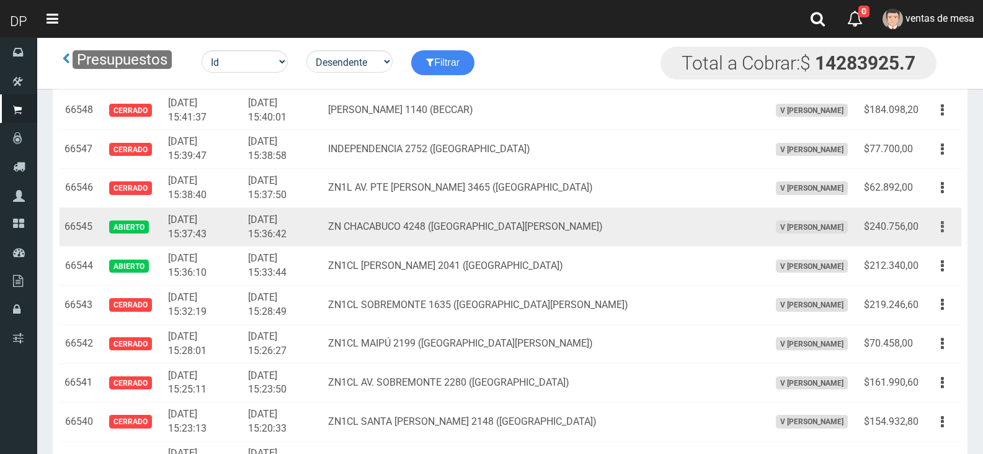
click at [951, 223] on button "button" at bounding box center [943, 227] width 28 height 22
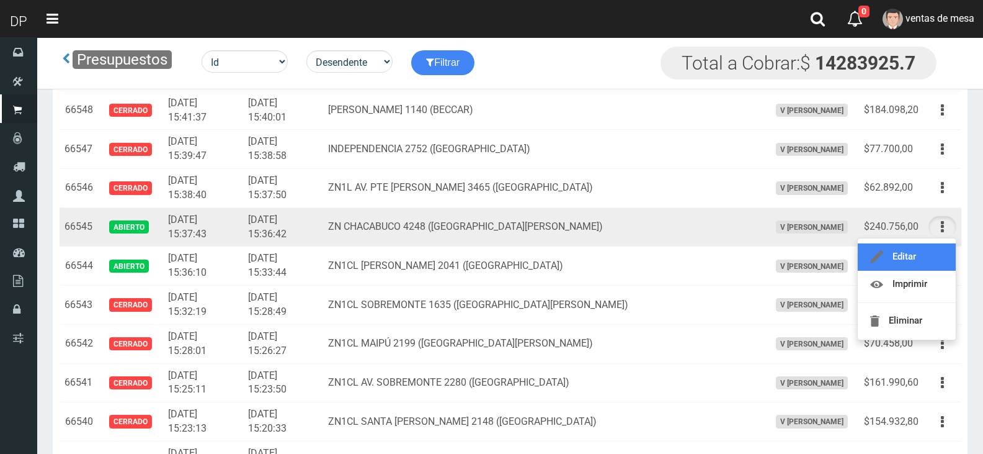
click at [942, 247] on link "Editar" at bounding box center [907, 256] width 98 height 27
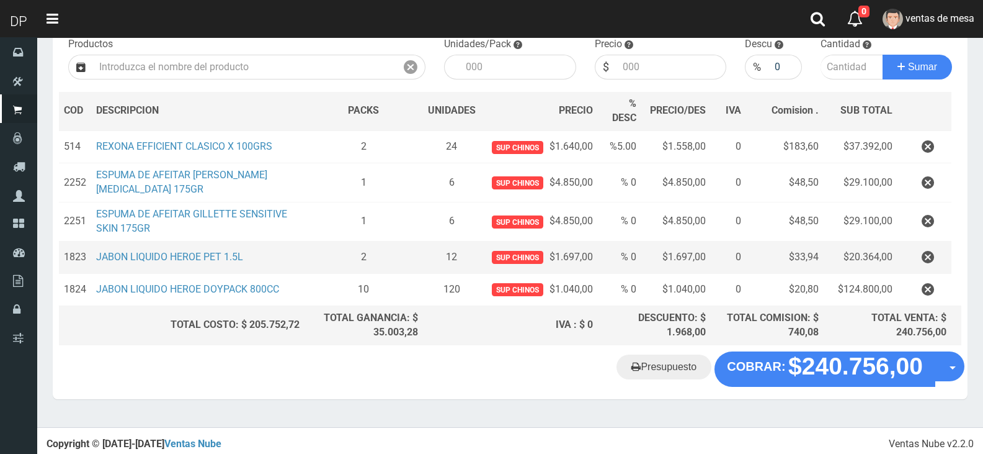
scroll to position [138, 0]
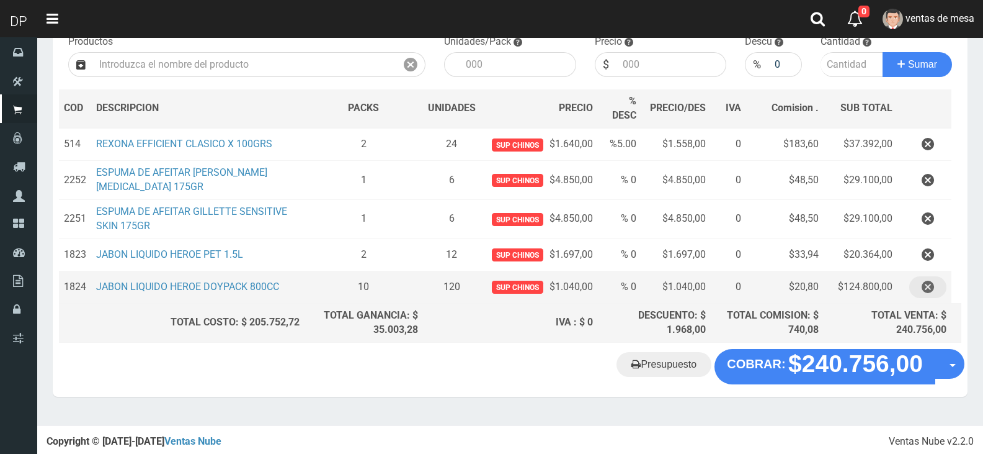
click at [936, 286] on button "button" at bounding box center [928, 287] width 37 height 22
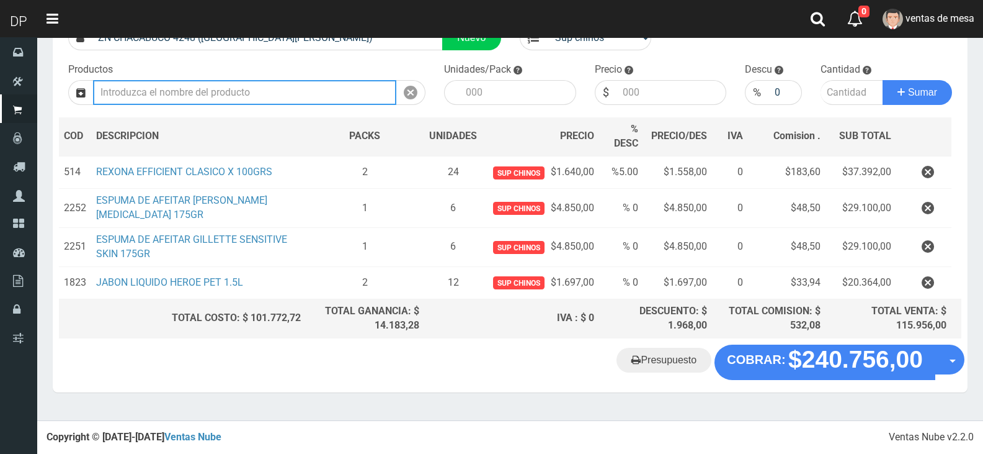
scroll to position [105, 0]
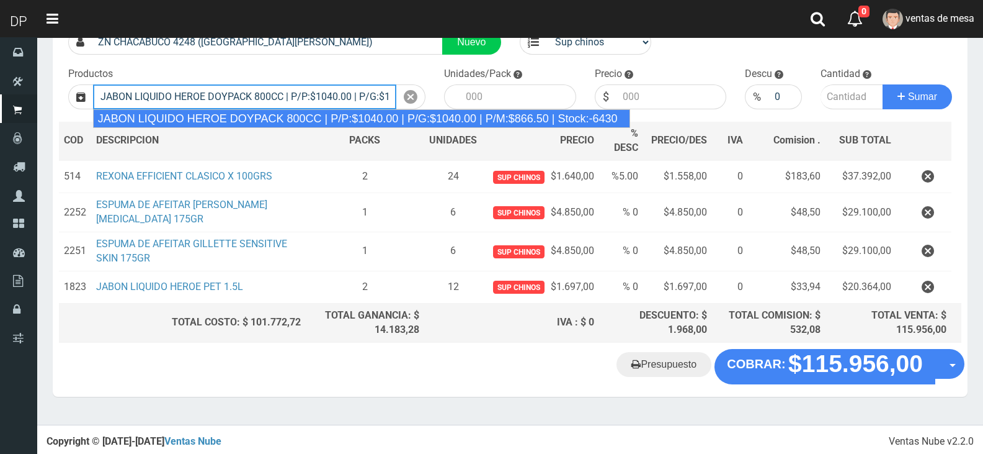
type input "JABON LIQUIDO HEROE DOYPACK 800CC | P/P:$1040.00 | P/G:$1040.00 | P/M:$866.50 |…"
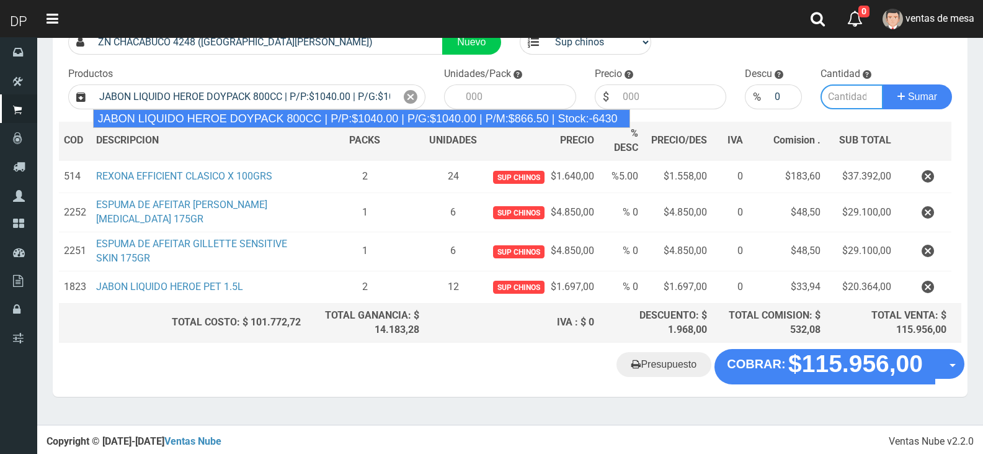
type input "12"
type input "1040.00"
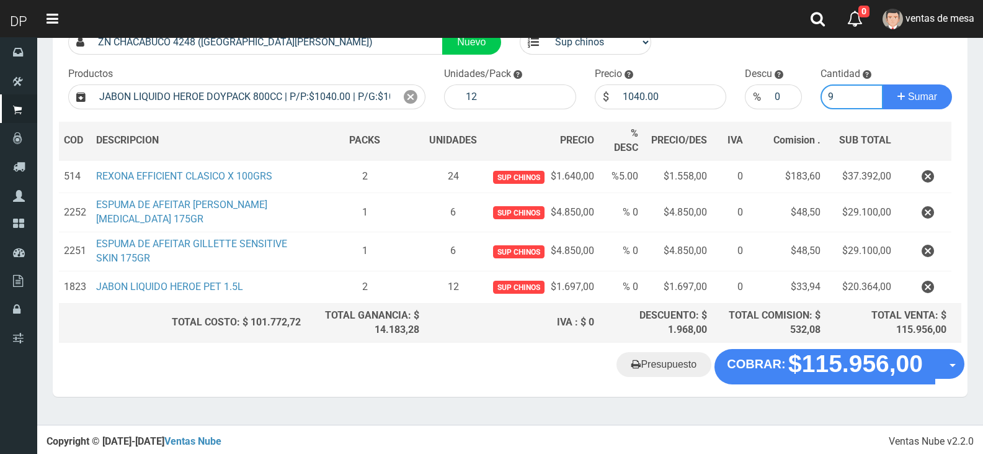
type input "9"
click at [883, 84] on button "Sumar" at bounding box center [917, 96] width 69 height 25
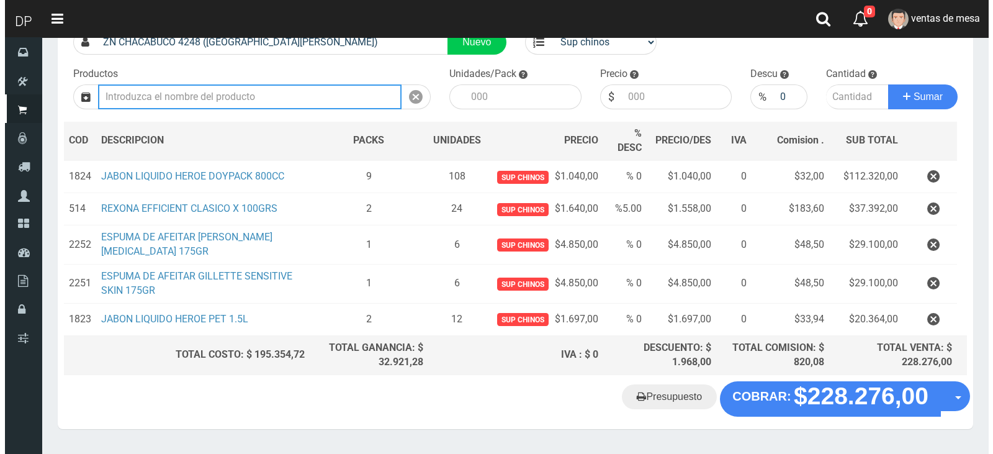
scroll to position [138, 0]
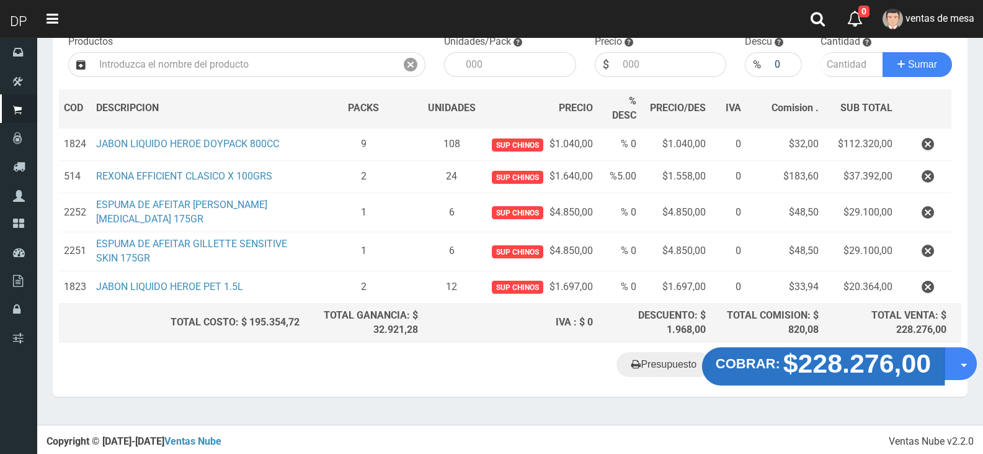
click at [870, 376] on strong "$228.276,00" at bounding box center [858, 363] width 148 height 29
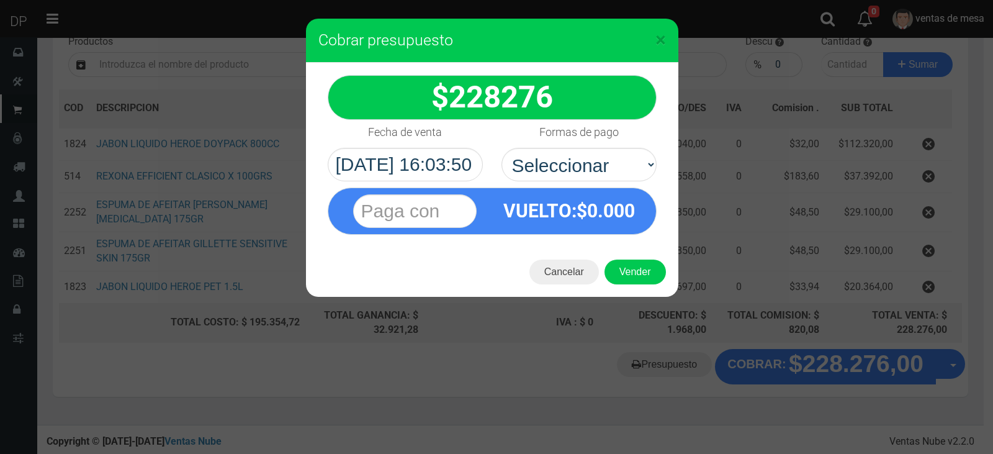
click at [602, 146] on div "Formas de pago Seleccionar Efectivo Tarjeta de Crédito Depósito Débito" at bounding box center [579, 150] width 174 height 61
drag, startPoint x: 601, startPoint y: 168, endPoint x: 599, endPoint y: 178, distance: 10.1
click at [601, 168] on select "Seleccionar Efectivo Tarjeta de Crédito Depósito Débito" at bounding box center [578, 165] width 155 height 34
select select "Efectivo"
click at [501, 148] on select "Seleccionar Efectivo Tarjeta de Crédito Depósito Débito" at bounding box center [578, 165] width 155 height 34
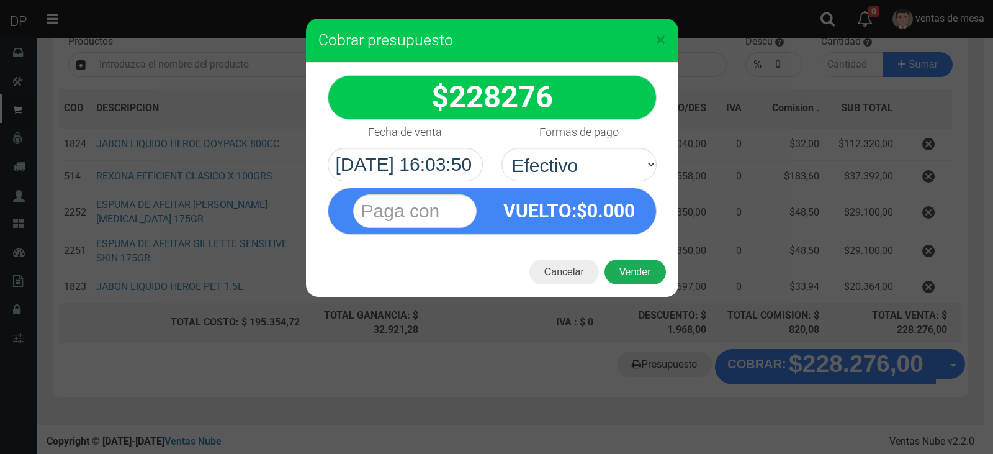
click at [639, 266] on button "Vender" at bounding box center [634, 271] width 61 height 25
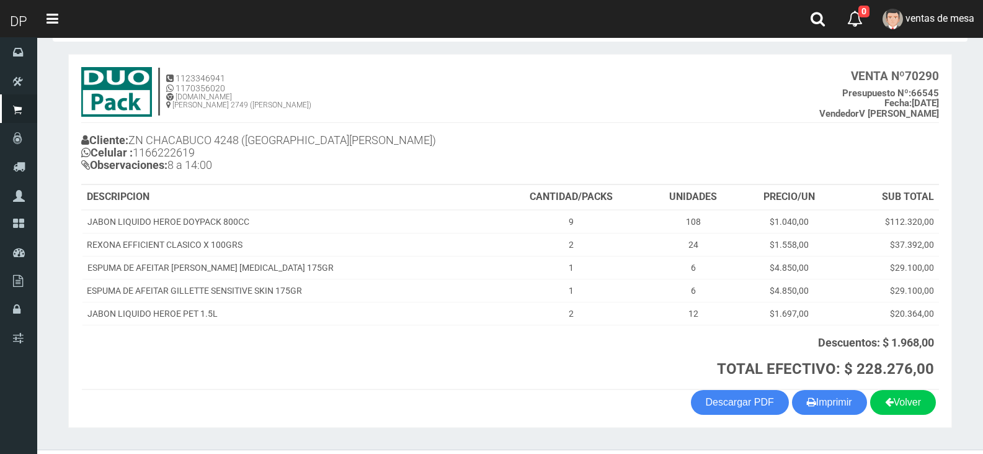
scroll to position [79, 0]
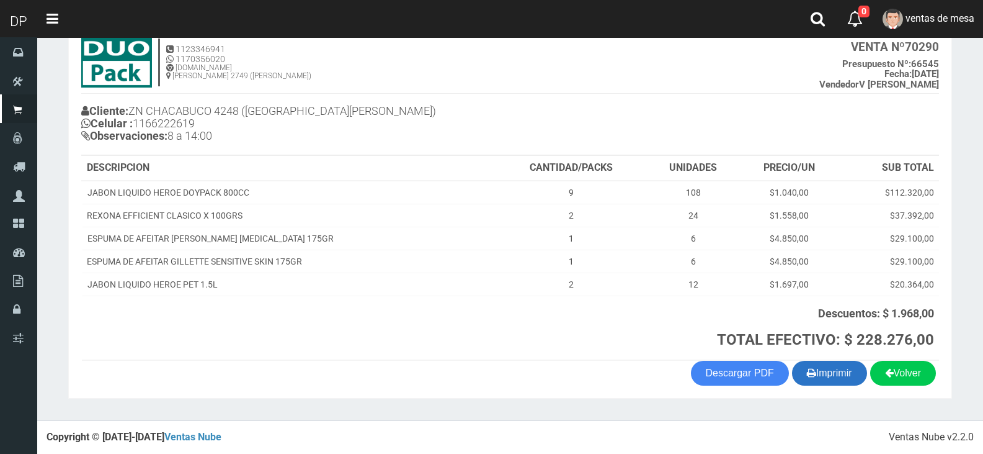
click at [841, 377] on button "Imprimir" at bounding box center [829, 372] width 75 height 25
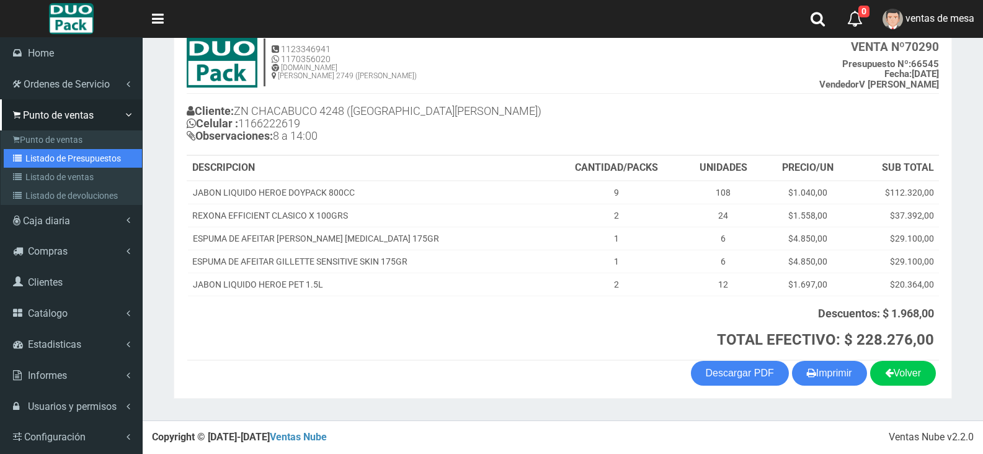
click at [25, 162] on link "Listado de Presupuestos" at bounding box center [73, 158] width 138 height 19
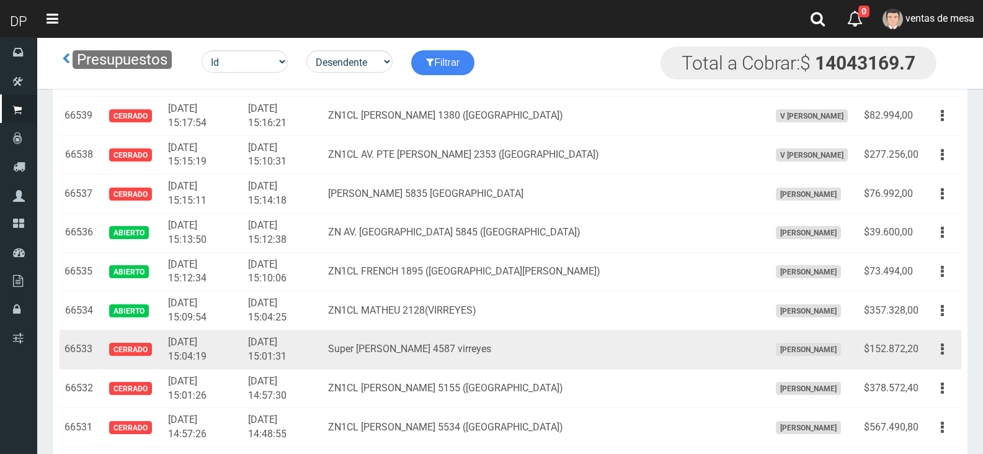
scroll to position [2862, 0]
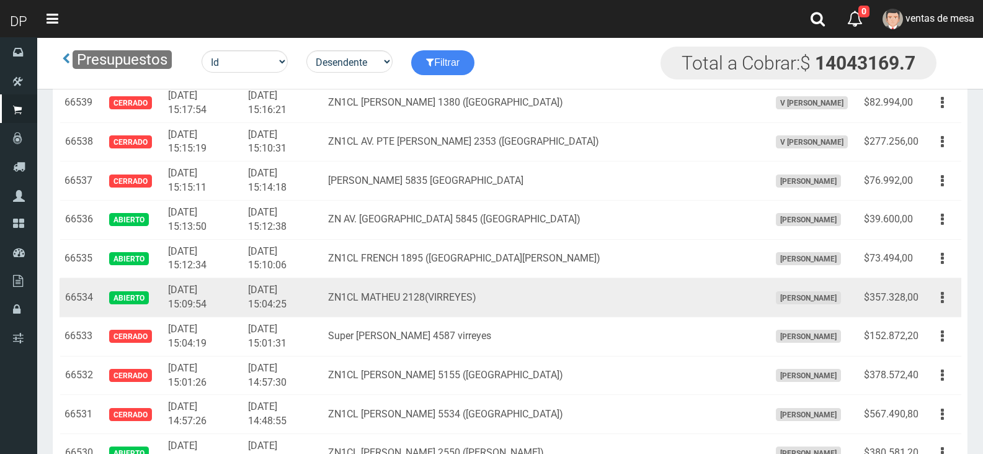
drag, startPoint x: 935, startPoint y: 298, endPoint x: 933, endPoint y: 313, distance: 14.5
click at [936, 298] on button "button" at bounding box center [943, 298] width 28 height 22
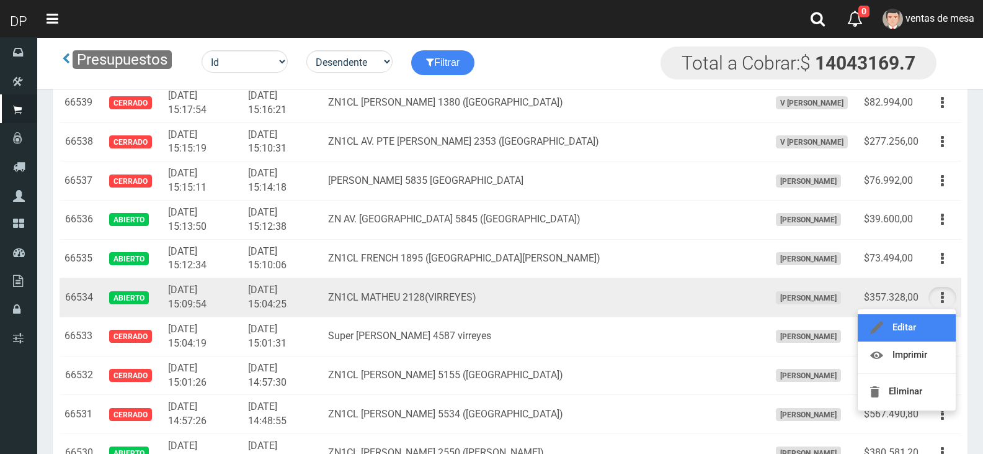
click at [930, 318] on link "Editar" at bounding box center [907, 327] width 98 height 27
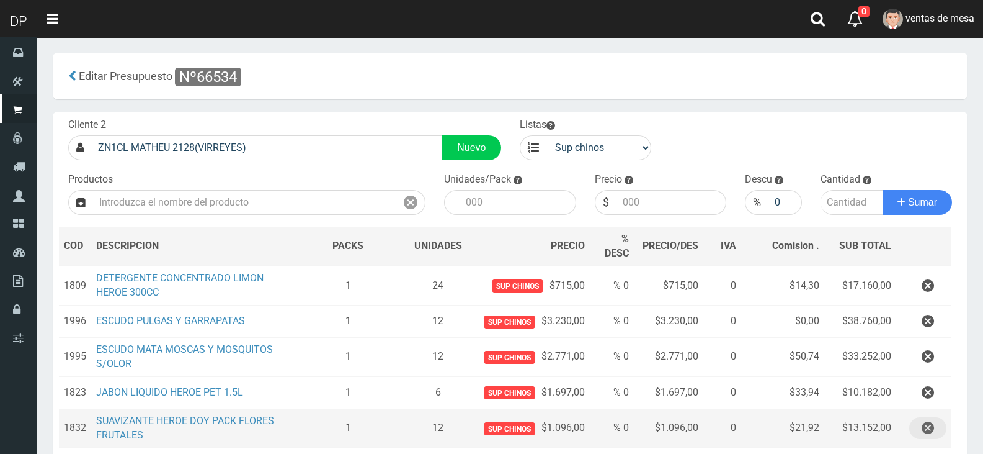
click at [929, 423] on icon "button" at bounding box center [928, 428] width 12 height 22
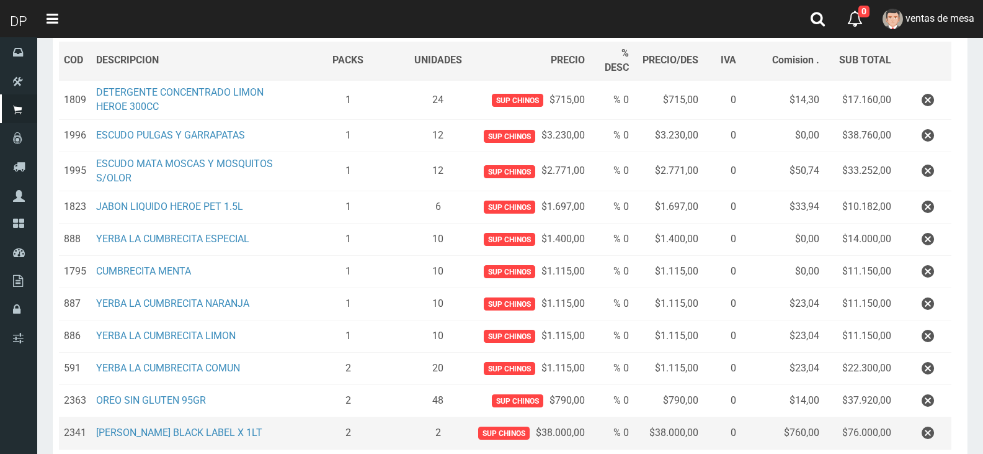
scroll to position [186, 0]
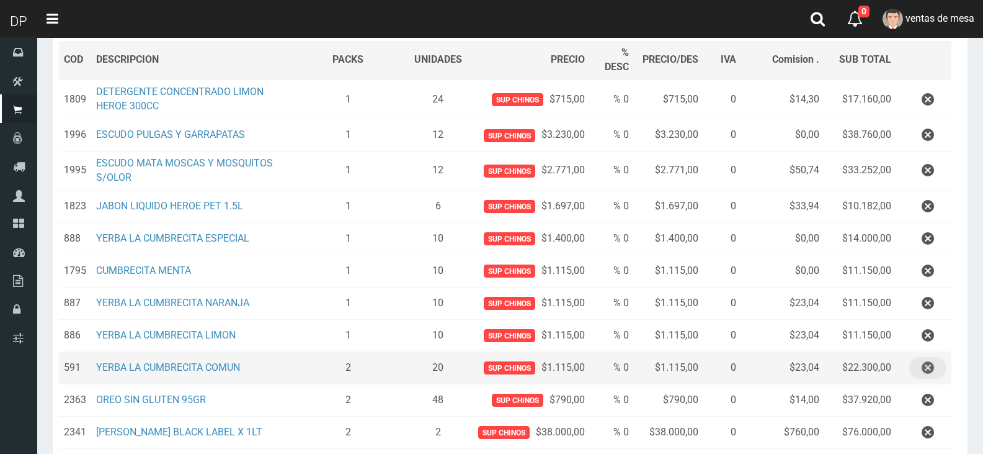
click at [934, 373] on icon "button" at bounding box center [928, 368] width 12 height 22
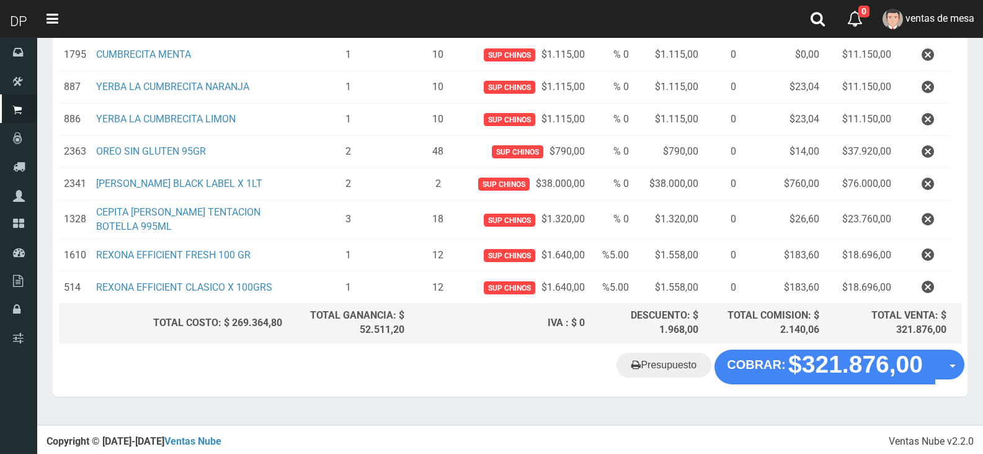
scroll to position [403, 0]
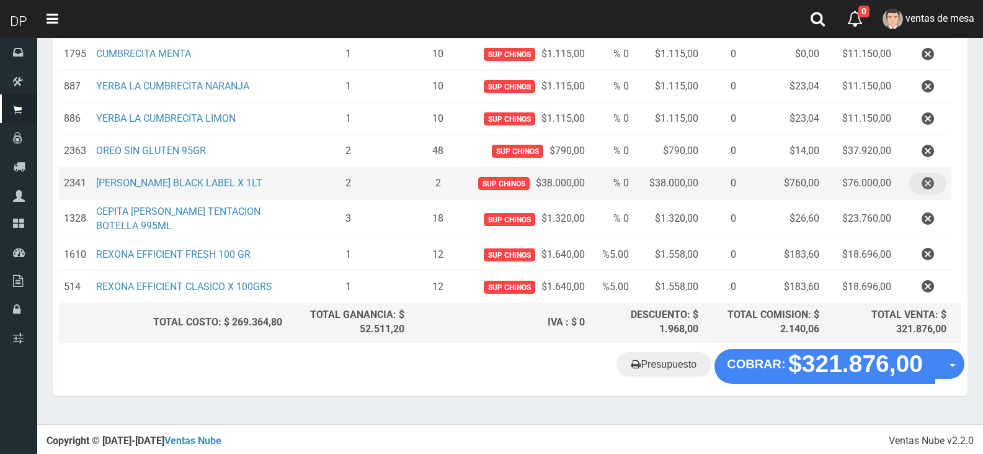
click at [922, 184] on icon "button" at bounding box center [928, 183] width 12 height 22
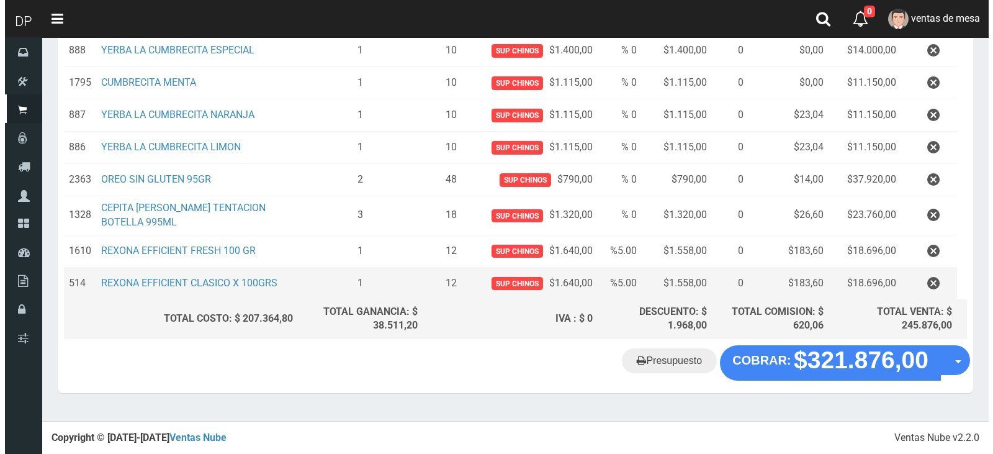
scroll to position [356, 0]
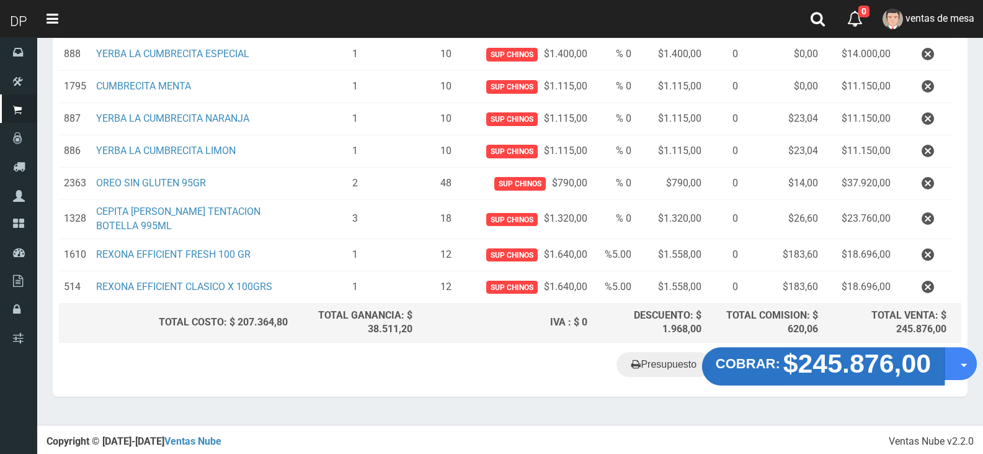
click at [775, 363] on strong "COBRAR:" at bounding box center [748, 363] width 65 height 15
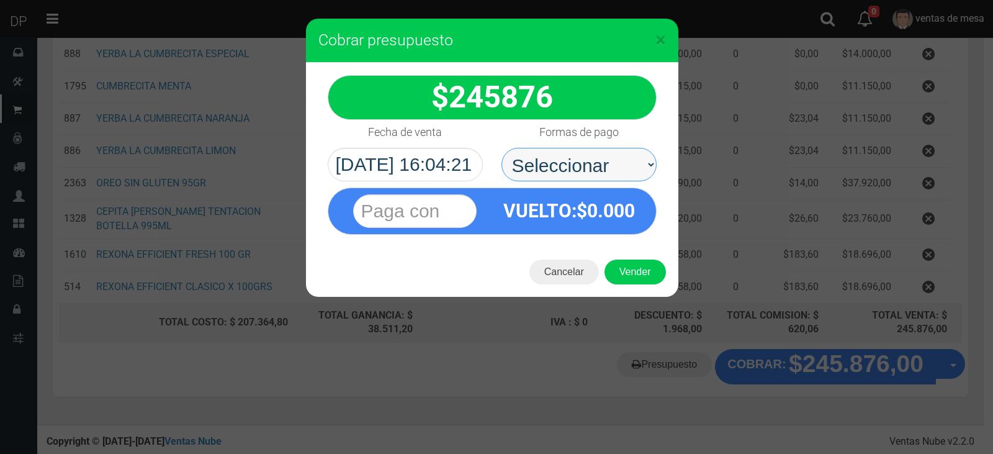
click at [589, 172] on select "Seleccionar Efectivo Tarjeta de Crédito Depósito Débito" at bounding box center [578, 165] width 155 height 34
select select "Efectivo"
click at [501, 148] on select "Seleccionar Efectivo Tarjeta de Crédito Depósito Débito" at bounding box center [578, 165] width 155 height 34
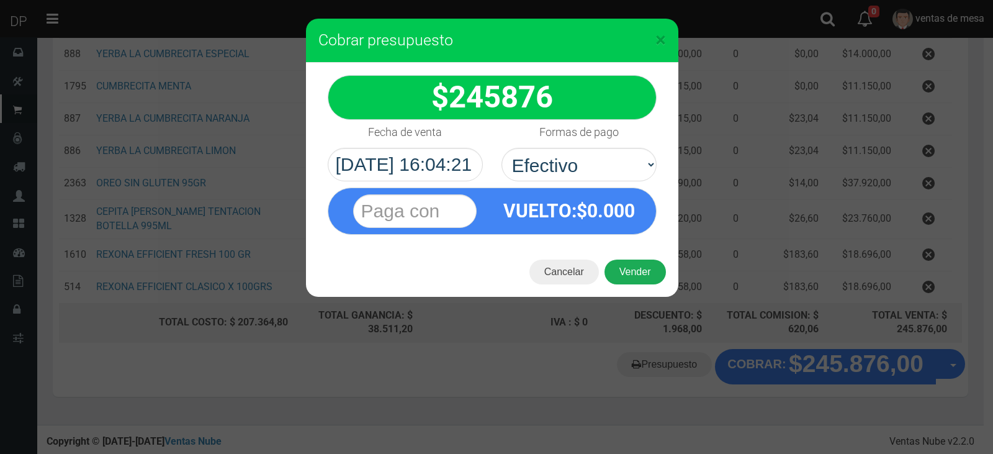
click at [627, 261] on button "Vender" at bounding box center [634, 271] width 61 height 25
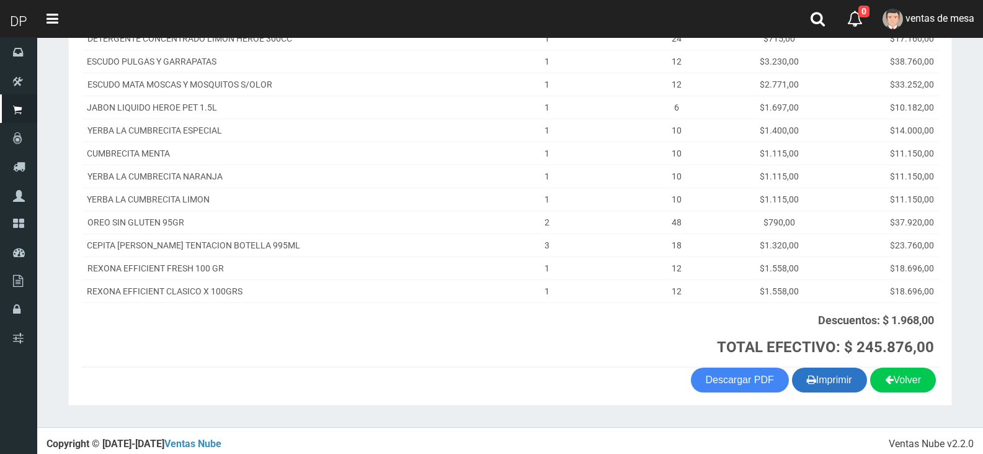
scroll to position [228, 0]
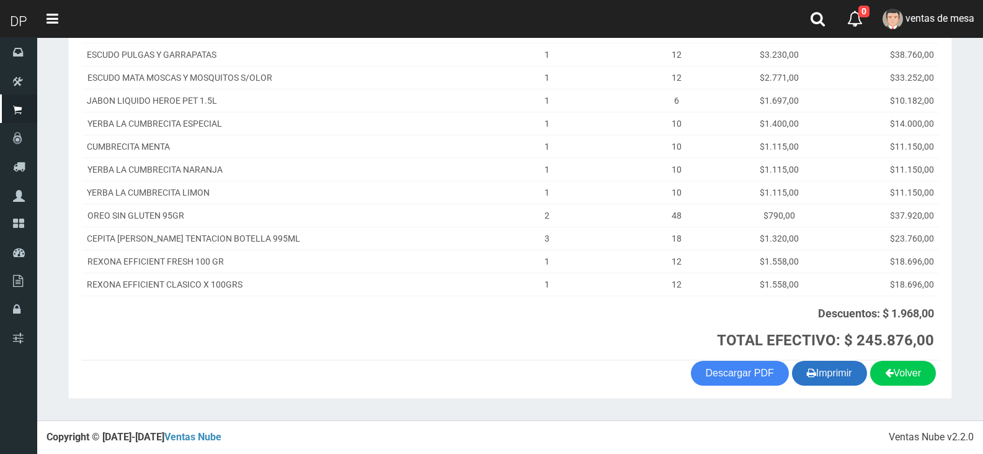
click at [837, 373] on button "Imprimir" at bounding box center [829, 372] width 75 height 25
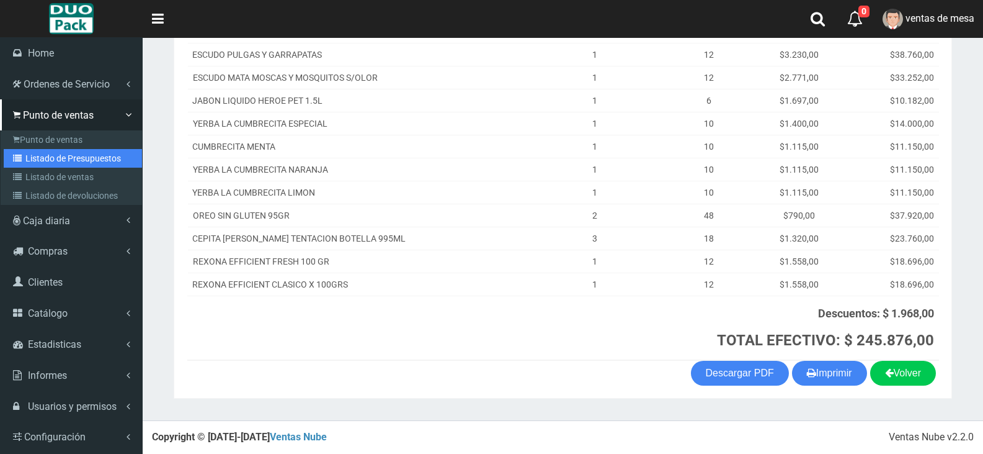
drag, startPoint x: 22, startPoint y: 158, endPoint x: 37, endPoint y: 152, distance: 16.1
click at [22, 158] on icon at bounding box center [19, 158] width 12 height 9
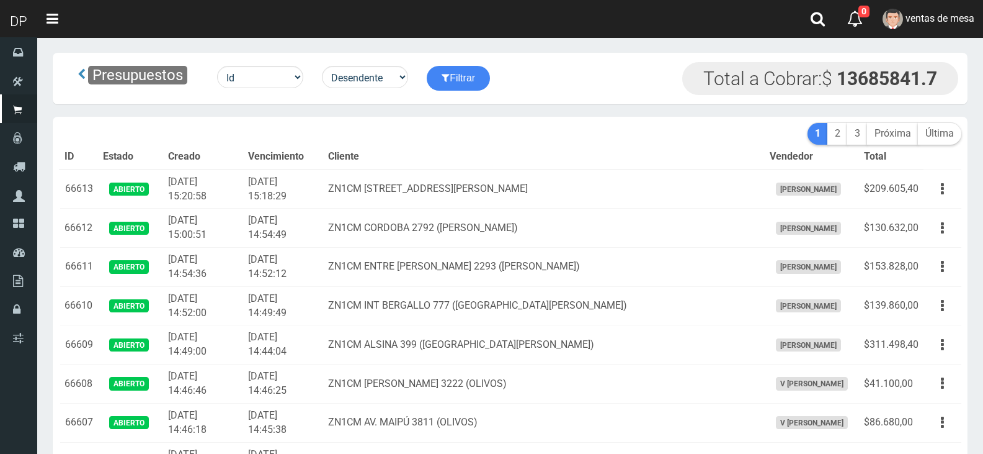
drag, startPoint x: 0, startPoint y: 0, endPoint x: 478, endPoint y: 152, distance: 501.9
click at [478, 152] on th "Cliente" at bounding box center [544, 157] width 442 height 25
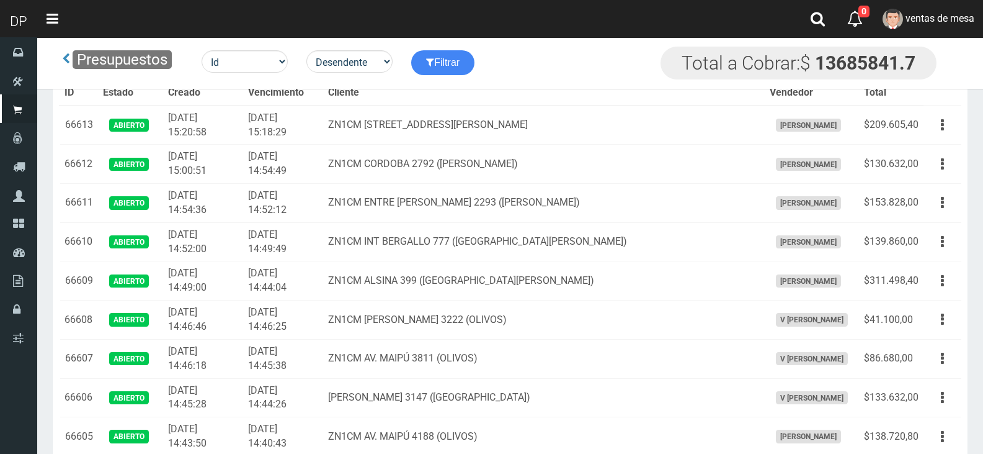
scroll to position [2801, 0]
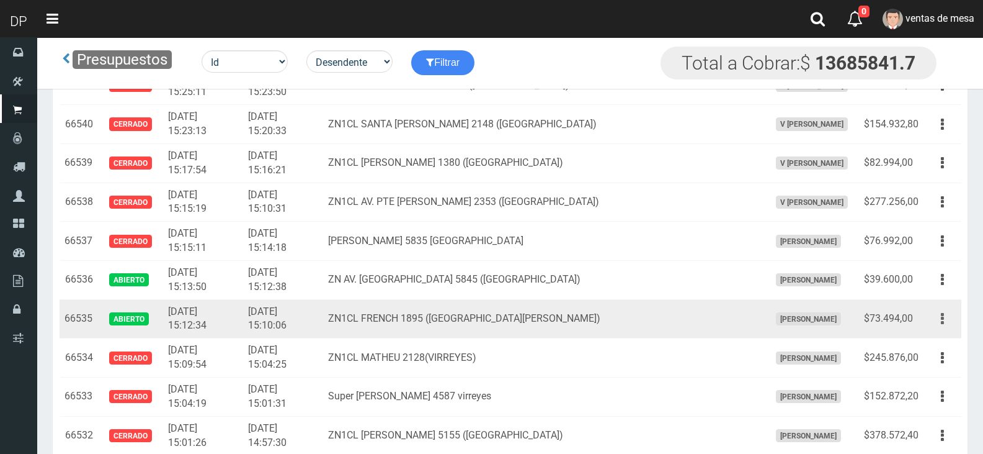
click at [944, 323] on icon "button" at bounding box center [942, 319] width 3 height 22
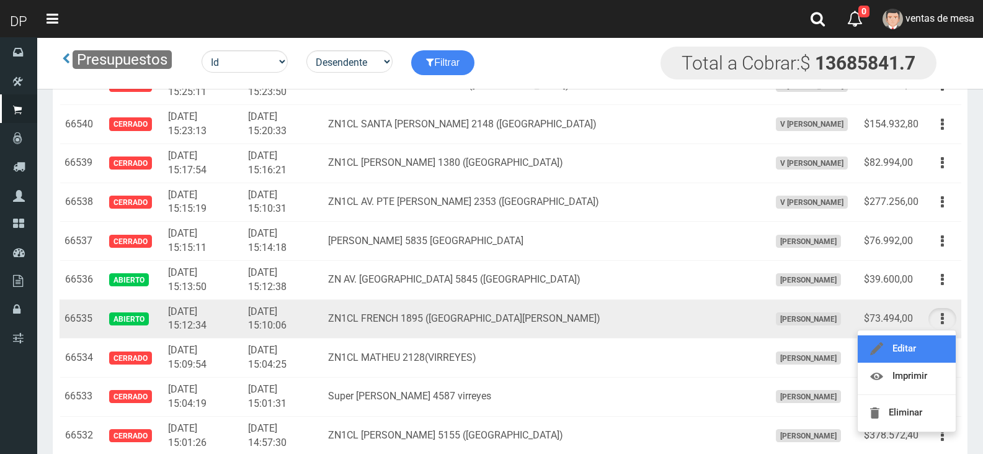
click at [942, 340] on link "Editar" at bounding box center [907, 348] width 98 height 27
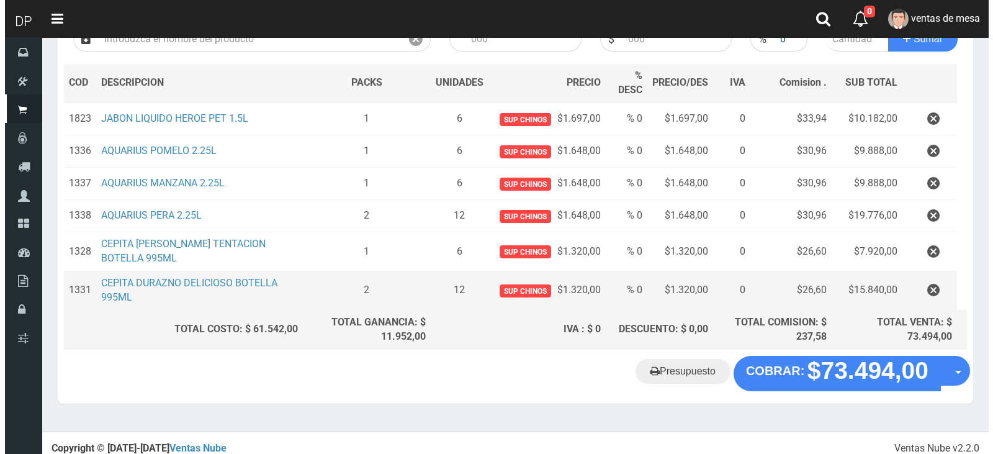
scroll to position [170, 0]
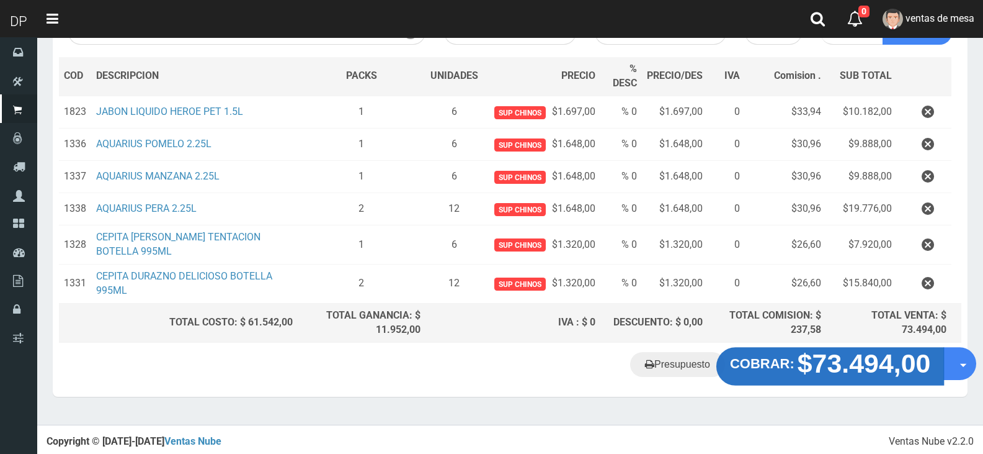
click at [785, 369] on strong "COBRAR:" at bounding box center [762, 363] width 65 height 15
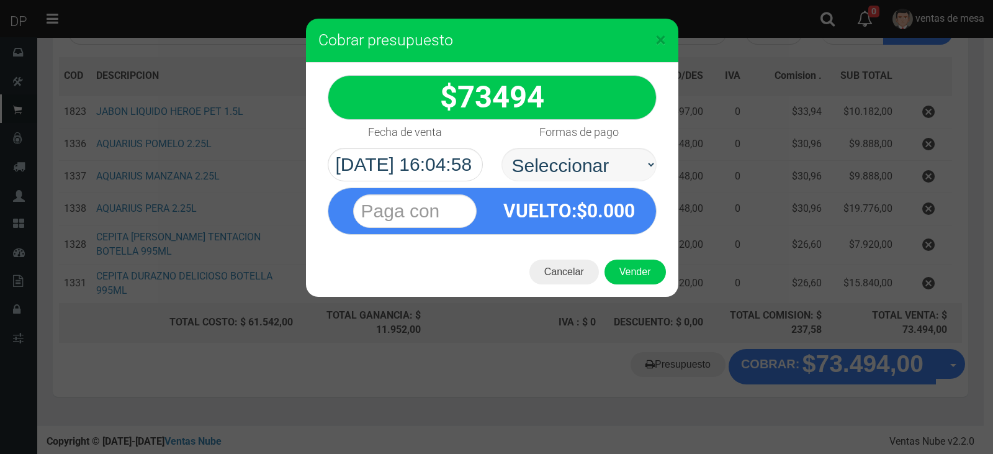
select select "Efectivo"
click at [501, 148] on select "Seleccionar Efectivo Tarjeta de Crédito Depósito Débito" at bounding box center [578, 165] width 155 height 34
click at [622, 267] on button "Vender" at bounding box center [634, 271] width 61 height 25
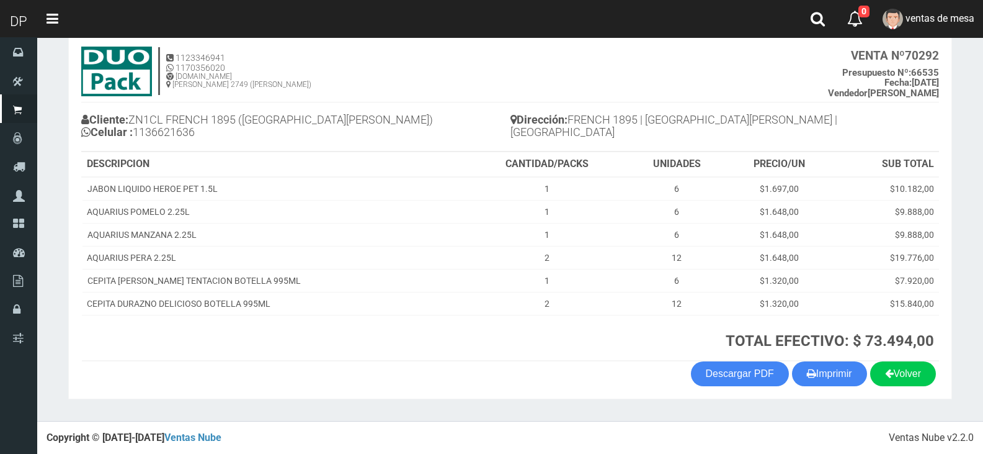
scroll to position [71, 0]
click at [841, 381] on button "Imprimir" at bounding box center [829, 372] width 75 height 25
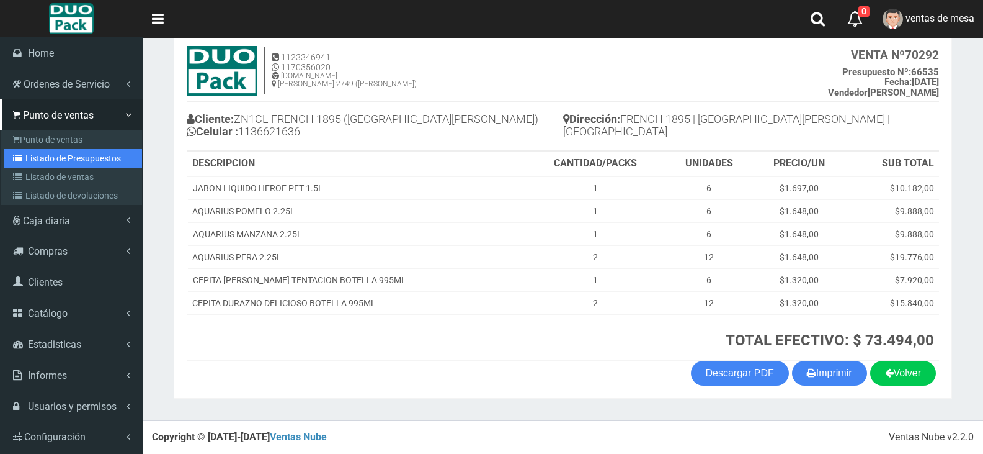
click at [36, 156] on link "Listado de Presupuestos" at bounding box center [73, 158] width 138 height 19
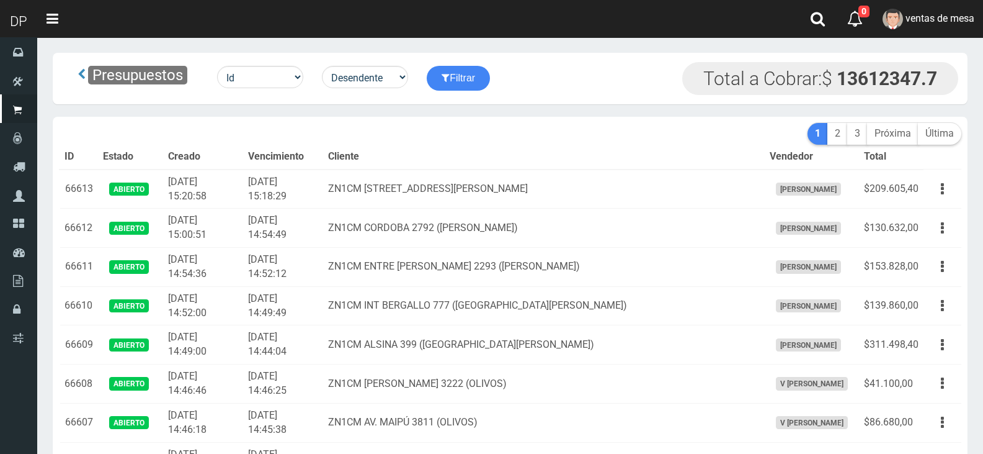
click at [448, 161] on th "Cliente" at bounding box center [544, 157] width 442 height 25
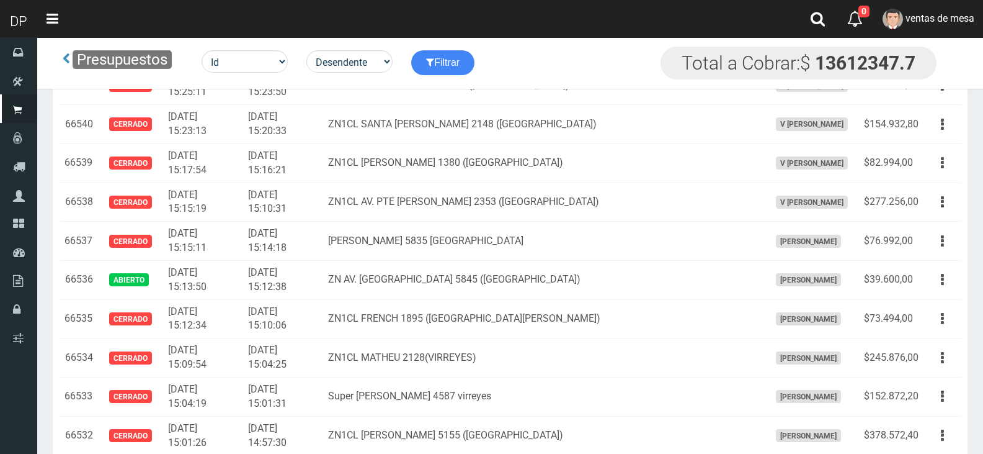
scroll to position [3126, 0]
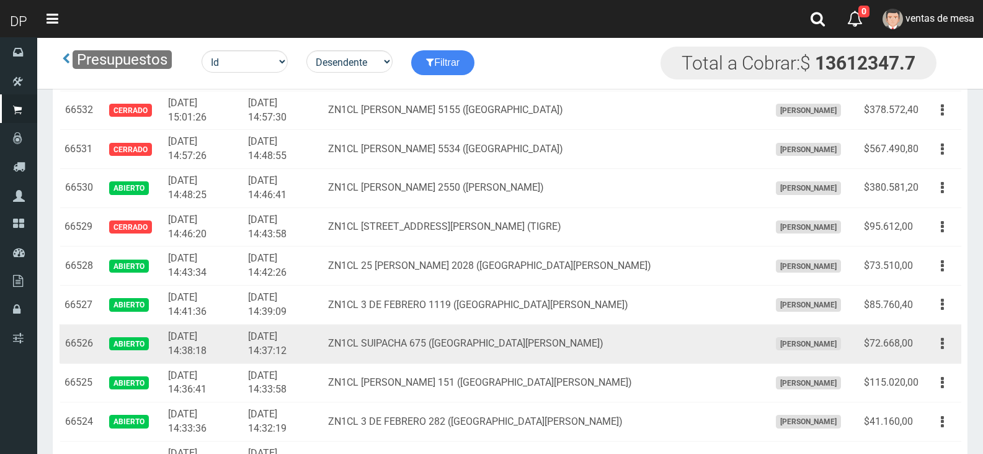
click at [928, 336] on td "Editar Imprimir Eliminar" at bounding box center [943, 343] width 38 height 39
click at [939, 344] on button "button" at bounding box center [943, 344] width 28 height 22
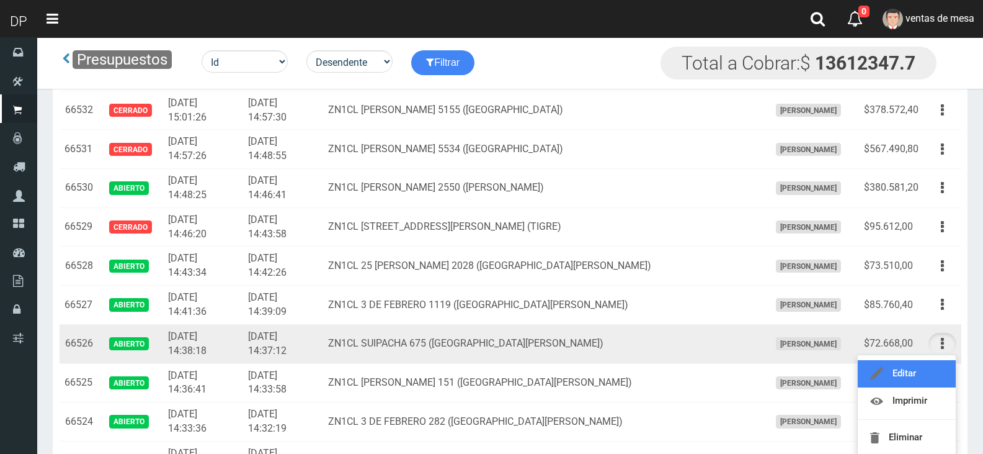
click at [931, 377] on link "Editar" at bounding box center [907, 373] width 98 height 27
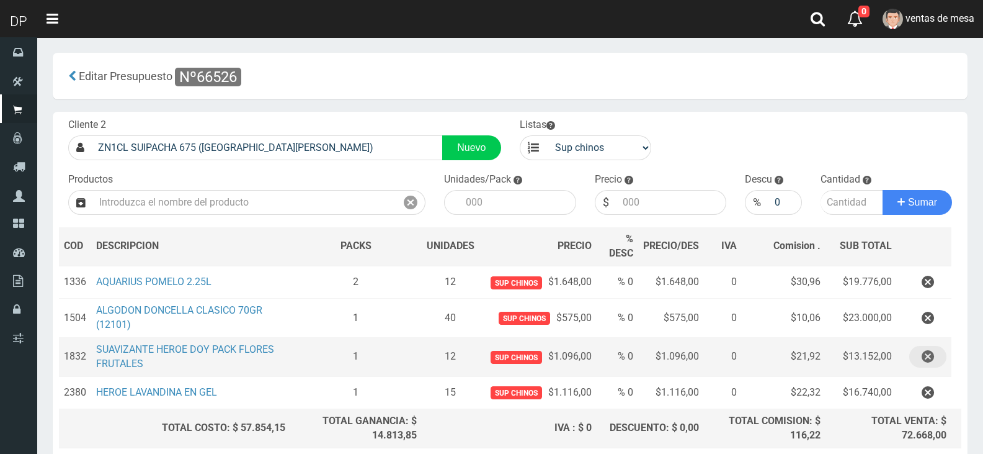
click at [910, 355] on button "button" at bounding box center [928, 357] width 37 height 22
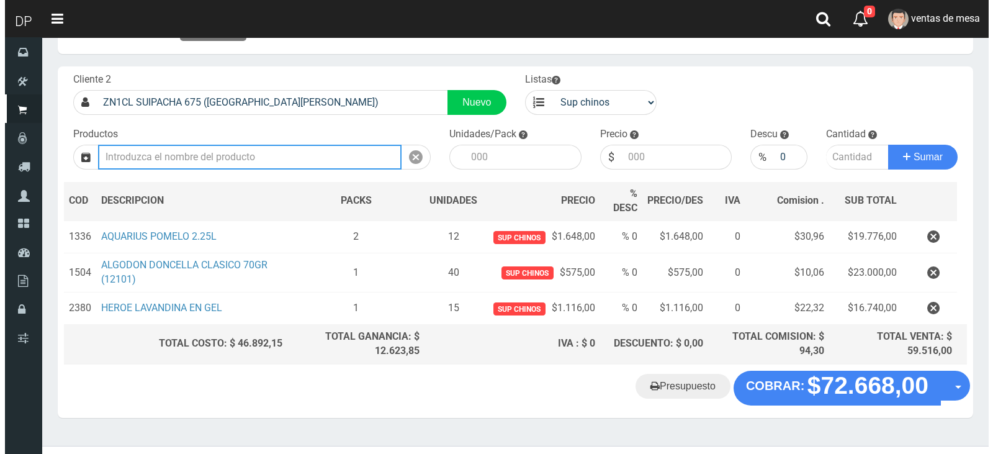
scroll to position [67, 0]
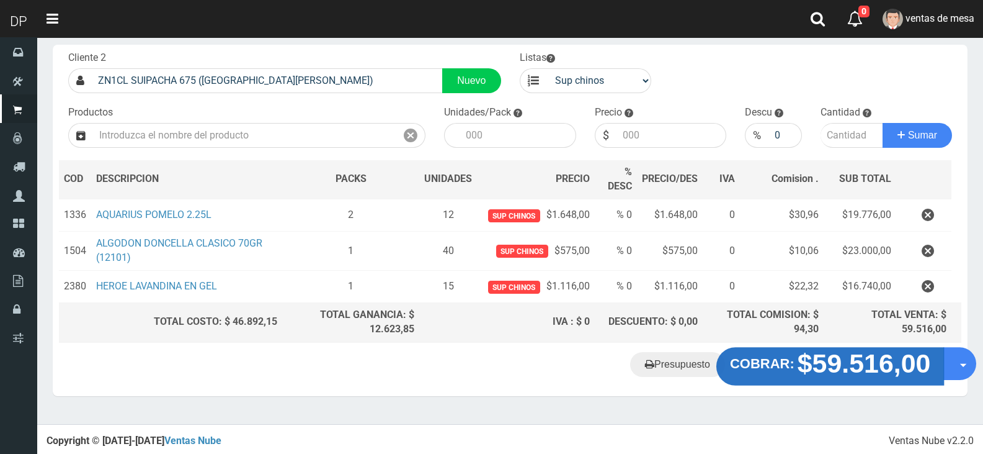
click at [810, 362] on strong "$59.516,00" at bounding box center [864, 362] width 133 height 29
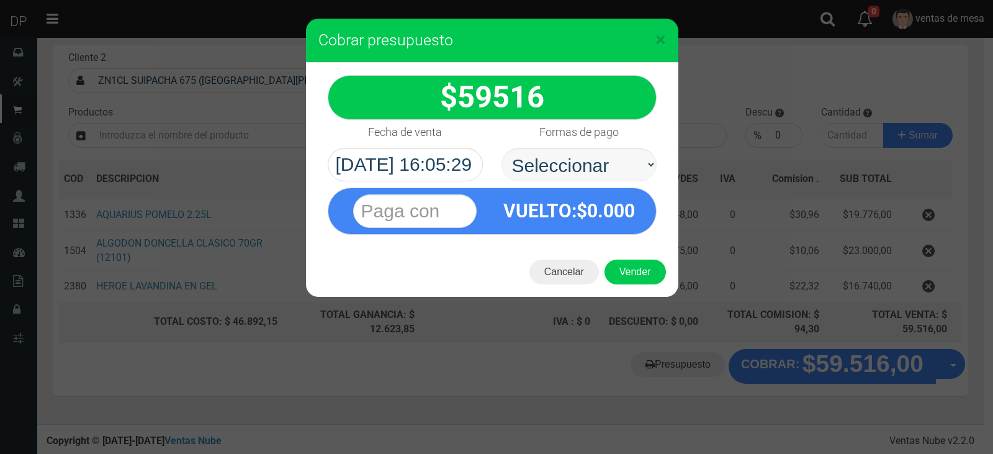
click at [576, 163] on select "Seleccionar Efectivo Tarjeta de Crédito Depósito Débito" at bounding box center [578, 165] width 155 height 34
select select "Efectivo"
click at [501, 148] on select "Seleccionar Efectivo Tarjeta de Crédito Depósito Débito" at bounding box center [578, 165] width 155 height 34
click at [623, 266] on button "Vender" at bounding box center [634, 271] width 61 height 25
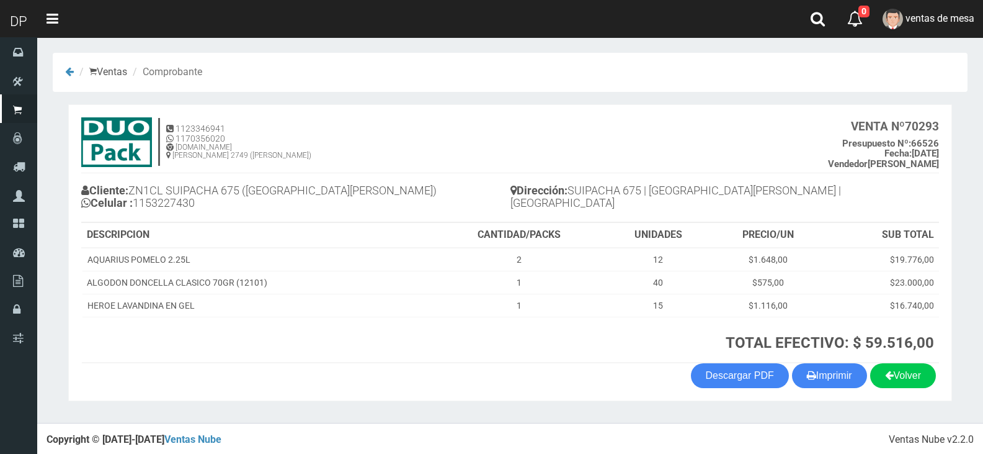
scroll to position [2, 0]
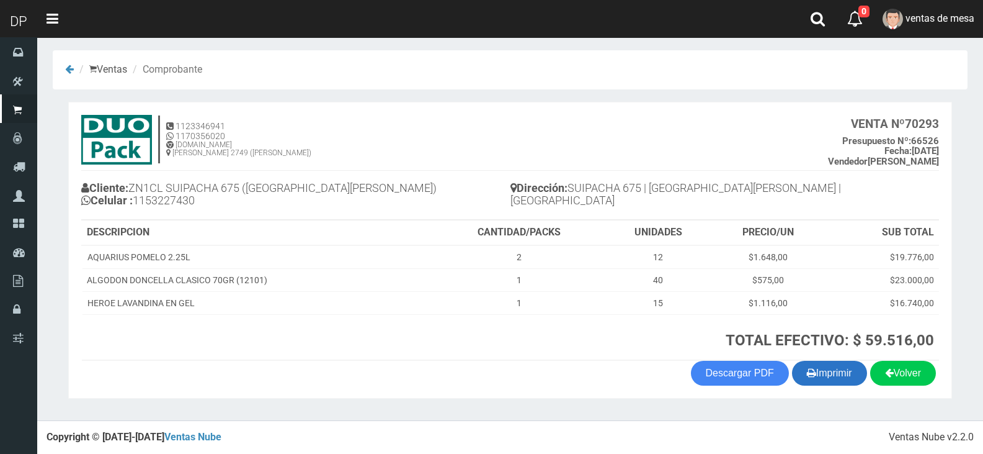
click at [828, 372] on button "Imprimir" at bounding box center [829, 372] width 75 height 25
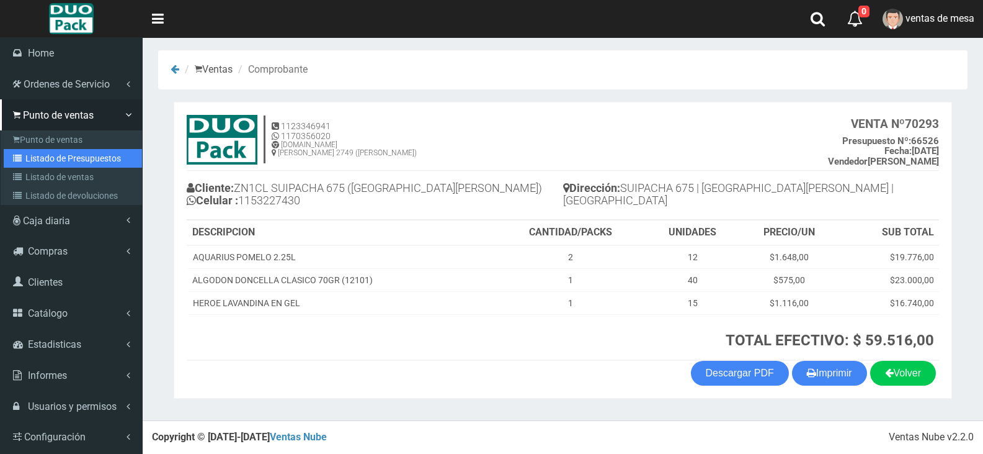
click at [51, 164] on link "Listado de Presupuestos" at bounding box center [73, 158] width 138 height 19
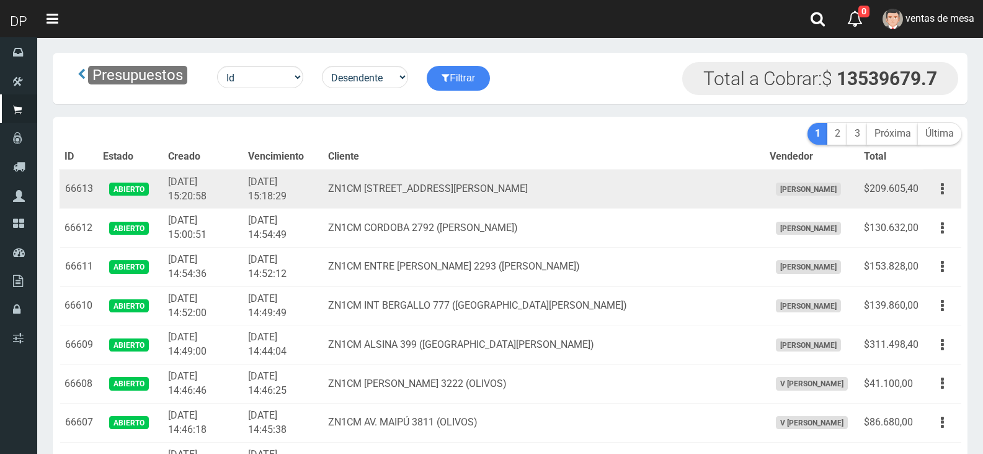
scroll to position [3190, 0]
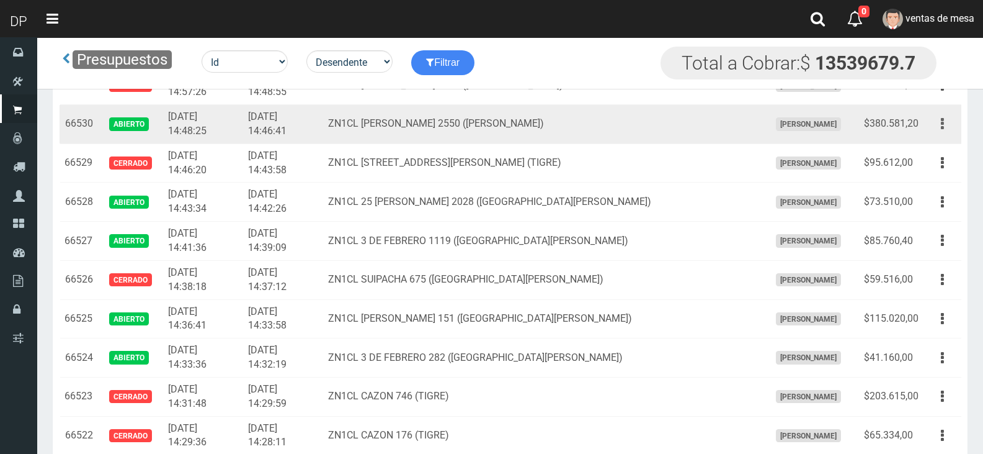
click at [947, 127] on button "button" at bounding box center [943, 124] width 28 height 22
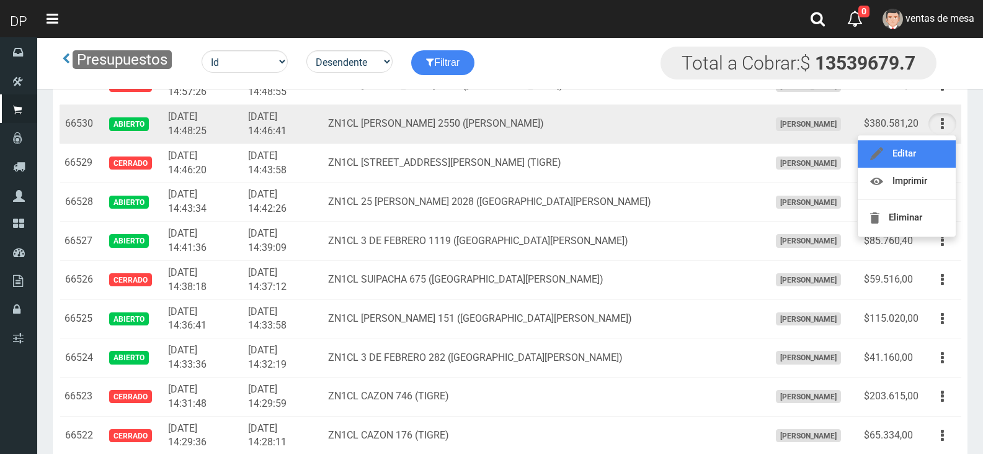
click at [944, 153] on link "Editar" at bounding box center [907, 153] width 98 height 27
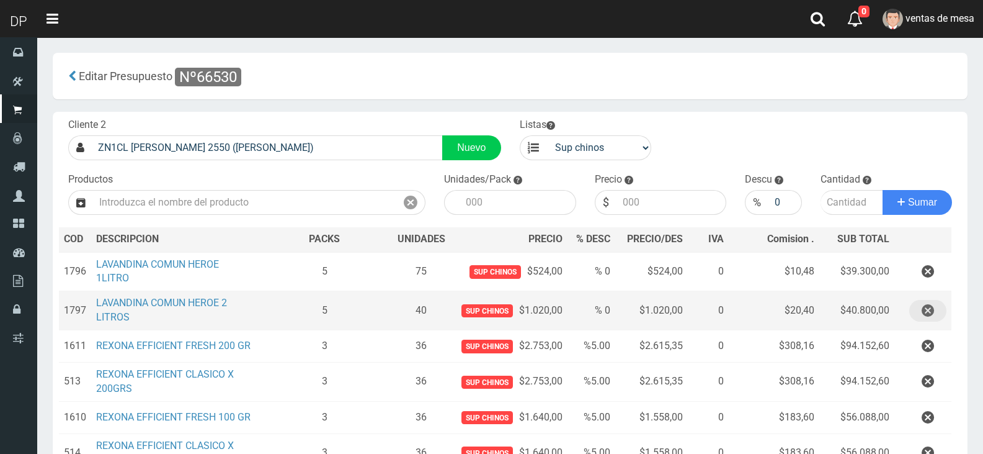
click at [918, 313] on button "button" at bounding box center [928, 311] width 37 height 22
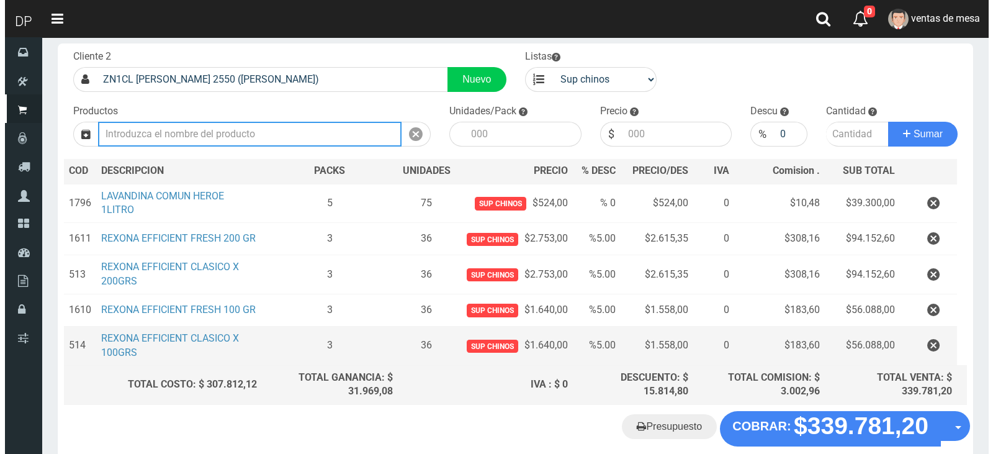
scroll to position [130, 0]
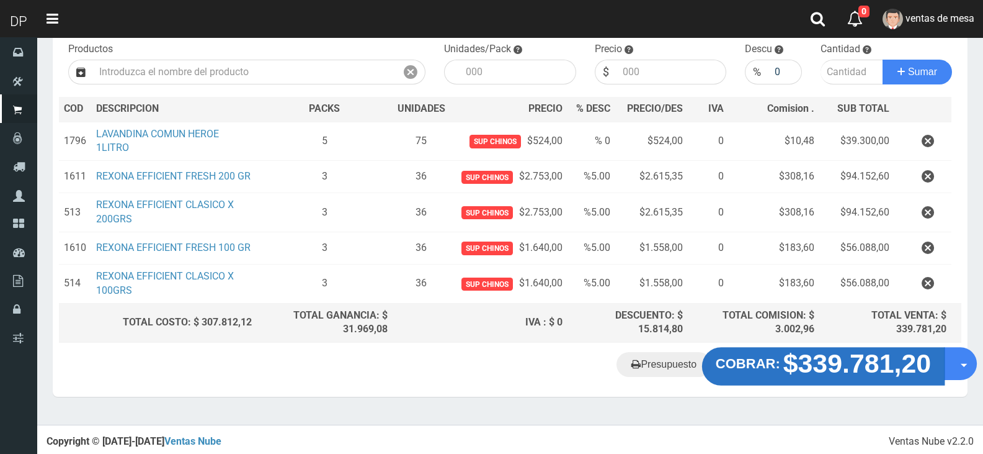
click at [887, 362] on strong "$339.781,20" at bounding box center [858, 363] width 148 height 29
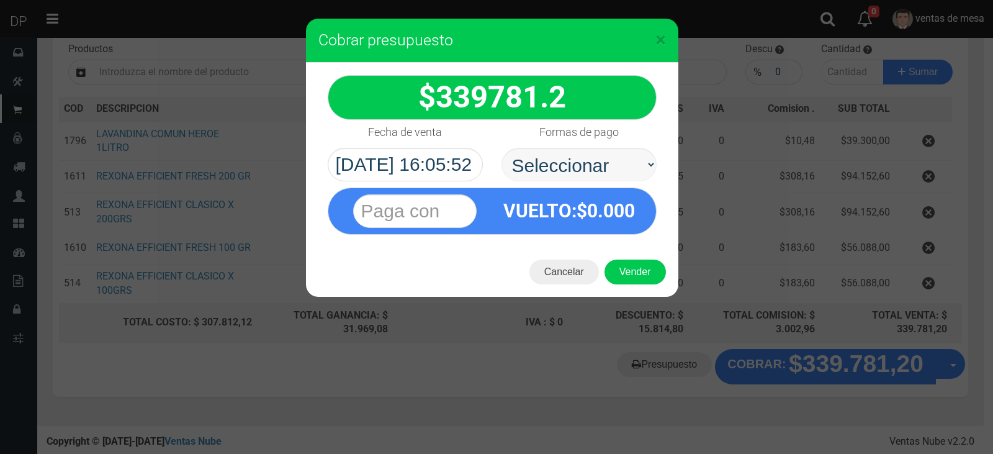
click at [612, 174] on select "Seleccionar Efectivo Tarjeta de Crédito Depósito Débito" at bounding box center [578, 165] width 155 height 34
select select "Efectivo"
click at [501, 148] on select "Seleccionar Efectivo Tarjeta de Crédito Depósito Débito" at bounding box center [578, 165] width 155 height 34
click at [627, 261] on button "Vender" at bounding box center [634, 271] width 61 height 25
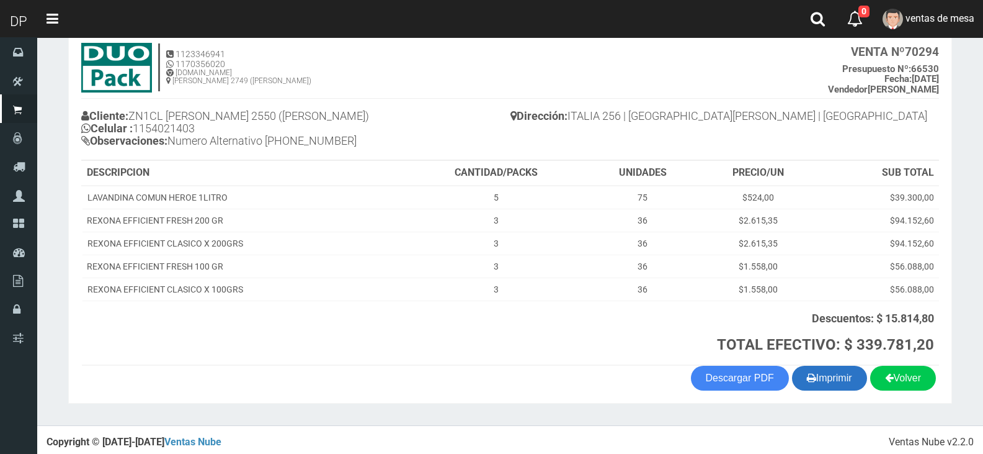
scroll to position [79, 0]
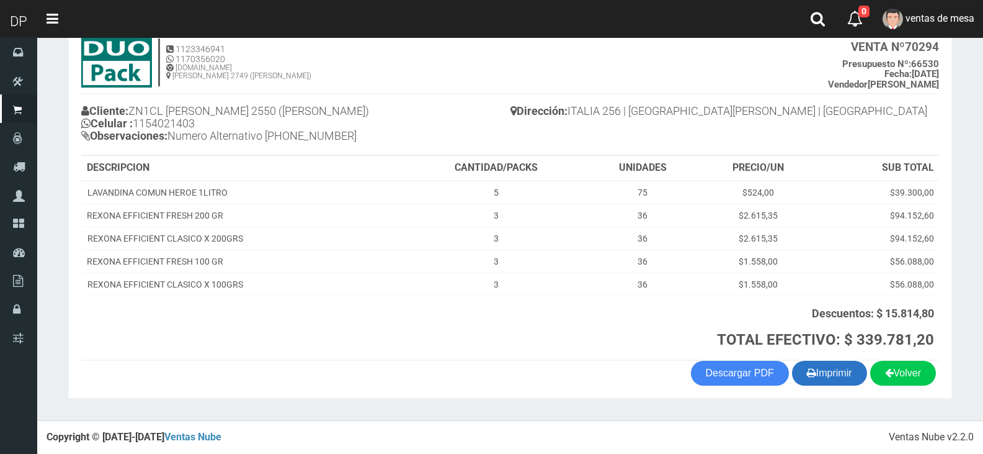
click at [825, 369] on button "Imprimir" at bounding box center [829, 372] width 75 height 25
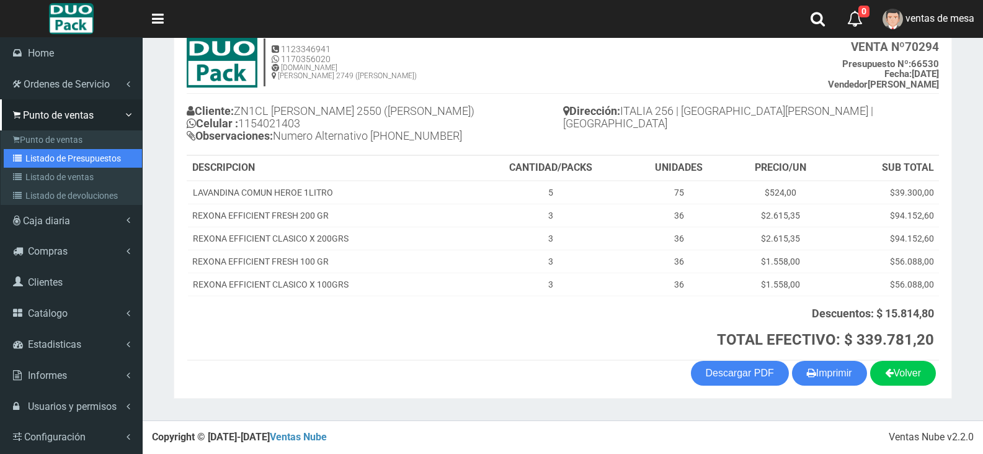
drag, startPoint x: 54, startPoint y: 158, endPoint x: 183, endPoint y: 139, distance: 130.4
click at [54, 158] on link "Listado de Presupuestos" at bounding box center [73, 158] width 138 height 19
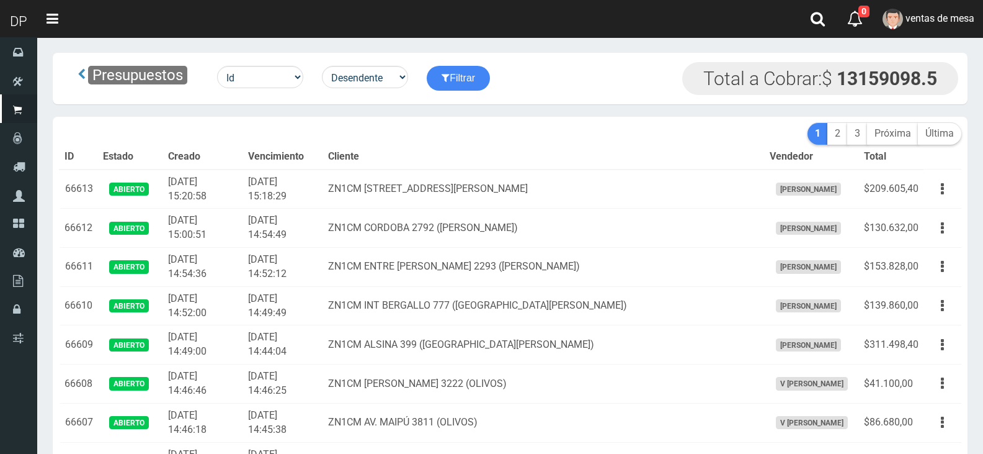
click at [382, 174] on td "ZN1CM AV.CENTENARIO 1000 (SAN ISIDRO)" at bounding box center [544, 188] width 442 height 39
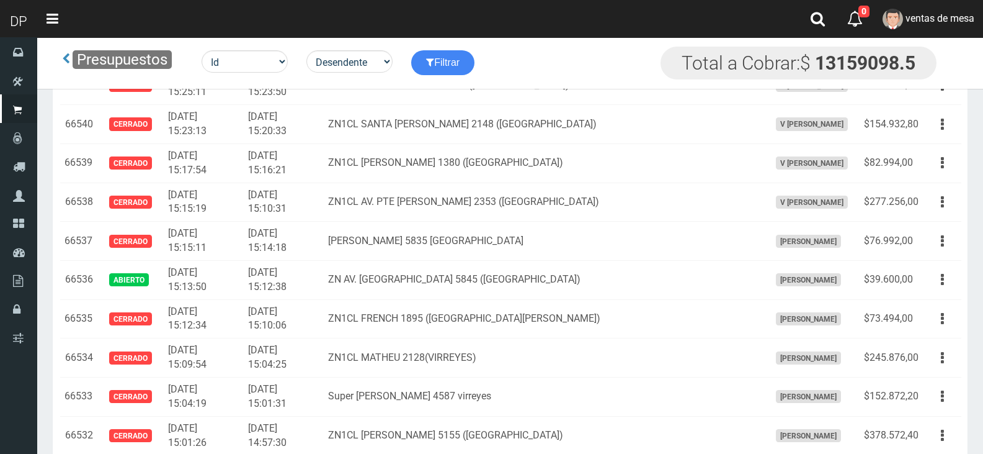
scroll to position [3126, 0]
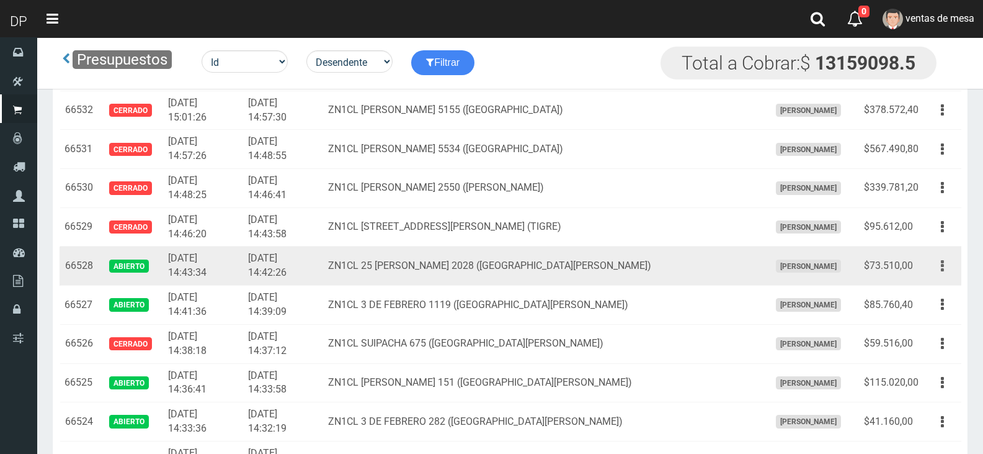
click at [941, 262] on button "button" at bounding box center [943, 266] width 28 height 22
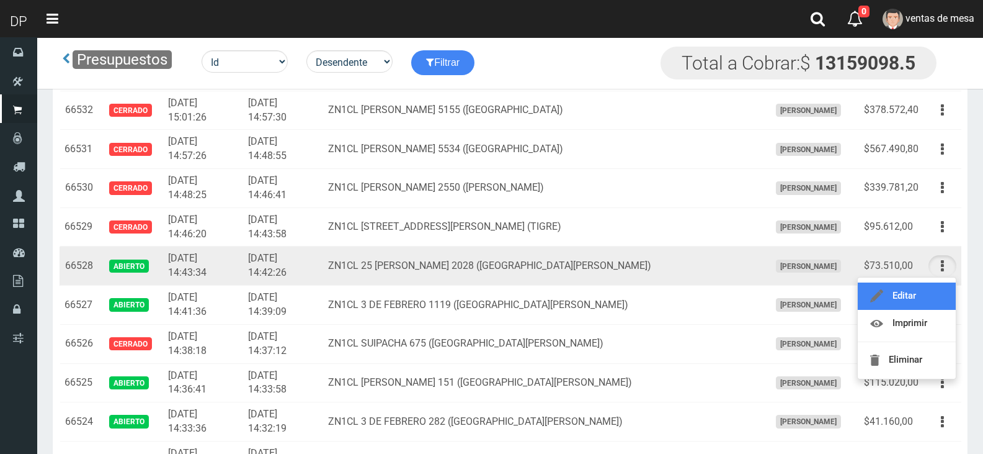
click at [936, 289] on link "Editar" at bounding box center [907, 295] width 98 height 27
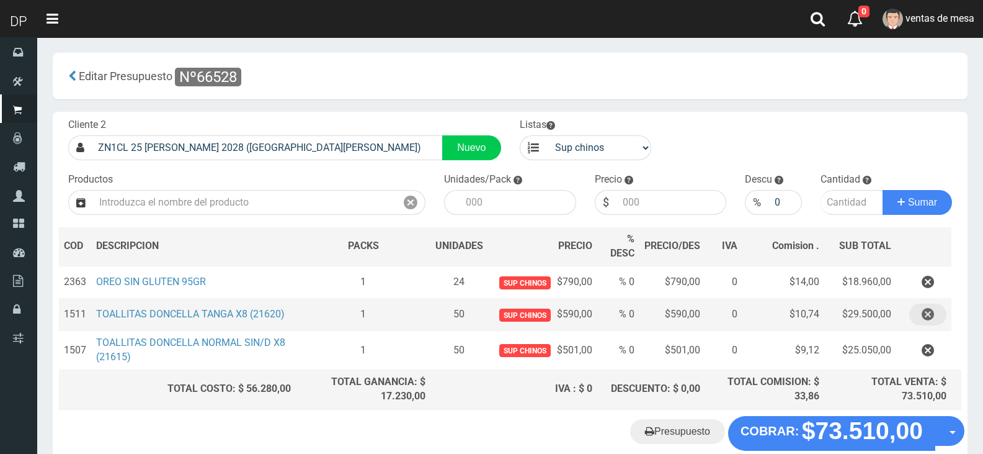
click at [933, 321] on icon "button" at bounding box center [928, 314] width 12 height 22
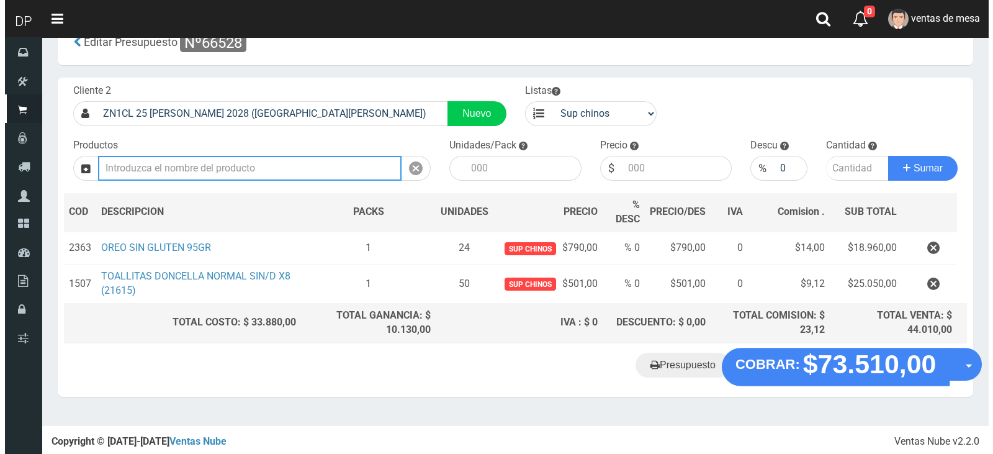
scroll to position [35, 0]
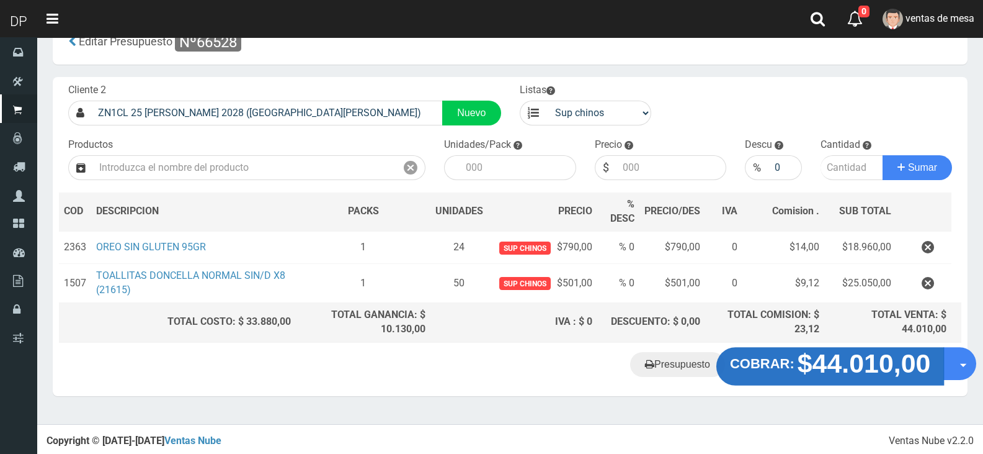
click at [829, 374] on strong "$44.010,00" at bounding box center [864, 362] width 133 height 29
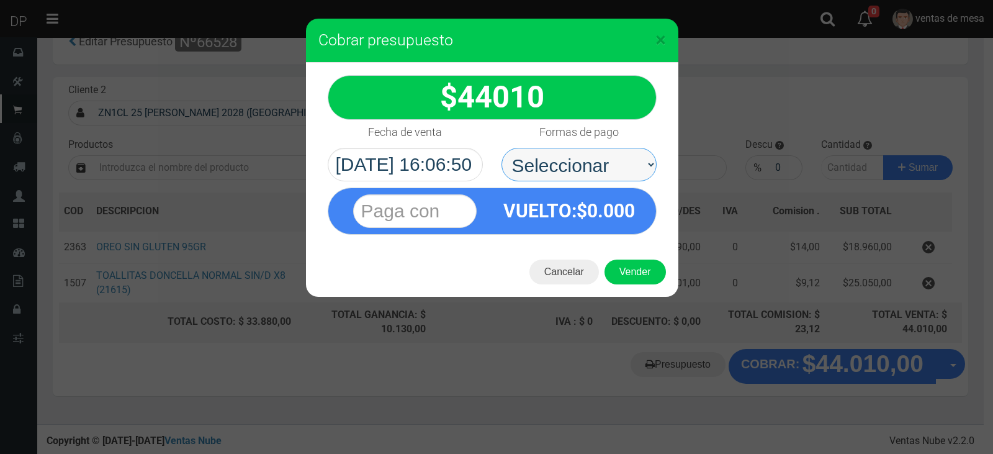
click at [603, 161] on select "Seleccionar Efectivo Tarjeta de Crédito Depósito Débito" at bounding box center [578, 165] width 155 height 34
select select "Efectivo"
click at [501, 148] on select "Seleccionar Efectivo Tarjeta de Crédito Depósito Débito" at bounding box center [578, 165] width 155 height 34
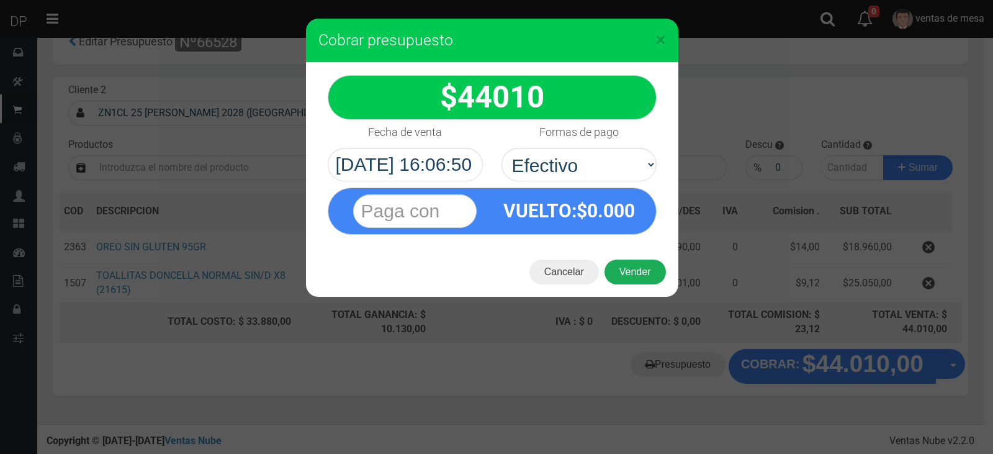
click at [627, 263] on button "Vender" at bounding box center [634, 271] width 61 height 25
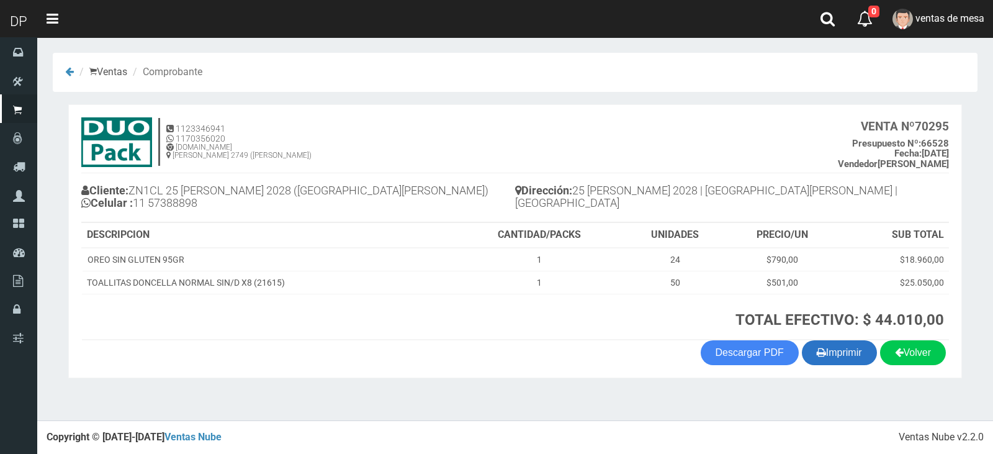
click at [864, 352] on button "Imprimir" at bounding box center [839, 352] width 75 height 25
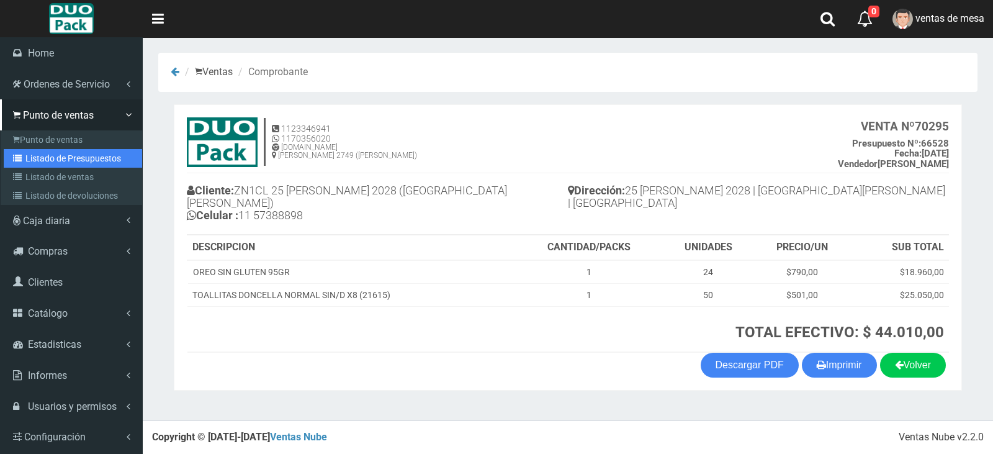
click at [52, 162] on link "Listado de Presupuestos" at bounding box center [73, 158] width 138 height 19
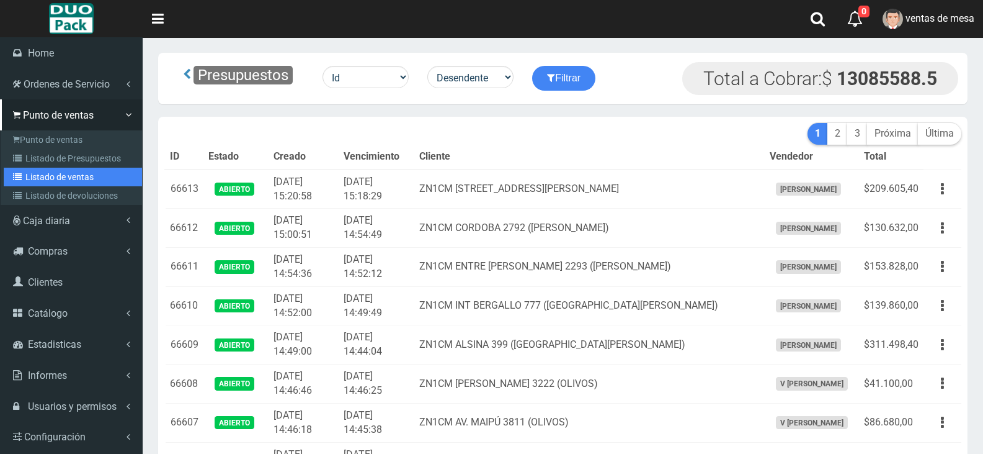
click at [68, 180] on link "Listado de ventas" at bounding box center [73, 177] width 138 height 19
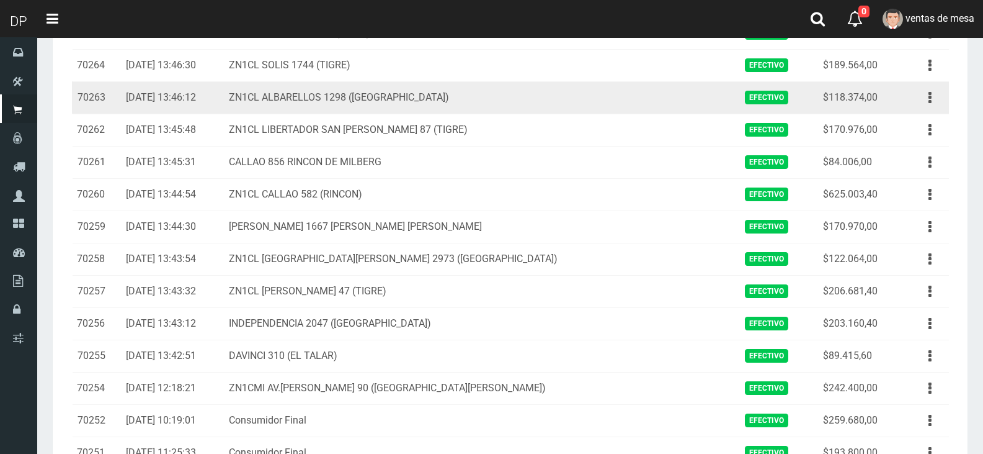
scroll to position [1413, 0]
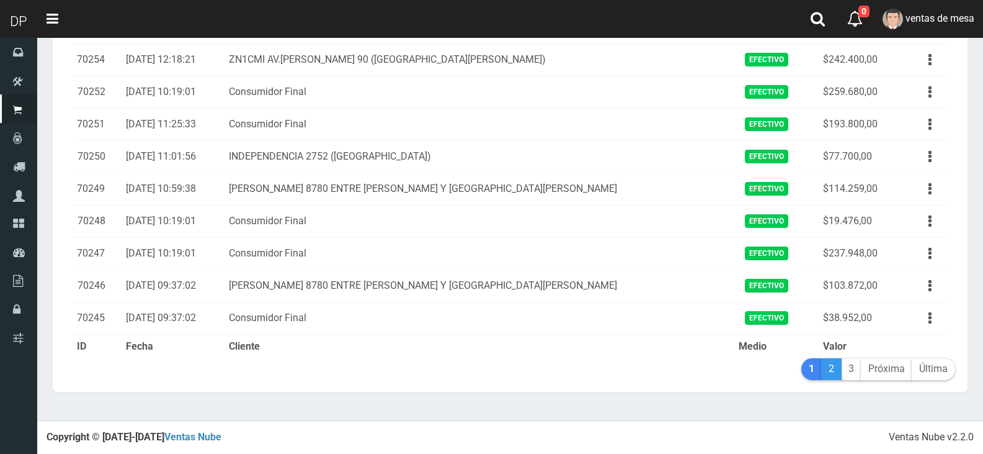
click at [832, 371] on link "2" at bounding box center [831, 369] width 20 height 22
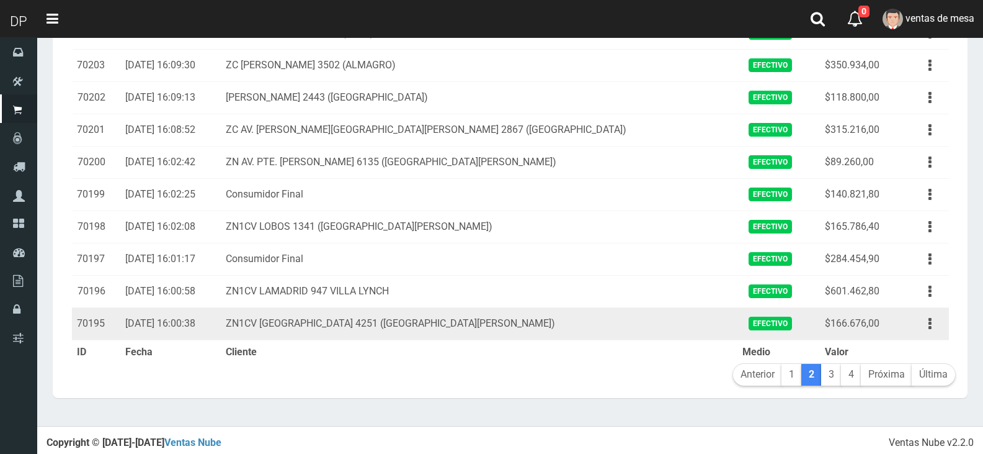
scroll to position [1413, 0]
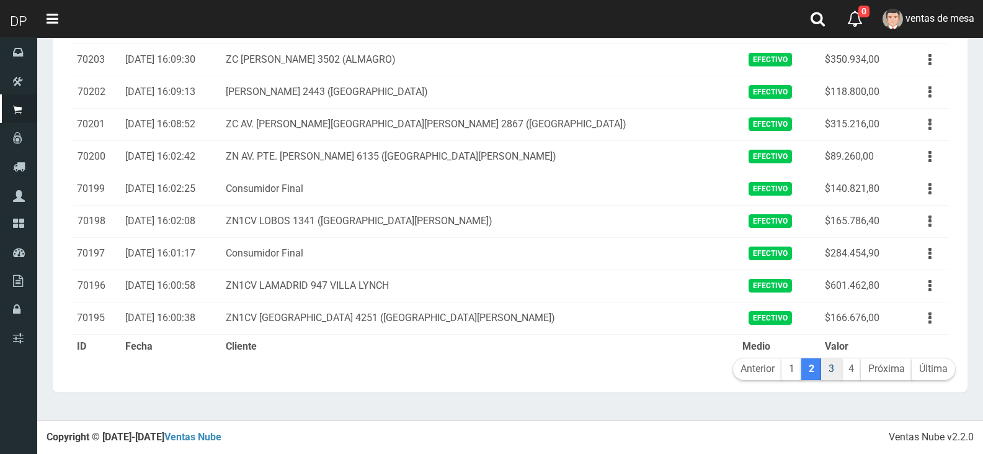
click at [830, 376] on link "3" at bounding box center [831, 369] width 20 height 22
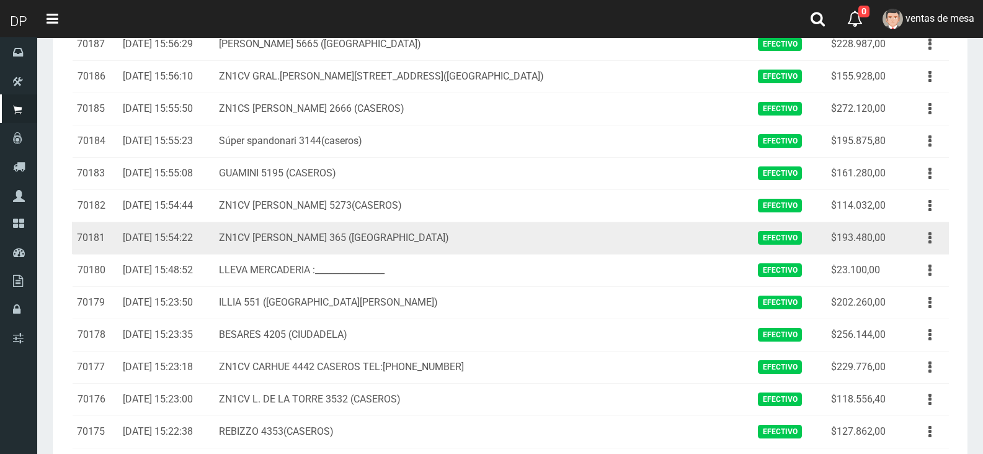
scroll to position [310, 0]
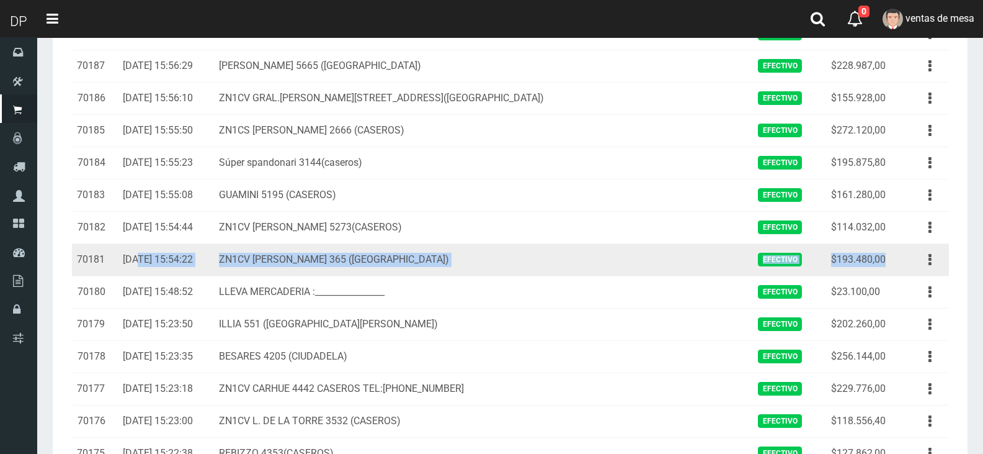
drag, startPoint x: 305, startPoint y: 275, endPoint x: 900, endPoint y: 257, distance: 595.3
click at [900, 257] on tr "70181 [DATE] 15:54:22 ZN1CV [PERSON_NAME] 365 ([GEOGRAPHIC_DATA]) Efectivo $193…" at bounding box center [510, 259] width 877 height 32
click at [867, 261] on td "$193.480,00" at bounding box center [865, 259] width 78 height 32
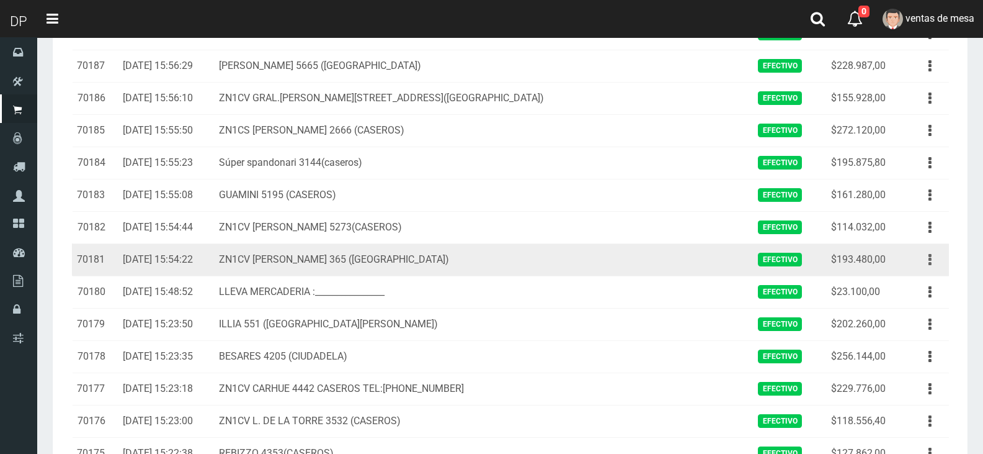
click at [935, 253] on button "button" at bounding box center [930, 260] width 28 height 22
click at [920, 284] on link "Ver" at bounding box center [895, 289] width 98 height 27
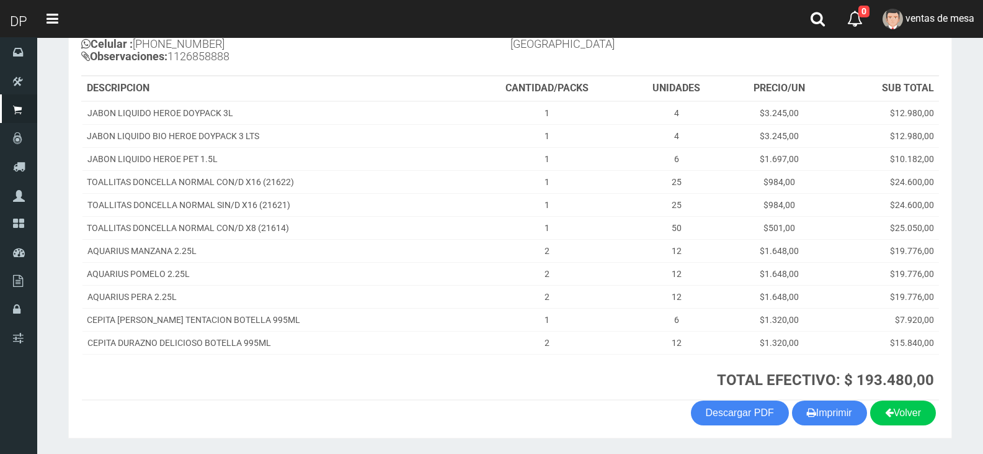
scroll to position [186, 0]
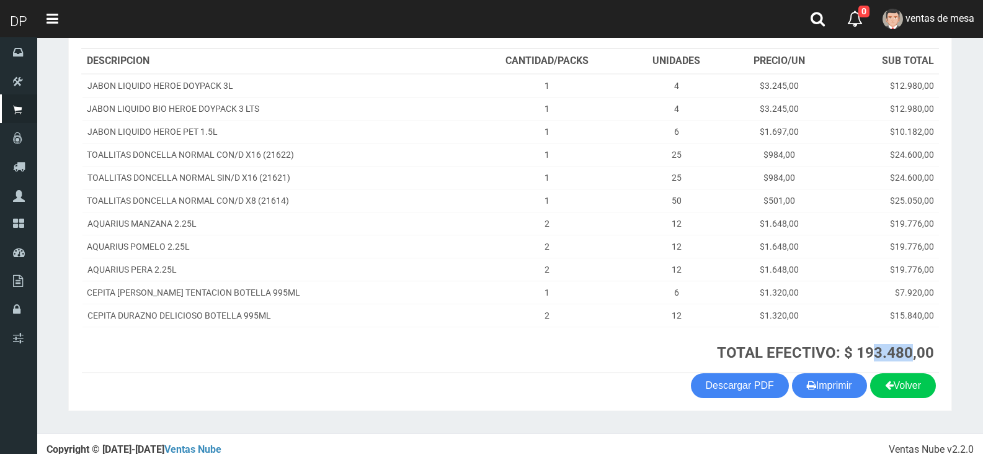
drag, startPoint x: 859, startPoint y: 352, endPoint x: 896, endPoint y: 353, distance: 37.2
click at [896, 353] on strong "TOTAL EFECTIVO: $ 193.480,00" at bounding box center [825, 352] width 217 height 17
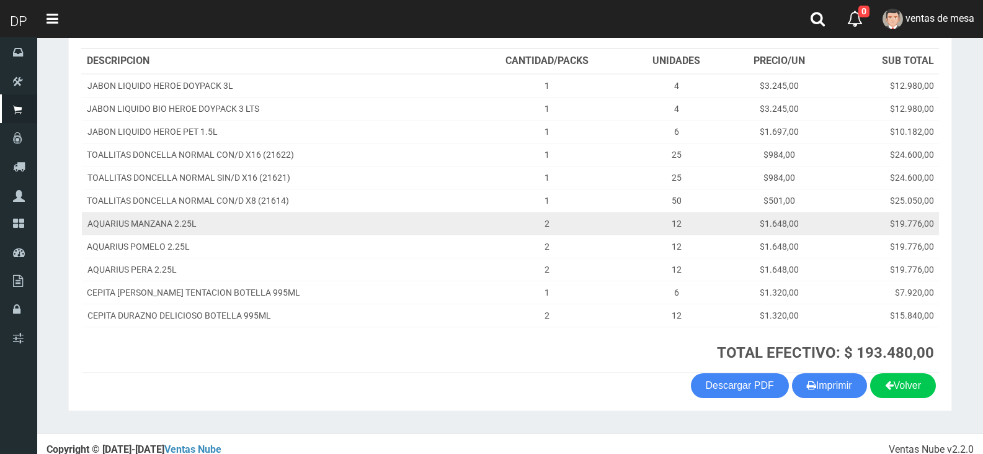
click at [627, 228] on td "12" at bounding box center [676, 223] width 99 height 23
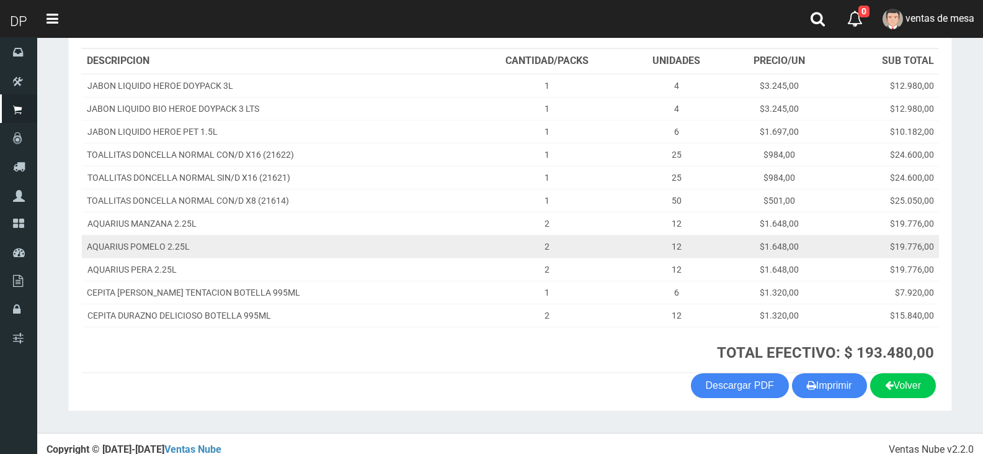
click at [549, 245] on td "2" at bounding box center [547, 246] width 160 height 23
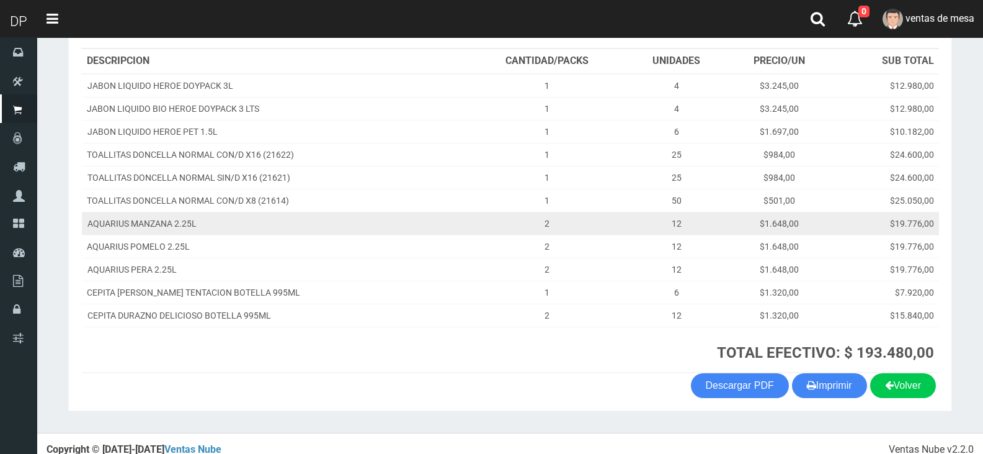
click at [548, 230] on td "2" at bounding box center [547, 223] width 160 height 23
click at [542, 226] on td "2" at bounding box center [547, 223] width 160 height 23
drag, startPoint x: 539, startPoint y: 225, endPoint x: 556, endPoint y: 225, distance: 17.4
click at [556, 225] on td "2" at bounding box center [547, 223] width 160 height 23
click at [557, 225] on td "2" at bounding box center [547, 223] width 160 height 23
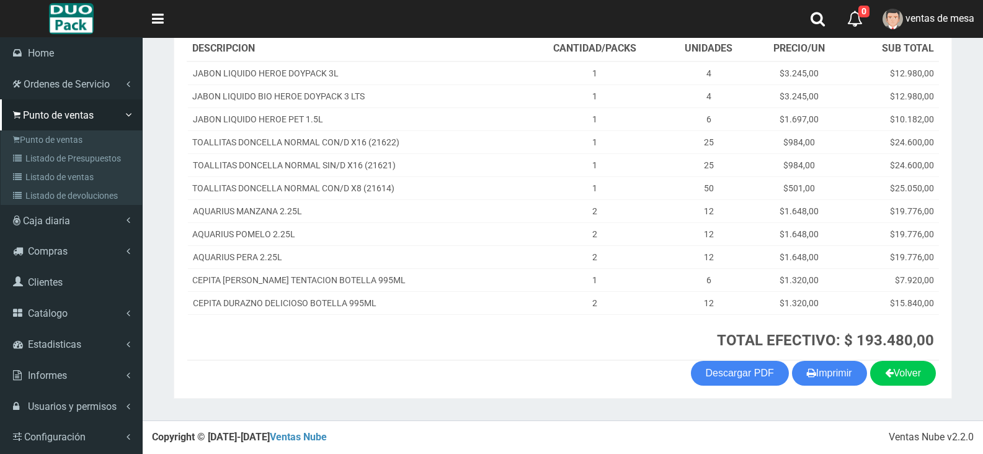
scroll to position [136, 0]
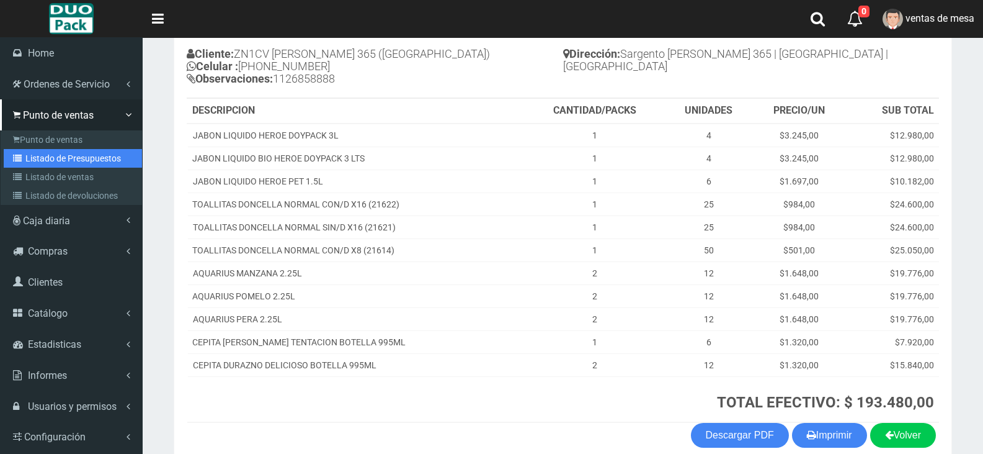
click at [33, 158] on link "Listado de Presupuestos" at bounding box center [73, 158] width 138 height 19
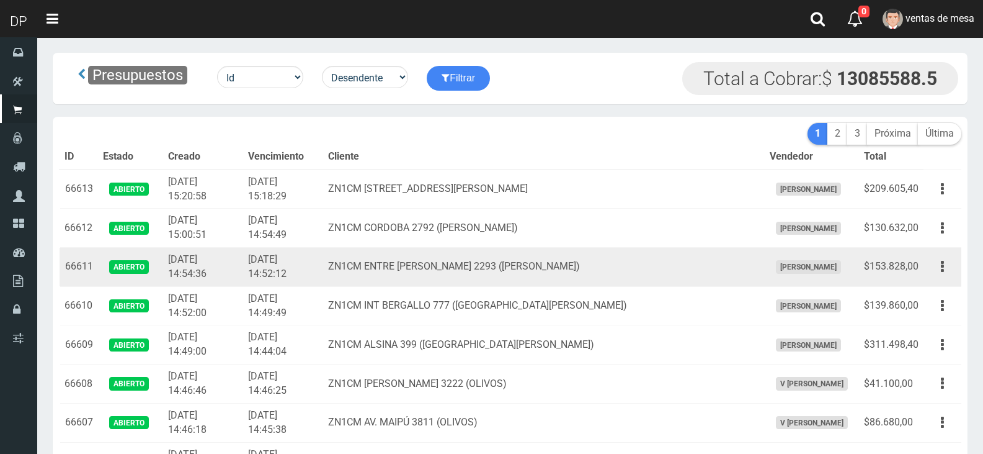
scroll to position [3229, 0]
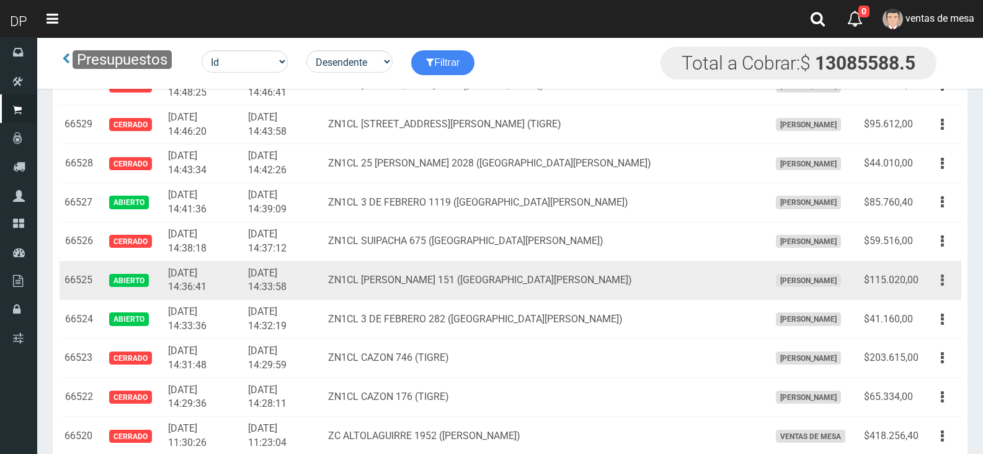
click at [944, 282] on button "button" at bounding box center [943, 280] width 28 height 22
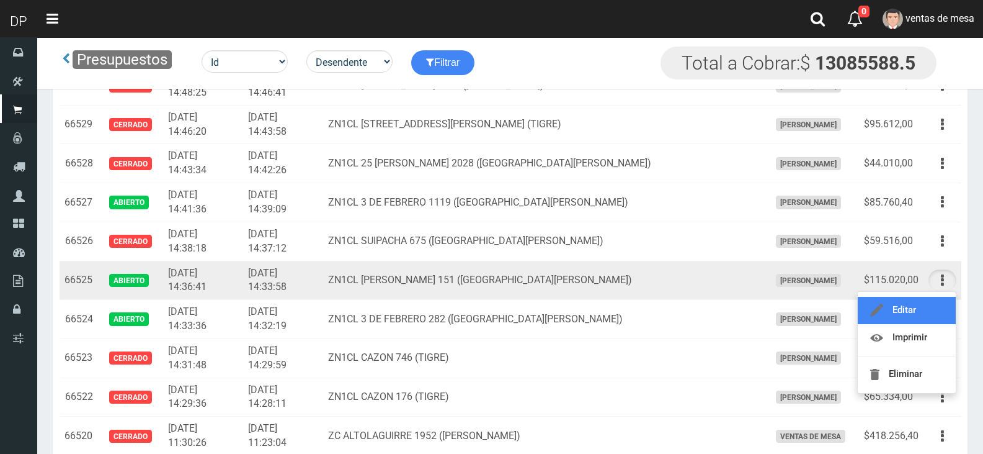
click at [928, 304] on link "Editar" at bounding box center [907, 310] width 98 height 27
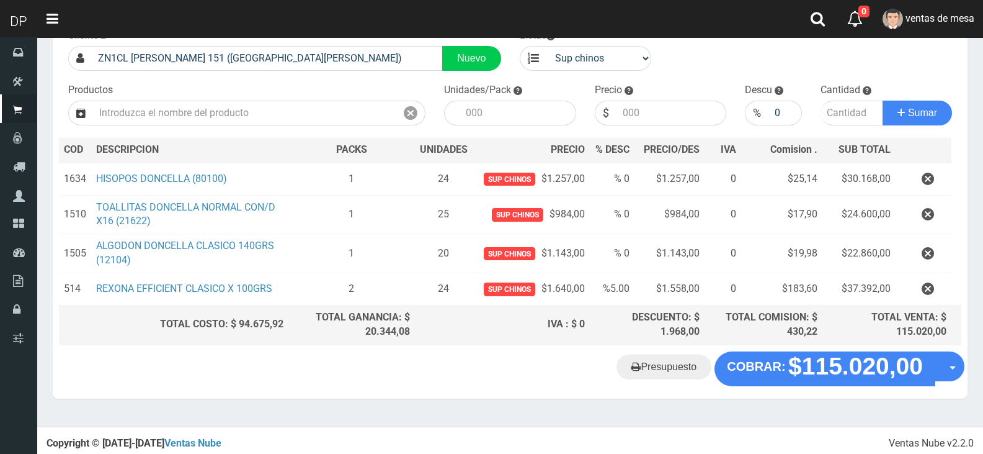
scroll to position [91, 0]
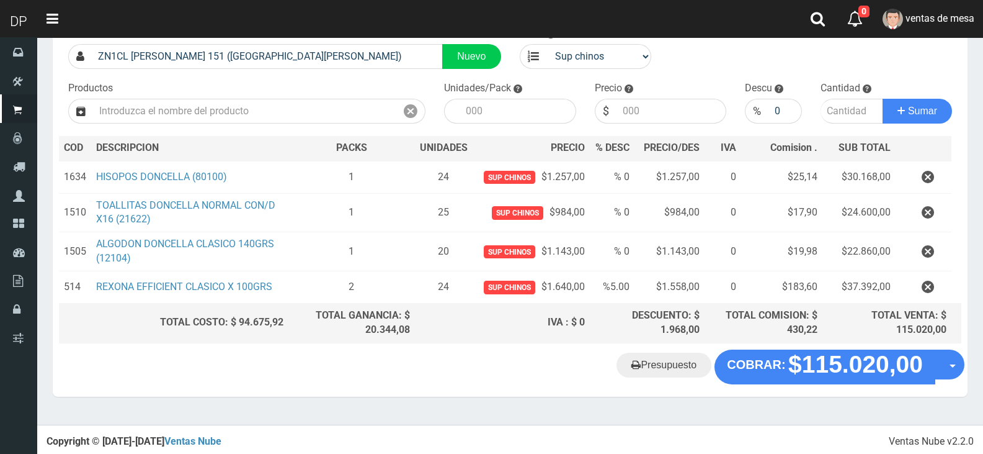
drag, startPoint x: 936, startPoint y: 260, endPoint x: 922, endPoint y: 278, distance: 22.6
click at [935, 260] on button "button" at bounding box center [928, 252] width 37 height 22
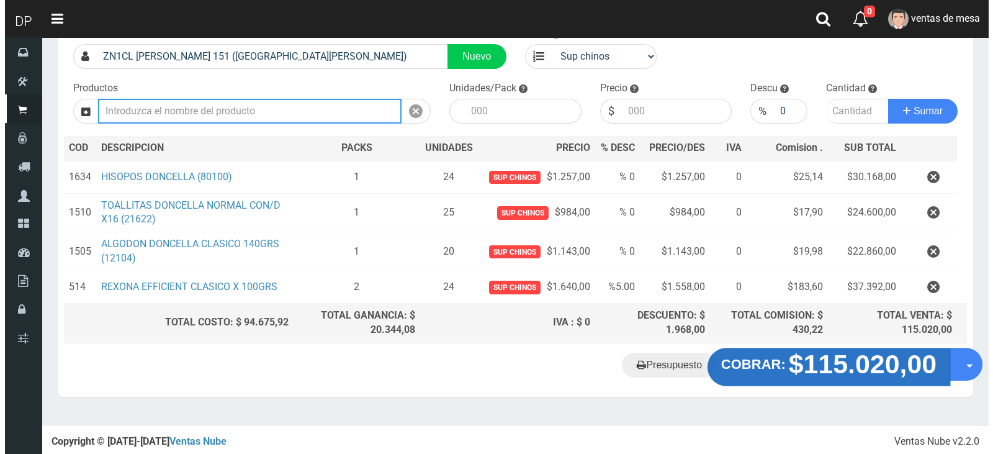
scroll to position [53, 0]
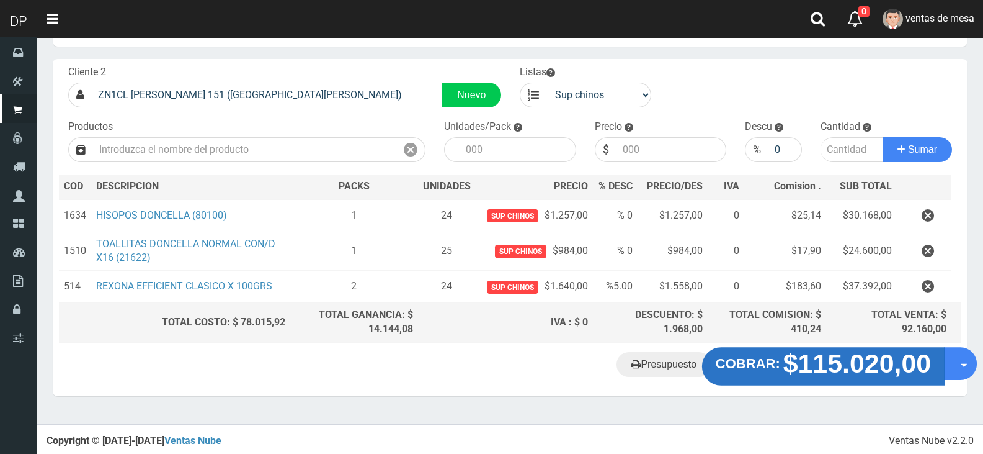
click at [792, 367] on strong "$115.020,00" at bounding box center [858, 363] width 148 height 29
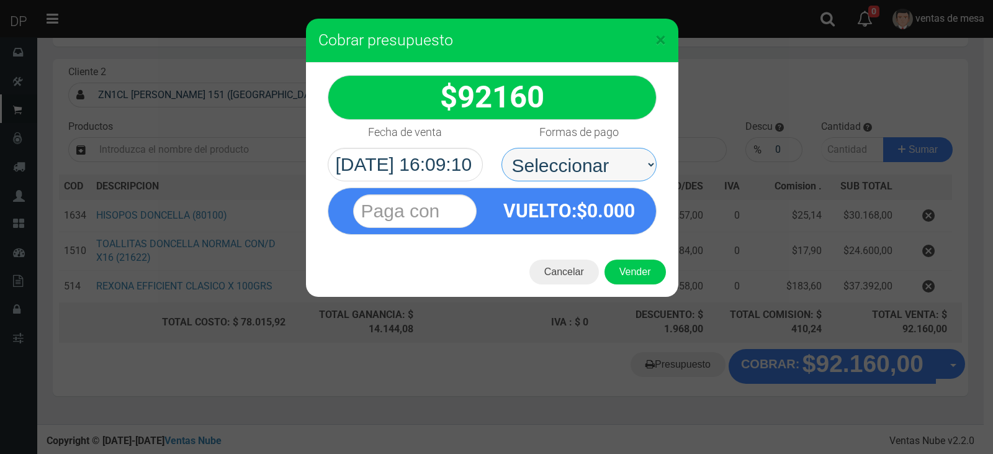
click at [601, 159] on select "Seleccionar Efectivo Tarjeta de Crédito Depósito Débito" at bounding box center [578, 165] width 155 height 34
select select "Efectivo"
click at [501, 148] on select "Seleccionar Efectivo Tarjeta de Crédito Depósito Débito" at bounding box center [578, 165] width 155 height 34
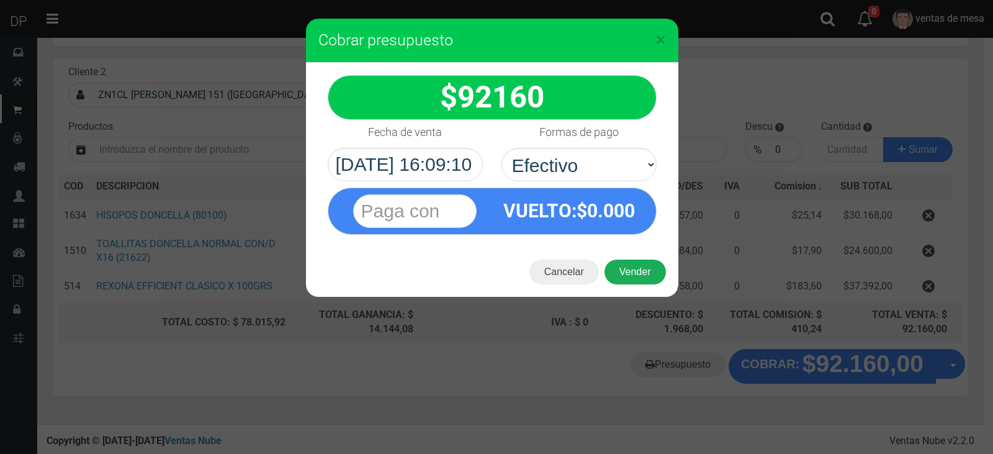
drag, startPoint x: 615, startPoint y: 256, endPoint x: 620, endPoint y: 267, distance: 12.0
click at [616, 257] on div "Cancelar Vender" at bounding box center [492, 272] width 372 height 50
click at [624, 272] on button "Vender" at bounding box center [634, 271] width 61 height 25
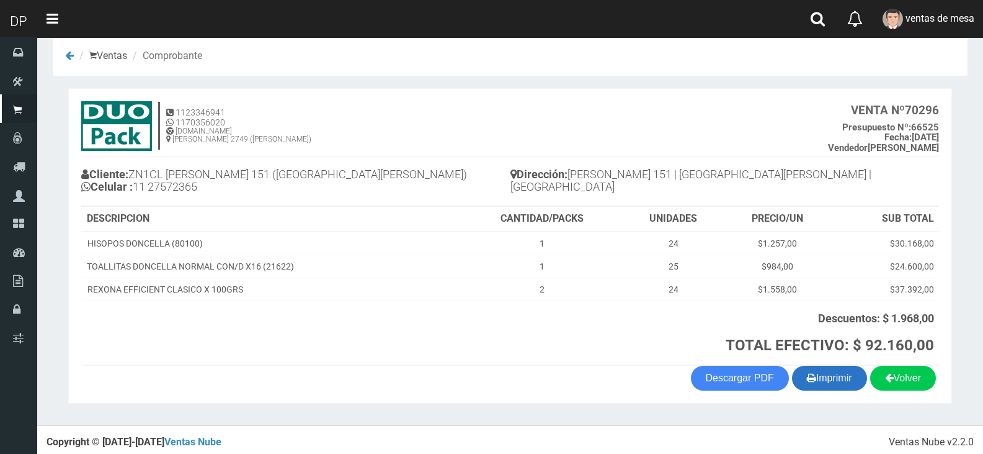
scroll to position [21, 0]
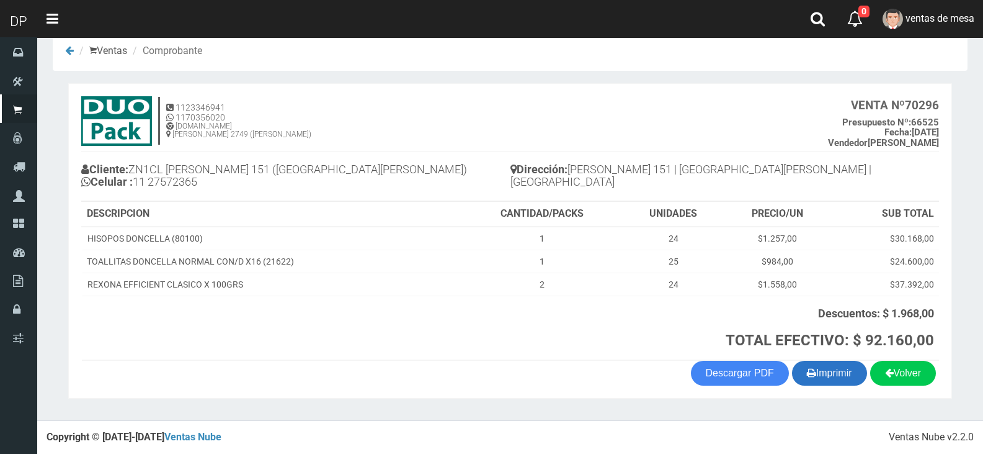
click at [820, 374] on button "Imprimir" at bounding box center [829, 372] width 75 height 25
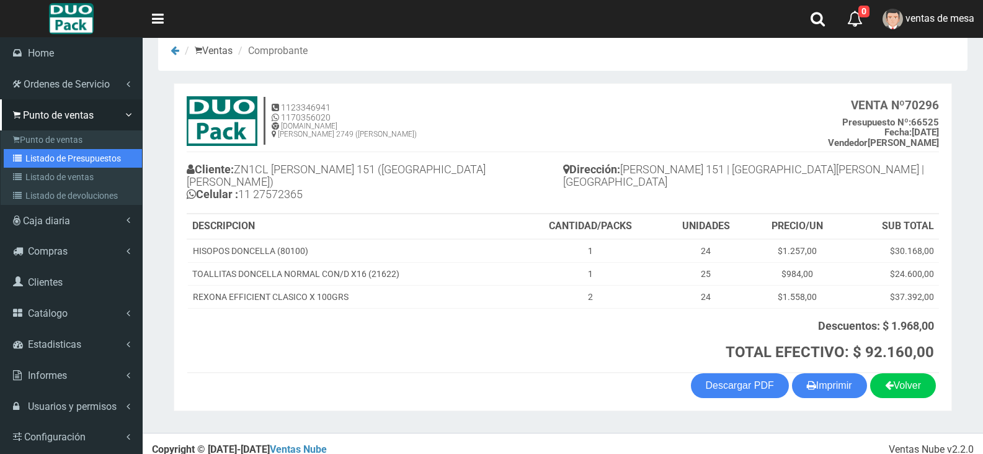
click at [35, 159] on link "Listado de Presupuestos" at bounding box center [73, 158] width 138 height 19
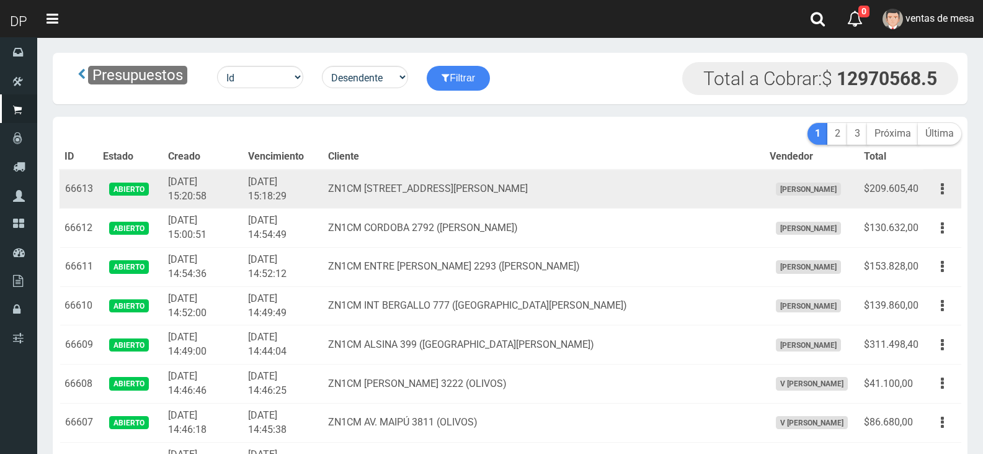
scroll to position [3190, 0]
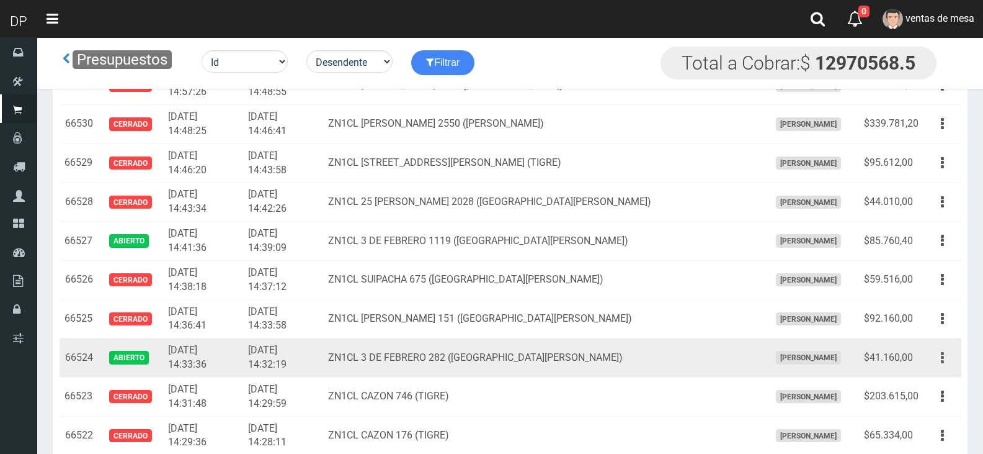
click at [942, 360] on icon "button" at bounding box center [942, 358] width 3 height 22
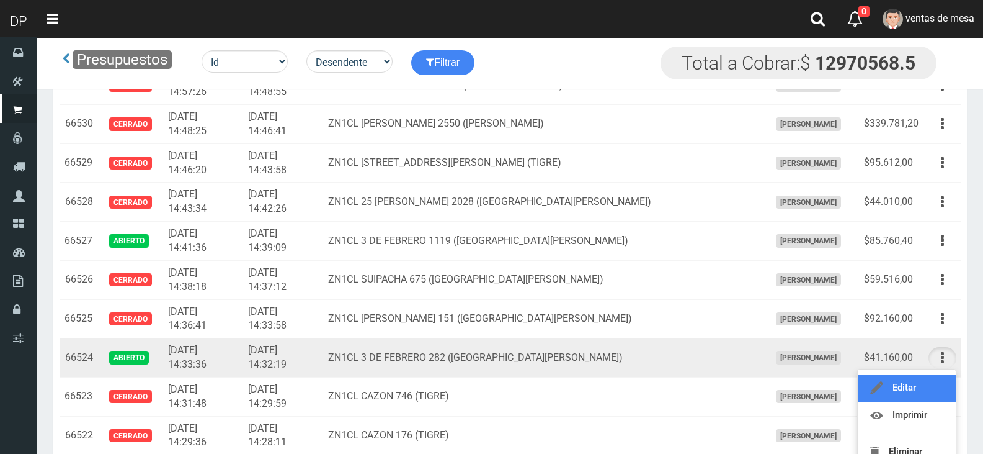
click at [932, 390] on link "Editar" at bounding box center [907, 387] width 98 height 27
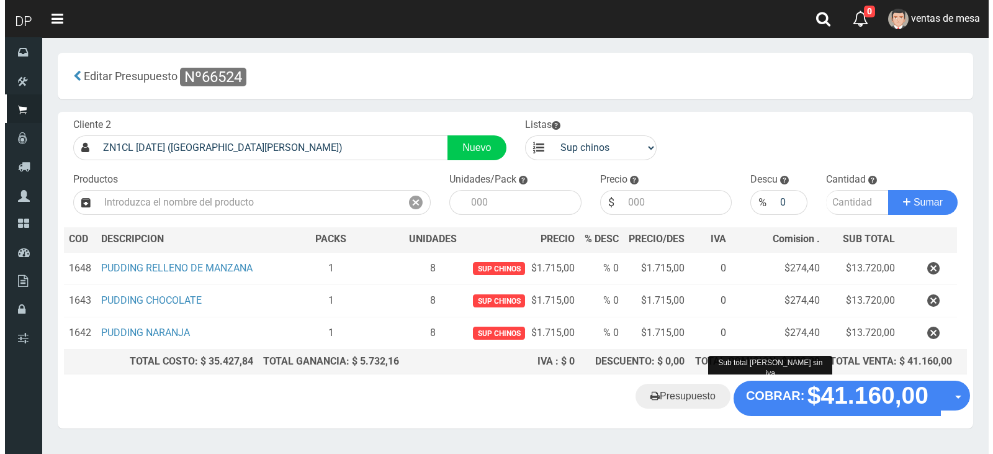
scroll to position [67, 0]
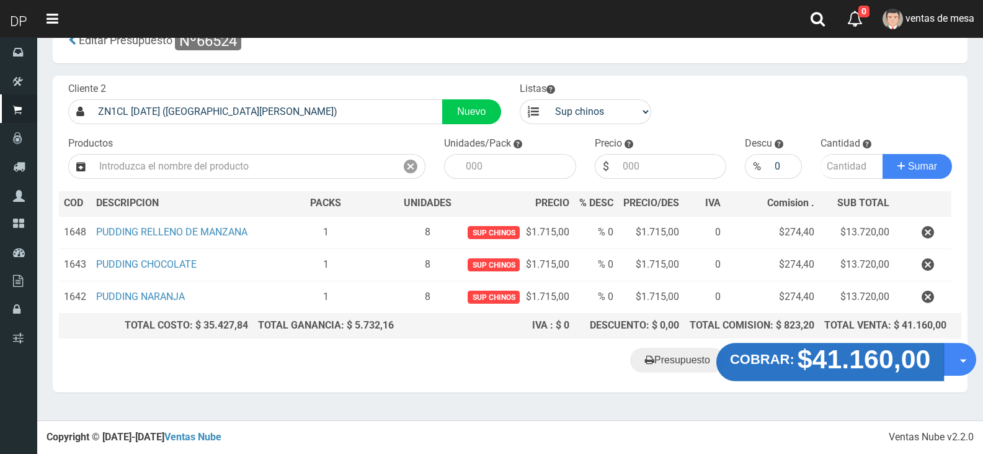
click at [798, 373] on strong "$41.160,00" at bounding box center [864, 358] width 133 height 29
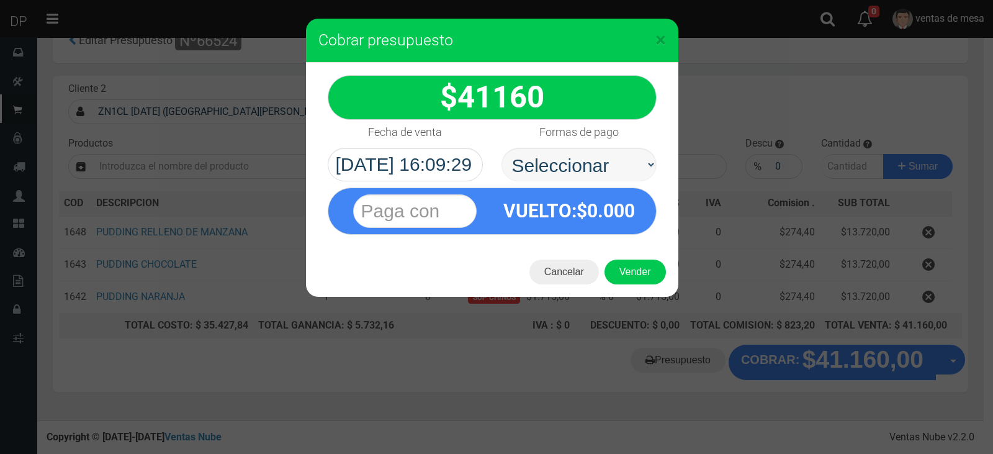
click at [565, 158] on select "Seleccionar Efectivo Tarjeta de Crédito Depósito Débito" at bounding box center [578, 165] width 155 height 34
select select "Efectivo"
click at [501, 148] on select "Seleccionar Efectivo Tarjeta de Crédito Depósito Débito" at bounding box center [578, 165] width 155 height 34
click at [641, 275] on button "Vender" at bounding box center [634, 271] width 61 height 25
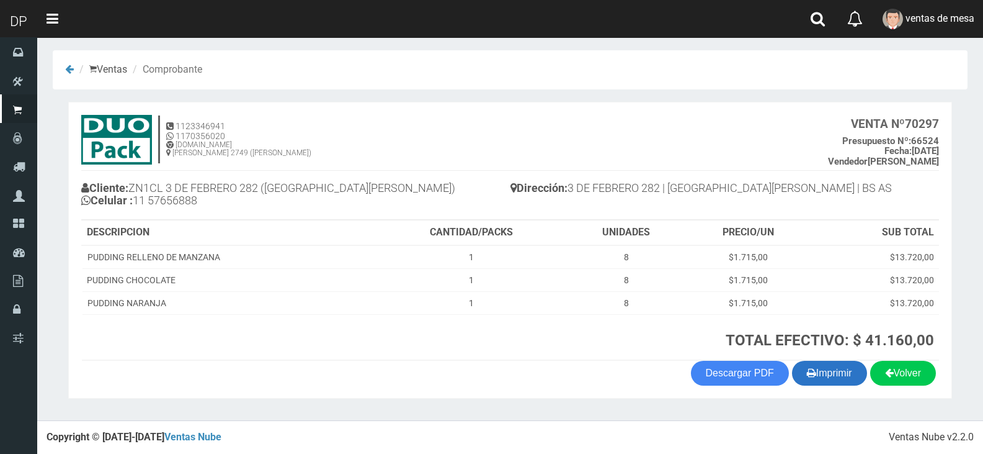
scroll to position [2, 0]
click at [825, 382] on button "Imprimir" at bounding box center [829, 372] width 75 height 25
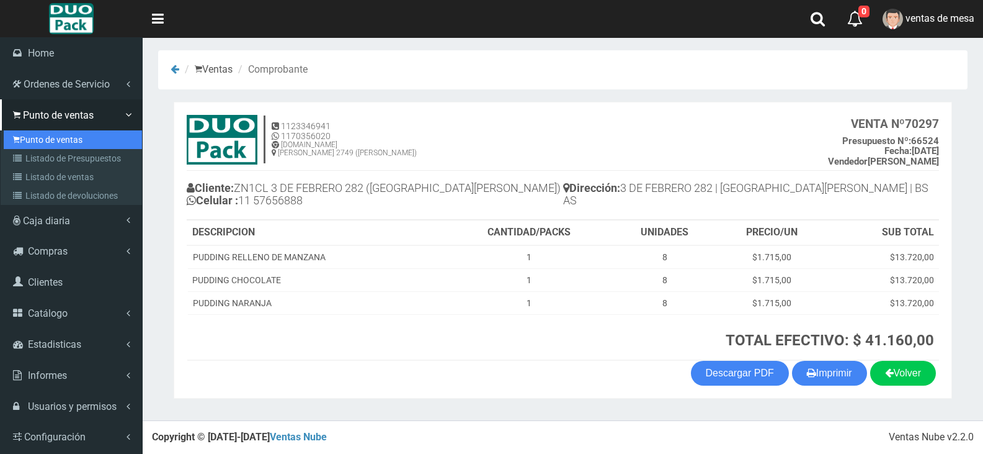
click at [43, 146] on link "Punto de ventas" at bounding box center [73, 139] width 138 height 19
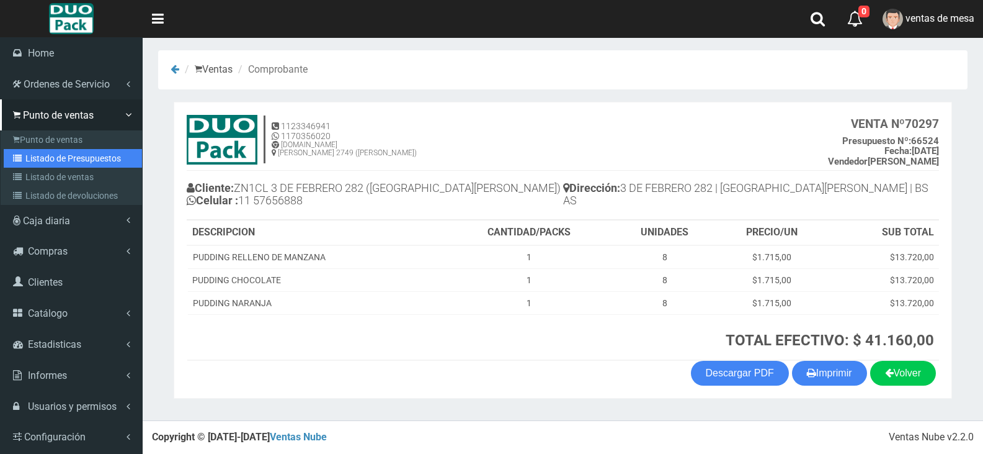
click at [48, 149] on link "Listado de Presupuestos" at bounding box center [73, 158] width 138 height 19
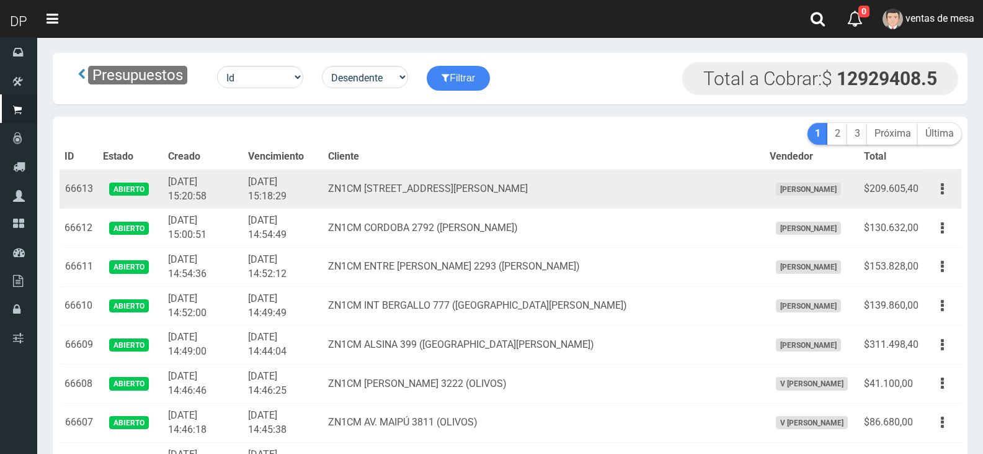
click at [323, 196] on td "[DATE] 15:18:29" at bounding box center [283, 188] width 80 height 39
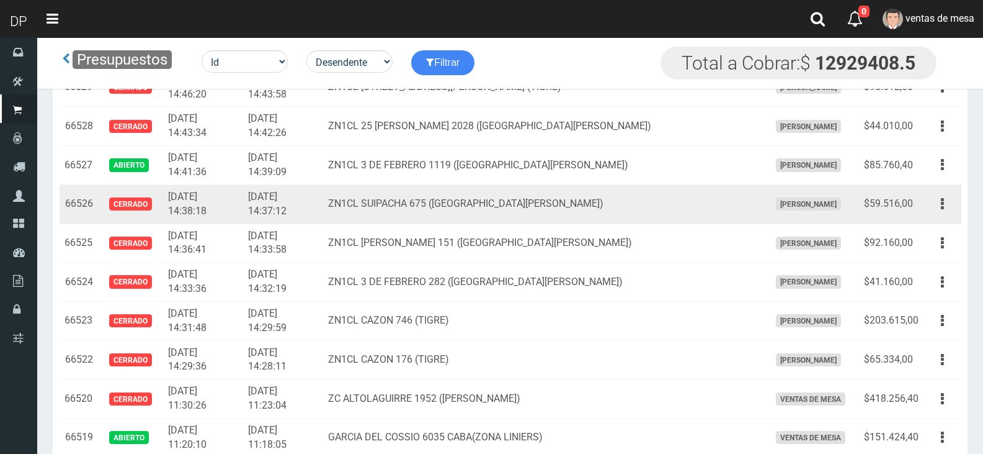
scroll to position [3260, 0]
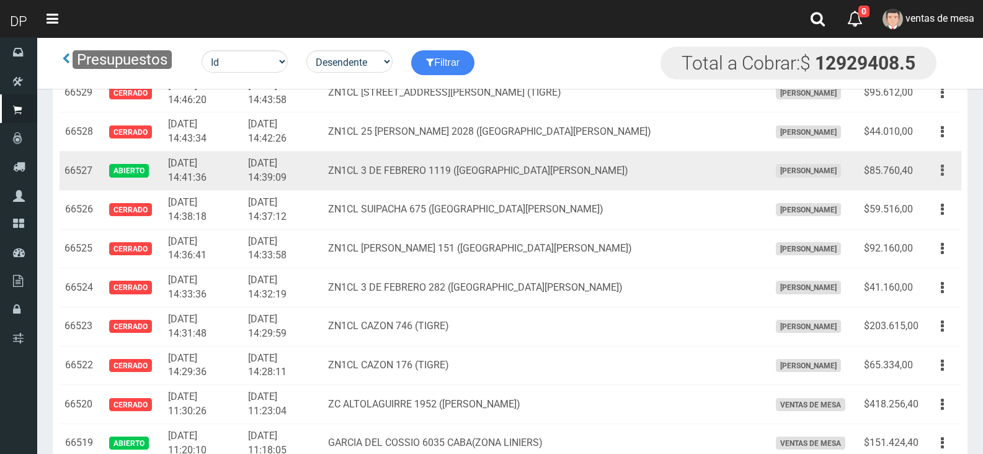
click at [936, 179] on button "button" at bounding box center [943, 170] width 28 height 22
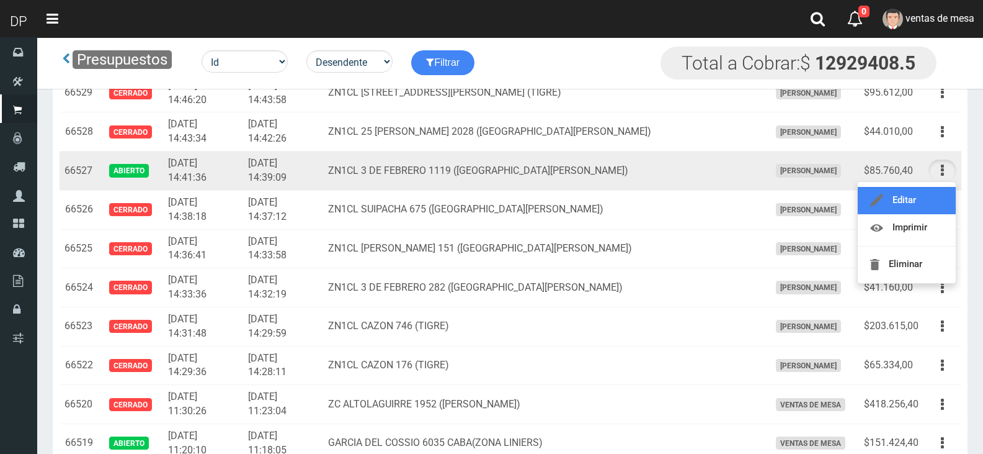
click at [941, 195] on link "Editar" at bounding box center [907, 200] width 98 height 27
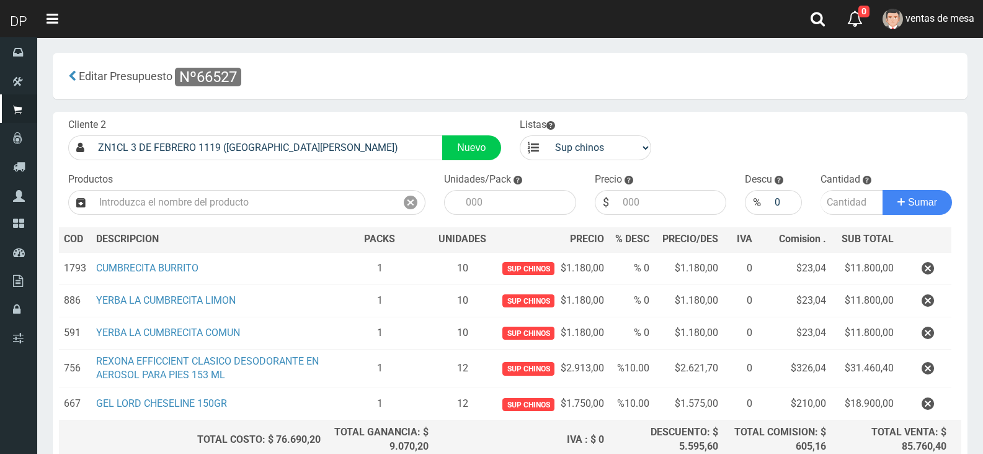
drag, startPoint x: 943, startPoint y: 329, endPoint x: 937, endPoint y: 330, distance: 6.2
click at [937, 330] on button "button" at bounding box center [928, 333] width 37 height 22
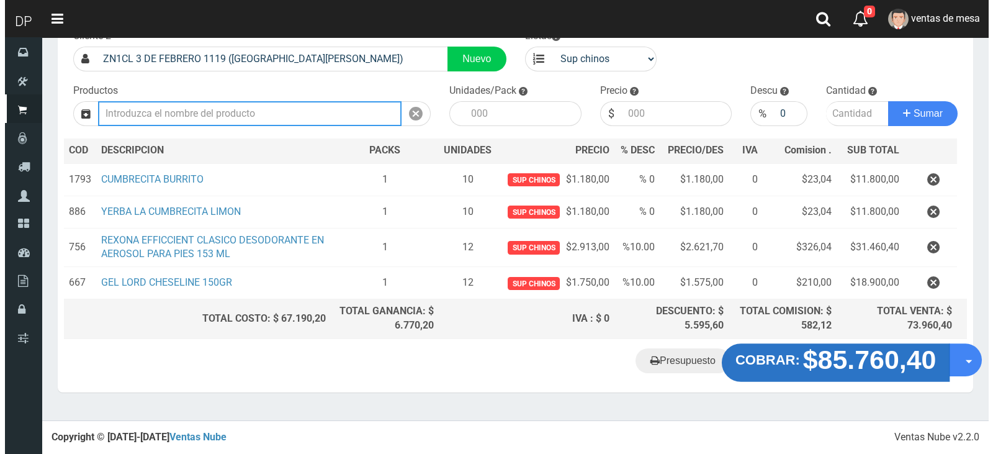
scroll to position [85, 0]
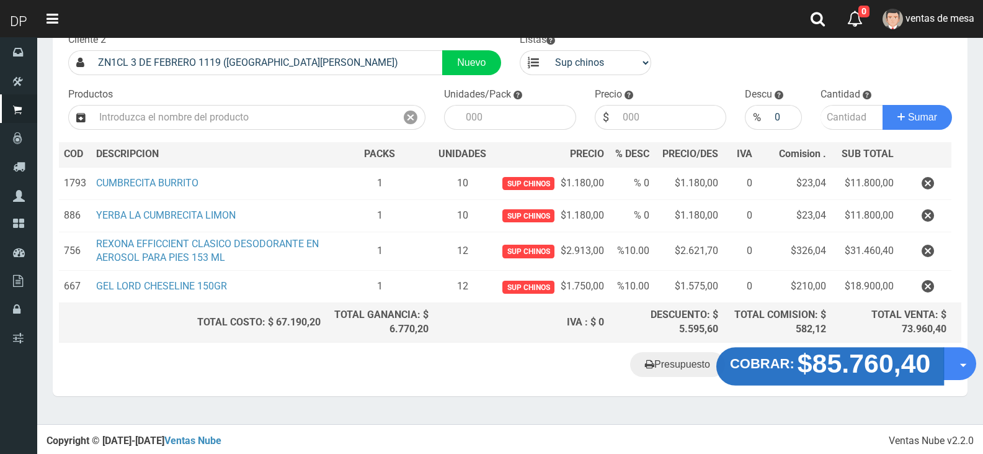
click at [833, 364] on strong "$85.760,40" at bounding box center [864, 363] width 133 height 29
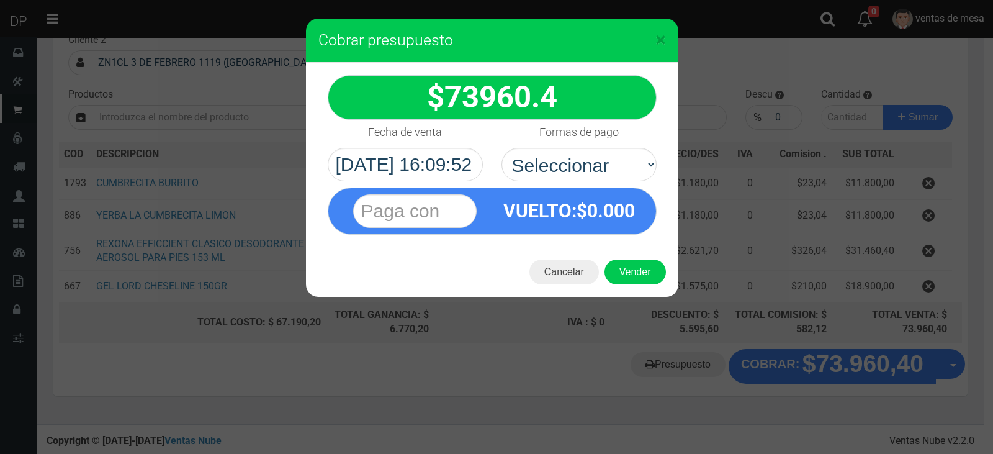
click at [629, 163] on select "Seleccionar Efectivo Tarjeta de Crédito Depósito Débito" at bounding box center [578, 165] width 155 height 34
select select "Efectivo"
click at [501, 148] on select "Seleccionar Efectivo Tarjeta de Crédito Depósito Débito" at bounding box center [578, 165] width 155 height 34
click at [630, 269] on button "Vender" at bounding box center [634, 271] width 61 height 25
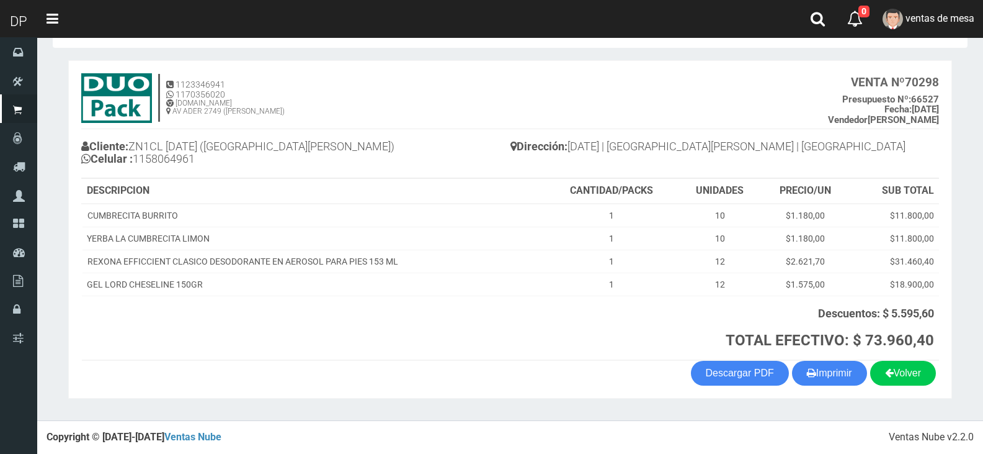
scroll to position [44, 0]
click at [833, 386] on section "1123346941 1170356020 WWW.DUOPACKS.COM.AR AV ADER 2749 (MUNRO) VENTA Nº 70298 P…" at bounding box center [510, 229] width 884 height 338
click at [834, 380] on button "Imprimir" at bounding box center [829, 372] width 75 height 25
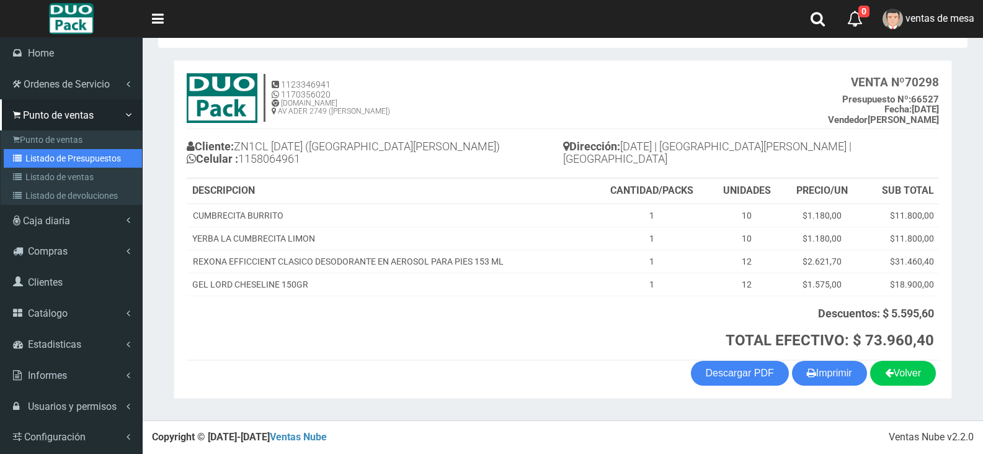
drag, startPoint x: 28, startPoint y: 164, endPoint x: 51, endPoint y: 154, distance: 25.0
click at [28, 164] on link "Listado de Presupuestos" at bounding box center [73, 158] width 138 height 19
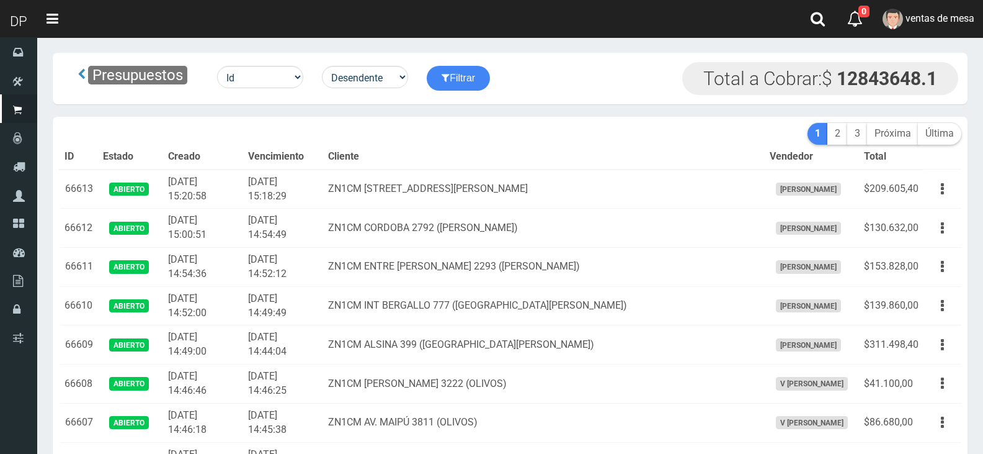
scroll to position [2412, 0]
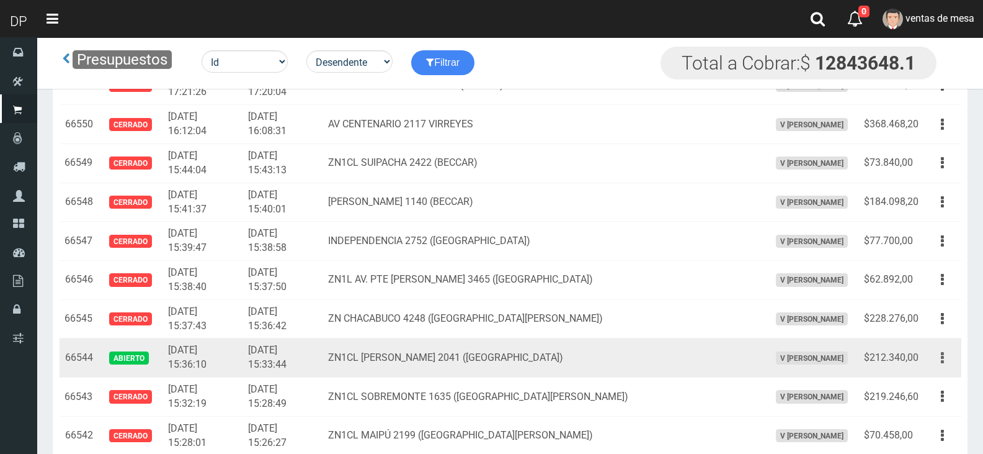
click at [953, 363] on button "button" at bounding box center [943, 358] width 28 height 22
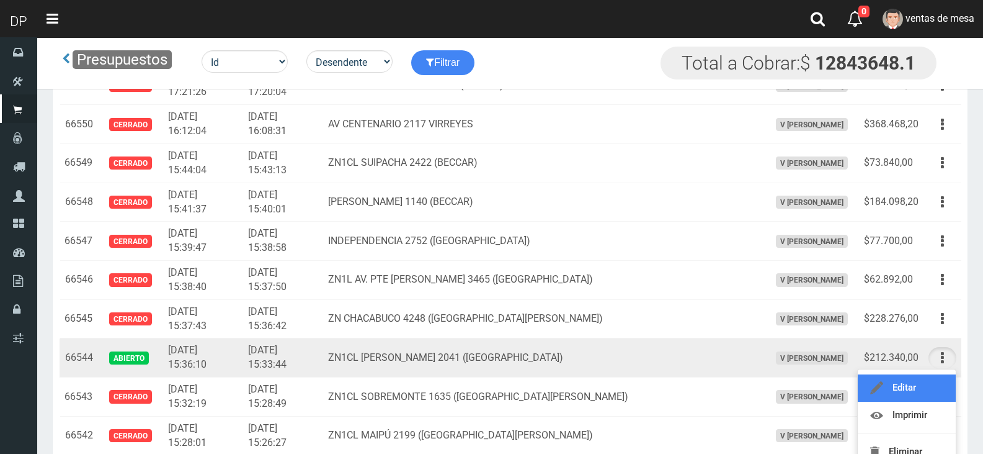
click at [936, 382] on link "Editar" at bounding box center [907, 387] width 98 height 27
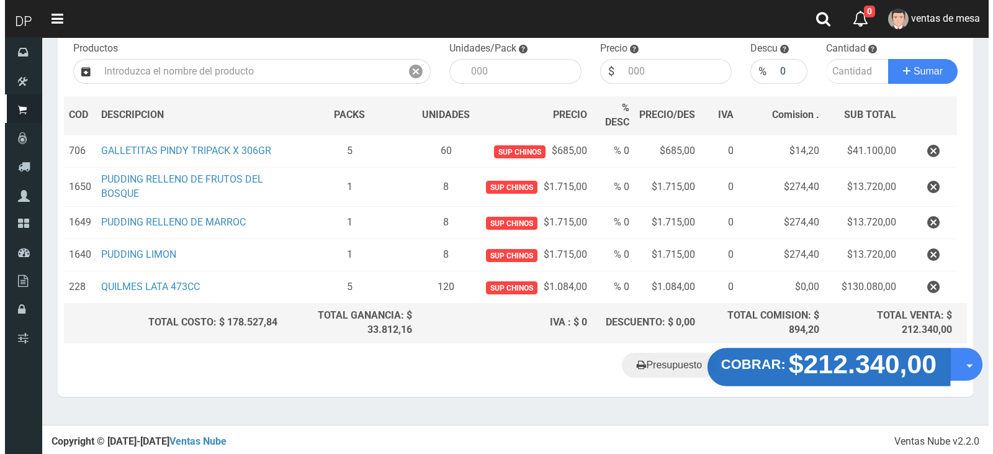
scroll to position [132, 0]
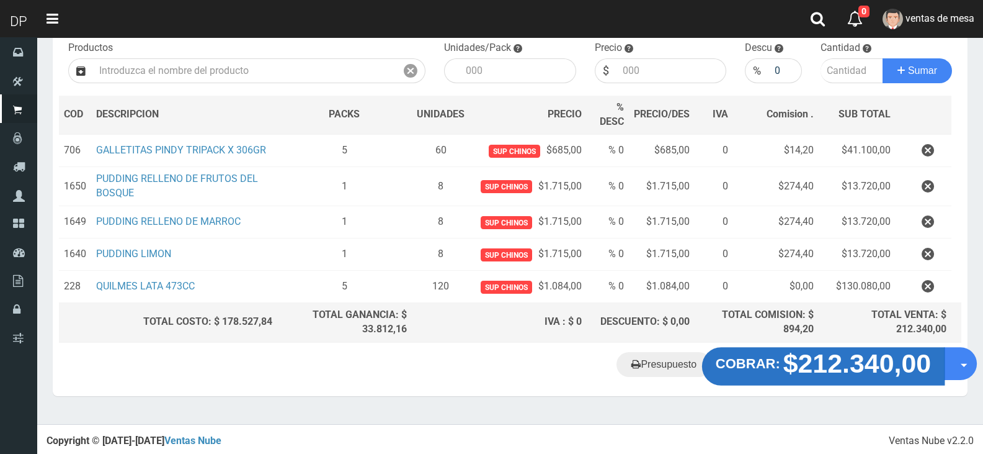
click at [890, 377] on strong "$212.340,00" at bounding box center [858, 362] width 148 height 29
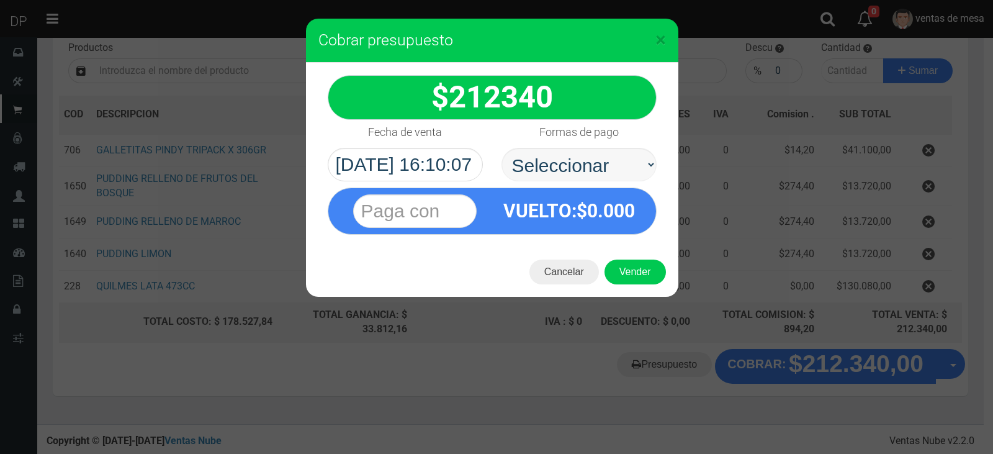
click at [614, 143] on label "Formas de pago" at bounding box center [578, 132] width 79 height 25
click at [614, 148] on select "Seleccionar Efectivo Tarjeta de Crédito Depósito Débito" at bounding box center [578, 165] width 155 height 34
drag, startPoint x: 612, startPoint y: 166, endPoint x: 612, endPoint y: 179, distance: 13.0
click at [612, 166] on select "Seleccionar Efectivo Tarjeta de Crédito Depósito Débito" at bounding box center [578, 165] width 155 height 34
select select "Efectivo"
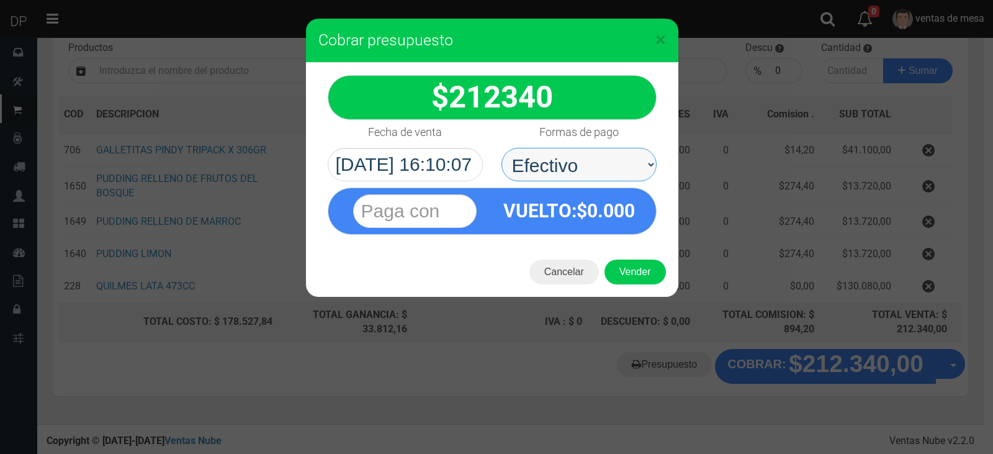
click at [501, 148] on select "Seleccionar Efectivo Tarjeta de Crédito Depósito Débito" at bounding box center [578, 165] width 155 height 34
click at [637, 281] on button "Vender" at bounding box center [634, 271] width 61 height 25
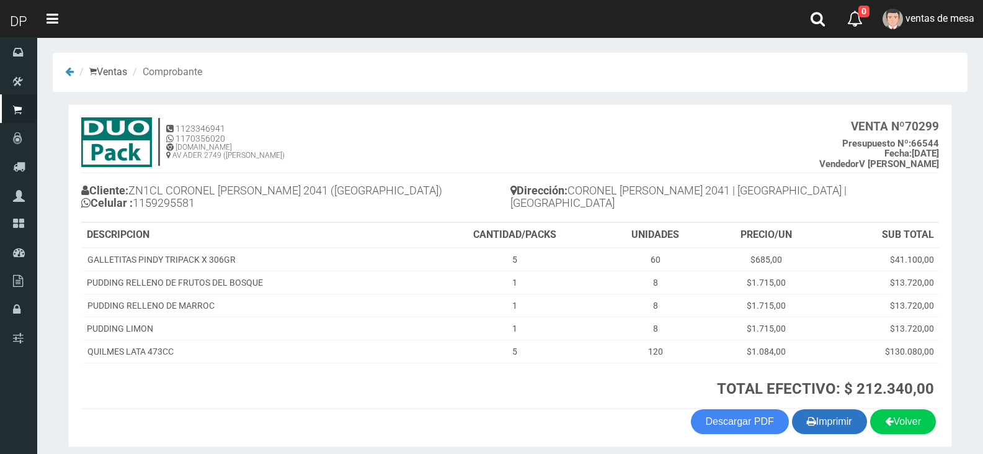
click at [813, 423] on button "Imprimir" at bounding box center [829, 421] width 75 height 25
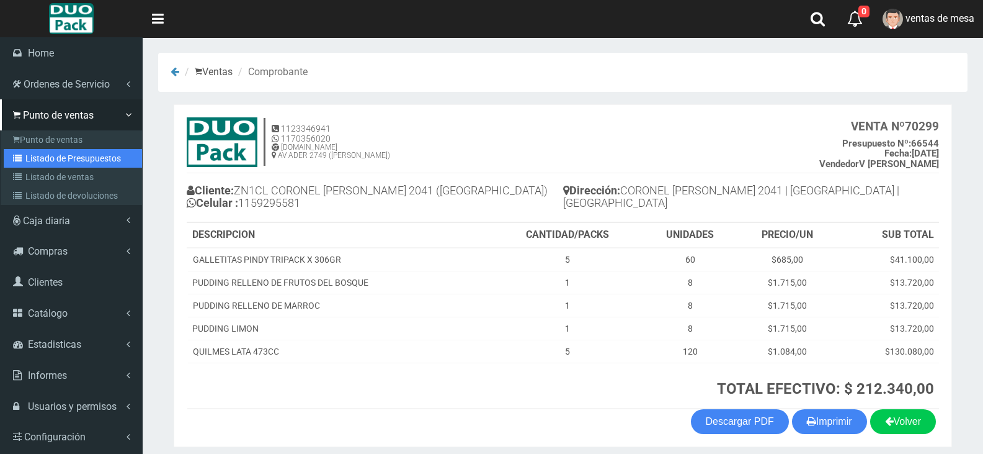
click at [34, 153] on link "Listado de Presupuestos" at bounding box center [73, 158] width 138 height 19
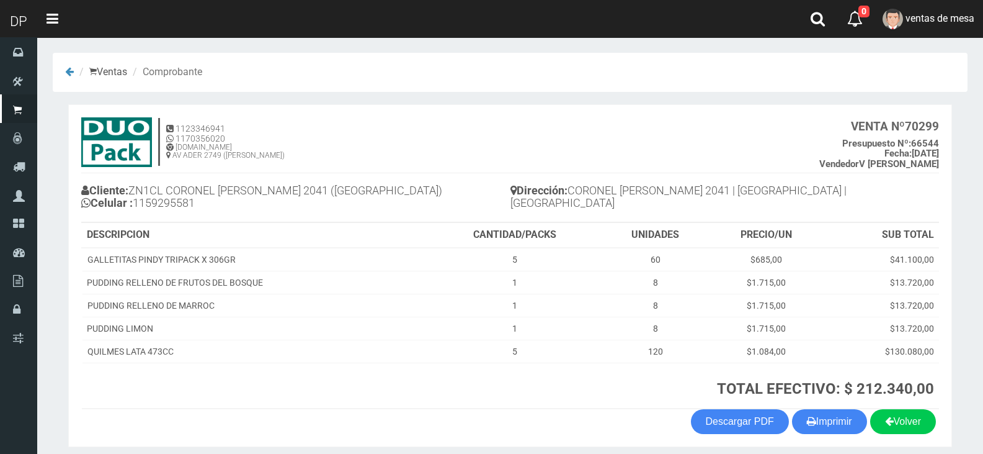
click at [362, 148] on h4 "1123346941 1170356020 [DOMAIN_NAME] AV ADER 2749 ([PERSON_NAME]) VENTA Nº 70299…" at bounding box center [510, 145] width 858 height 56
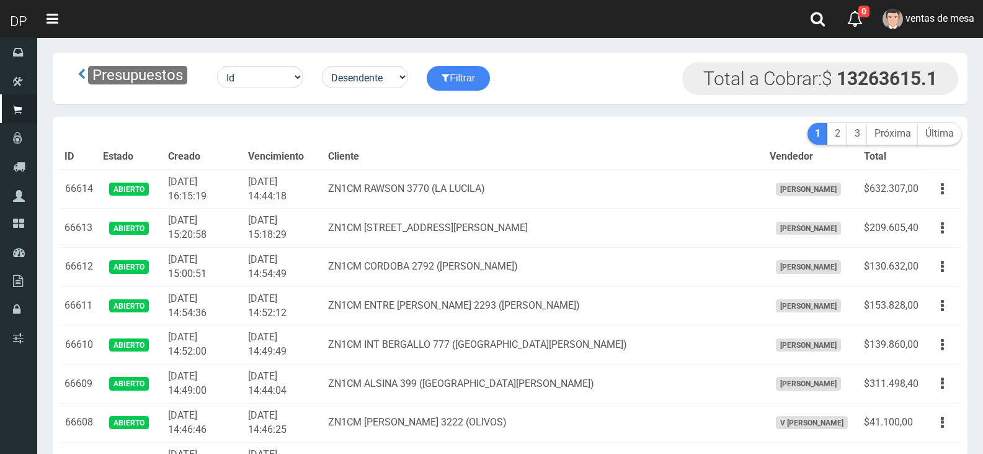
click at [362, 151] on th "Cliente" at bounding box center [544, 157] width 442 height 25
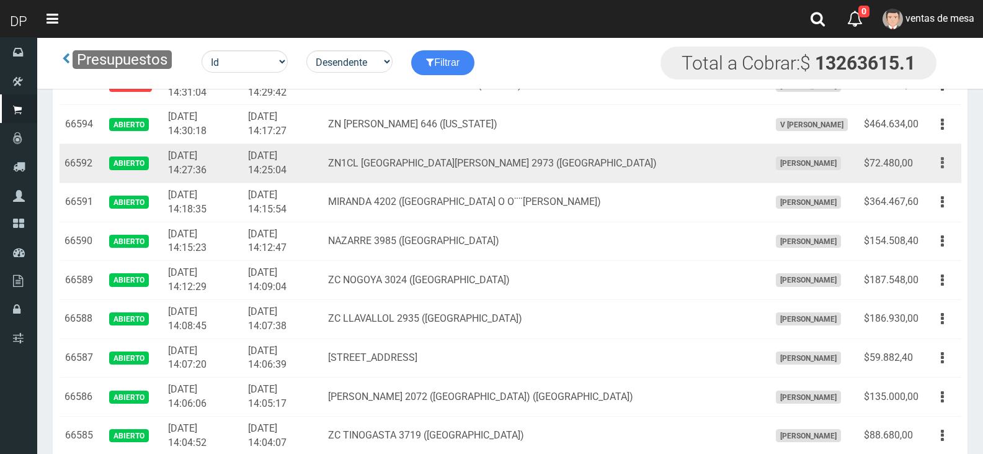
click at [955, 162] on button "button" at bounding box center [943, 163] width 28 height 22
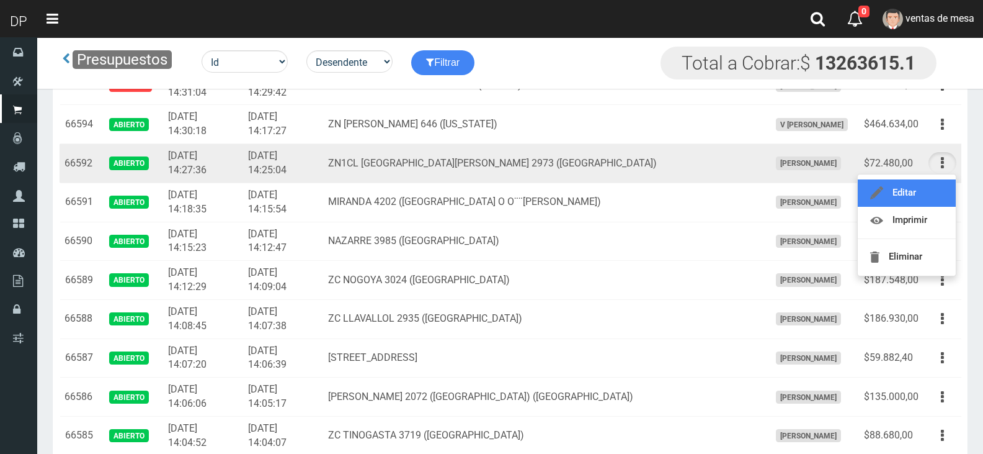
click at [945, 183] on link "Editar" at bounding box center [907, 192] width 98 height 27
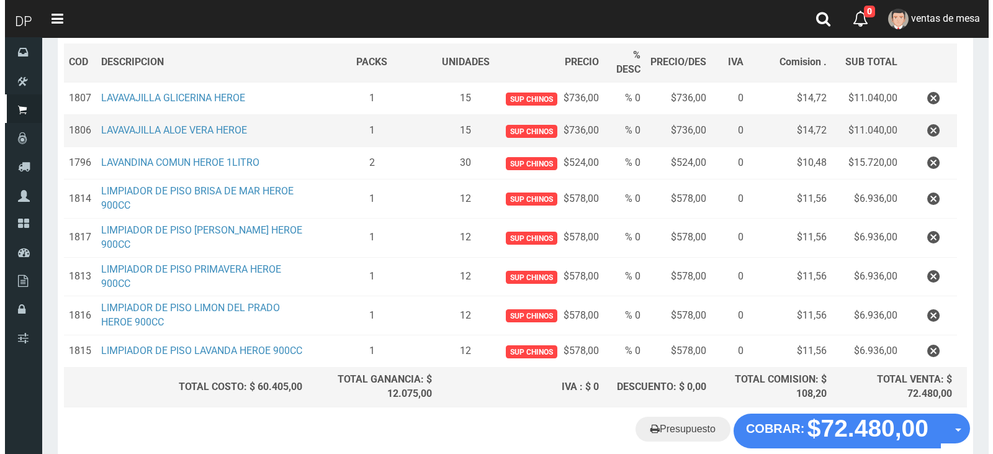
scroll to position [186, 0]
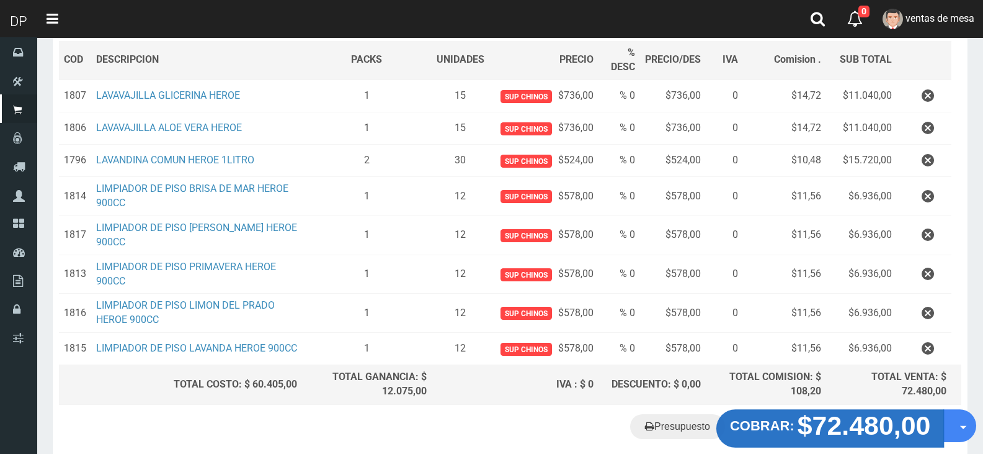
click at [825, 440] on strong "$72.480,00" at bounding box center [864, 425] width 133 height 29
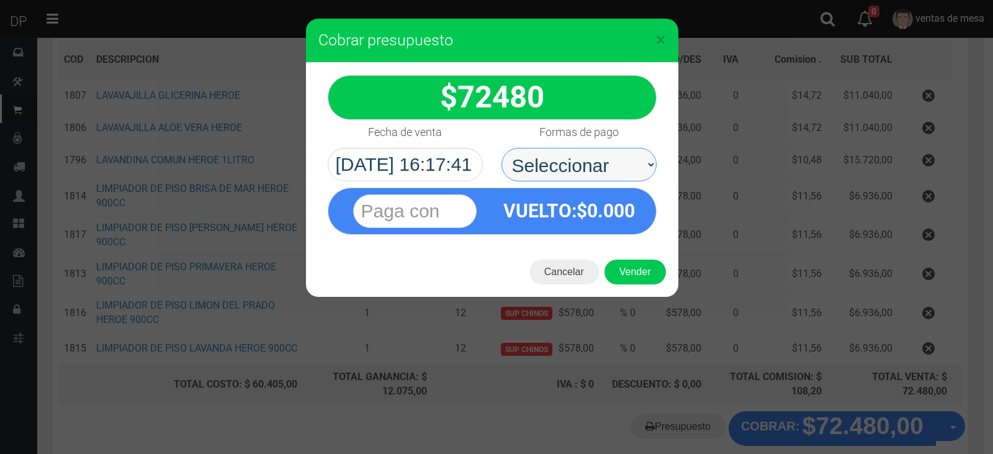
click at [565, 173] on select "Seleccionar Efectivo Tarjeta de Crédito Depósito Débito" at bounding box center [578, 165] width 155 height 34
select select "Efectivo"
click at [501, 148] on select "Seleccionar Efectivo Tarjeta de Crédito Depósito Débito" at bounding box center [578, 165] width 155 height 34
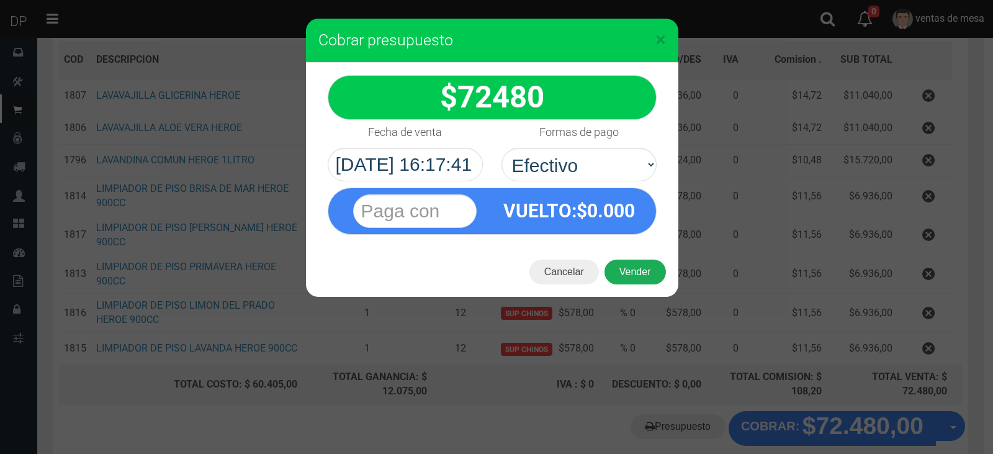
click at [625, 265] on button "Vender" at bounding box center [634, 271] width 61 height 25
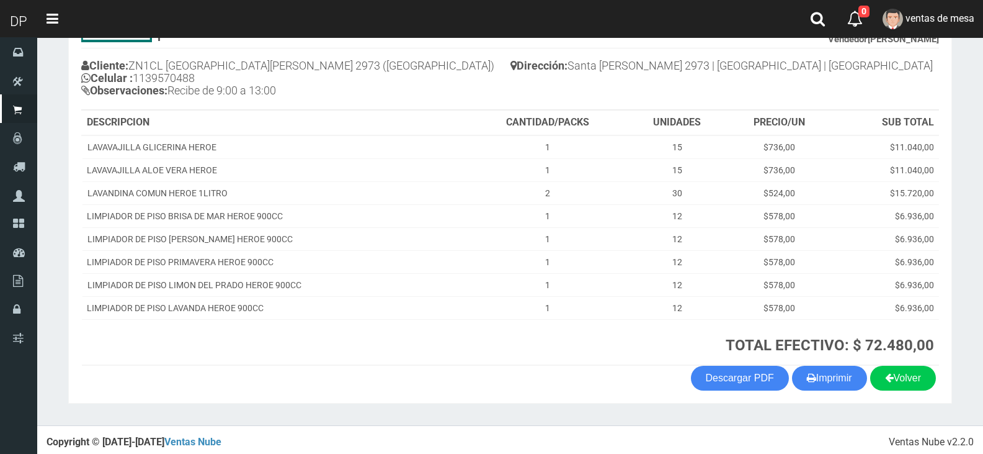
scroll to position [130, 0]
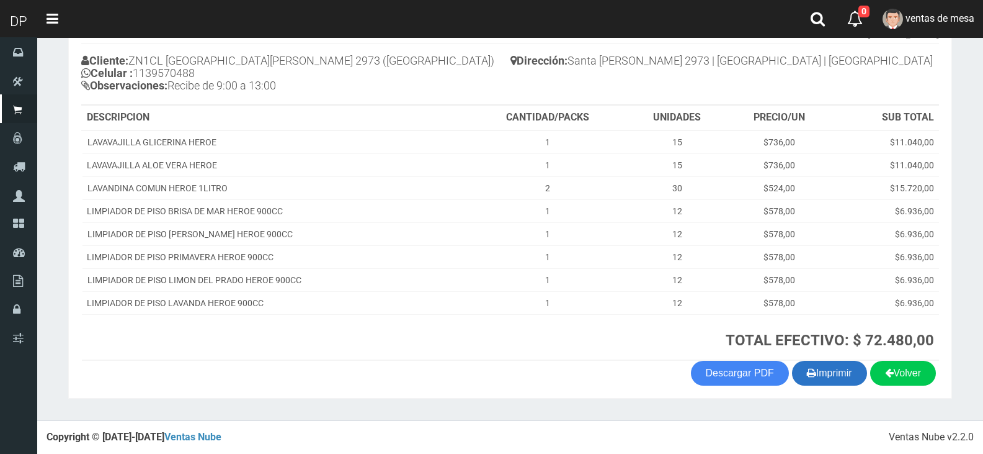
click at [829, 378] on button "Imprimir" at bounding box center [829, 372] width 75 height 25
